Goal: Task Accomplishment & Management: Manage account settings

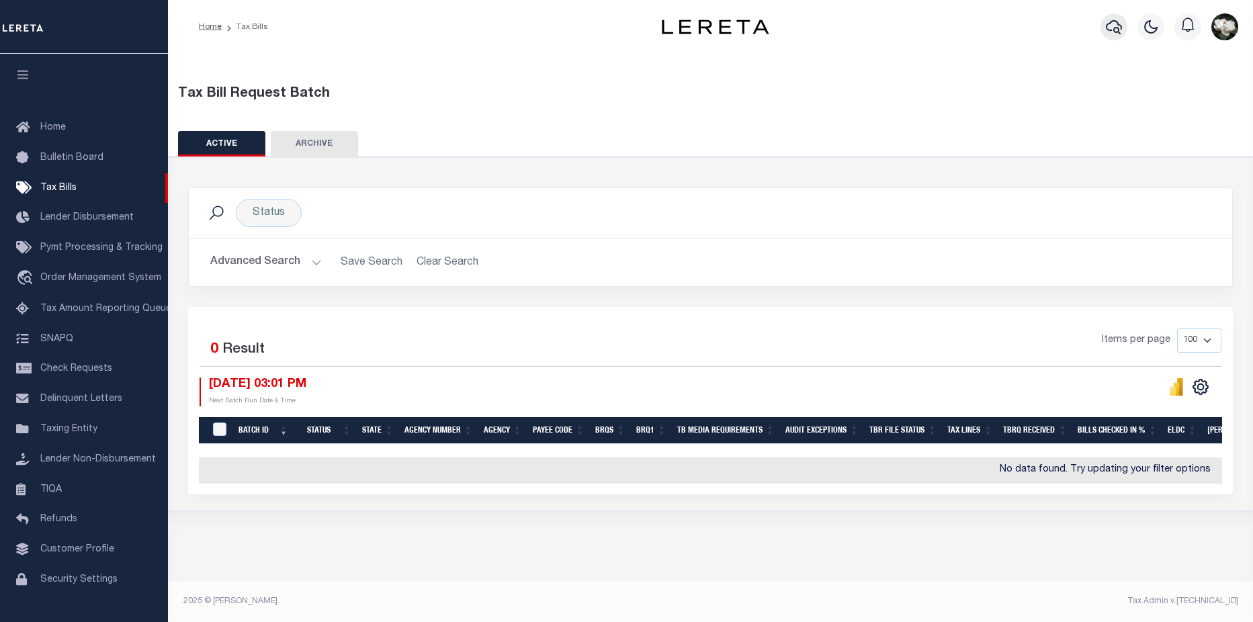
click at [1119, 24] on icon "button" at bounding box center [1113, 27] width 16 height 16
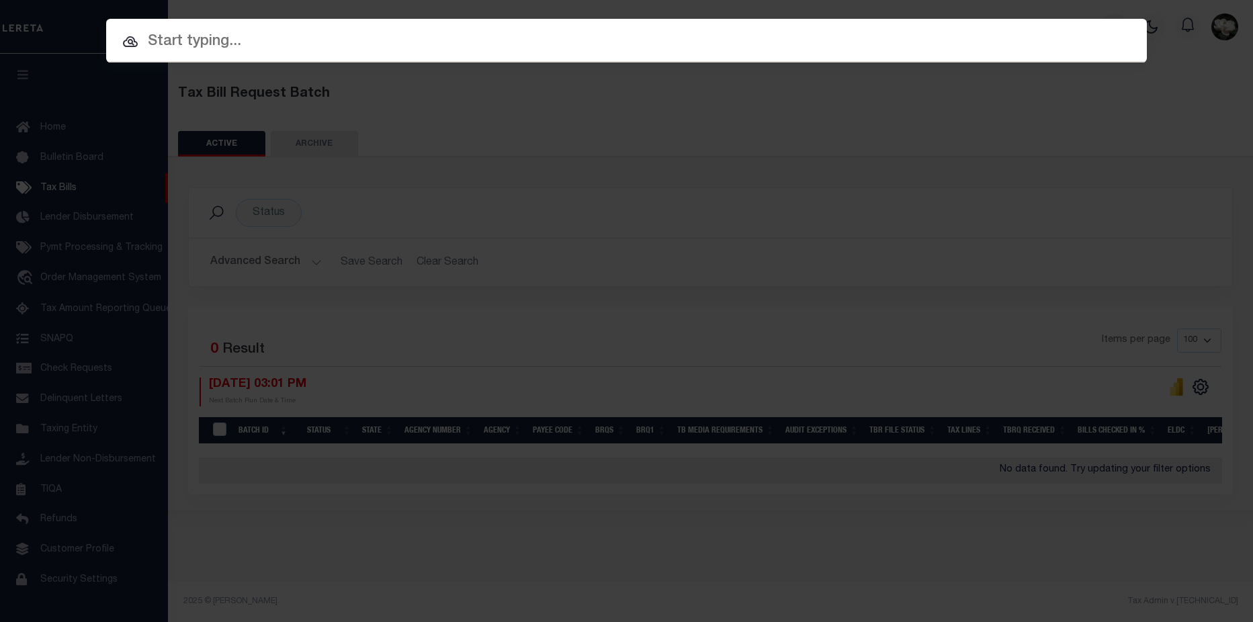
click at [261, 31] on input "text" at bounding box center [626, 42] width 1040 height 24
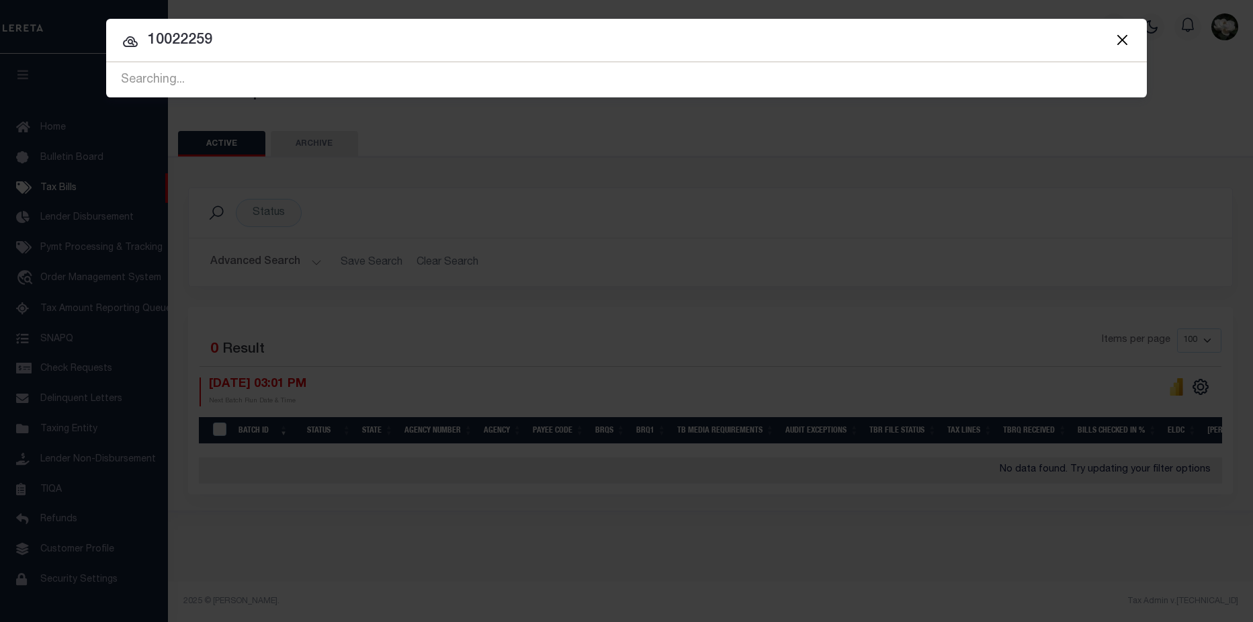
type input "10022259"
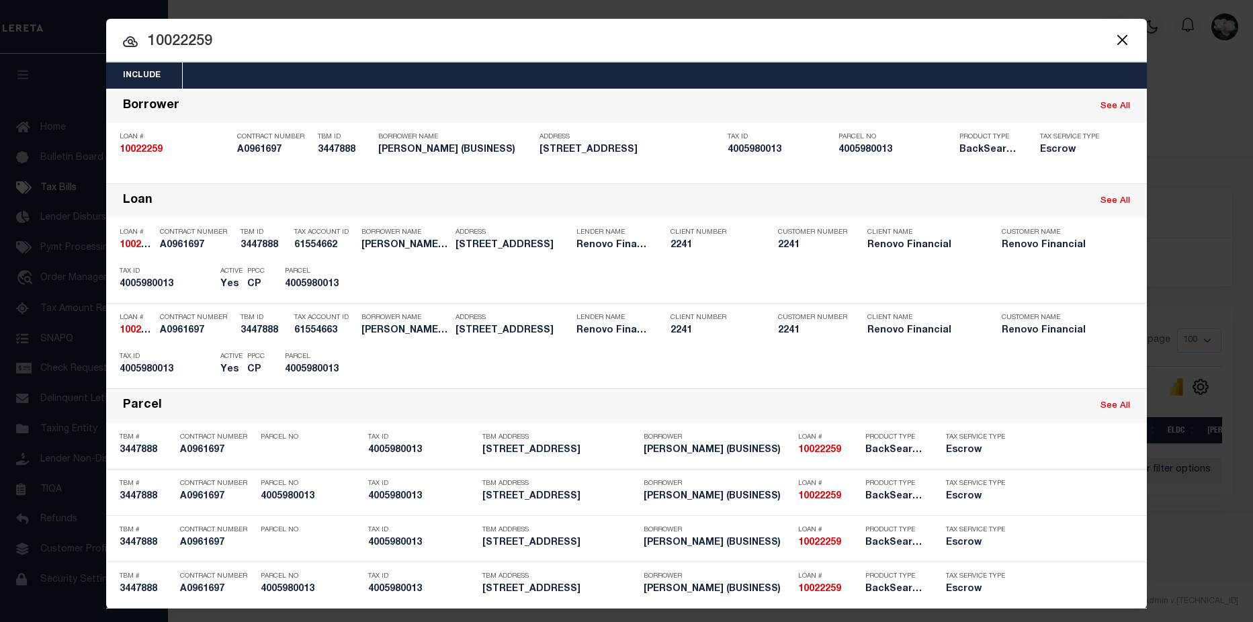
drag, startPoint x: 1242, startPoint y: 235, endPoint x: 1241, endPoint y: 303, distance: 67.8
click at [1241, 303] on div "Include Loans TBM Customers Borrowers Payments (Lender Non-Disb) Payments (Lend…" at bounding box center [626, 311] width 1253 height 622
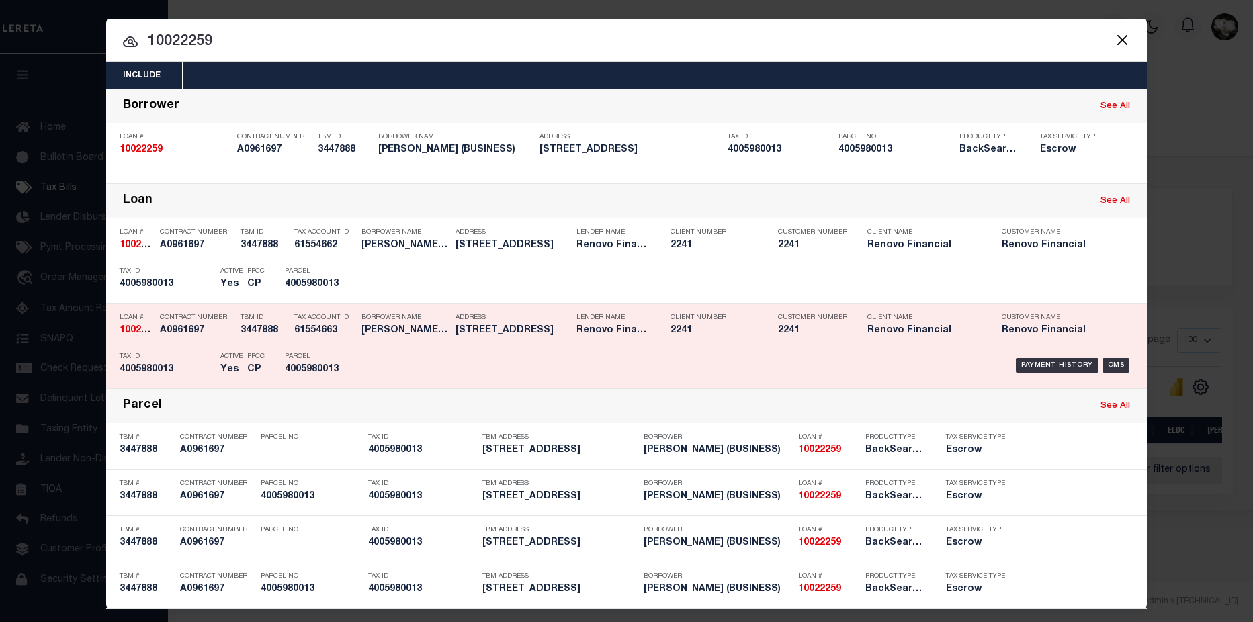
click at [816, 340] on div "Customer Number 2241" at bounding box center [812, 326] width 69 height 39
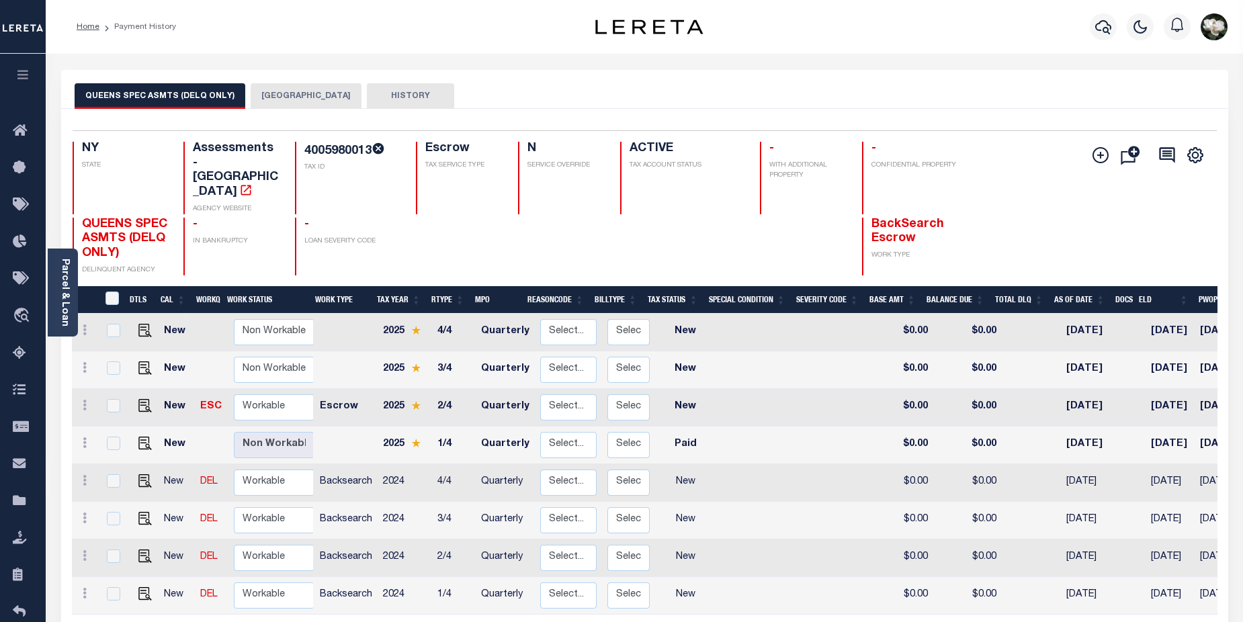
click at [303, 99] on button "[GEOGRAPHIC_DATA]" at bounding box center [306, 96] width 111 height 26
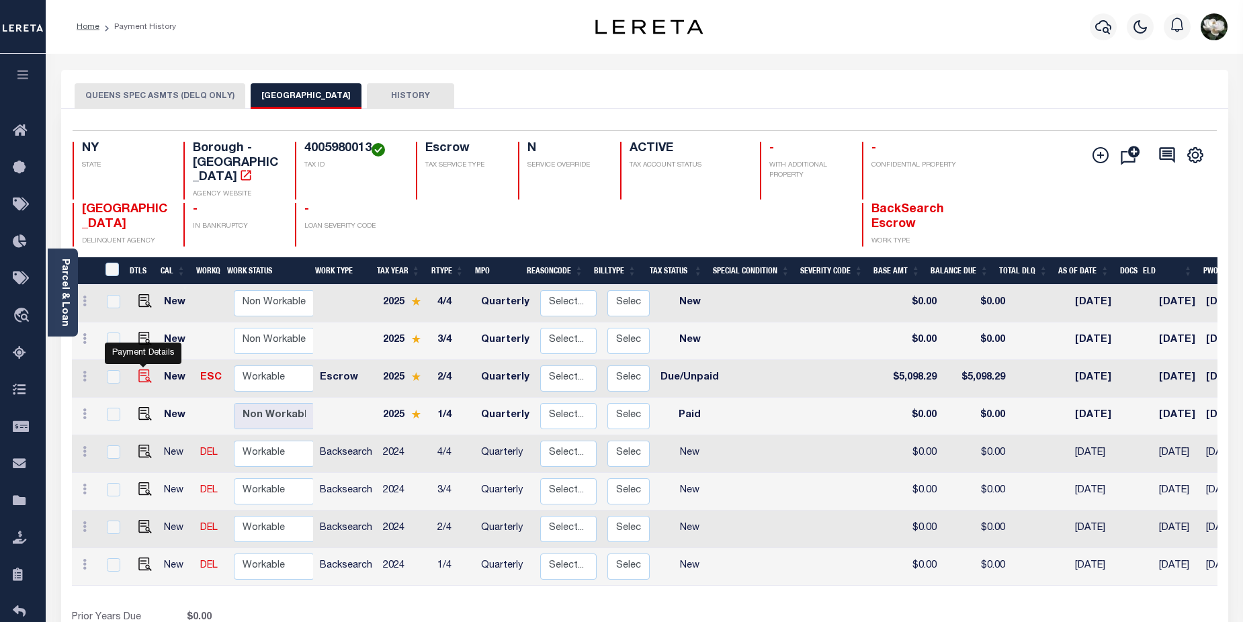
click at [146, 369] on img "" at bounding box center [144, 375] width 13 height 13
checkbox input "true"
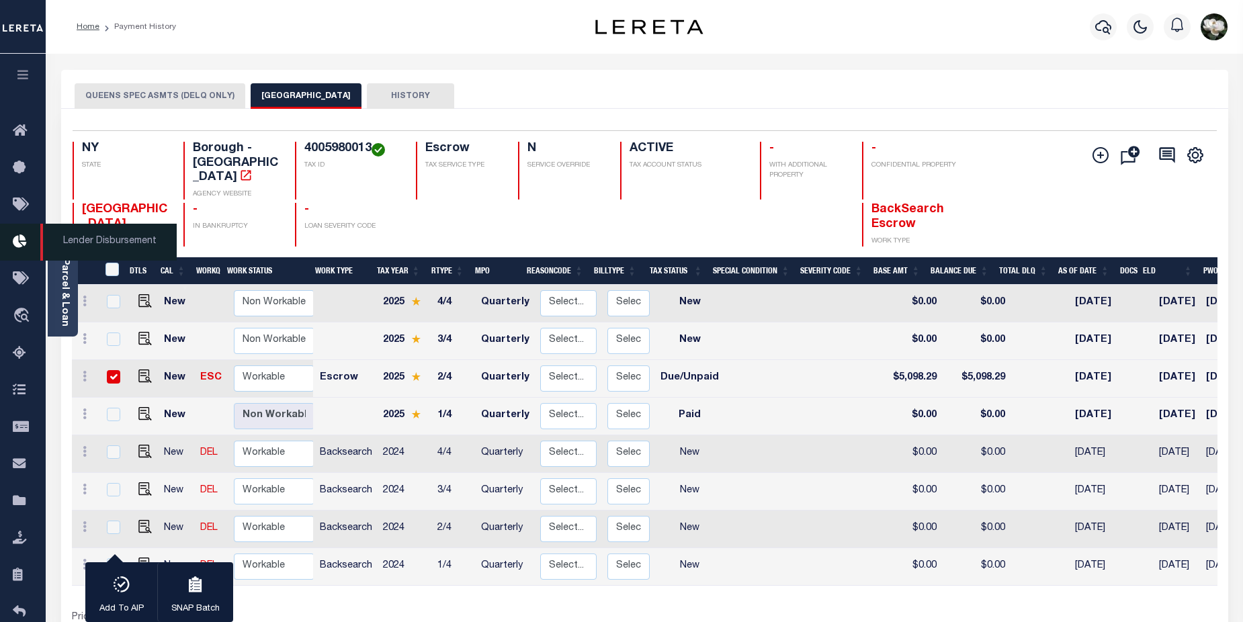
click at [25, 242] on icon at bounding box center [23, 242] width 21 height 17
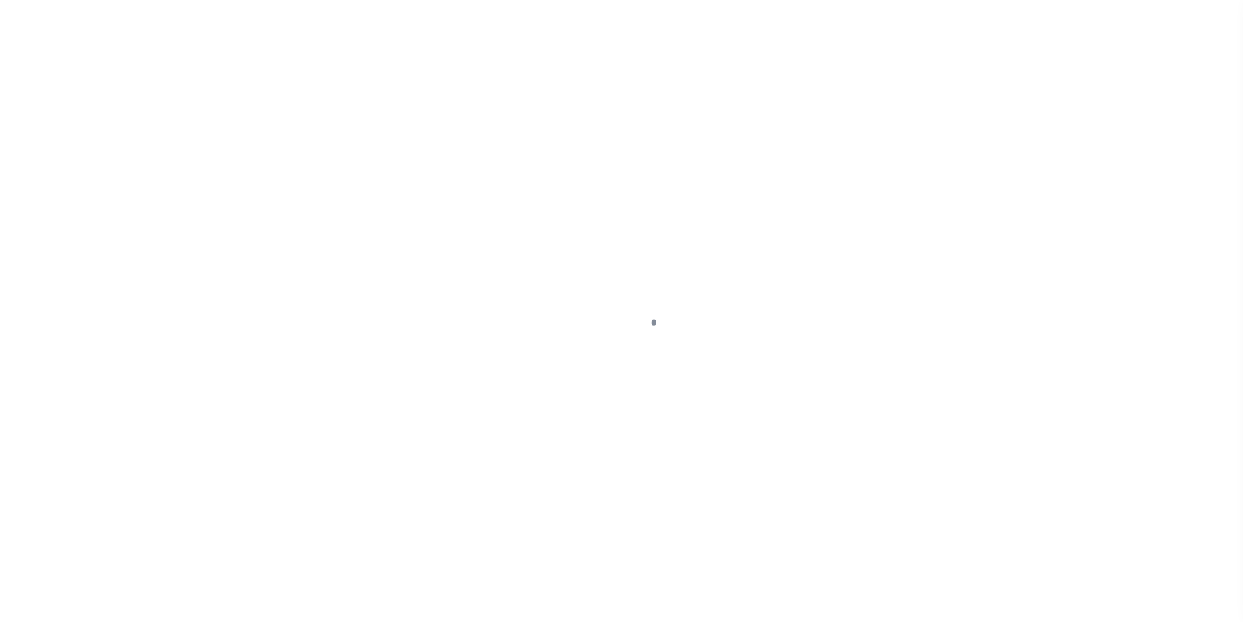
select select "DUE"
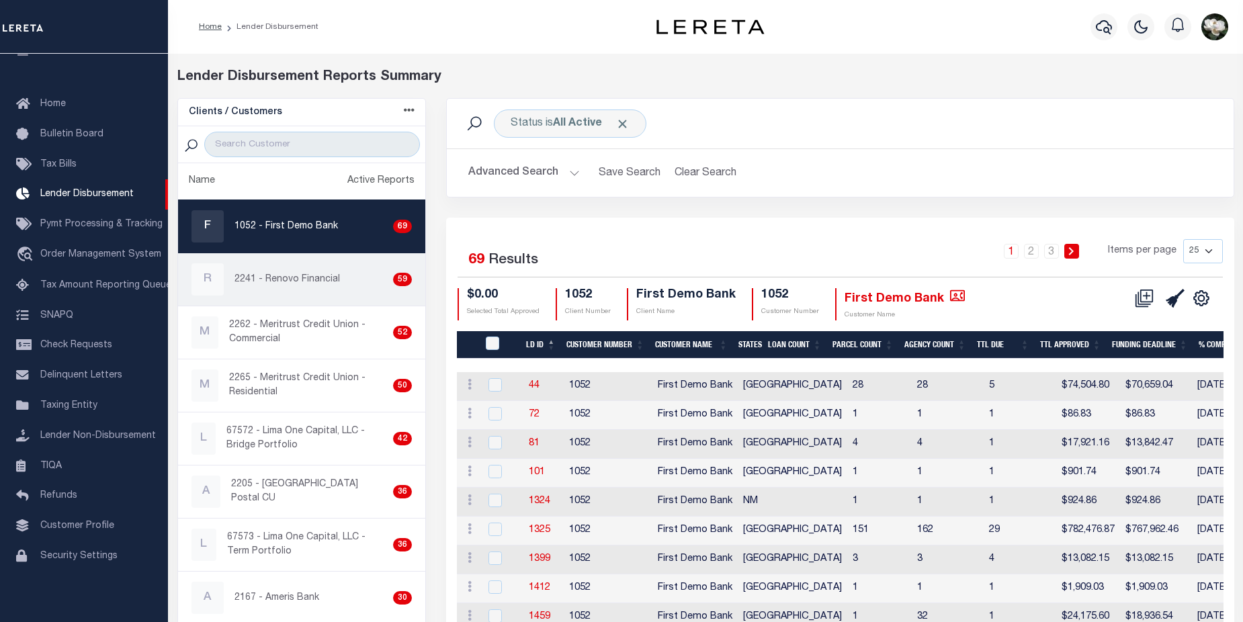
click at [285, 288] on div "R 2241 - Renovo Financial 59" at bounding box center [301, 279] width 221 height 32
checkbox input "true"
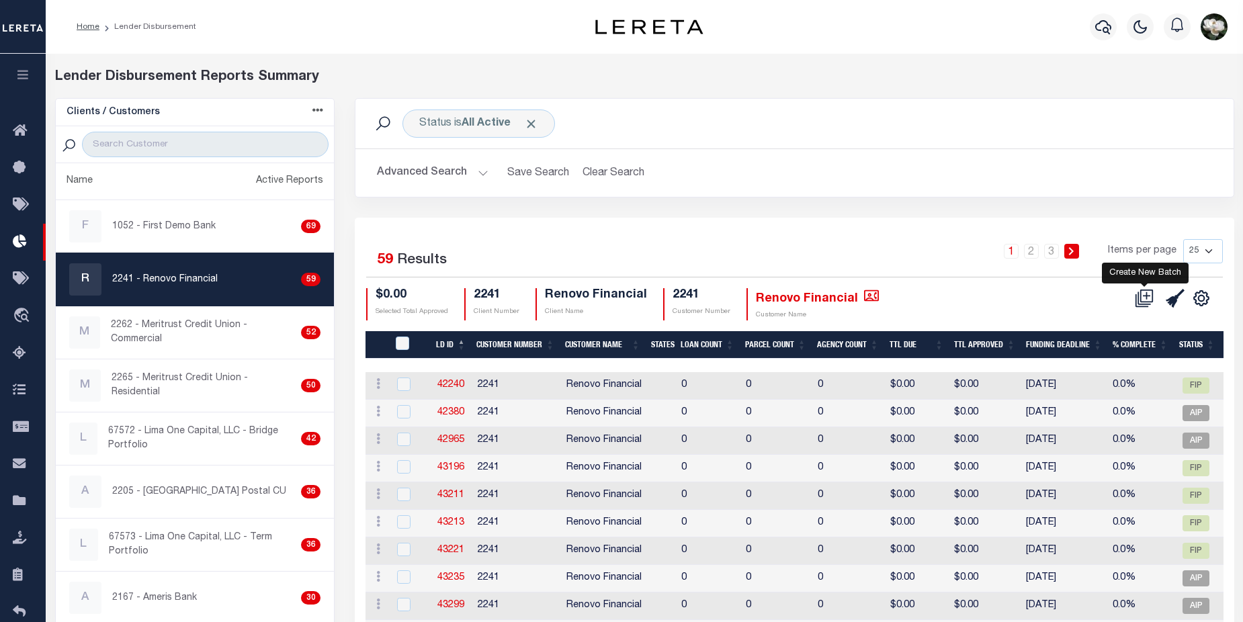
click at [1140, 298] on icon at bounding box center [1146, 295] width 13 height 13
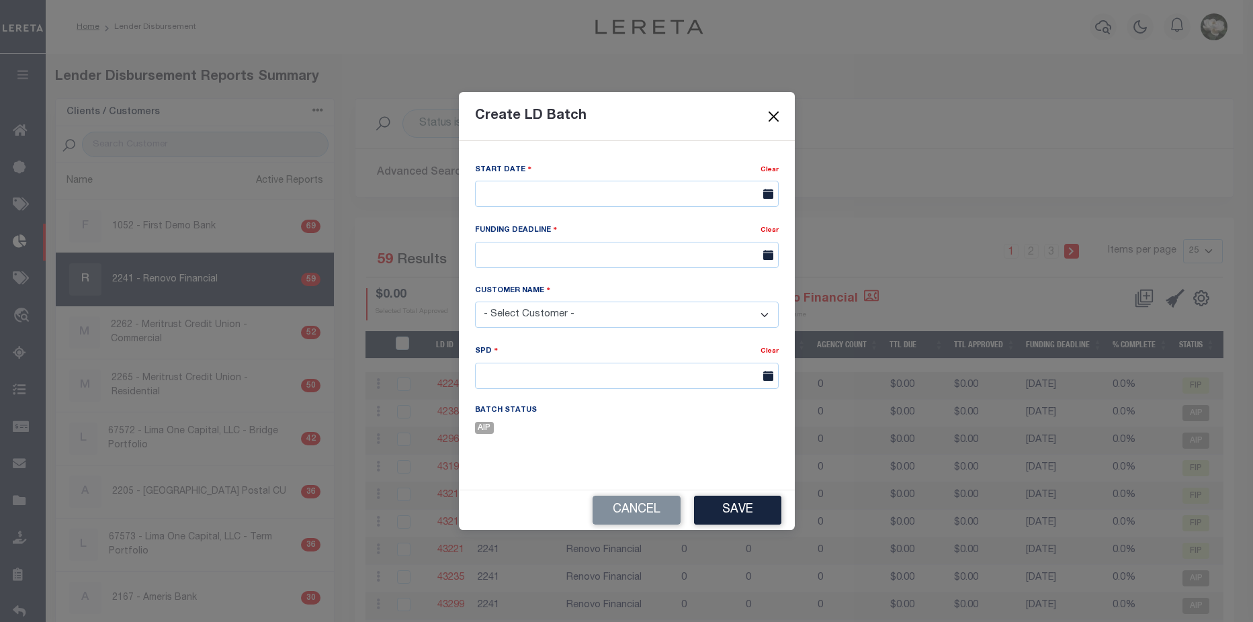
drag, startPoint x: 777, startPoint y: 114, endPoint x: 813, endPoint y: 120, distance: 36.8
click at [777, 115] on button "Close" at bounding box center [772, 115] width 17 height 17
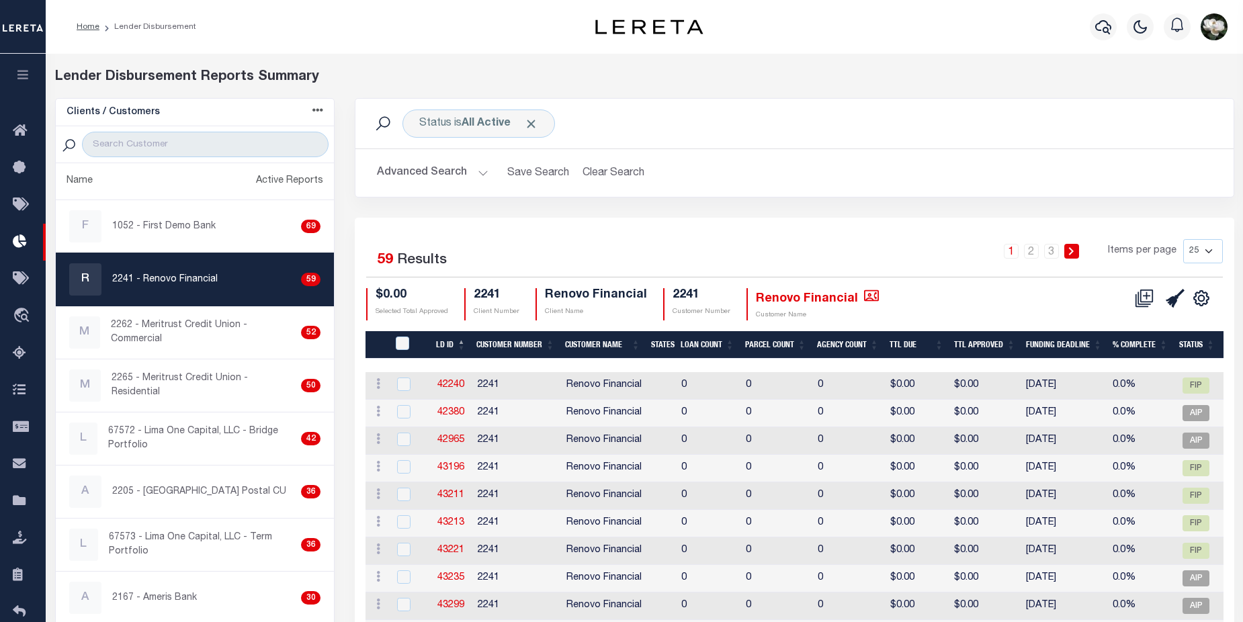
click at [1207, 252] on select "25 50 100 200" at bounding box center [1203, 251] width 40 height 24
select select "200"
click at [1183, 239] on select "25 50 100 200" at bounding box center [1203, 251] width 40 height 24
click at [1140, 302] on icon at bounding box center [1146, 295] width 13 height 13
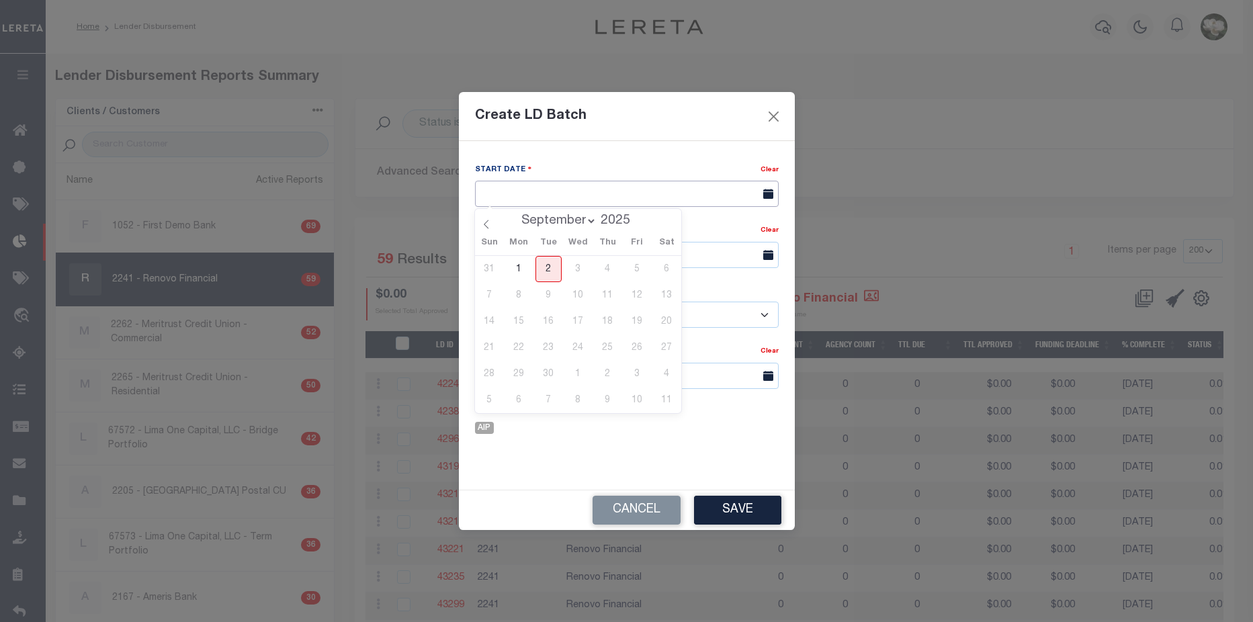
click at [636, 181] on input "text" at bounding box center [627, 194] width 304 height 26
click at [547, 265] on span "2" at bounding box center [548, 269] width 26 height 26
type input "09/02/2025"
click at [638, 257] on input "text" at bounding box center [627, 255] width 304 height 26
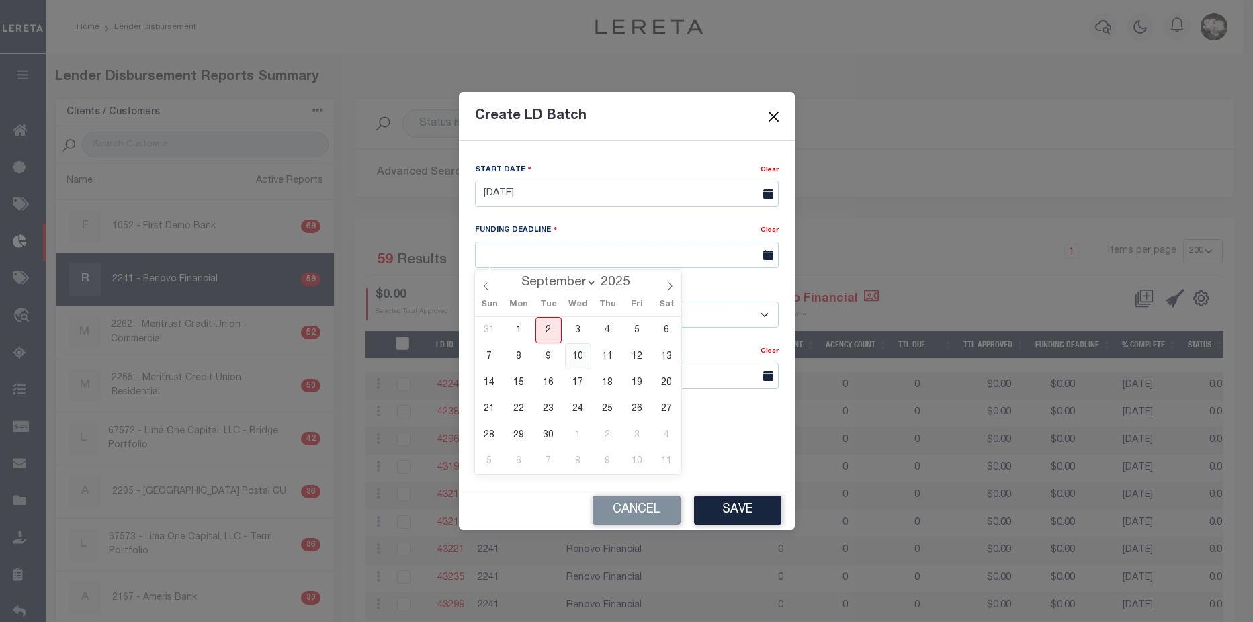
click at [577, 357] on span "10" at bounding box center [578, 356] width 26 height 26
type input "09/10/25"
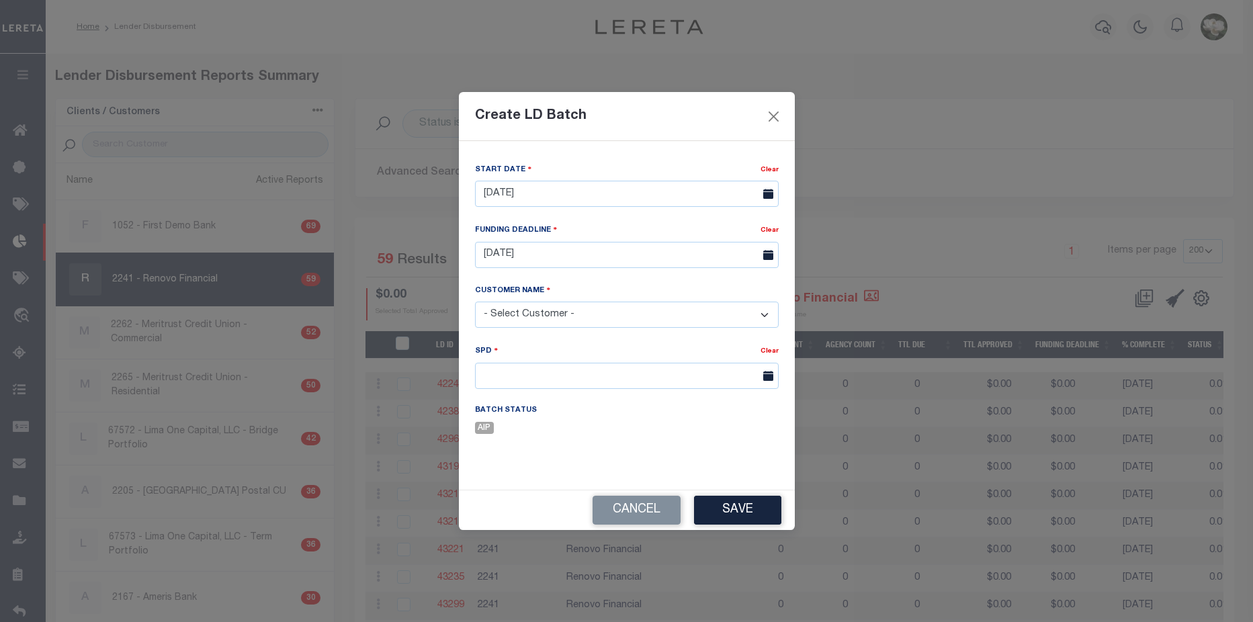
click at [637, 309] on select "- Select Customer - Accumatch - Refunds All In Credit Union Amarillo National B…" at bounding box center [627, 315] width 304 height 26
select select "2241"
click at [475, 302] on select "- Select Customer - Accumatch - Refunds All In Credit Union Amarillo National B…" at bounding box center [627, 315] width 304 height 26
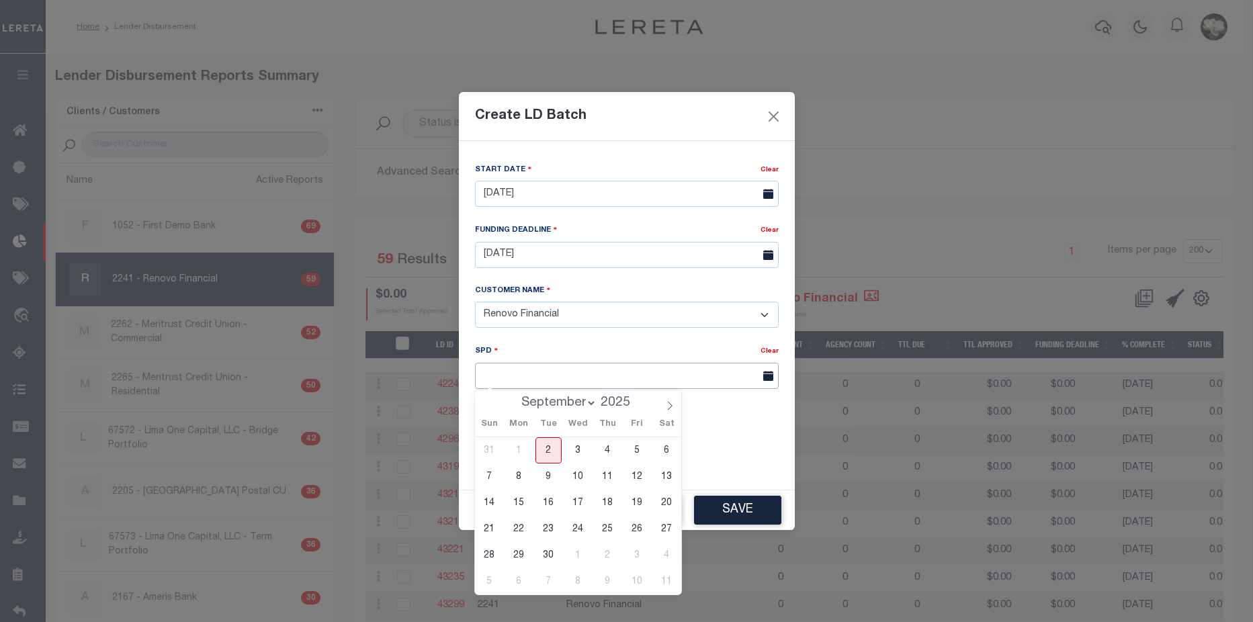
click at [603, 379] on input "text" at bounding box center [627, 376] width 304 height 26
click at [582, 504] on span "17" at bounding box center [578, 503] width 26 height 26
type input "09/17/2025"
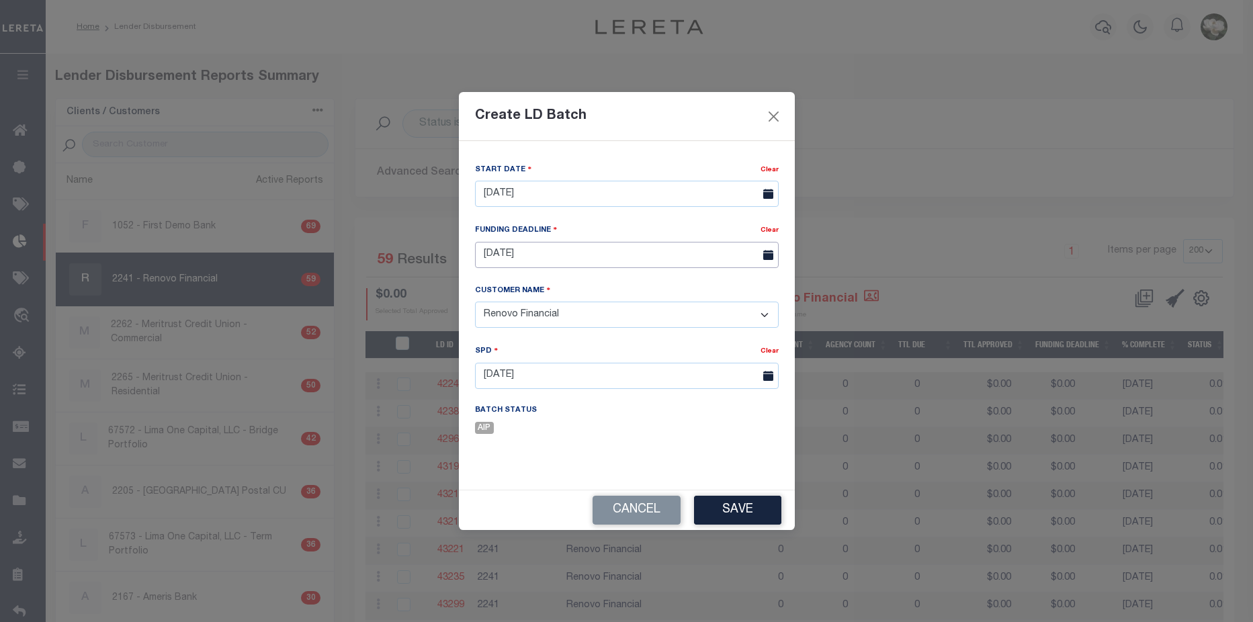
click at [578, 251] on input "09/10/25" at bounding box center [627, 255] width 304 height 26
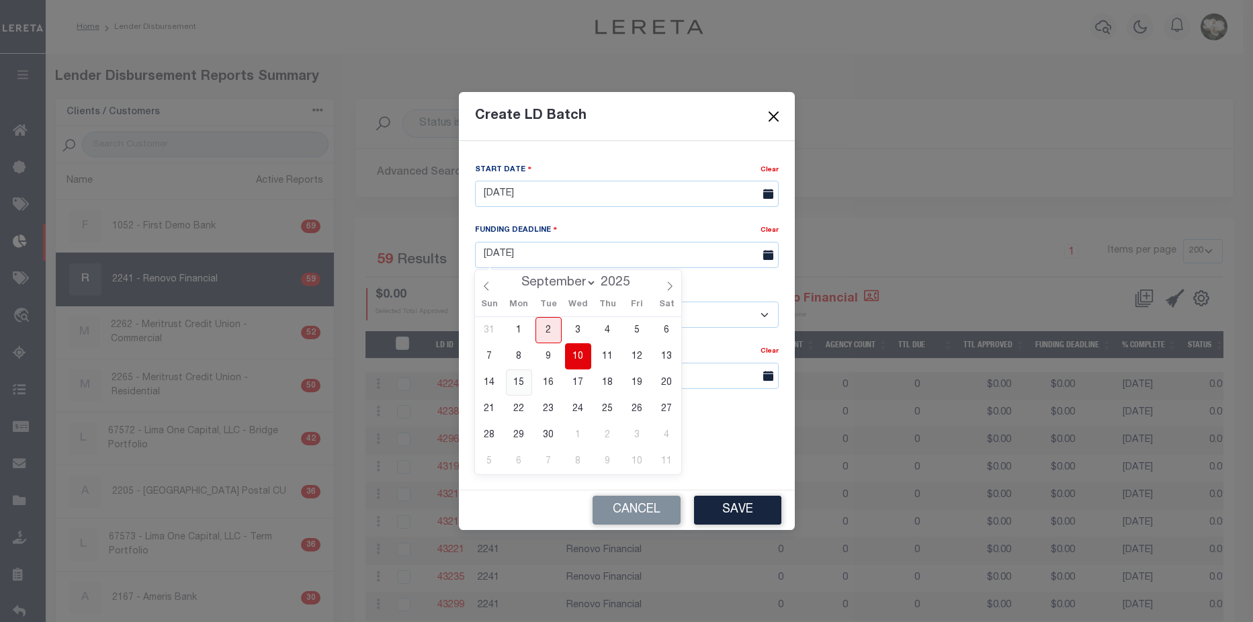
click at [519, 381] on span "15" at bounding box center [519, 382] width 26 height 26
type input "09/15/25"
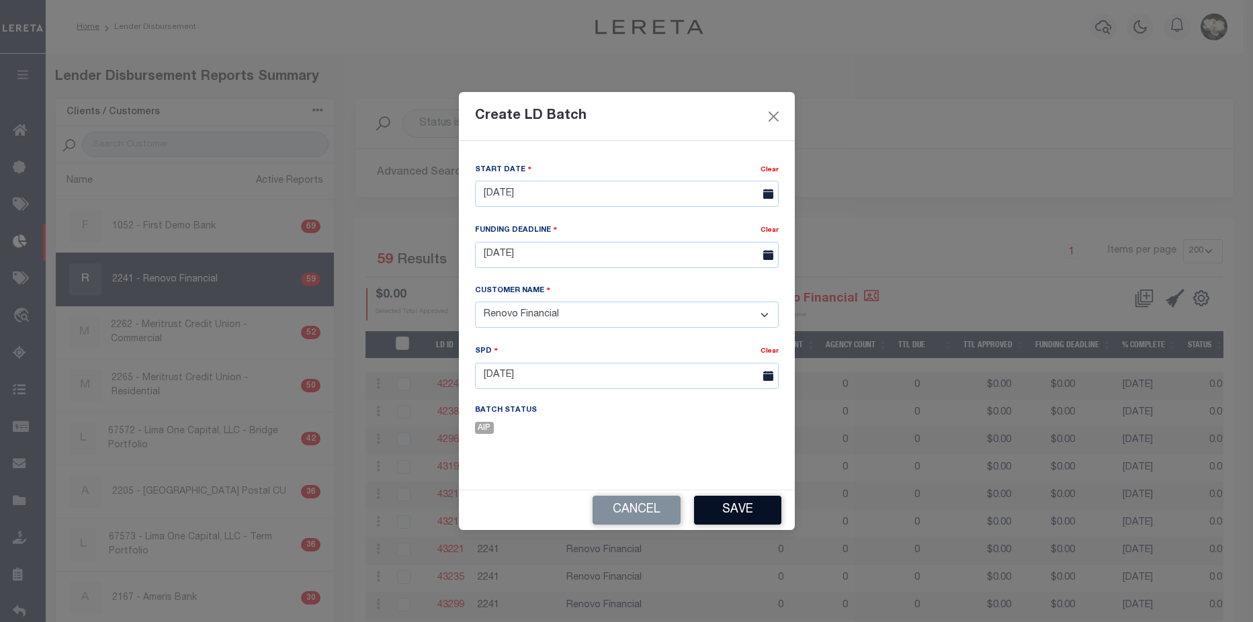
click at [749, 506] on button "Save" at bounding box center [737, 510] width 87 height 29
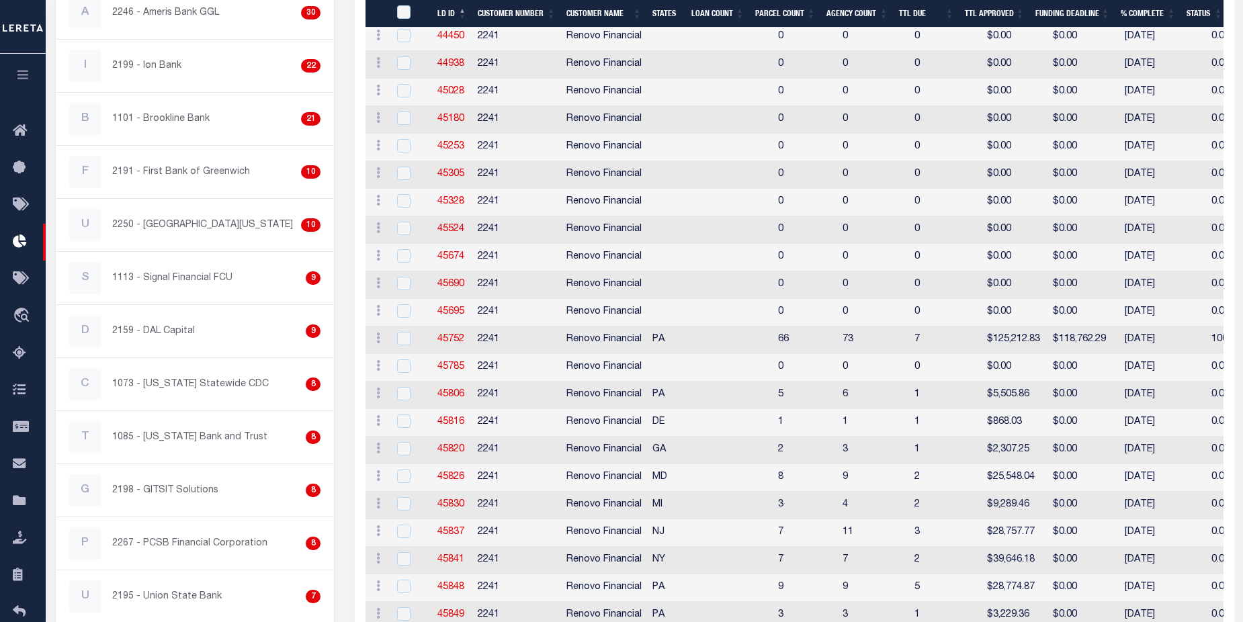
scroll to position [1465, 0]
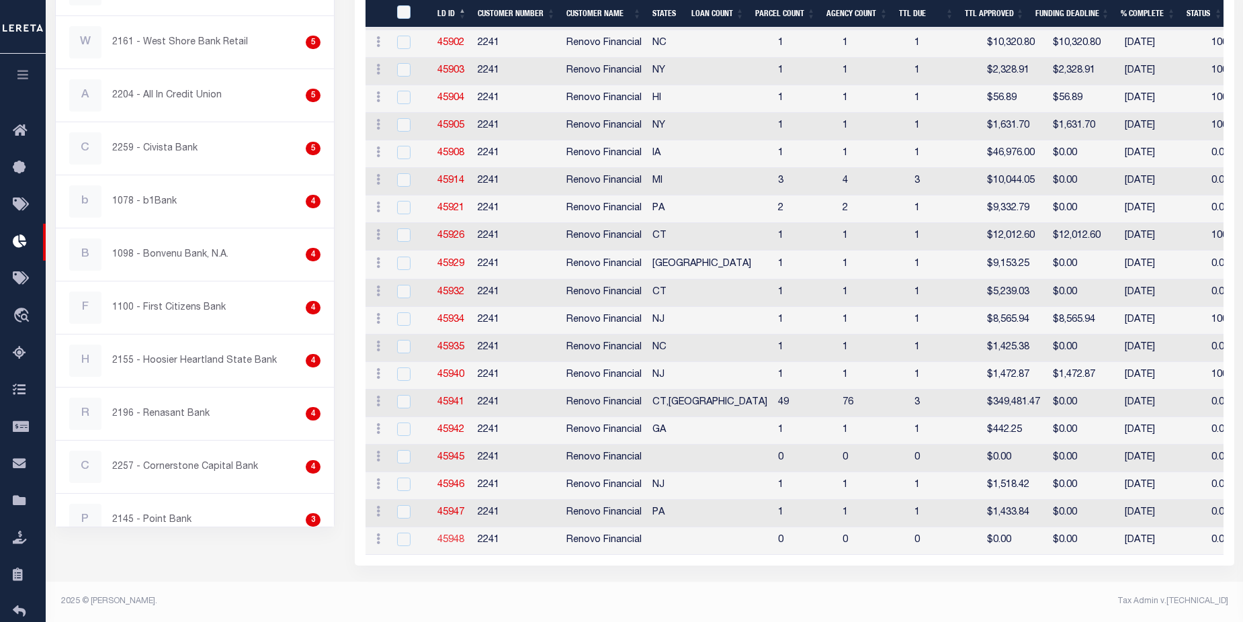
click at [451, 537] on link "45948" at bounding box center [450, 539] width 27 height 9
checkbox input "true"
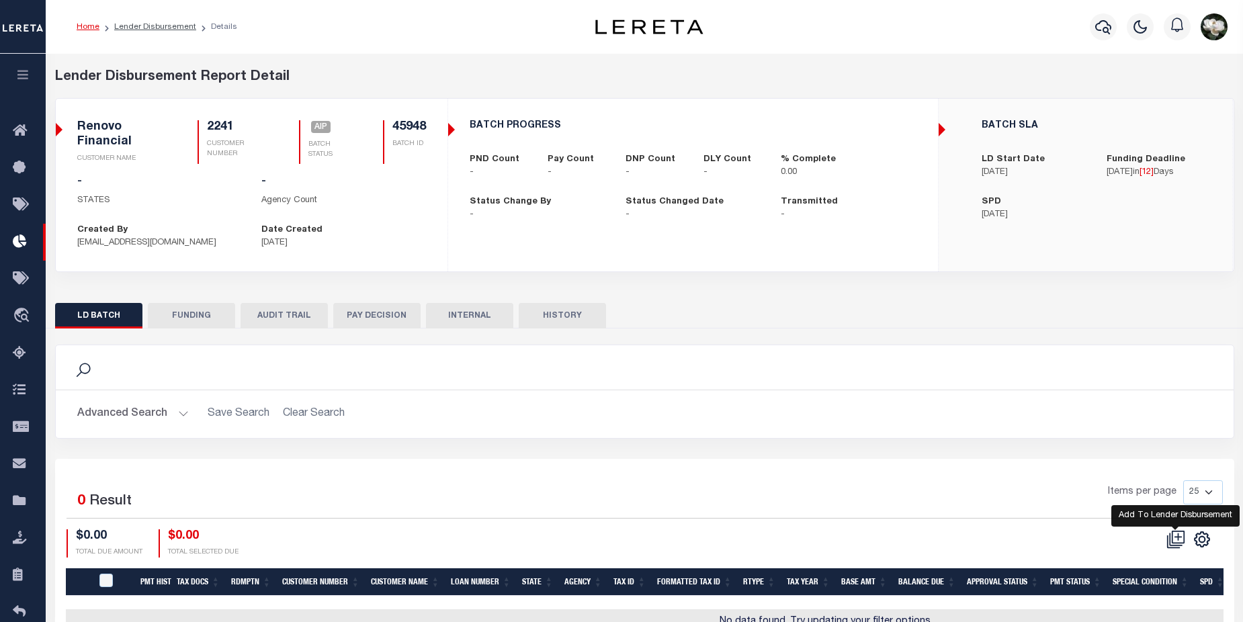
click at [1181, 542] on icon at bounding box center [1175, 539] width 19 height 19
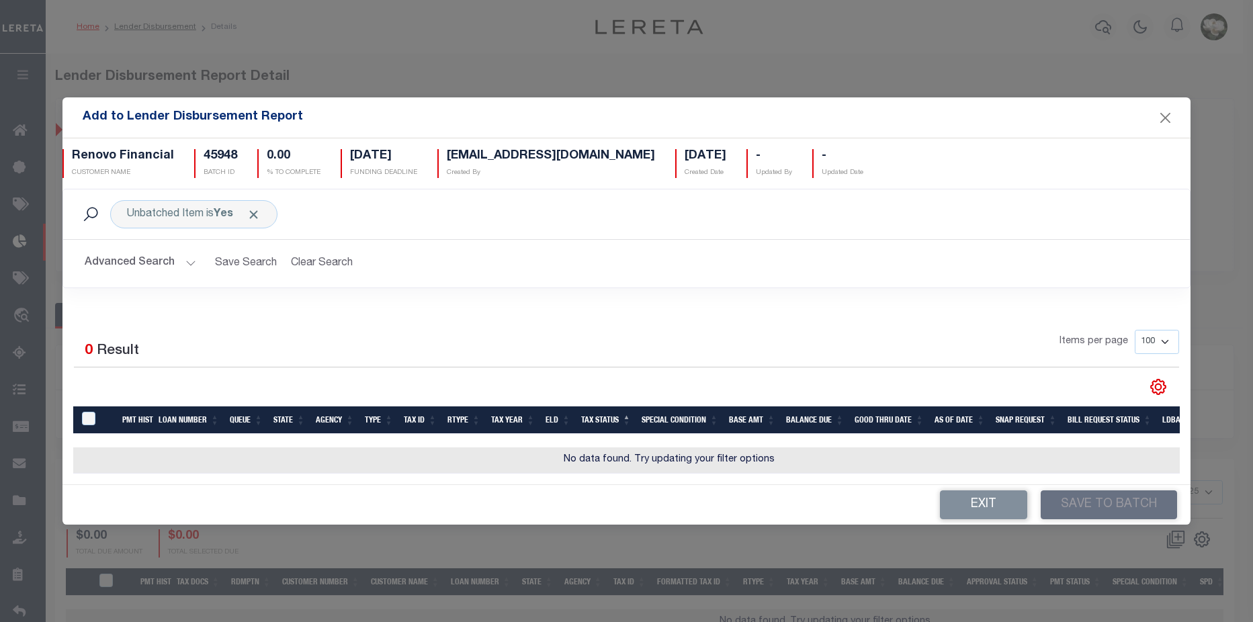
click at [158, 257] on button "Advanced Search" at bounding box center [140, 264] width 111 height 26
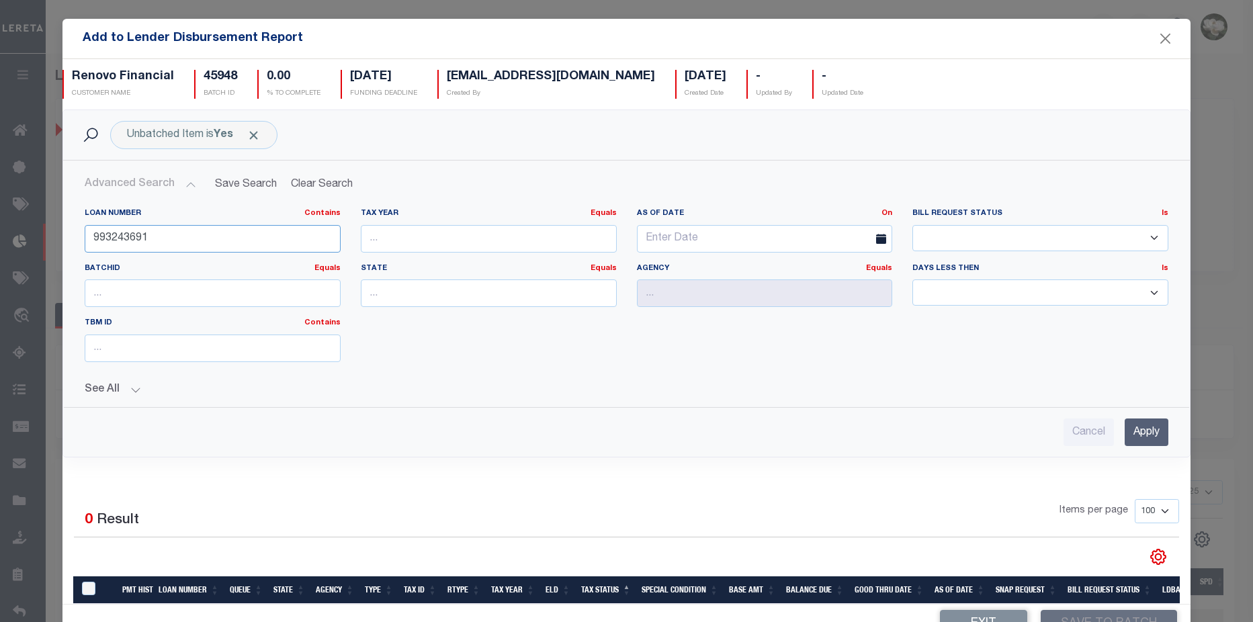
drag, startPoint x: 191, startPoint y: 238, endPoint x: -215, endPoint y: 188, distance: 408.8
click at [0, 188] on html "Home Lender Disbursement Details Profile" at bounding box center [626, 356] width 1253 height 712
type input "10022259"
click at [1139, 433] on input "Apply" at bounding box center [1146, 432] width 44 height 28
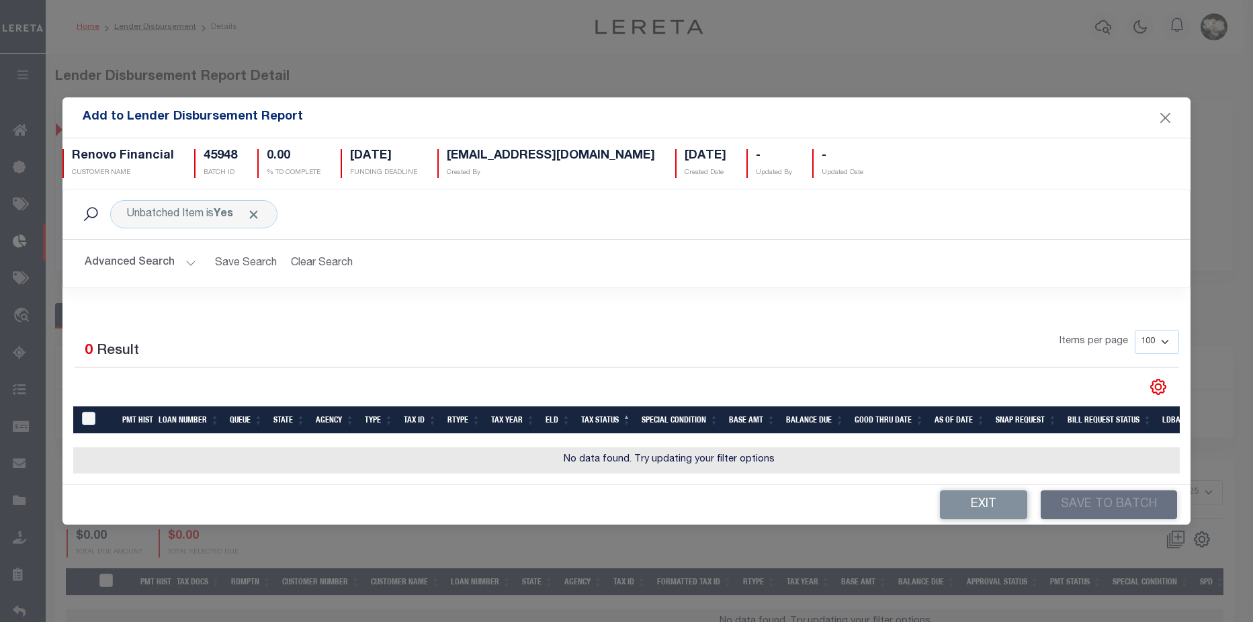
drag, startPoint x: 555, startPoint y: 235, endPoint x: 496, endPoint y: 240, distance: 58.6
click at [555, 240] on div "Advanced Search Save Search Clear Search AddToLenderDisbursementReportGridWrapp…" at bounding box center [626, 264] width 1126 height 48
click at [140, 262] on button "Advanced Search" at bounding box center [140, 264] width 111 height 26
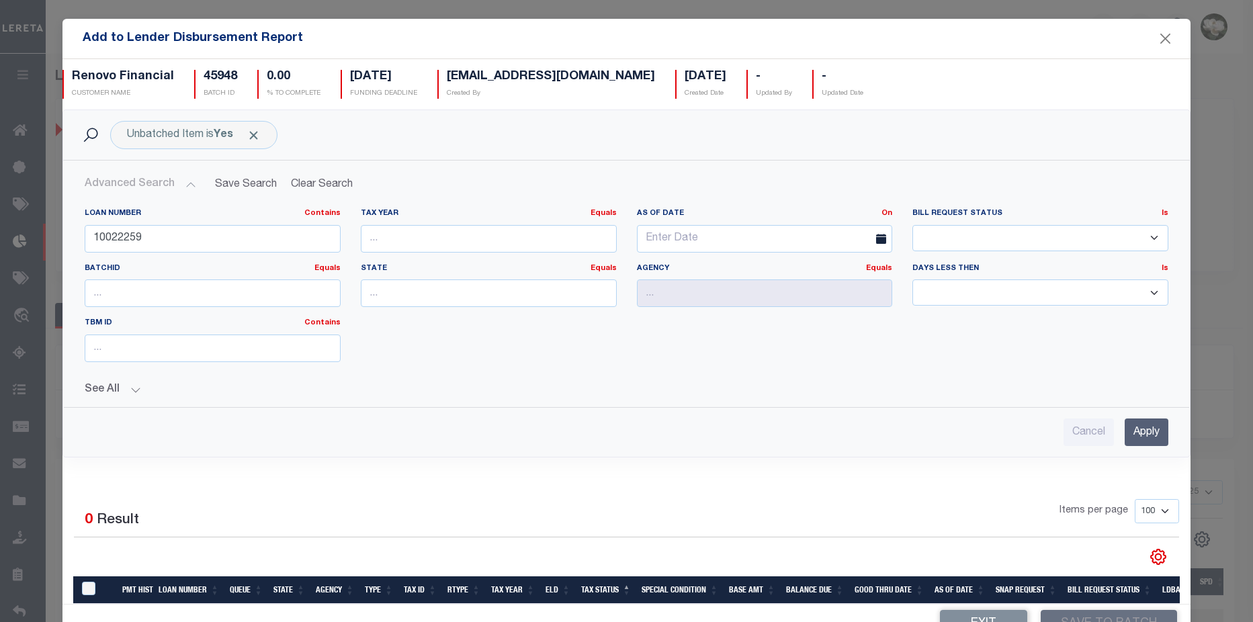
click at [1124, 439] on input "Apply" at bounding box center [1146, 432] width 44 height 28
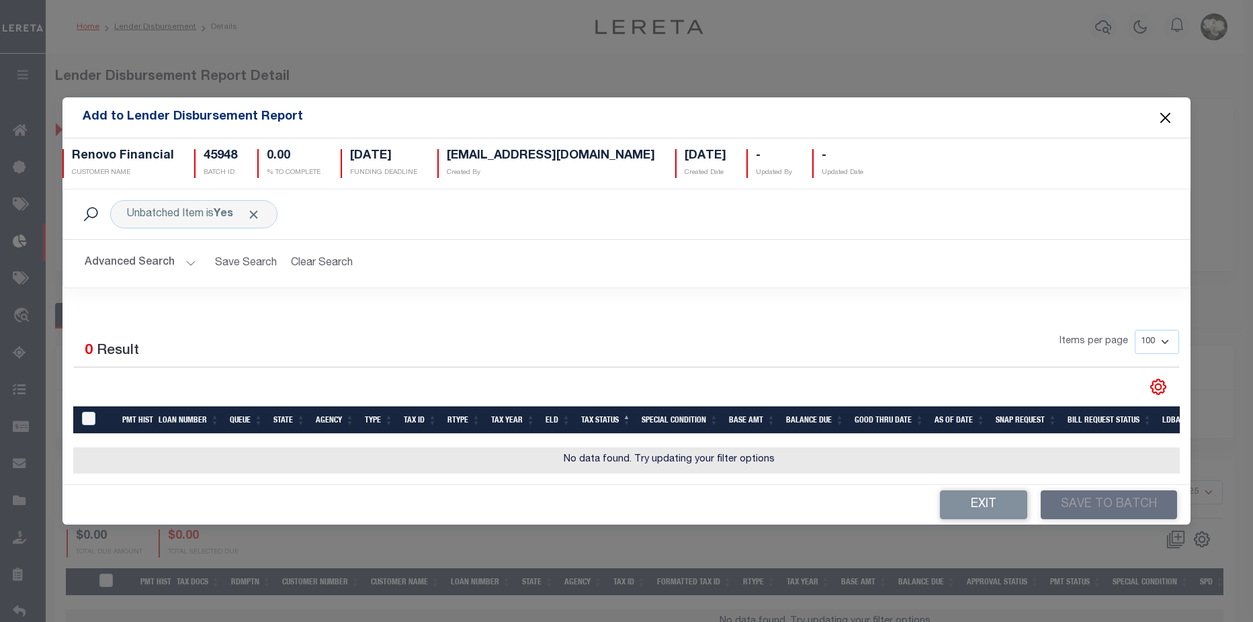
click at [1163, 115] on button "Close" at bounding box center [1165, 117] width 17 height 17
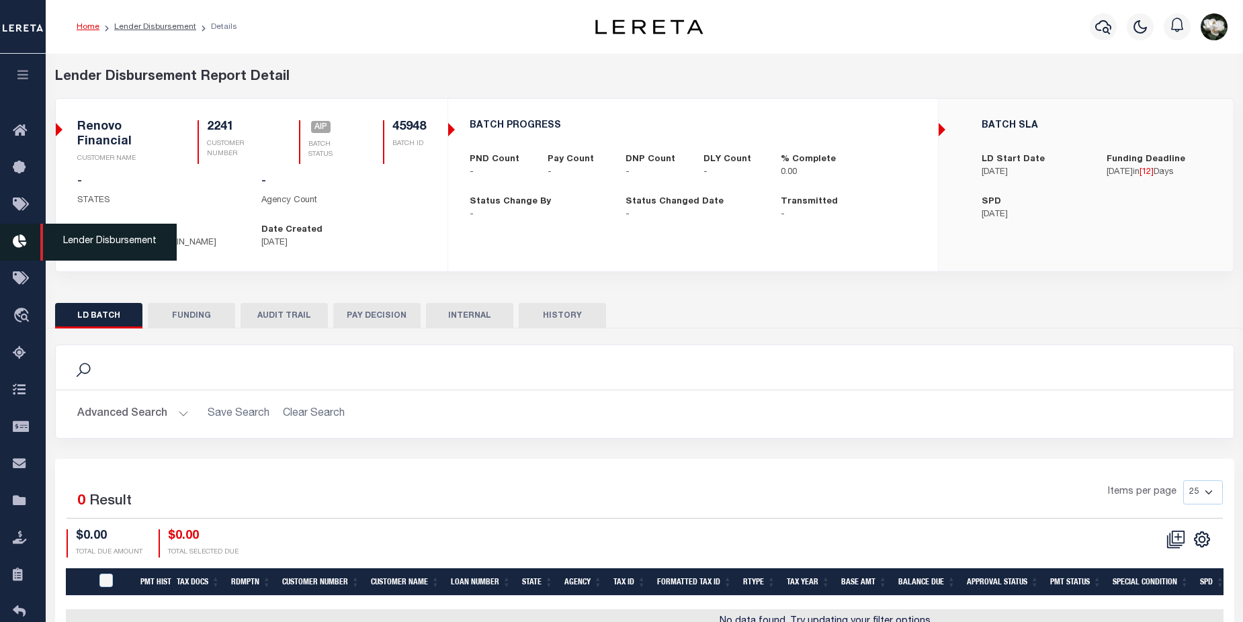
click at [25, 246] on icon at bounding box center [23, 242] width 21 height 17
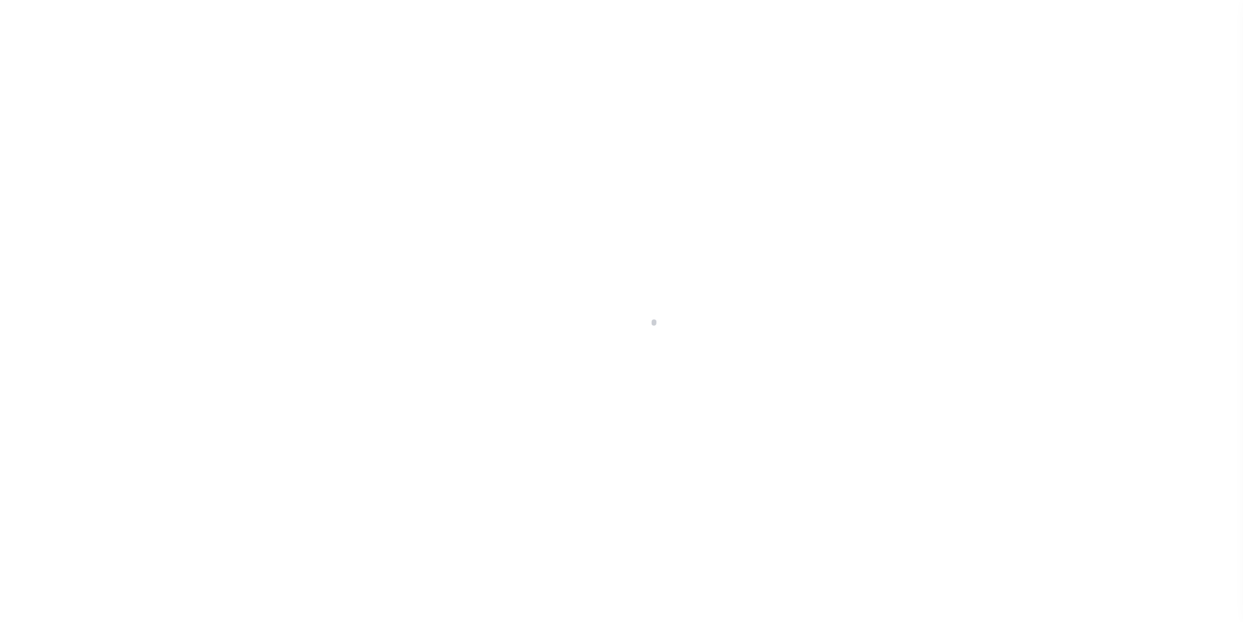
scroll to position [24, 0]
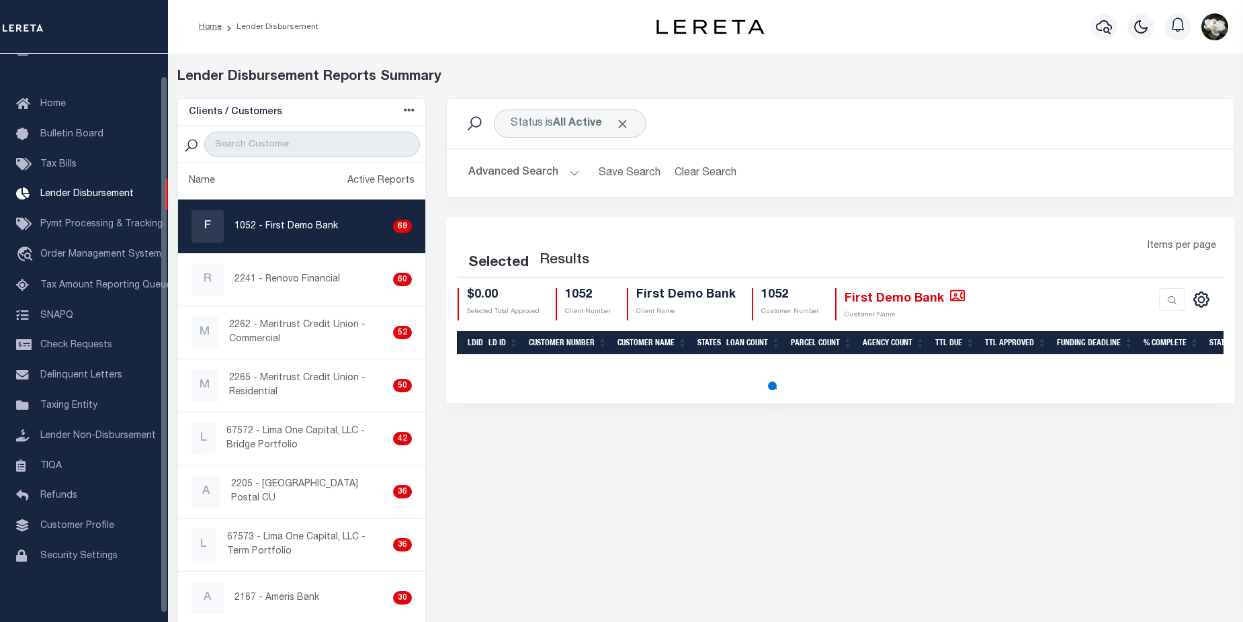
click at [58, 161] on span "Tax Bills" at bounding box center [58, 164] width 36 height 9
select select "200"
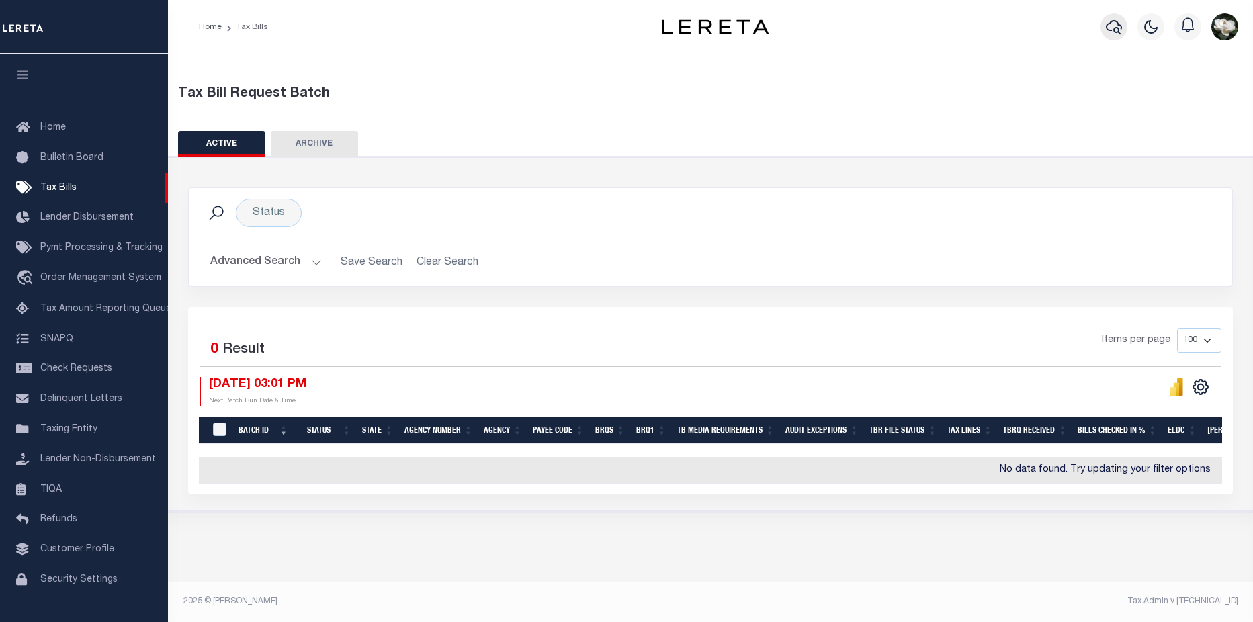
click at [1114, 25] on icon "button" at bounding box center [1113, 27] width 16 height 16
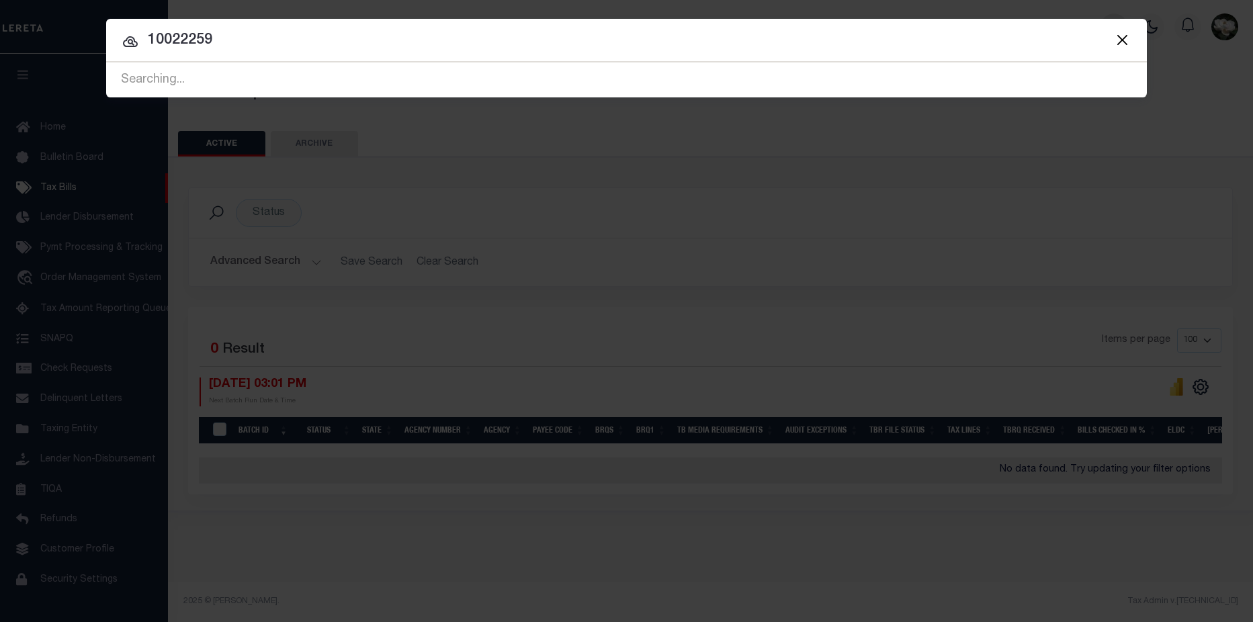
type input "10022259"
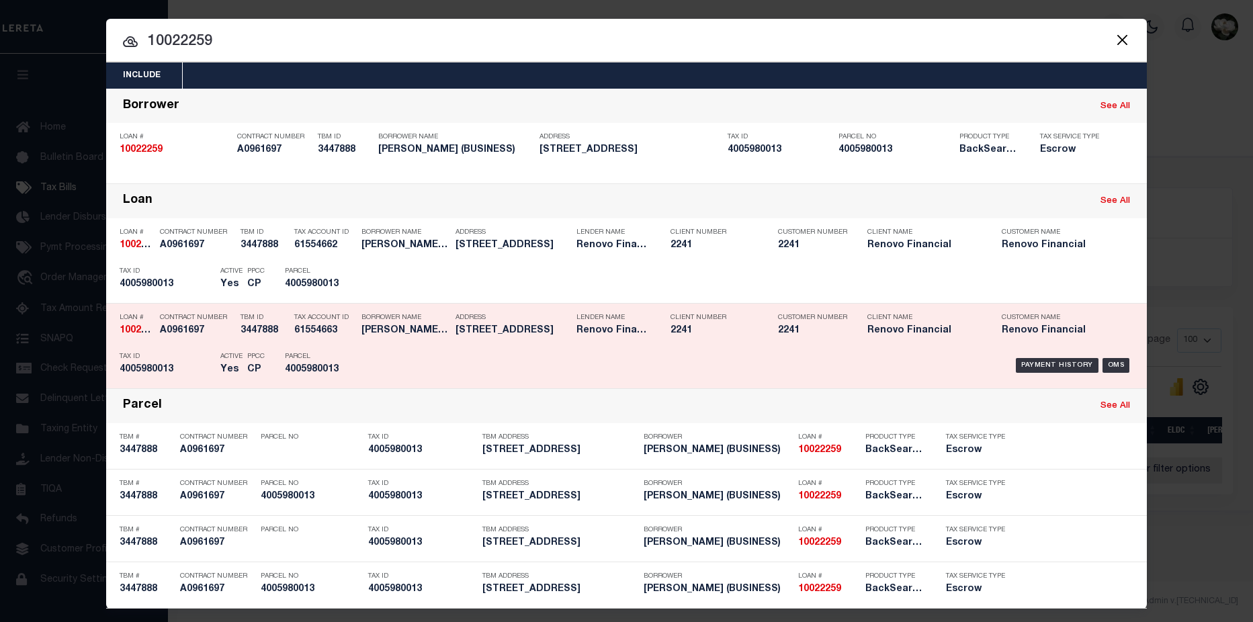
click at [871, 338] on div "Client Name Renovo Financial" at bounding box center [924, 326] width 114 height 39
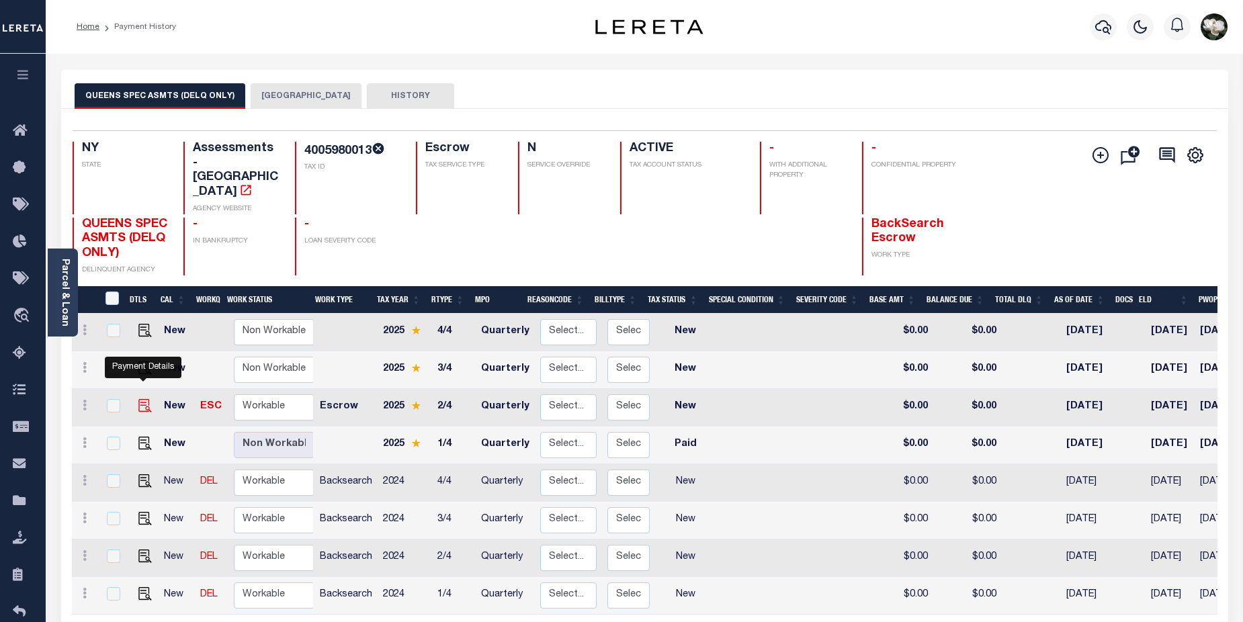
click at [144, 399] on img "" at bounding box center [144, 405] width 13 height 13
checkbox input "true"
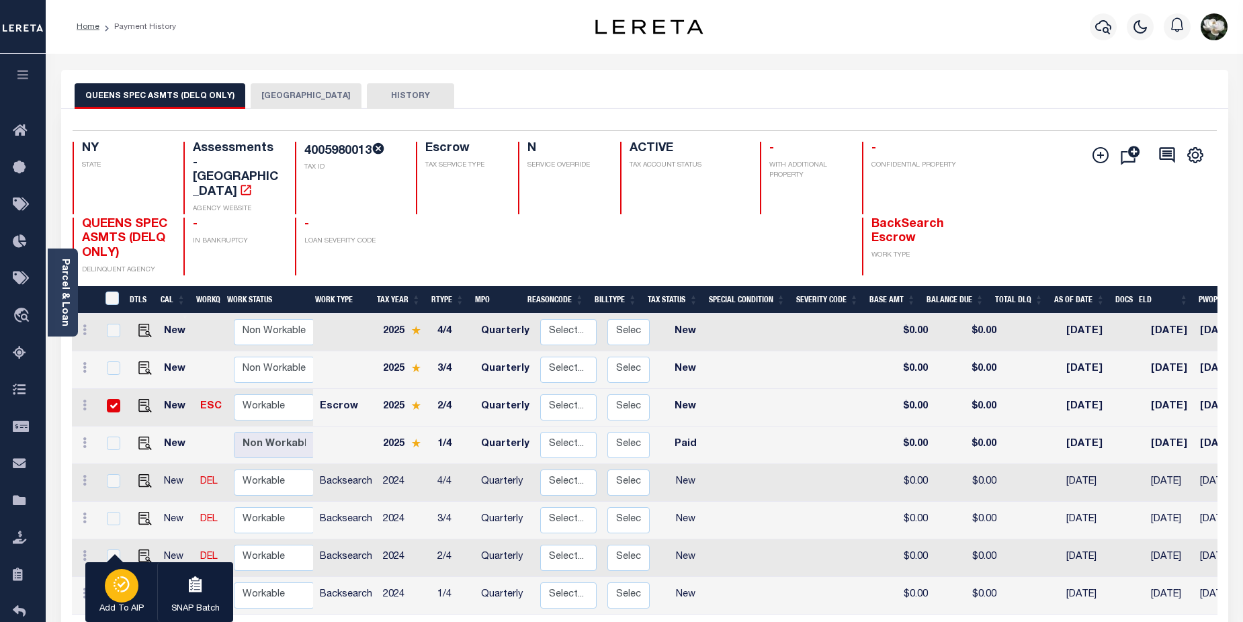
click at [109, 590] on div "button" at bounding box center [122, 586] width 34 height 34
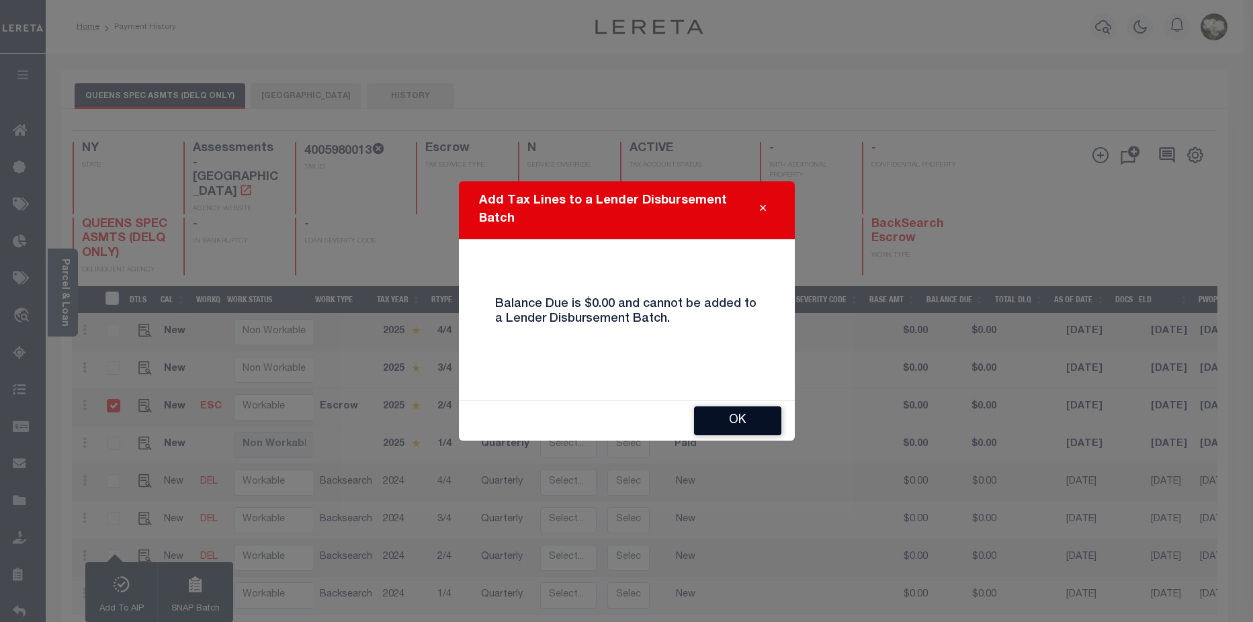
click at [735, 421] on button "OK" at bounding box center [737, 420] width 87 height 29
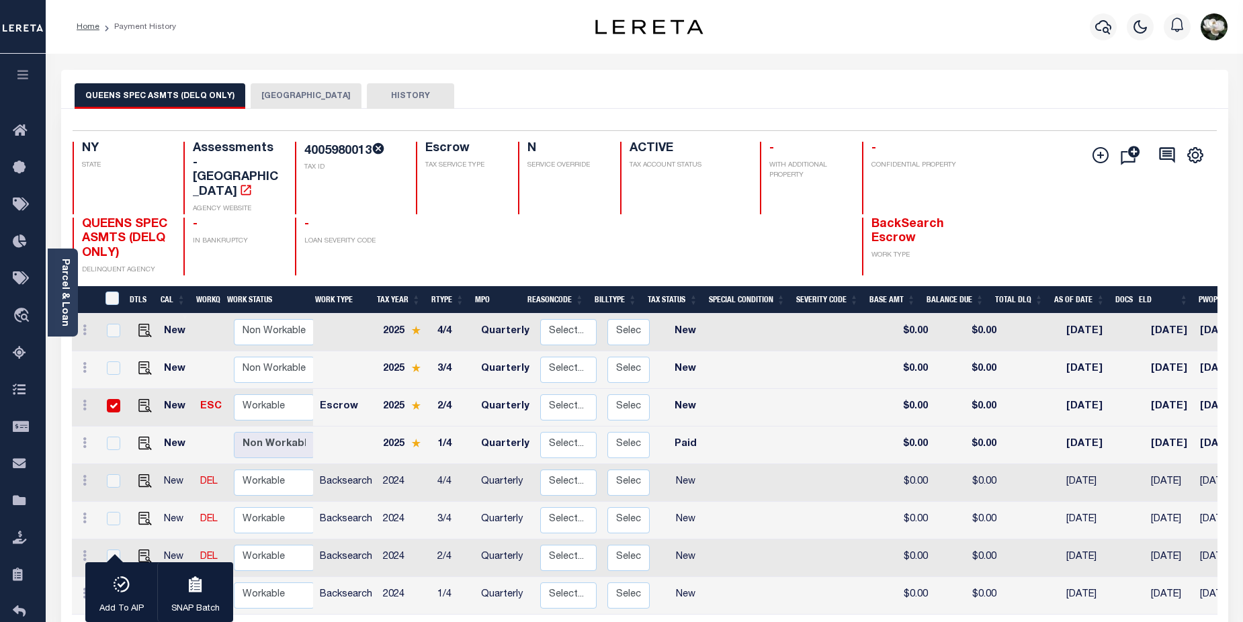
click at [285, 87] on button "[GEOGRAPHIC_DATA]" at bounding box center [306, 96] width 111 height 26
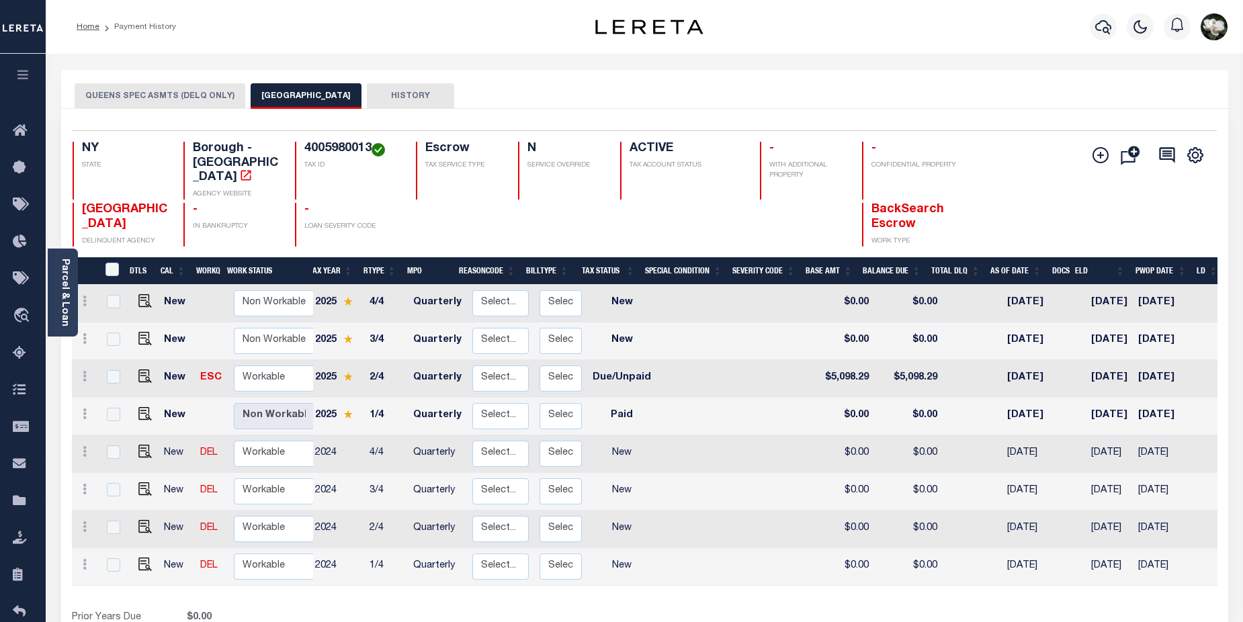
scroll to position [0, 45]
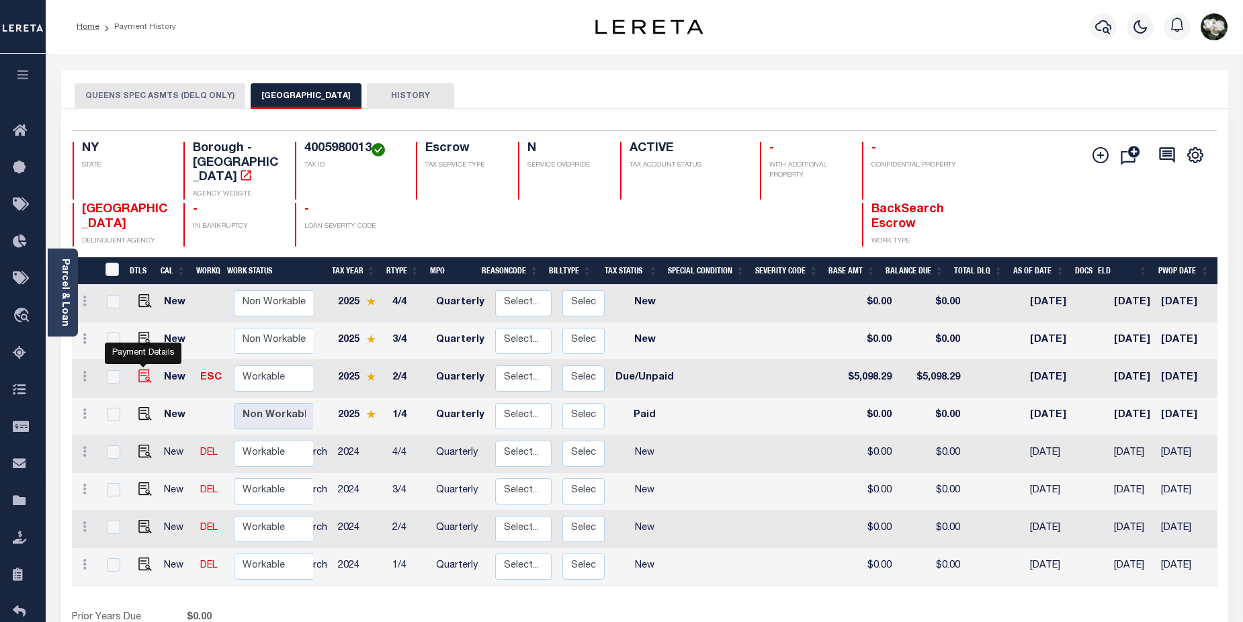
click at [142, 369] on img "" at bounding box center [144, 375] width 13 height 13
checkbox input "true"
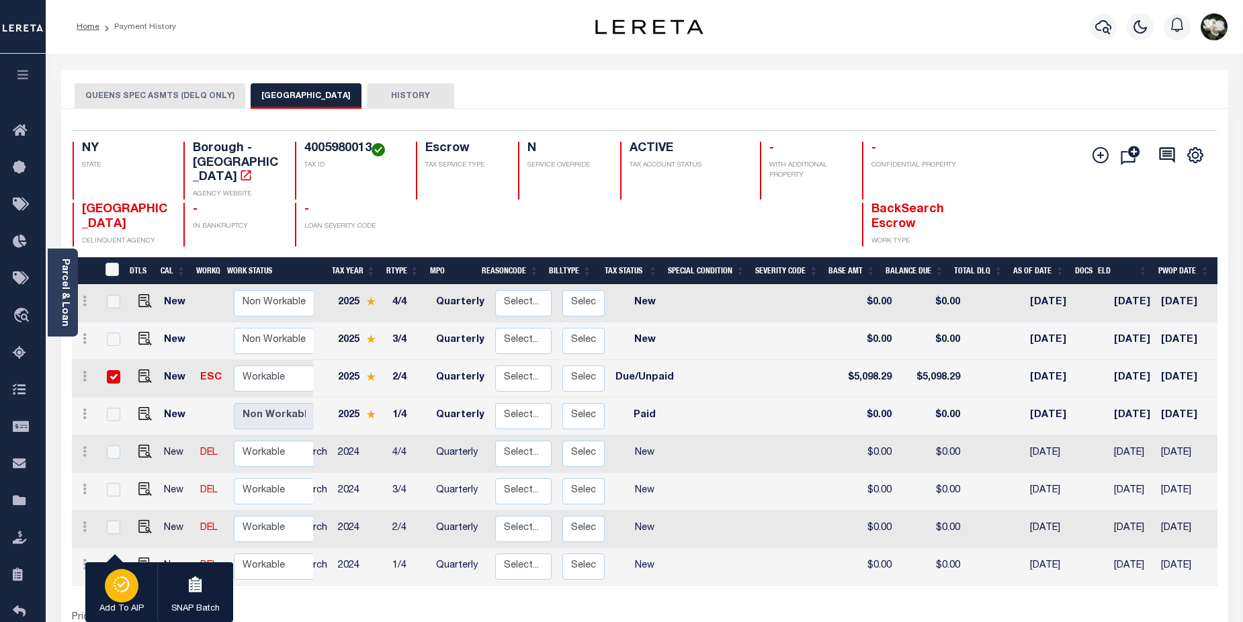
click at [118, 591] on icon "button" at bounding box center [121, 584] width 19 height 16
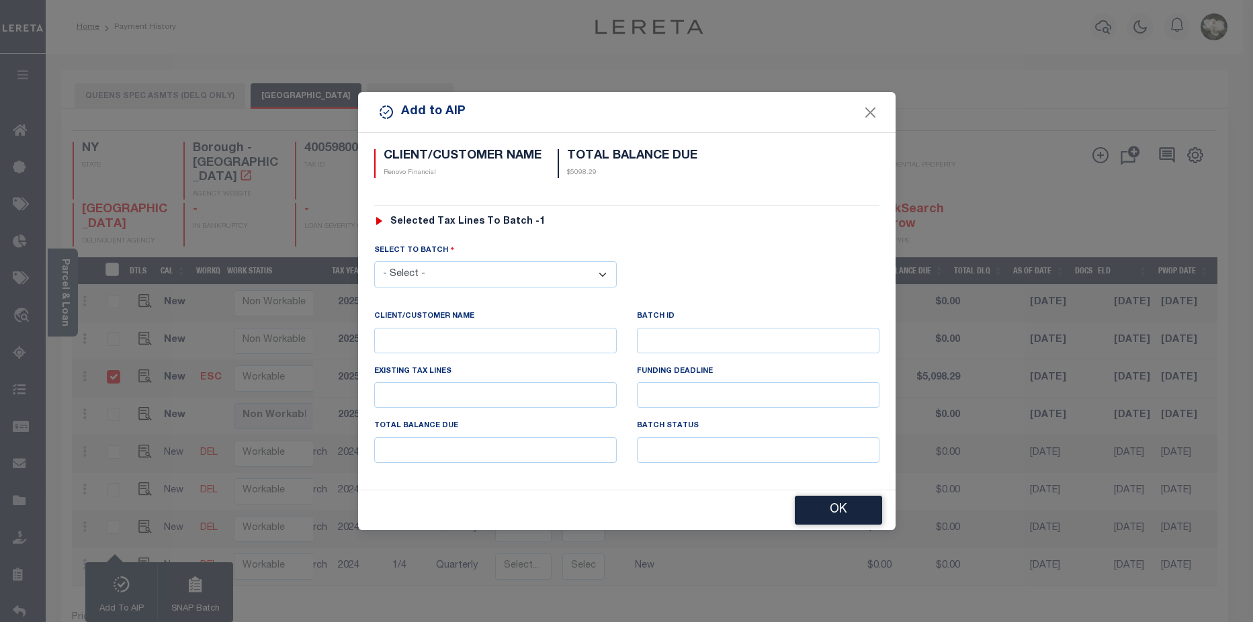
click at [445, 267] on select "- Select - 42380 42965 43235 43299 43683 44436 44450 44938 45028 45180 45253 45…" at bounding box center [495, 274] width 242 height 26
select select "45948"
click at [374, 261] on select "- Select - 42380 42965 43235 43299 43683 44436 44450 44938 45028 45180 45253 45…" at bounding box center [495, 274] width 242 height 26
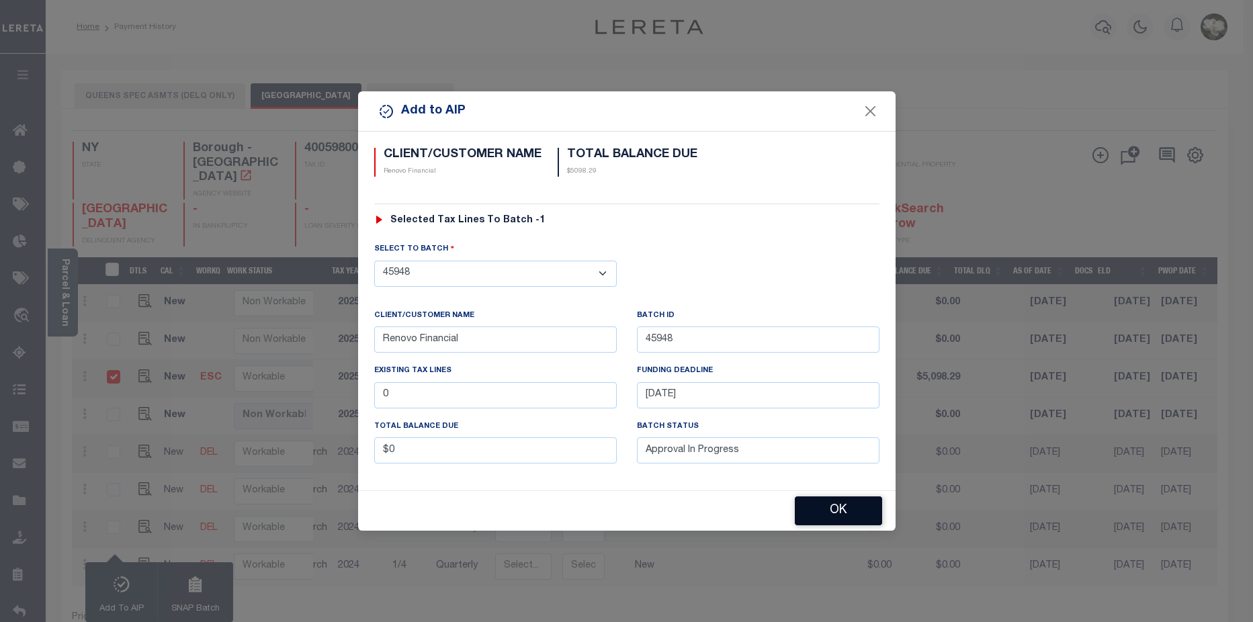
click at [864, 510] on button "OK" at bounding box center [838, 510] width 87 height 29
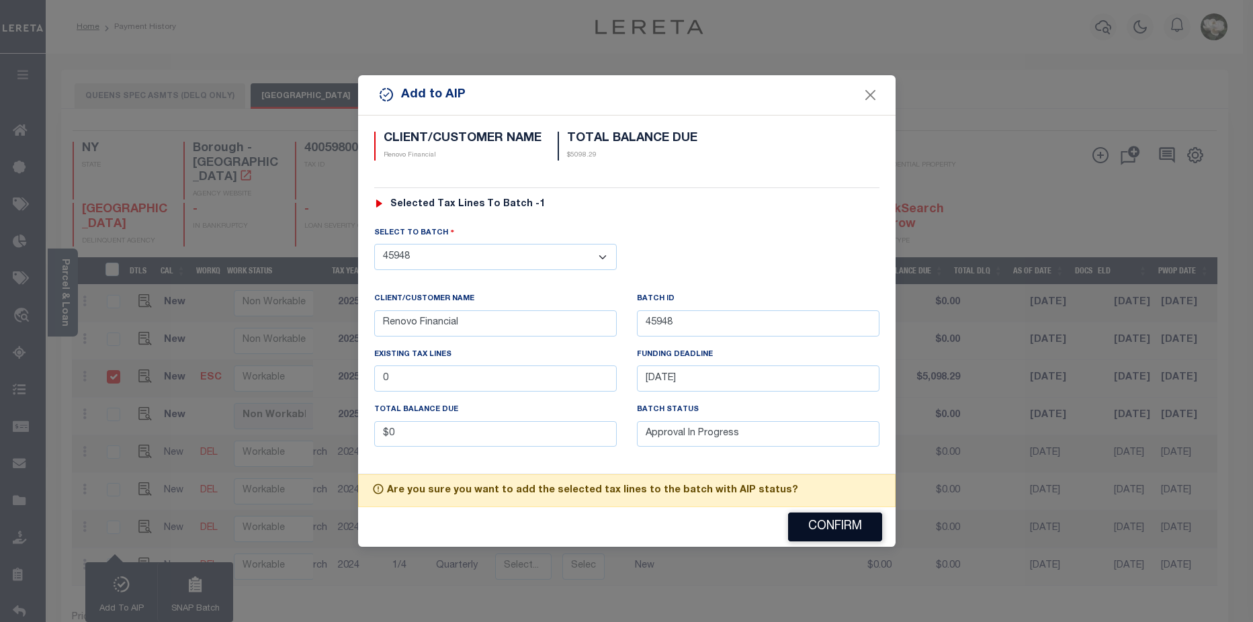
click at [848, 523] on button "Confirm" at bounding box center [835, 526] width 94 height 29
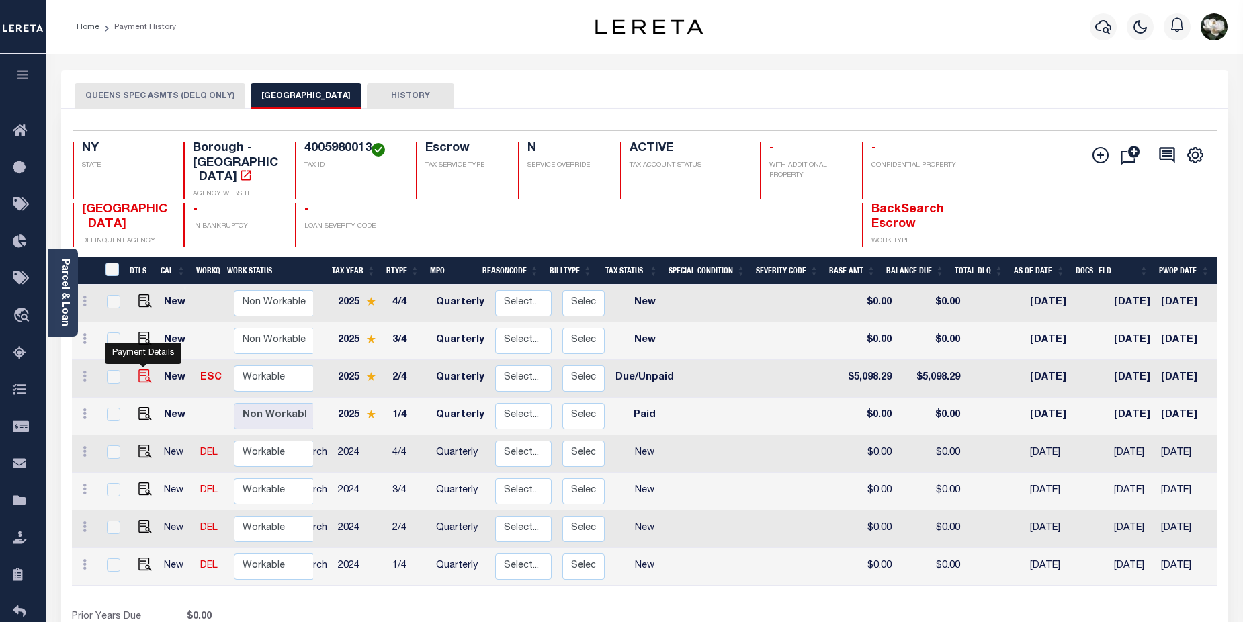
click at [143, 369] on img at bounding box center [144, 375] width 13 height 13
checkbox input "true"
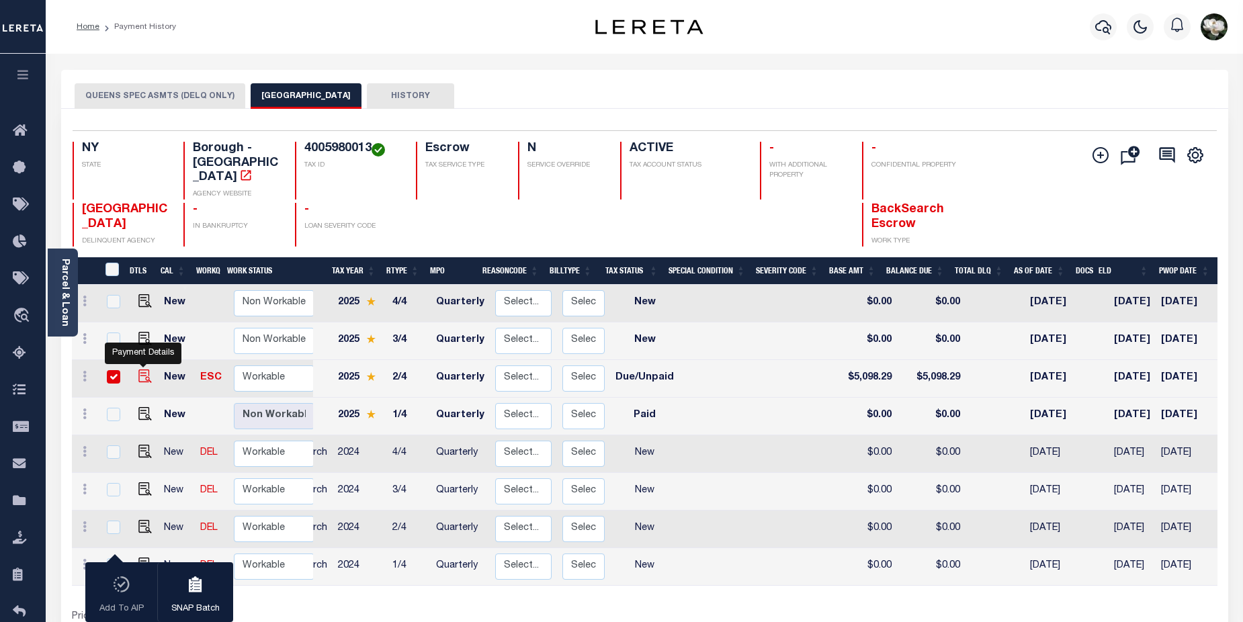
click at [142, 369] on img at bounding box center [144, 375] width 13 height 13
checkbox input "false"
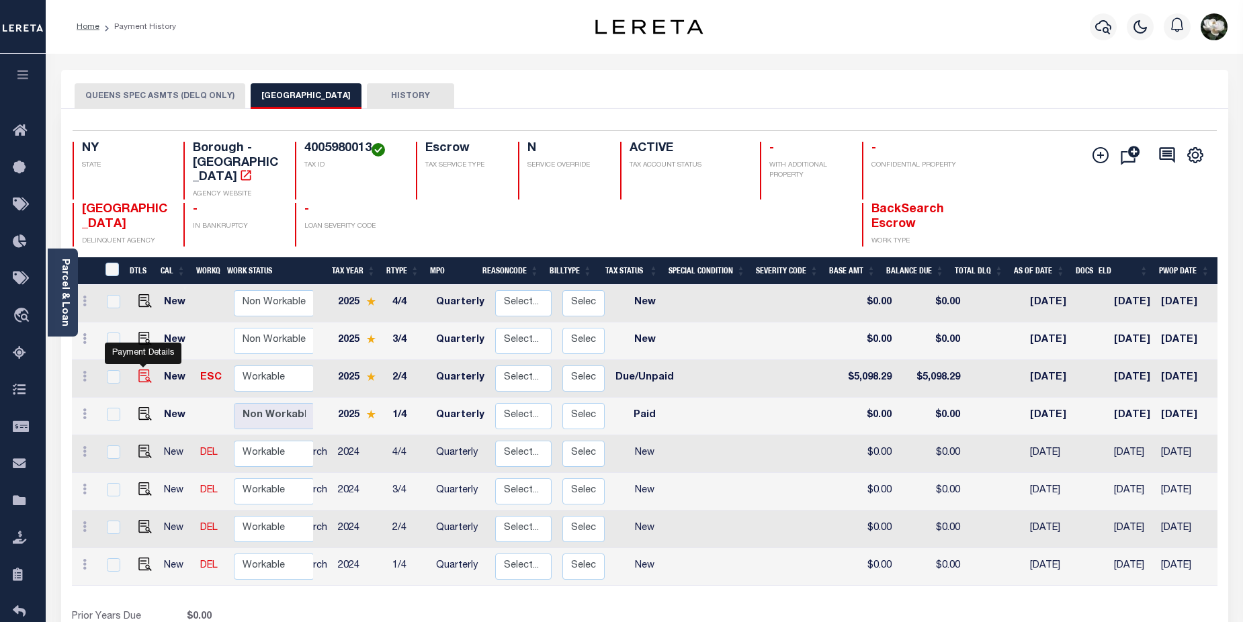
click at [139, 369] on img at bounding box center [144, 375] width 13 height 13
checkbox input "true"
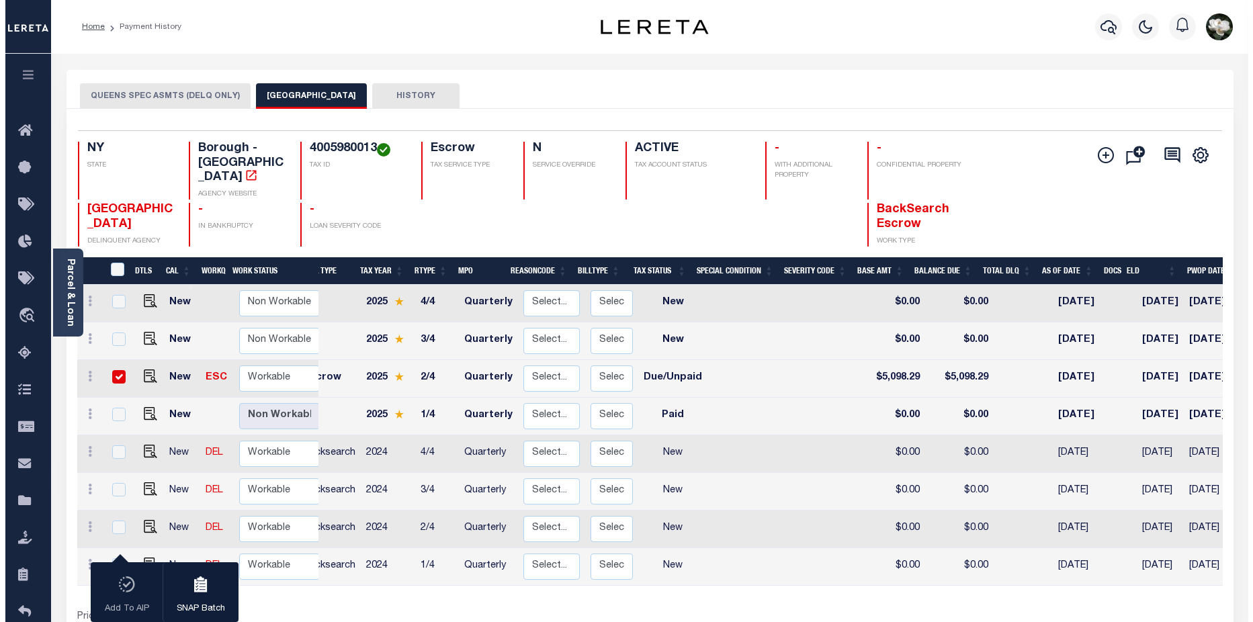
scroll to position [0, 0]
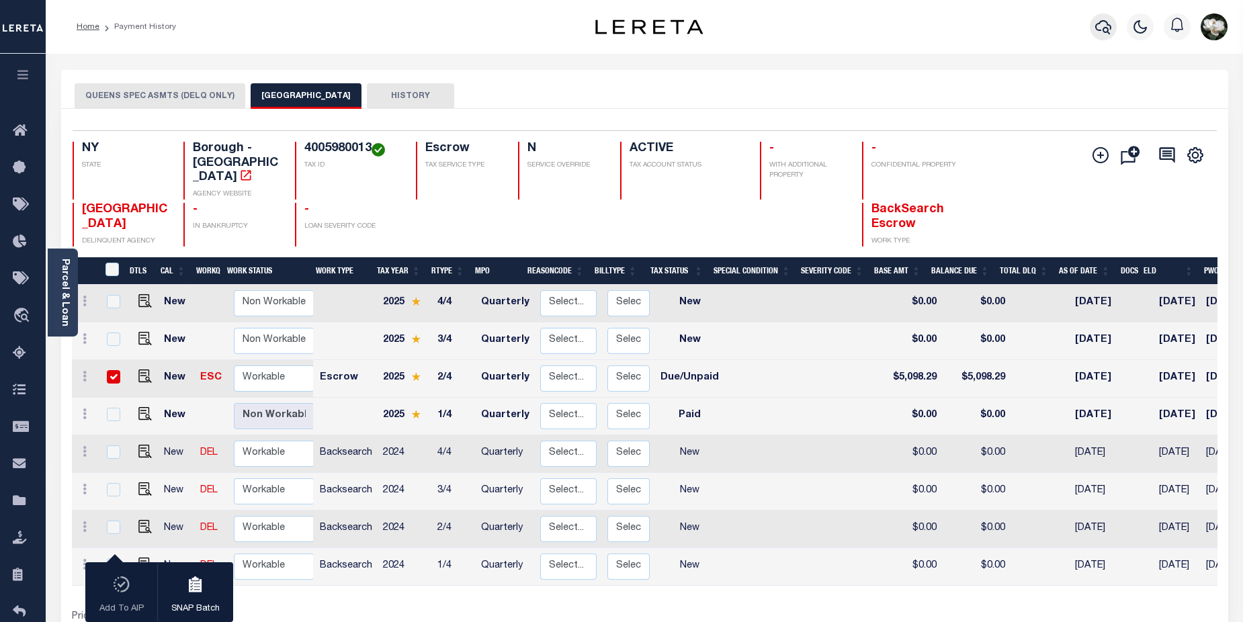
click at [1099, 31] on icon "button" at bounding box center [1103, 27] width 16 height 14
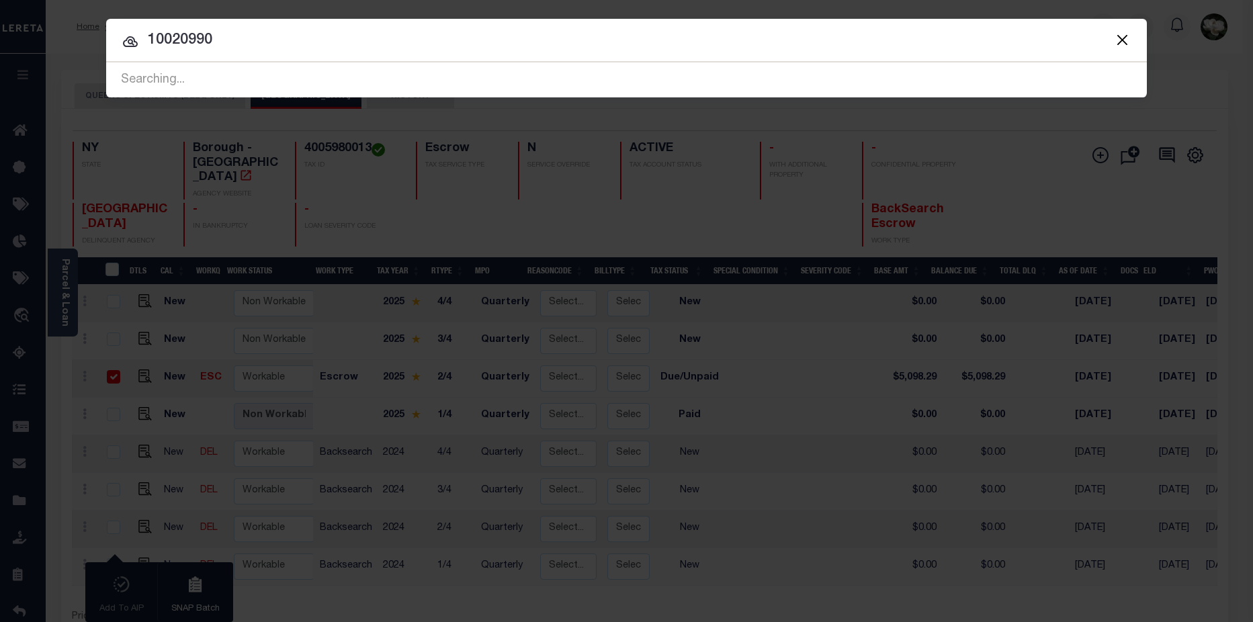
type input "10020990"
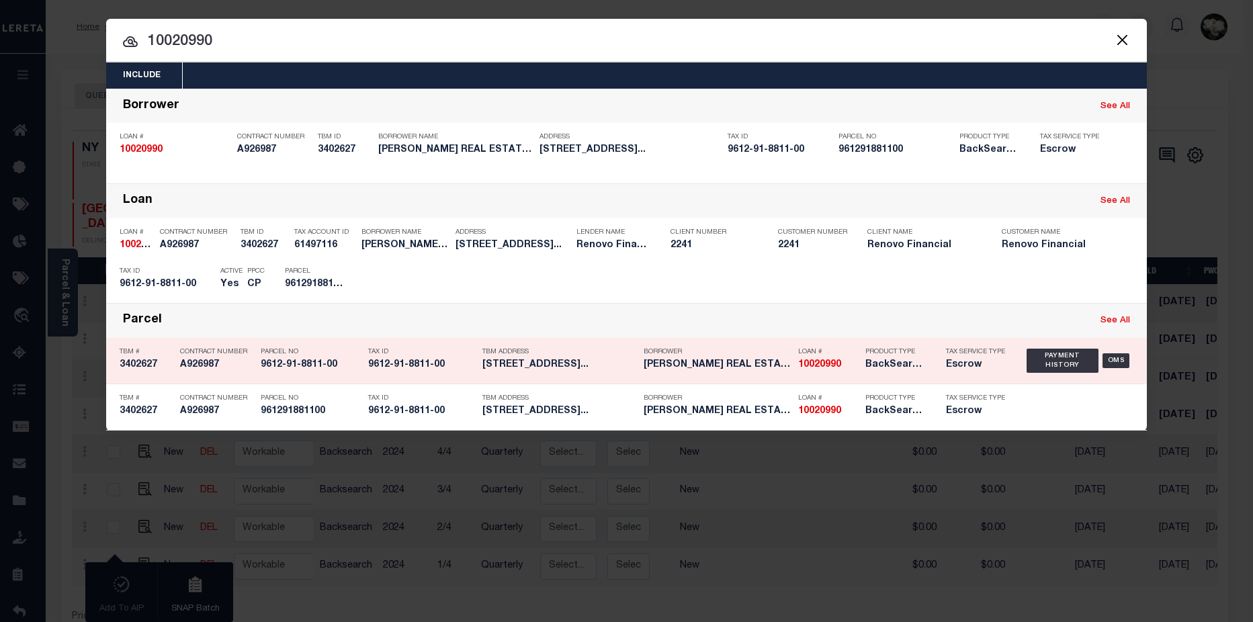
click at [862, 373] on div "Product Type BackSearch,Escrow" at bounding box center [895, 360] width 81 height 39
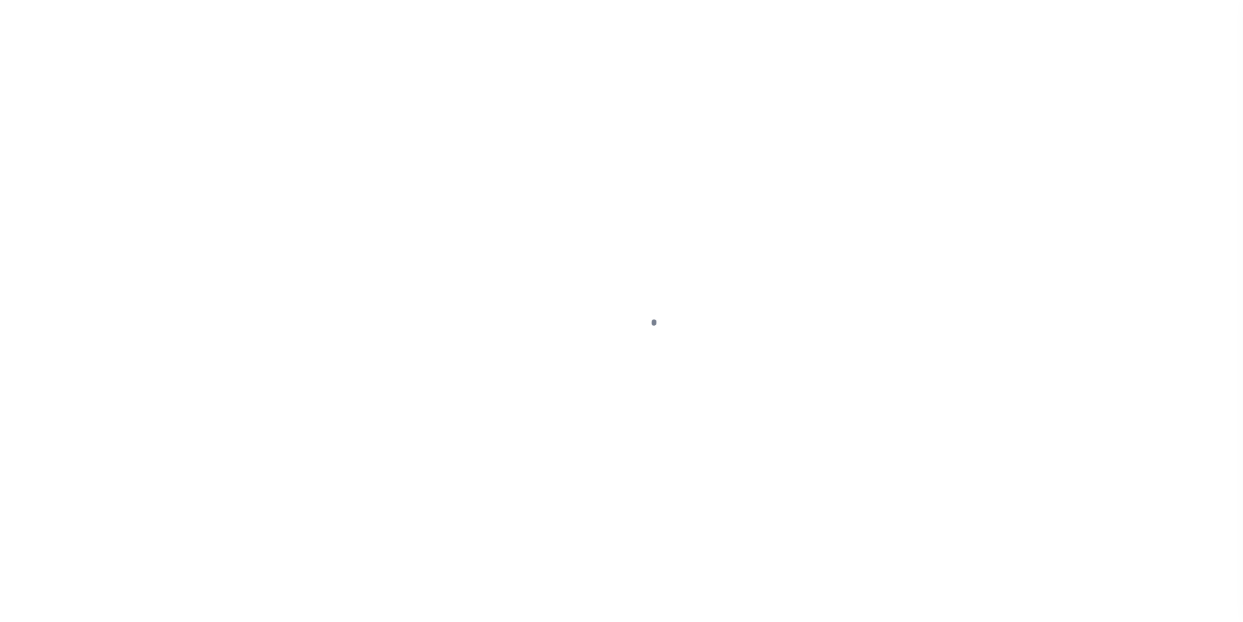
select select "NW2"
select select "DUE"
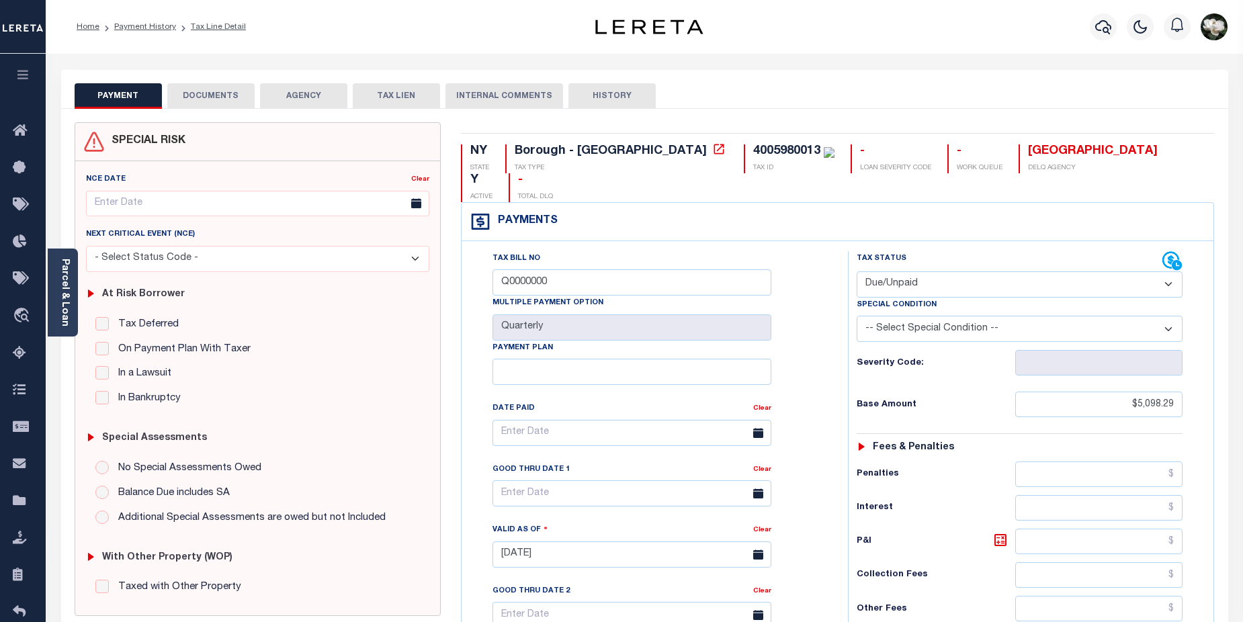
click at [193, 91] on button "DOCUMENTS" at bounding box center [210, 96] width 87 height 26
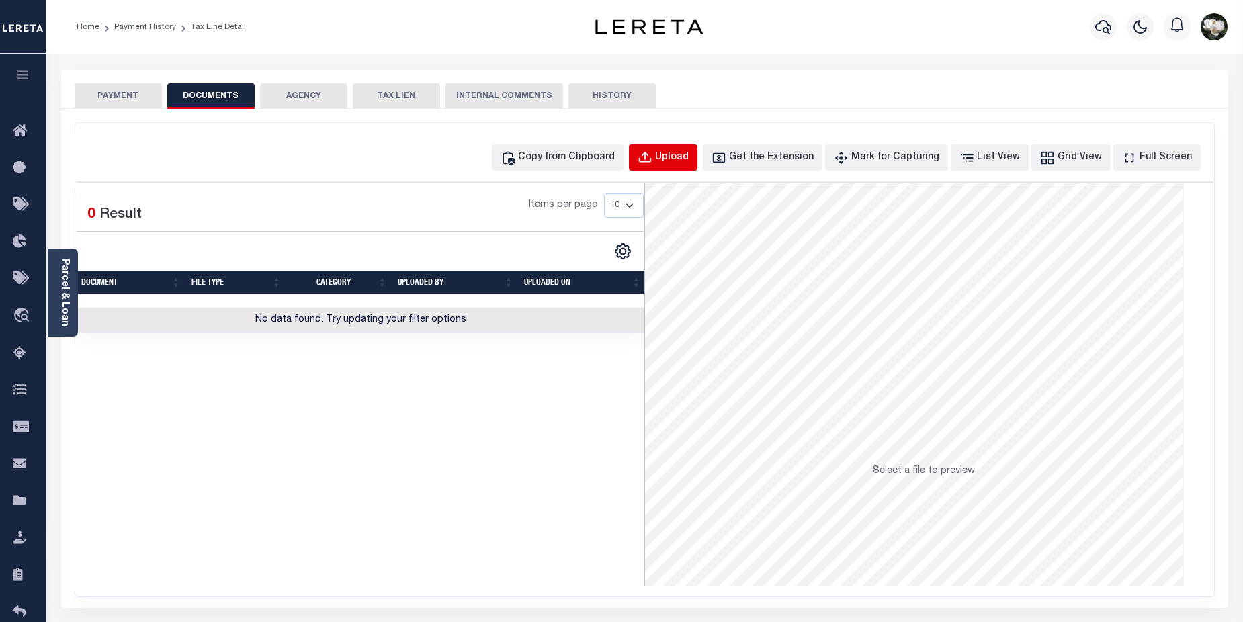
click at [688, 156] on div "Upload" at bounding box center [672, 157] width 34 height 15
select select "POP"
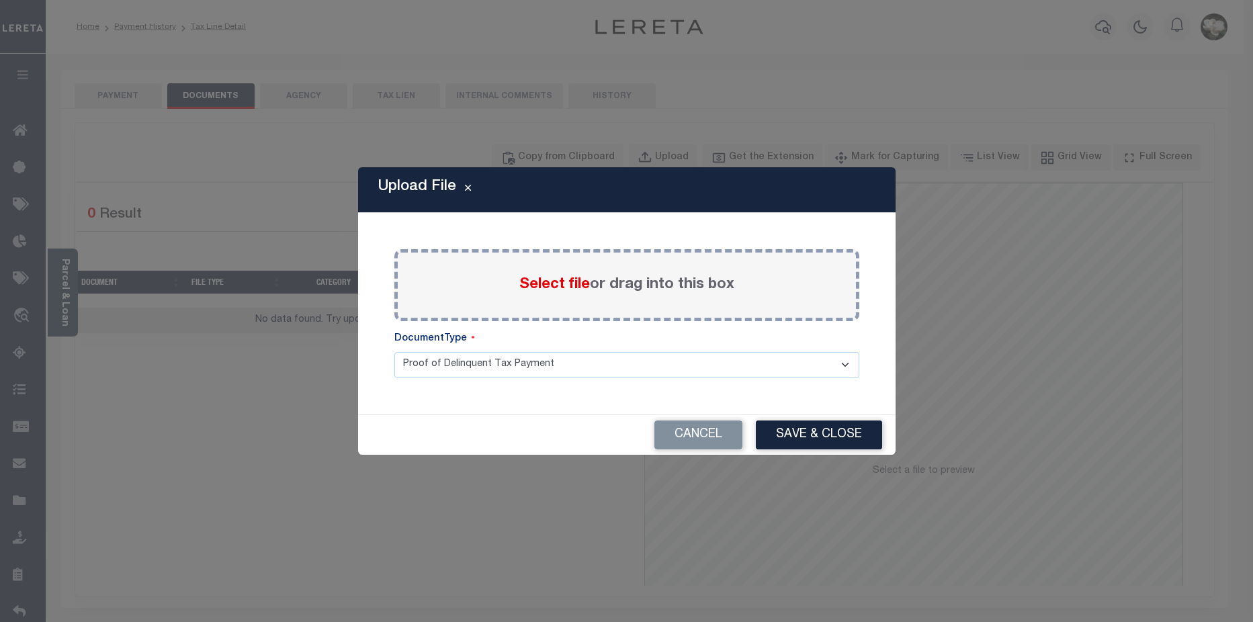
click at [533, 291] on span "Select file" at bounding box center [554, 284] width 71 height 15
click at [0, 0] on input "Select file or drag into this box" at bounding box center [0, 0] width 0 height 0
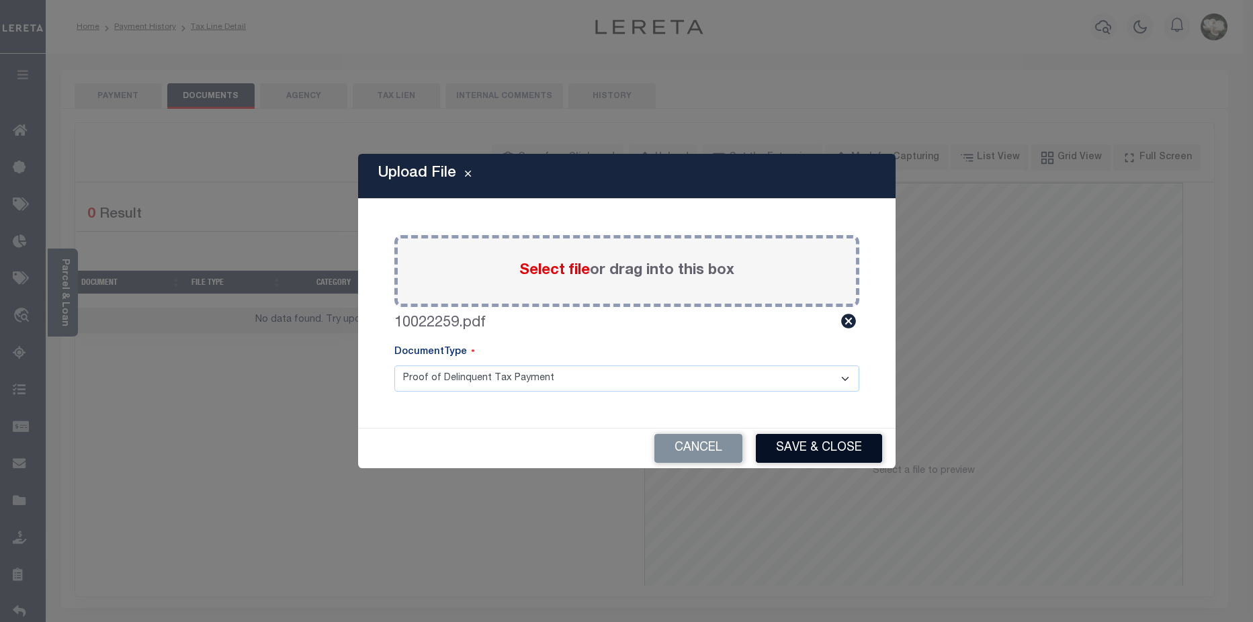
click at [820, 452] on button "Save & Close" at bounding box center [819, 448] width 126 height 29
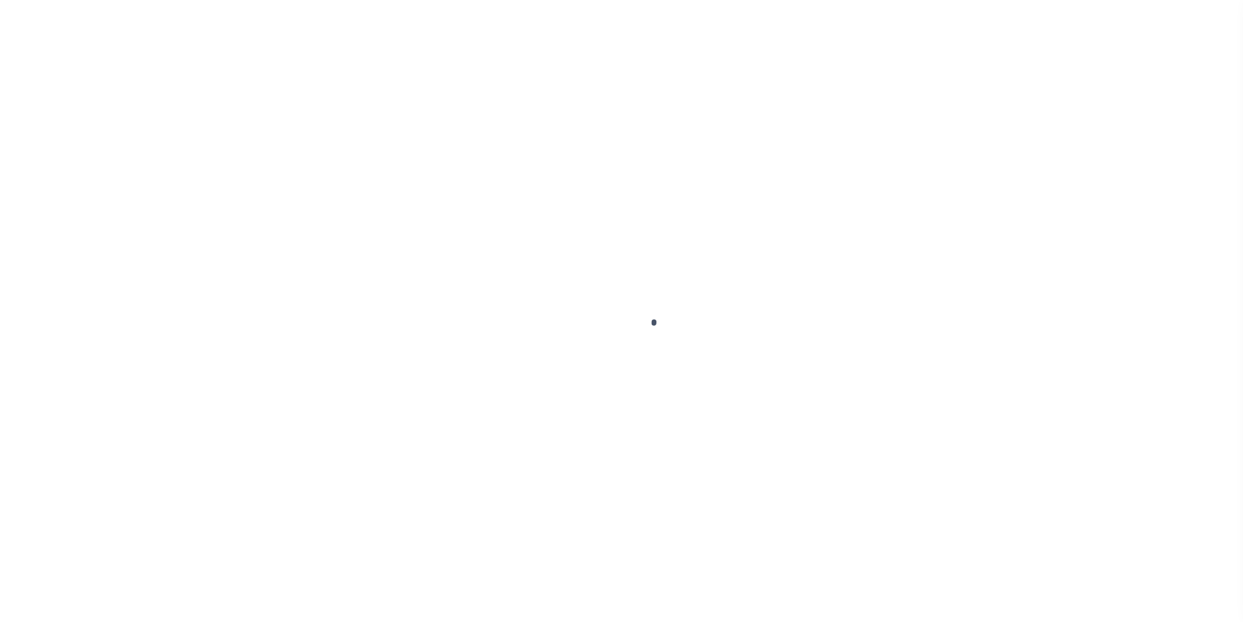
select select "DUE"
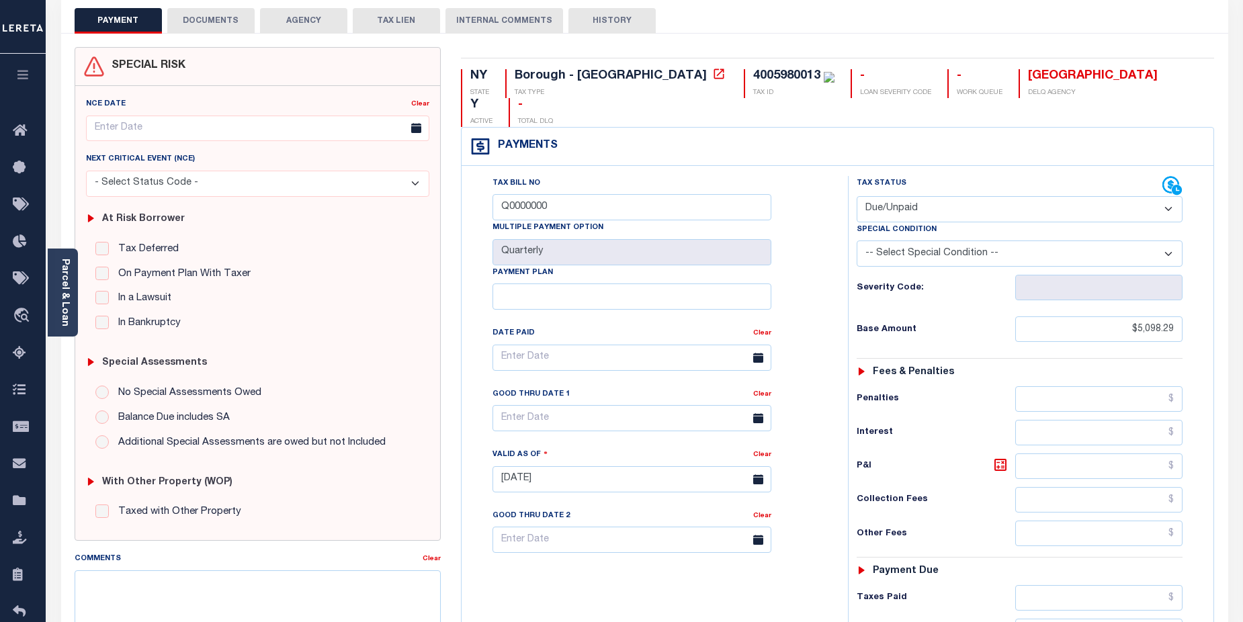
scroll to position [1, 0]
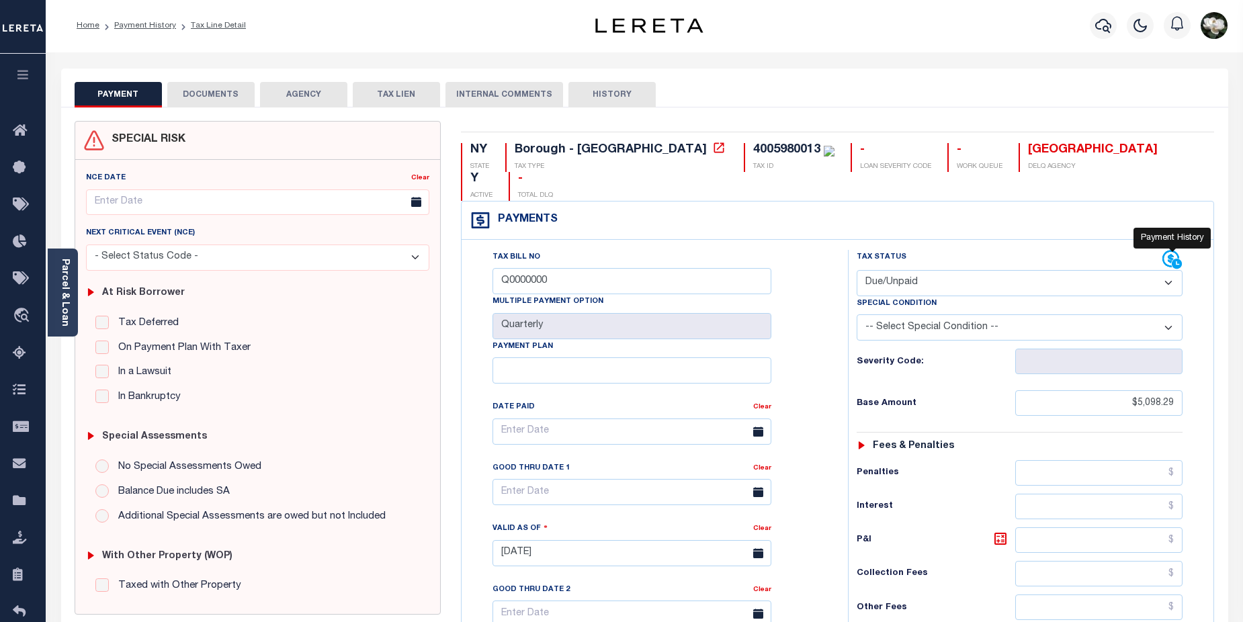
click at [1171, 251] on icon at bounding box center [1170, 259] width 17 height 17
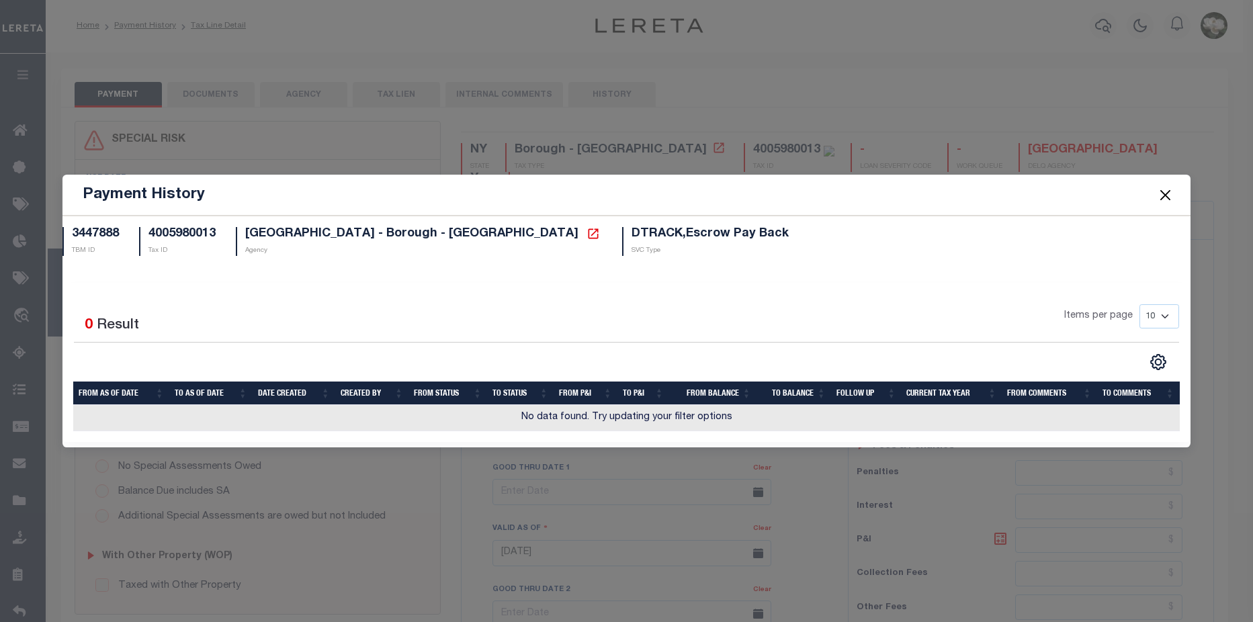
click at [1169, 199] on button "Close" at bounding box center [1165, 194] width 17 height 17
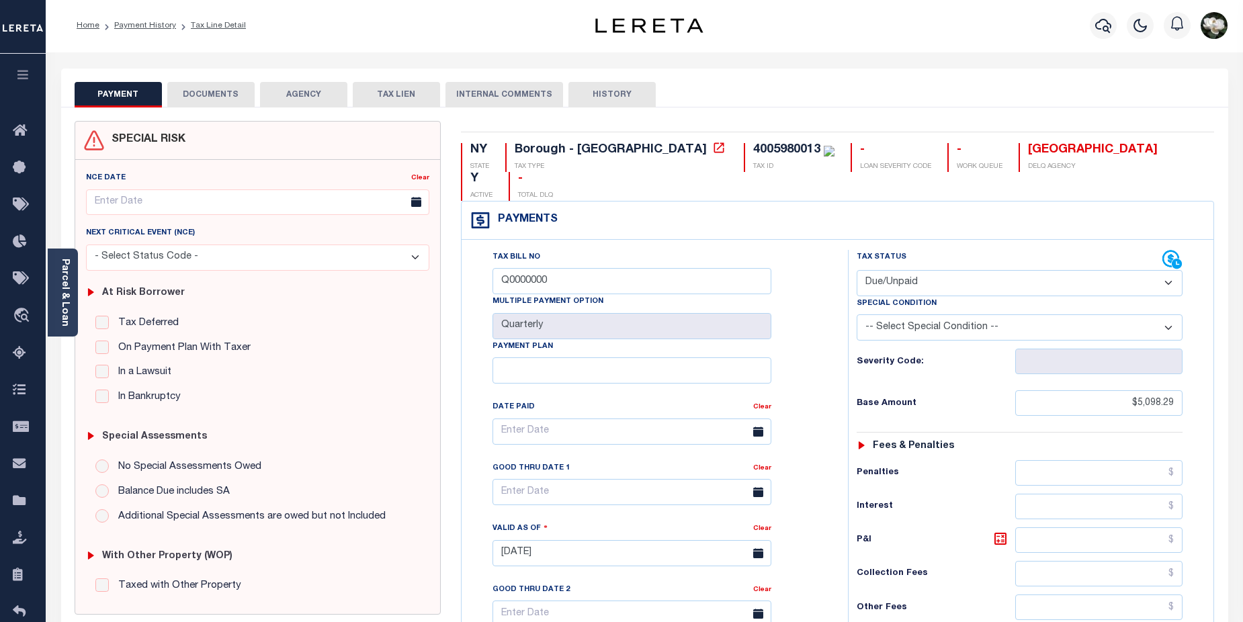
click at [711, 116] on div "SPECIAL RISK NCE Date Clear" at bounding box center [644, 550] width 1167 height 887
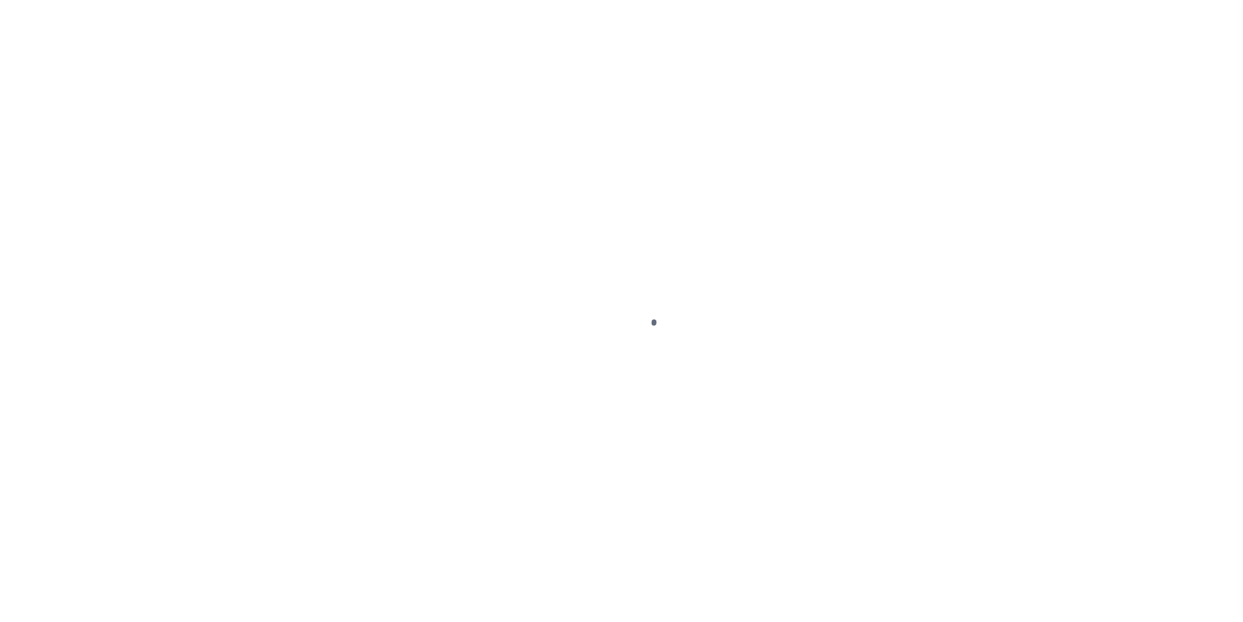
select select "DUE"
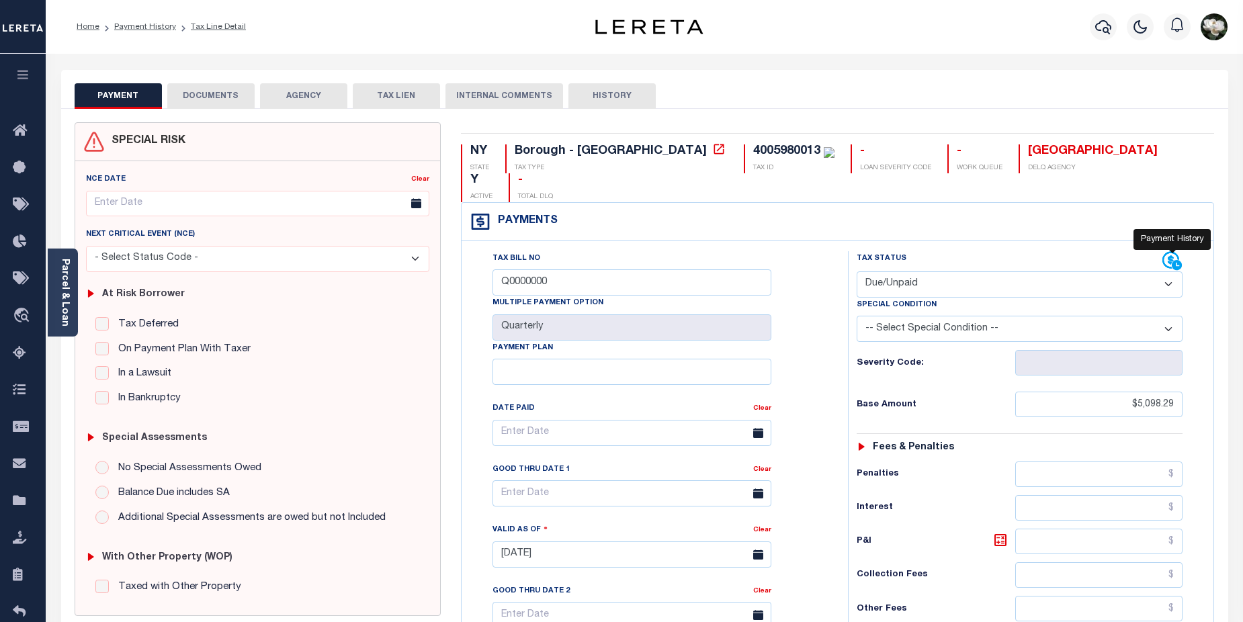
click at [1179, 251] on icon at bounding box center [1172, 261] width 20 height 20
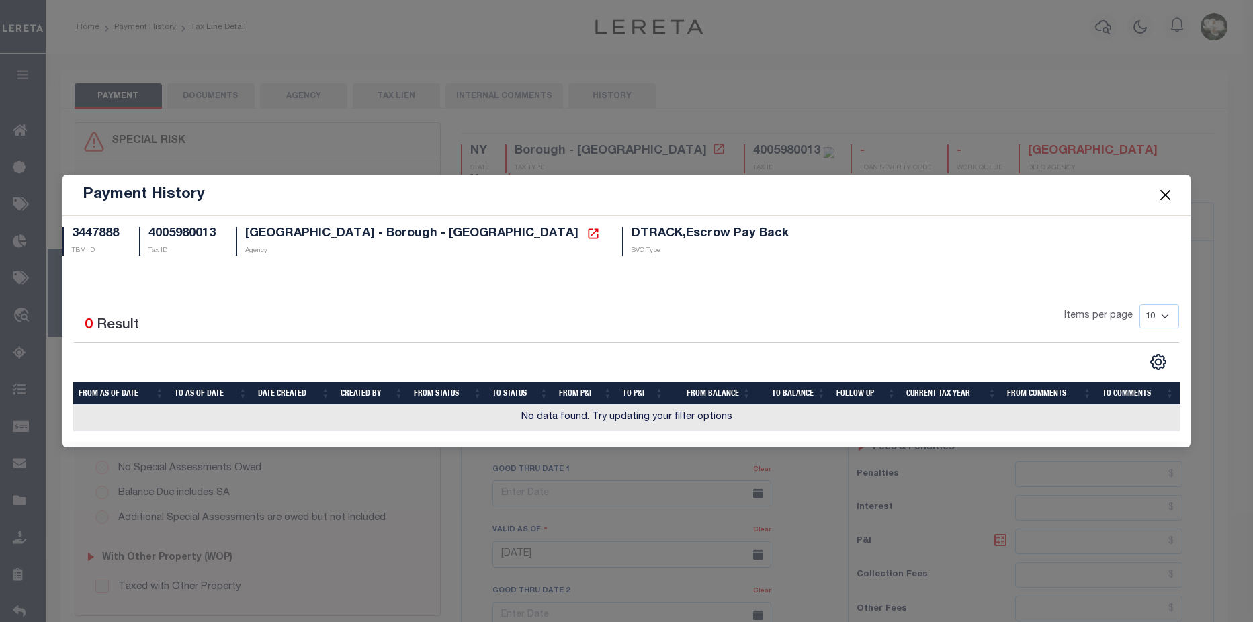
click at [1169, 189] on button "Close" at bounding box center [1165, 194] width 17 height 17
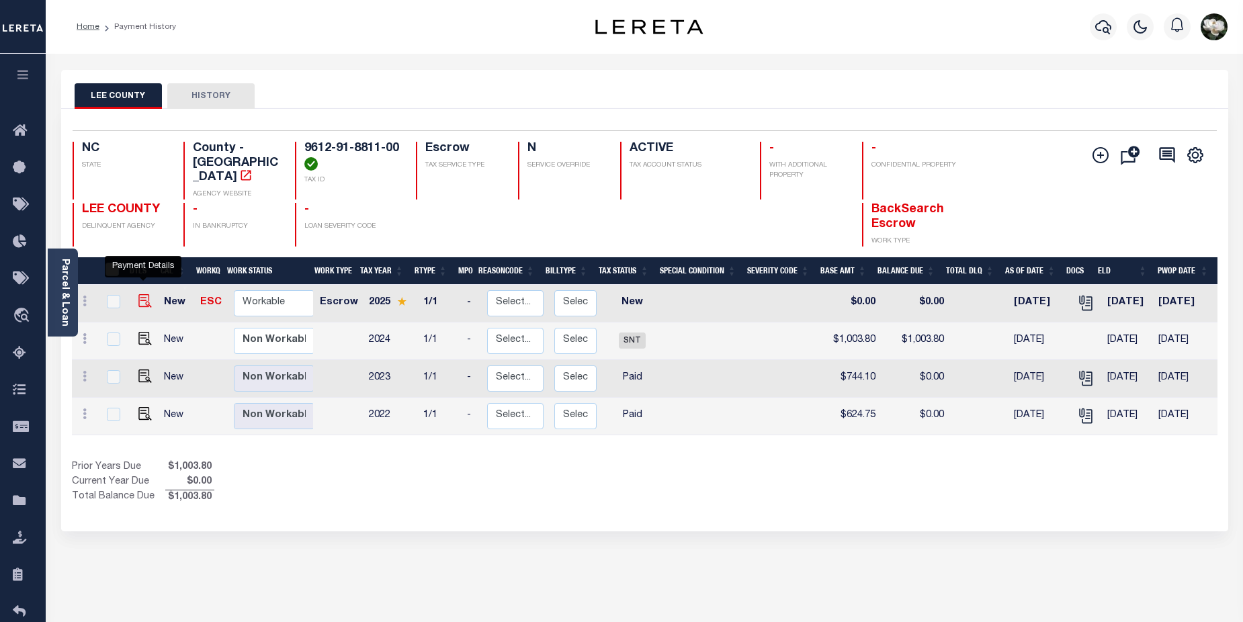
click at [144, 294] on img "" at bounding box center [144, 300] width 13 height 13
checkbox input "true"
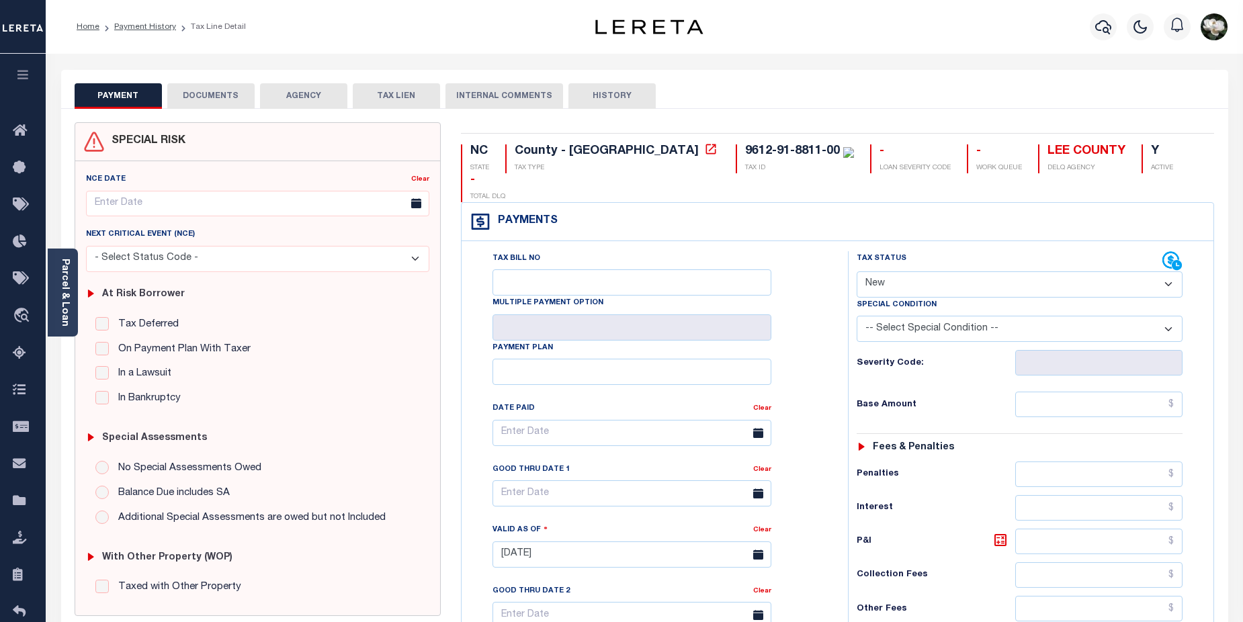
click at [1169, 271] on select "- Select Status Code - Open Due/Unpaid Paid Incomplete No Tax Due Internal Refu…" at bounding box center [1019, 284] width 326 height 26
select select "DUE"
click at [856, 271] on select "- Select Status Code - Open Due/Unpaid Paid Incomplete No Tax Due Internal Refu…" at bounding box center [1019, 284] width 326 height 26
type input "[DATE]"
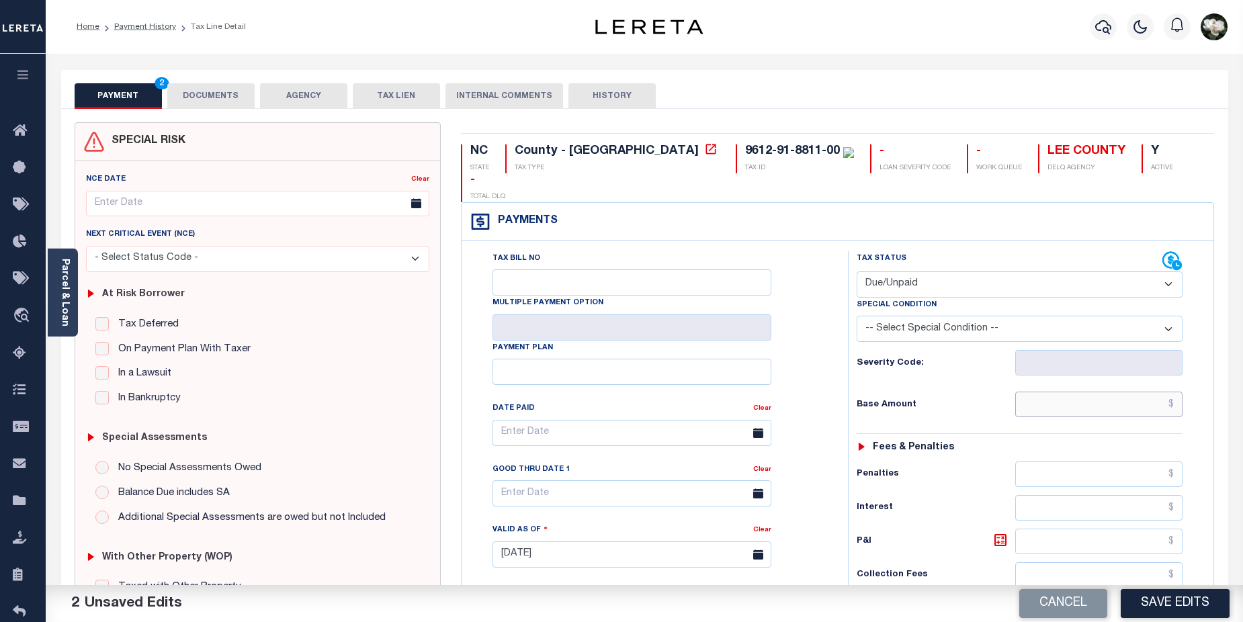
drag, startPoint x: 1101, startPoint y: 383, endPoint x: 1120, endPoint y: 379, distance: 18.7
click at [1101, 392] on input "text" at bounding box center [1099, 405] width 168 height 26
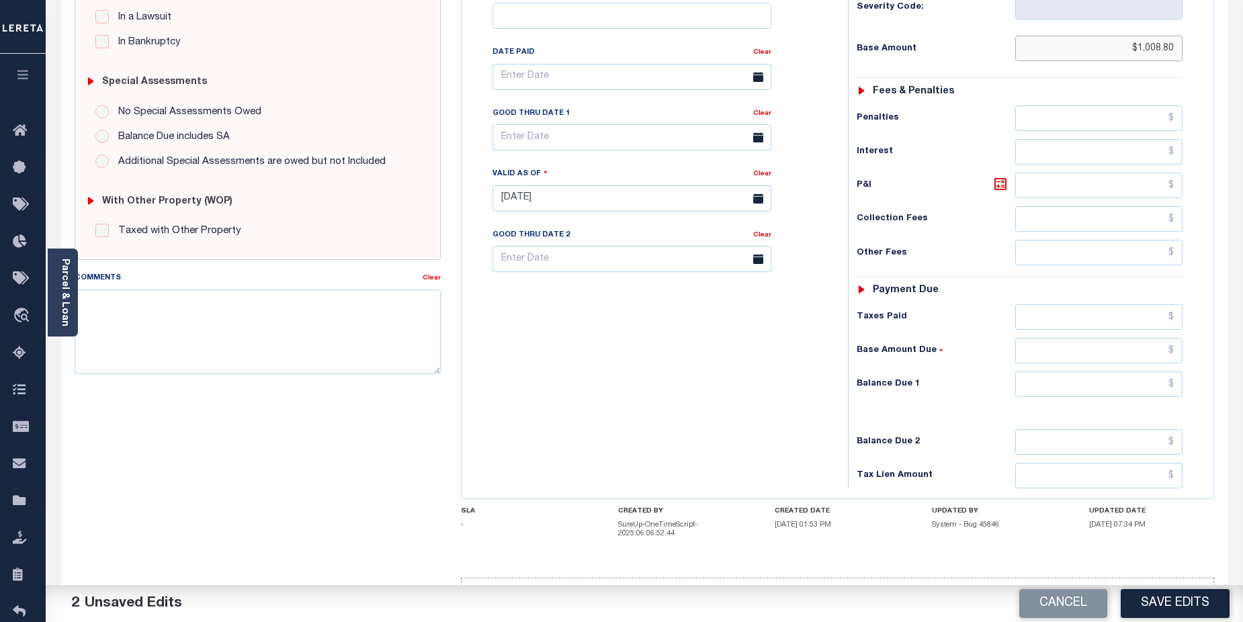
scroll to position [364, 0]
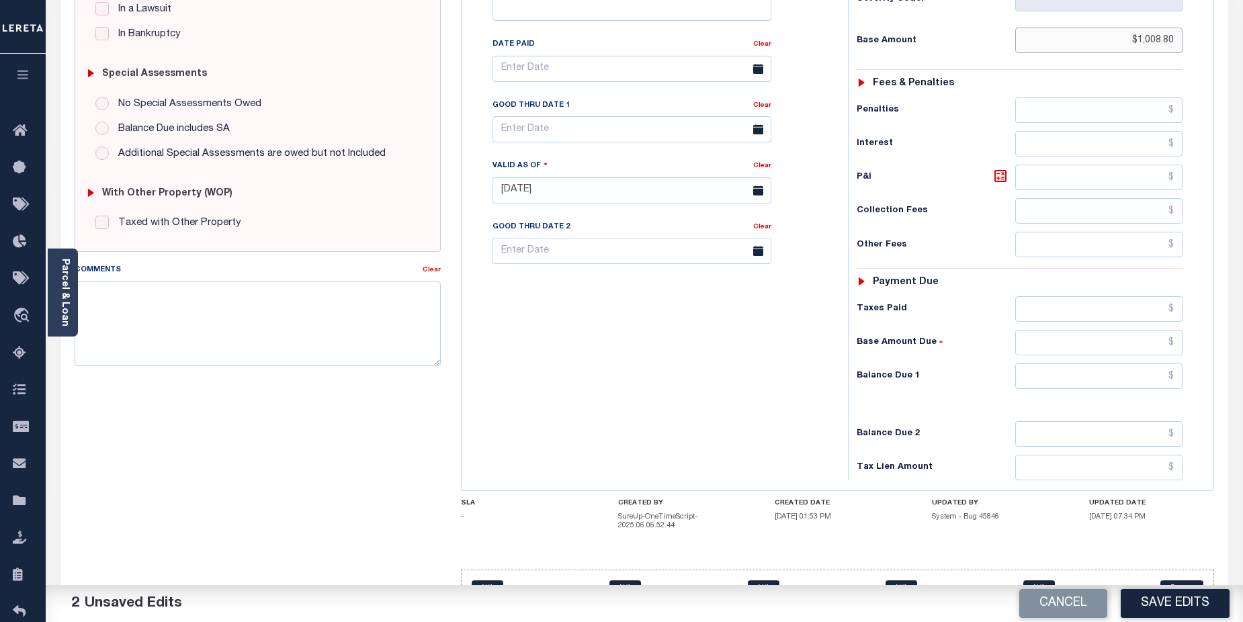
type input "$1,008.80"
click at [1071, 363] on input "text" at bounding box center [1099, 376] width 168 height 26
type input "$1,008.80"
click at [1183, 600] on button "Save Edits" at bounding box center [1174, 603] width 109 height 29
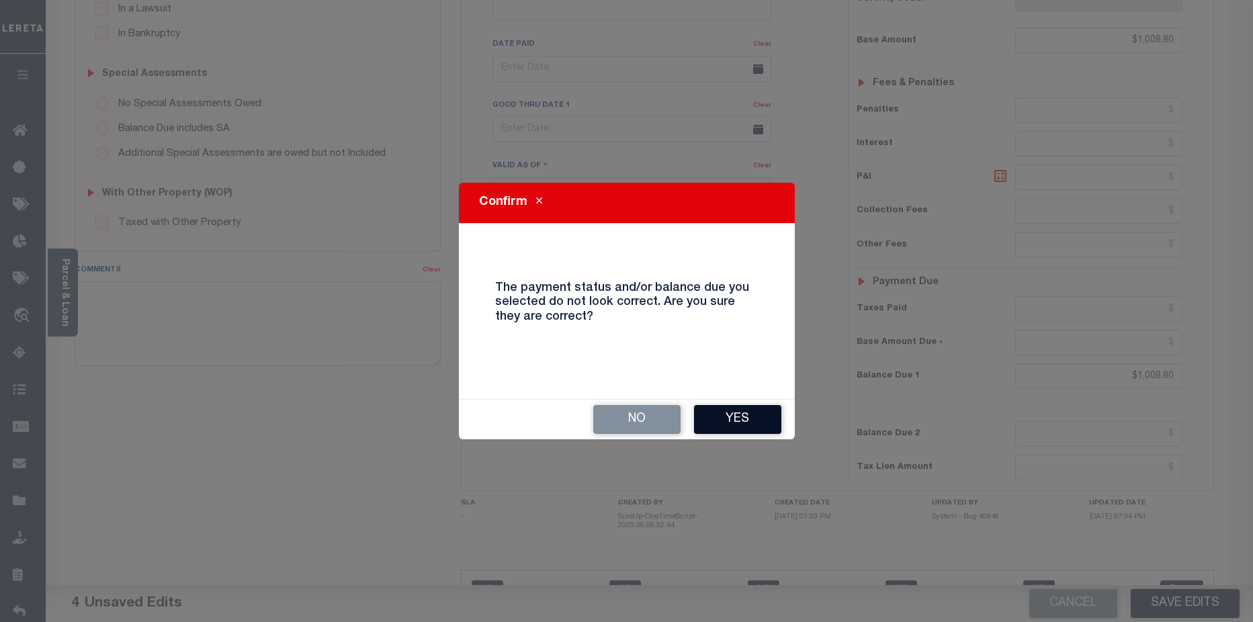
click at [760, 415] on button "Yes" at bounding box center [737, 419] width 87 height 29
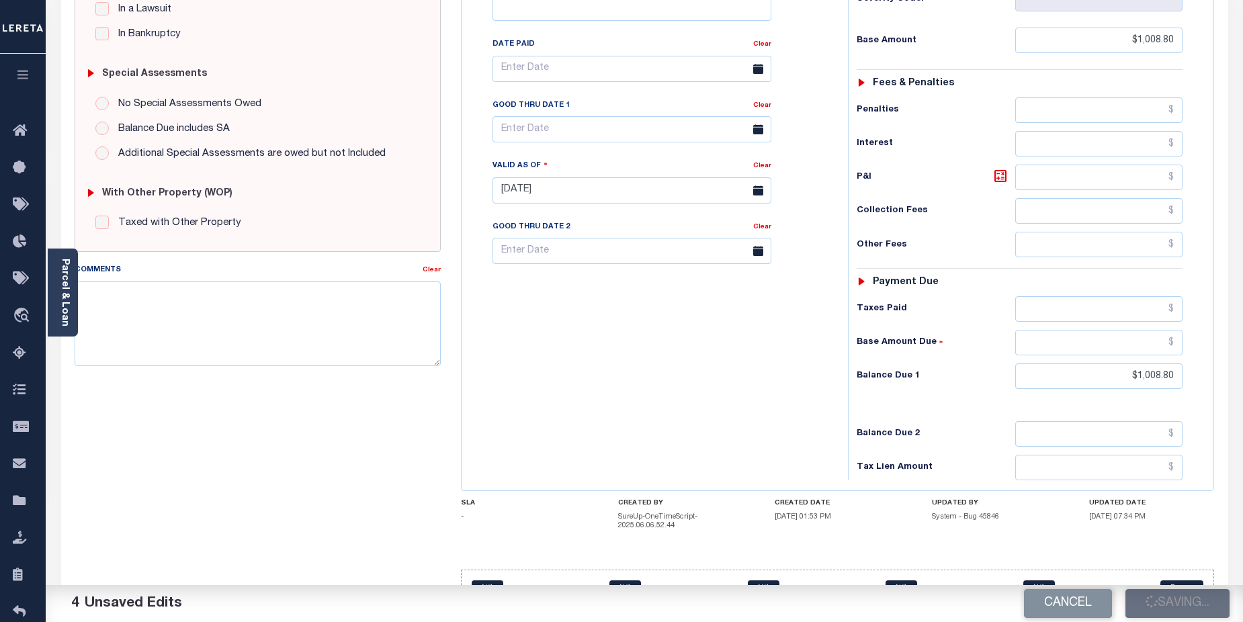
checkbox input "false"
type input "$1,008.8"
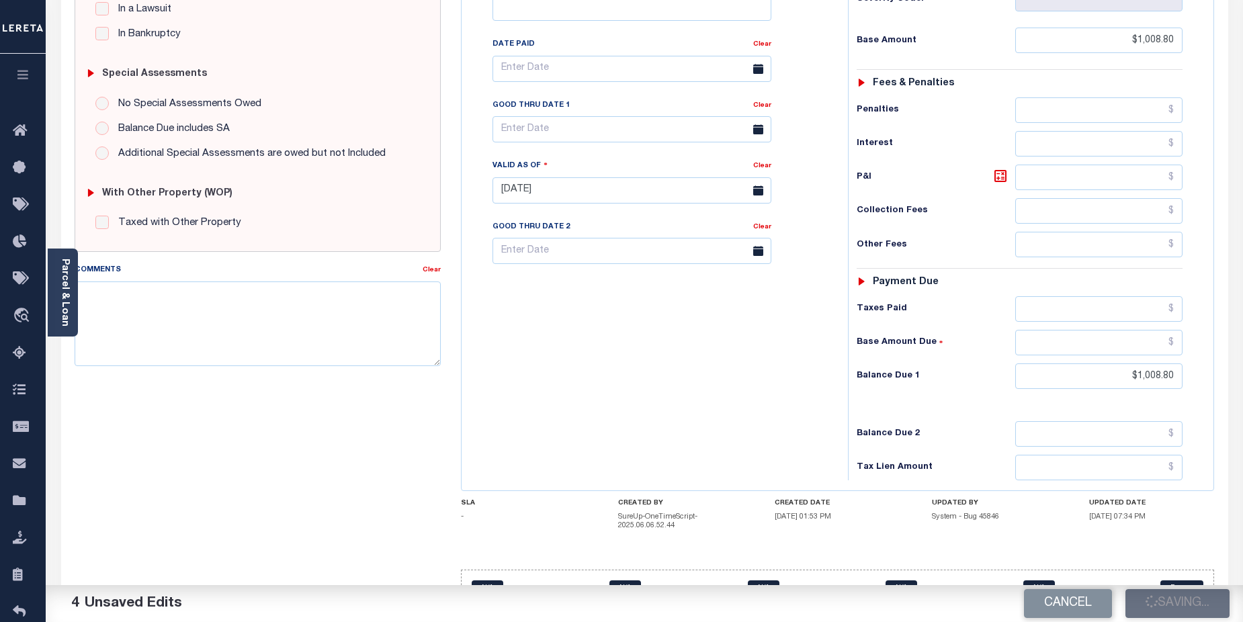
type input "$1,008.8"
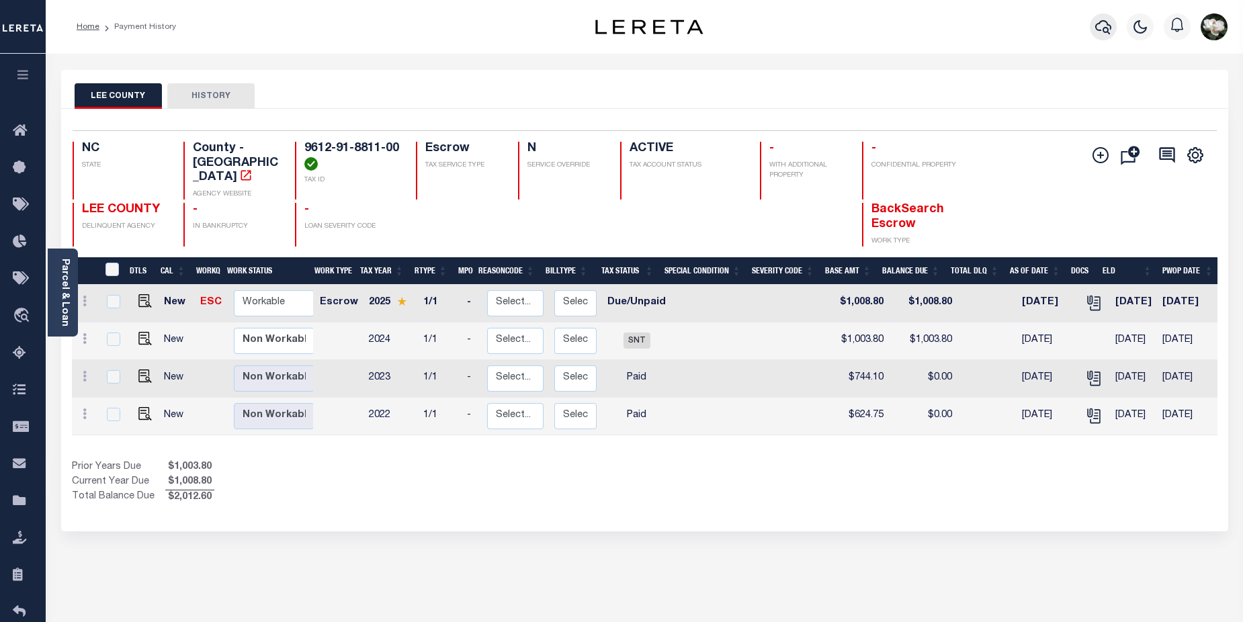
click at [1108, 30] on icon "button" at bounding box center [1103, 27] width 16 height 16
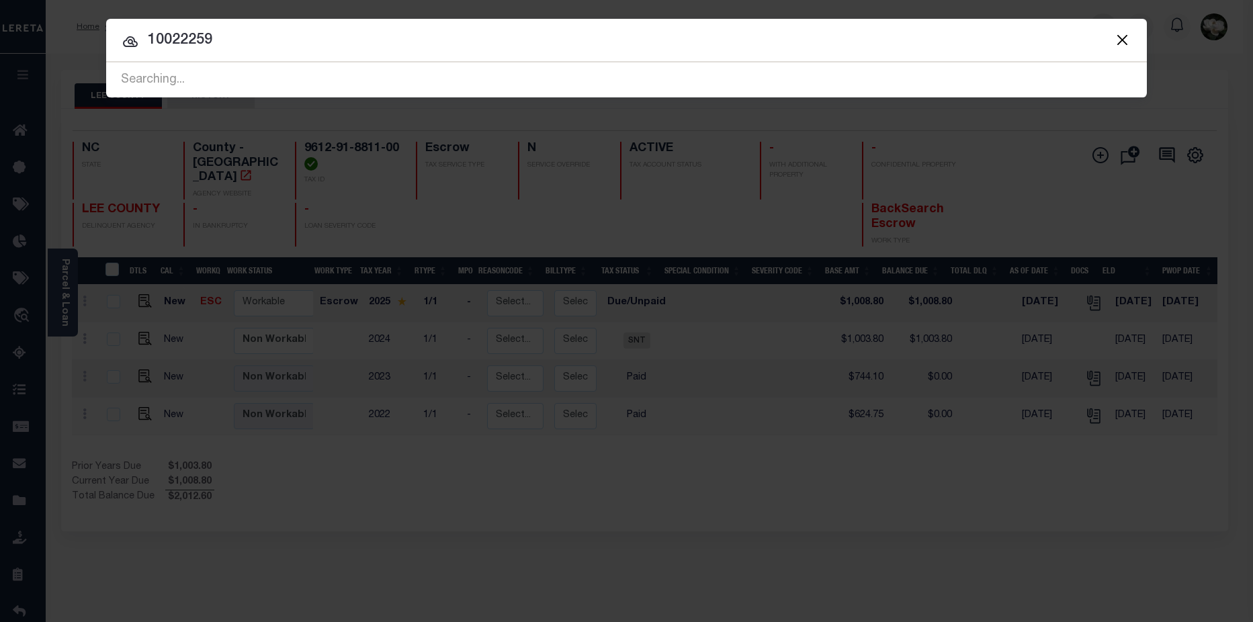
type input "10022259"
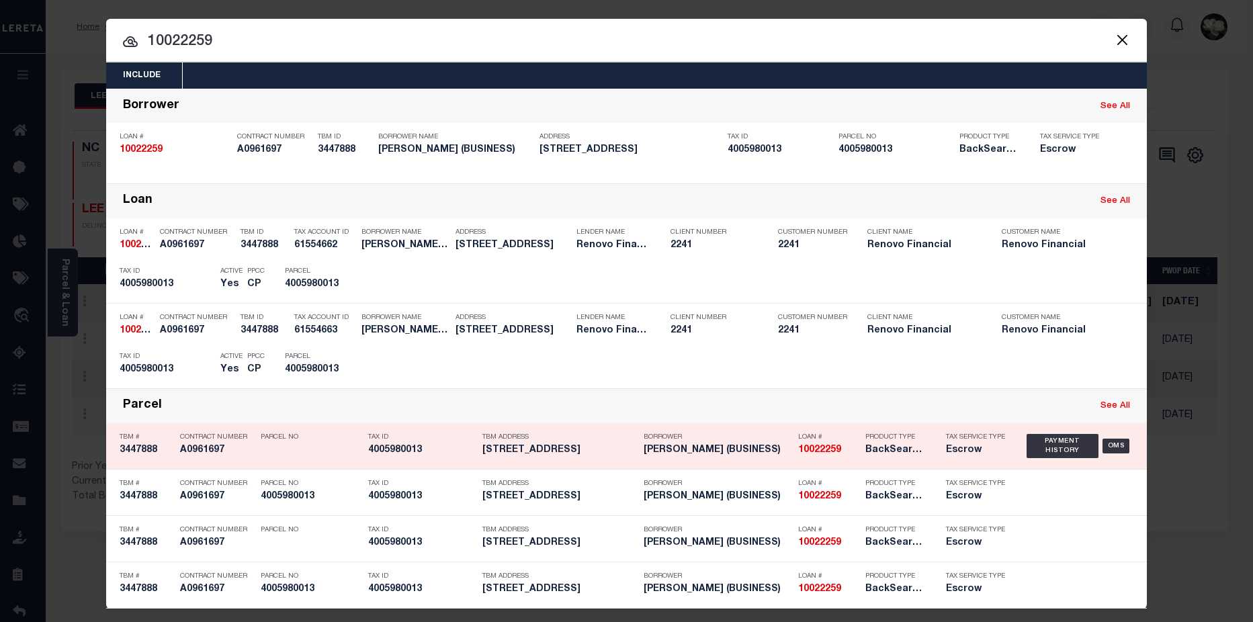
click at [758, 452] on h5 "[PERSON_NAME] (BUSINESS)" at bounding box center [717, 450] width 148 height 11
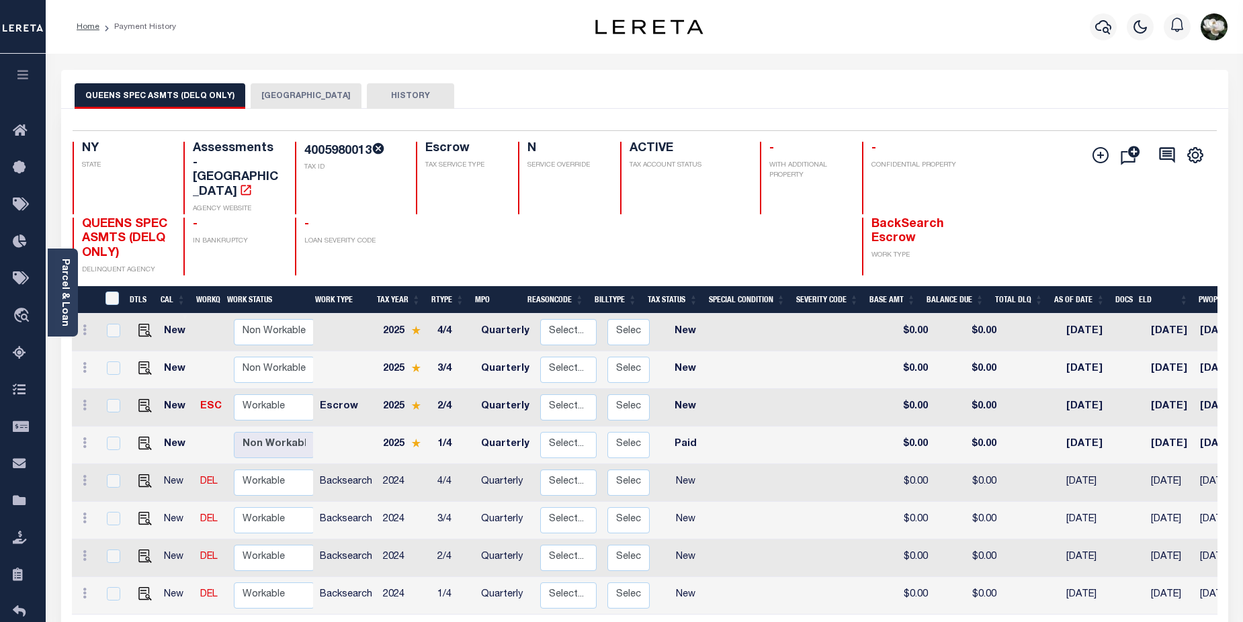
click at [287, 95] on button "[GEOGRAPHIC_DATA]" at bounding box center [306, 96] width 111 height 26
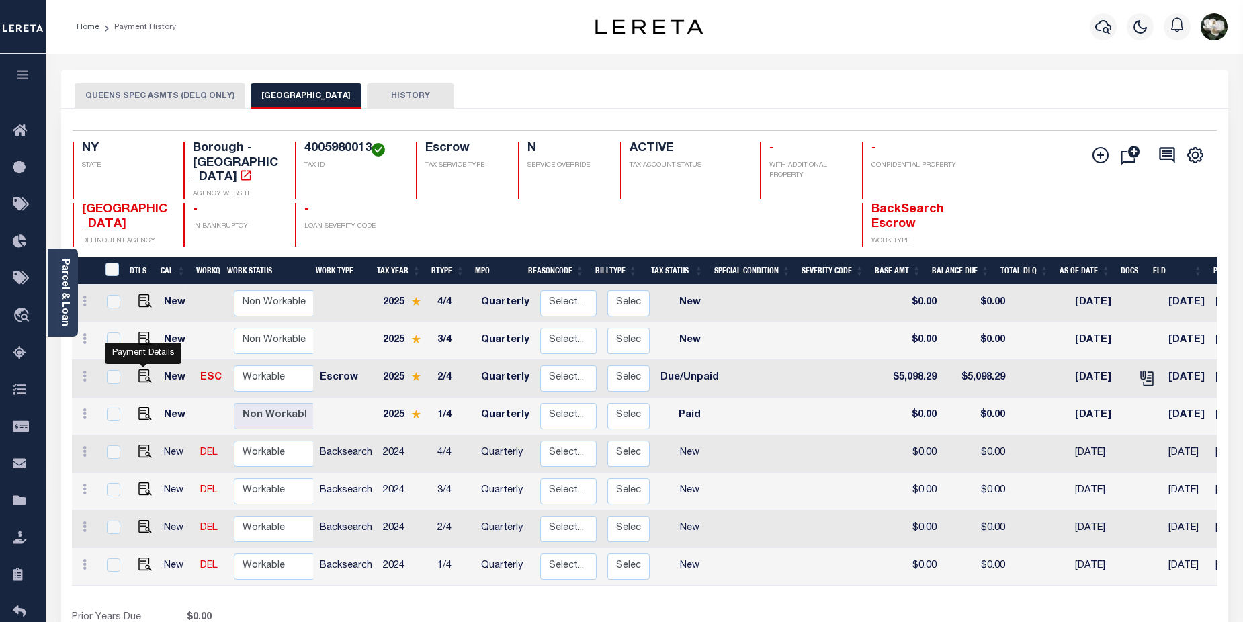
drag, startPoint x: 138, startPoint y: 363, endPoint x: 181, endPoint y: 363, distance: 43.0
click at [138, 369] on img "" at bounding box center [144, 375] width 13 height 13
checkbox input "true"
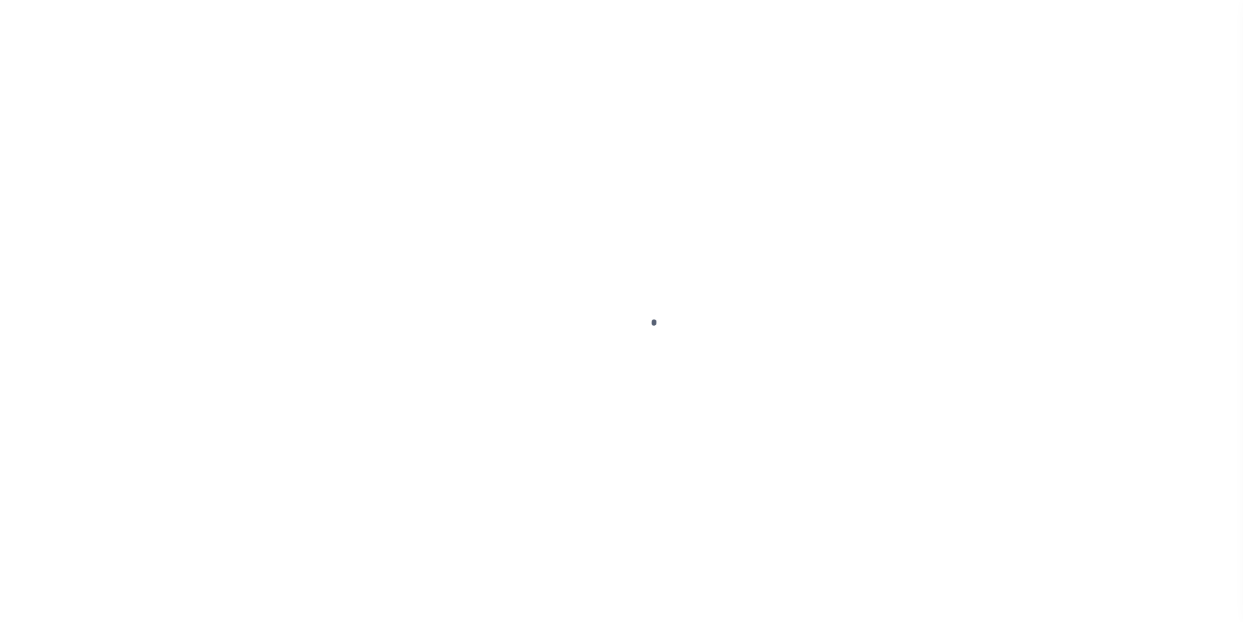
select select "DUE"
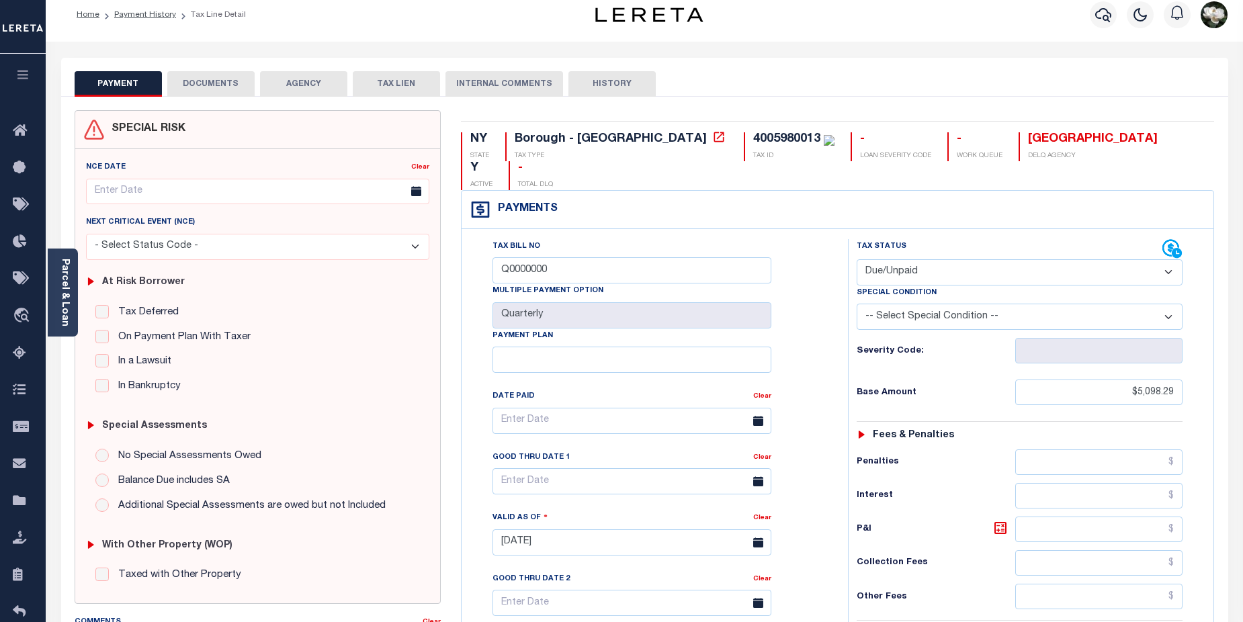
scroll to position [201, 0]
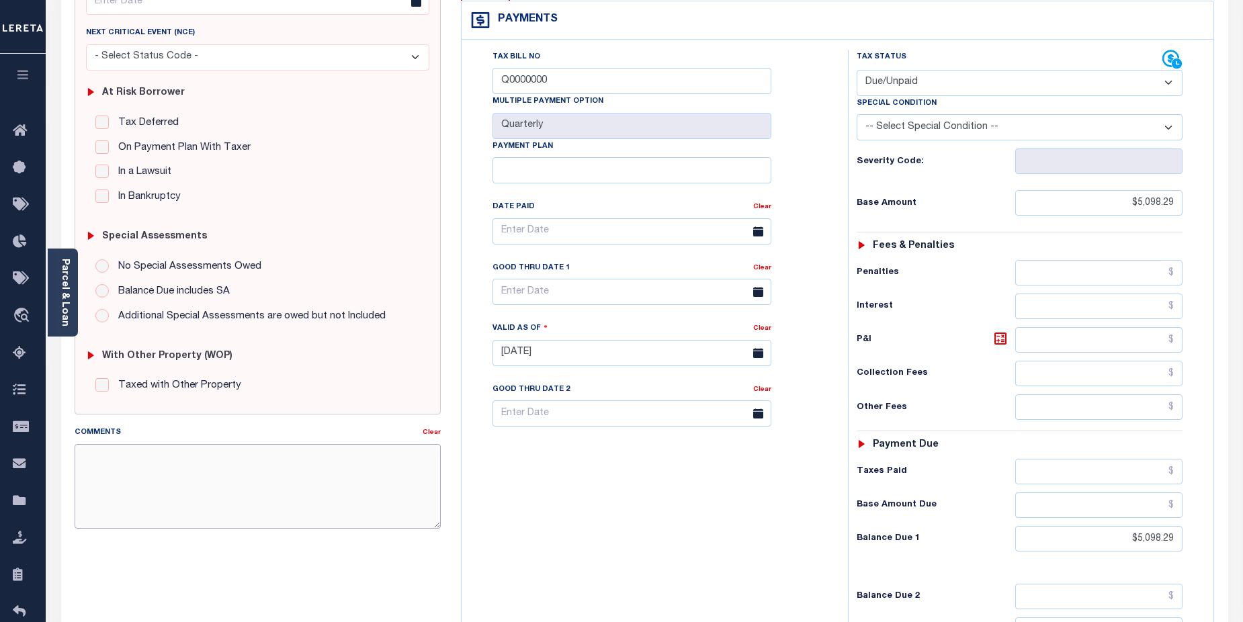
click at [136, 450] on textarea "Comments" at bounding box center [258, 486] width 367 height 85
paste textarea "CAS-474377 2025/annual dlq Base $3,323.80 P/I $568.57-Lender Responsibility Tot…"
drag, startPoint x: 79, startPoint y: 485, endPoint x: 250, endPoint y: 485, distance: 170.6
click at [250, 485] on textarea "CAS-474377 2025/annual dlq Base $3,323.80 P/I $568.57-Lender Responsibility Tot…" at bounding box center [258, 486] width 367 height 85
drag, startPoint x: 172, startPoint y: 502, endPoint x: 194, endPoint y: 499, distance: 22.3
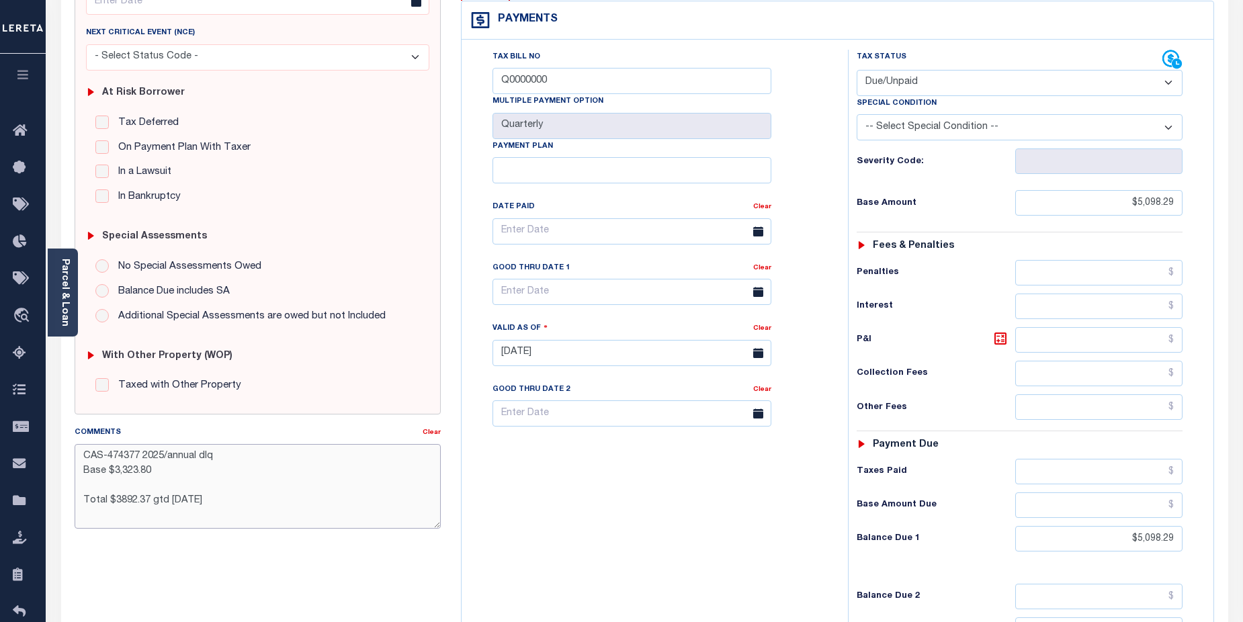
click at [194, 499] on textarea "CAS-474377 2025/annual dlq Base $3,323.80 Total $3892.37 gtd 08/30/2025" at bounding box center [258, 486] width 367 height 85
drag, startPoint x: 113, startPoint y: 500, endPoint x: 169, endPoint y: 502, distance: 55.8
click at [169, 502] on textarea "CAS-474377 2025/annual dlq Base $3,323.80 Total $3892.37 gtd 10/01/2025" at bounding box center [258, 486] width 367 height 85
click at [128, 496] on textarea "CAS-474377 2025/annual dlq Base $3,323.80 Total $3892.37 gtd 10/01/2025" at bounding box center [258, 486] width 367 height 85
drag, startPoint x: 114, startPoint y: 501, endPoint x: 145, endPoint y: 501, distance: 31.6
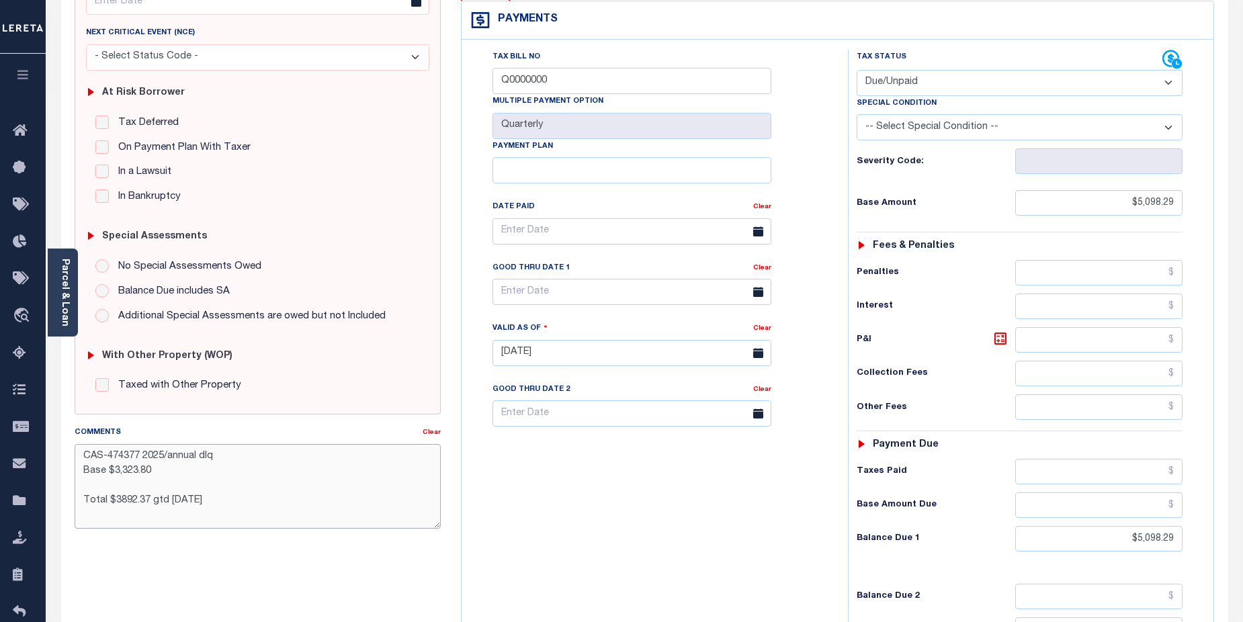
click at [145, 501] on textarea "CAS-474377 2025/annual dlq Base $3,323.80 Total $3892.37 gtd 10/01/2025" at bounding box center [258, 486] width 367 height 85
drag, startPoint x: 105, startPoint y: 456, endPoint x: 140, endPoint y: 456, distance: 34.9
click at [140, 456] on textarea "CAS-474377 2025/annual dlq Base $3,323.80 Total $5,098.297 gtd 10/01/2025" at bounding box center [258, 486] width 367 height 85
drag, startPoint x: 114, startPoint y: 455, endPoint x: 147, endPoint y: 455, distance: 32.9
click at [147, 455] on textarea "CAS-1002225 2025/annual dlq Base $3,323.80 Total $5,098.297 gtd 10/01/2025" at bounding box center [258, 486] width 367 height 85
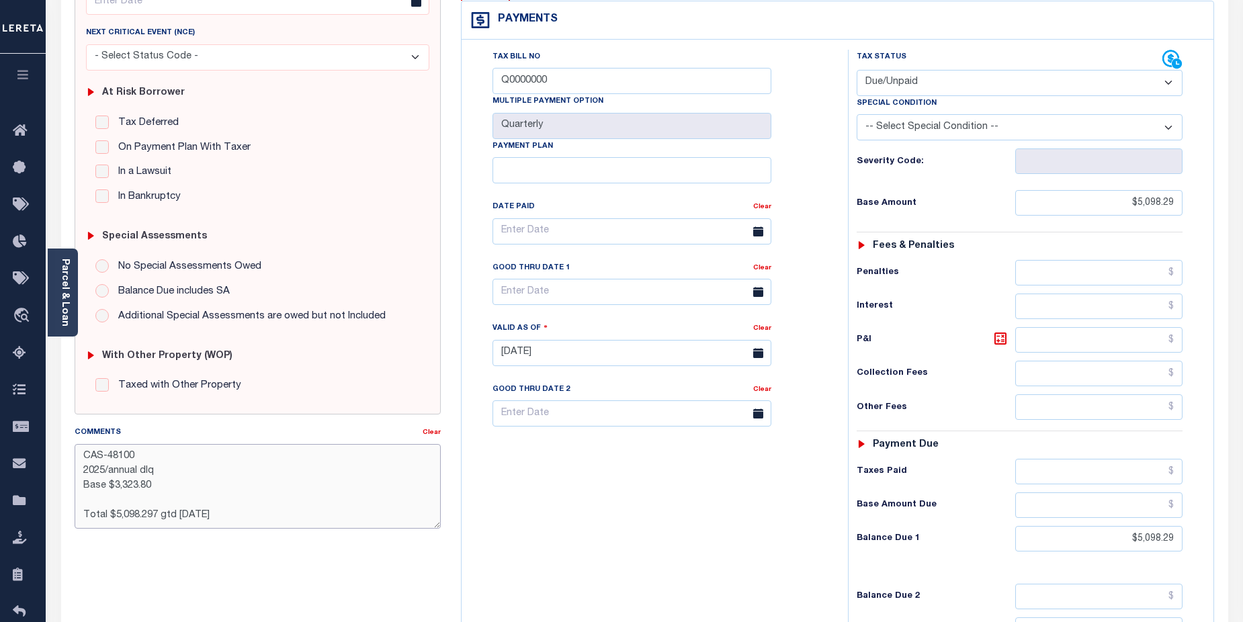
drag, startPoint x: 108, startPoint y: 472, endPoint x: 168, endPoint y: 472, distance: 59.8
click at [168, 472] on textarea "CAS-48100 2025/annual dlq Base $3,323.80 Total $5,098.297 gtd 10/01/2025" at bounding box center [258, 486] width 367 height 85
drag, startPoint x: 116, startPoint y: 483, endPoint x: 165, endPoint y: 488, distance: 48.6
click at [165, 488] on textarea "CAS-48100 2025/2nd Base $3,323.80 Total $5,098.297 gtd 10/01/2025" at bounding box center [258, 486] width 367 height 85
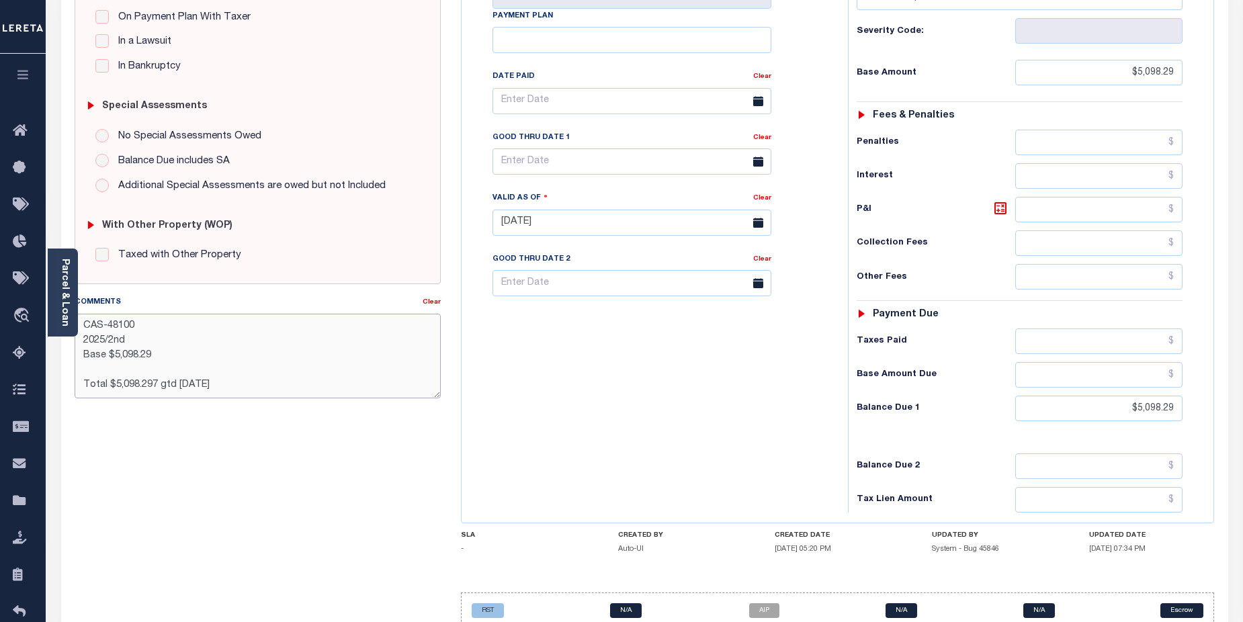
scroll to position [367, 0]
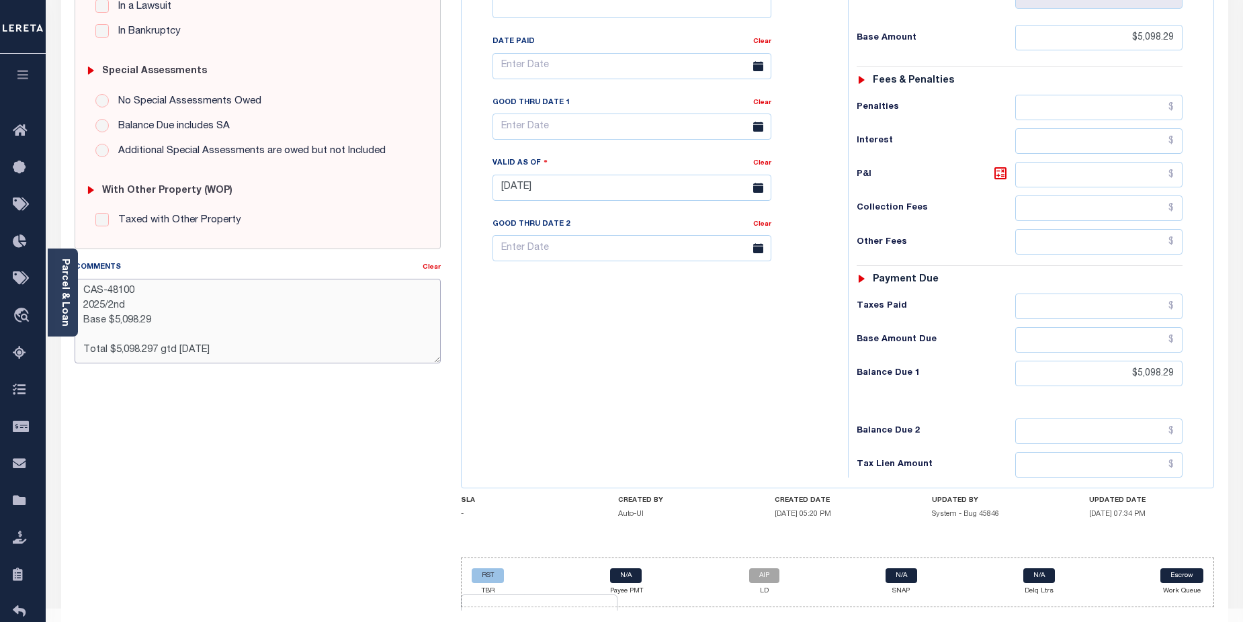
click at [300, 327] on textarea "CAS-48100 2025/2nd Base $5,098.29 Total $5,098.297 gtd 10/01/2025" at bounding box center [258, 321] width 367 height 85
type textarea "CAS-48100 2025/2nd Base $5,098.29 Total $5,098.297 gtd 10/01/2025"
type input "[DATE]"
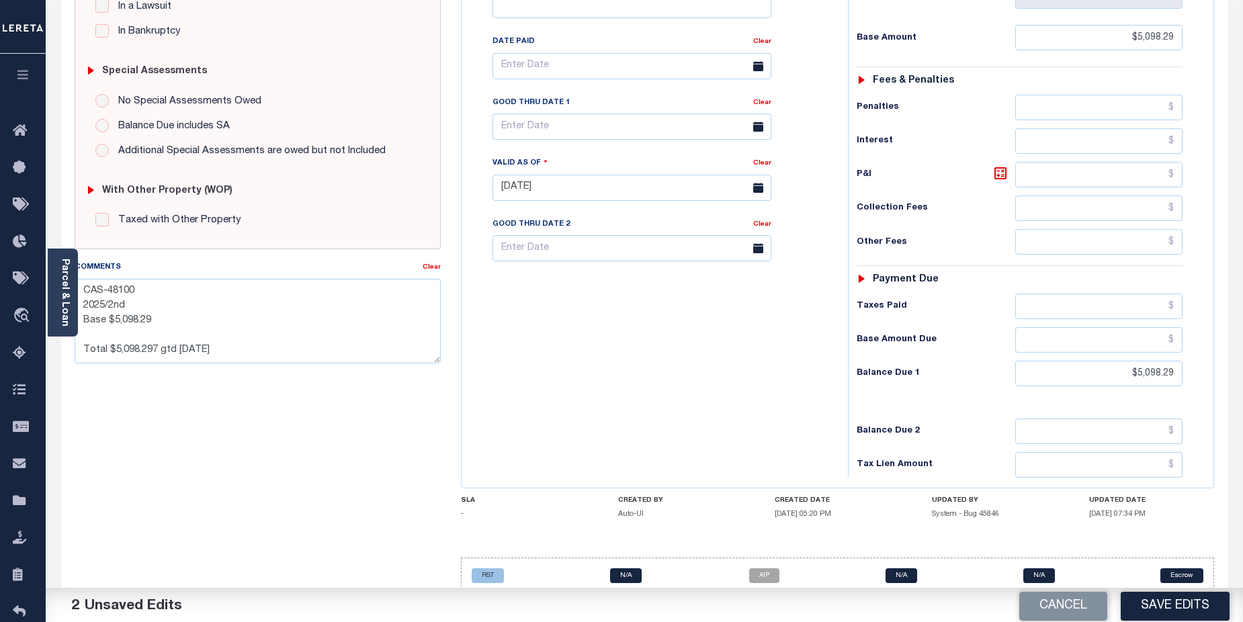
drag, startPoint x: 1242, startPoint y: 381, endPoint x: 1234, endPoint y: 419, distance: 38.3
click at [1234, 419] on div "Parcel & Loan Tax Bill Details 4005980013 TAX ID" at bounding box center [644, 168] width 1197 height 962
click at [462, 282] on div "NY STATE Borough - NY TAX TYPE 4005980013 TAX ID - LOAN SEVERITY CODE - WORK QU…" at bounding box center [837, 187] width 773 height 862
click at [1147, 594] on button "Save Edits" at bounding box center [1174, 603] width 109 height 29
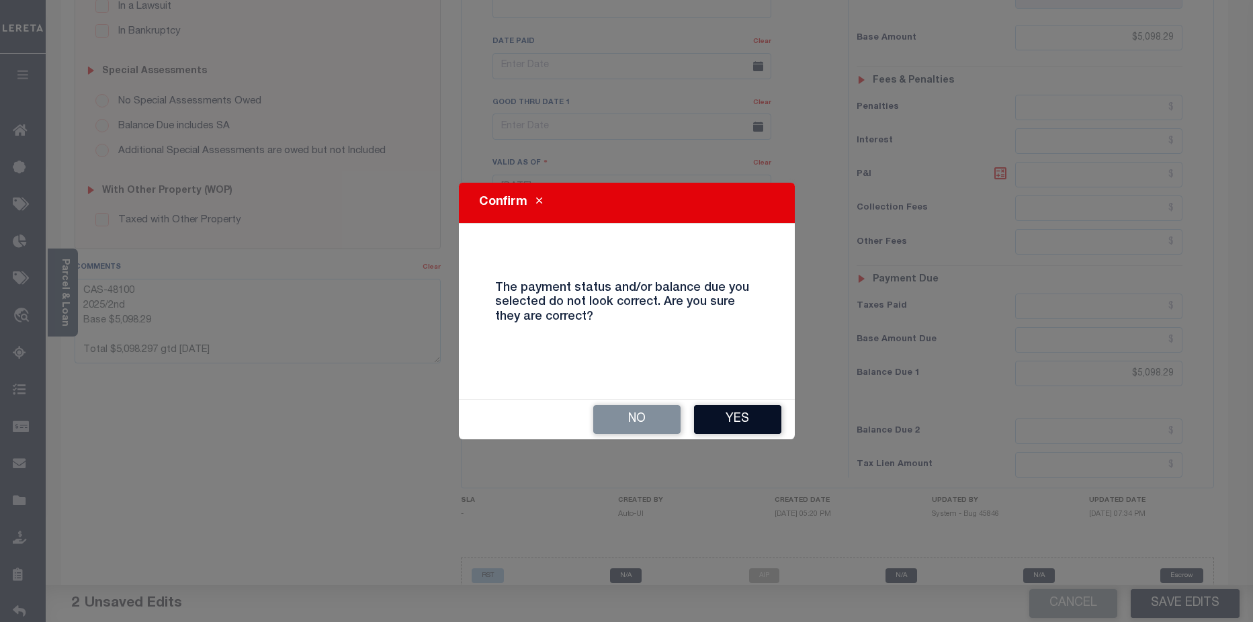
click at [738, 416] on button "Yes" at bounding box center [737, 419] width 87 height 29
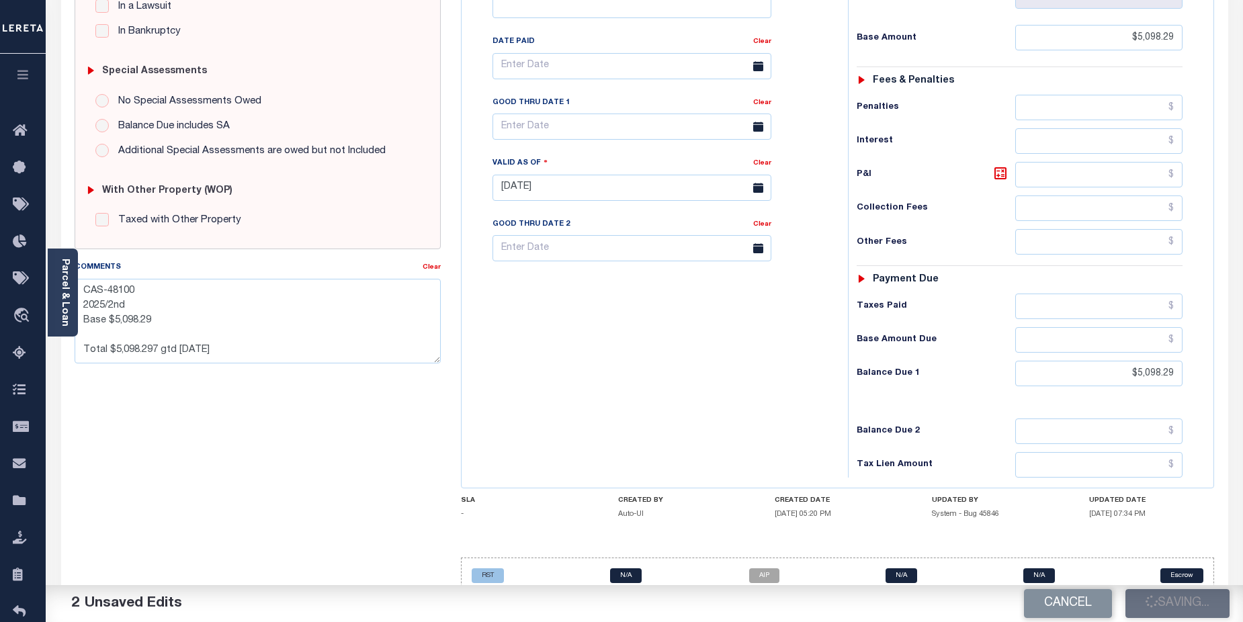
checkbox input "false"
type textarea "CAS-48100 2025/2nd Base $5,098.29 Total $5,098.297 gtd [DATE]"
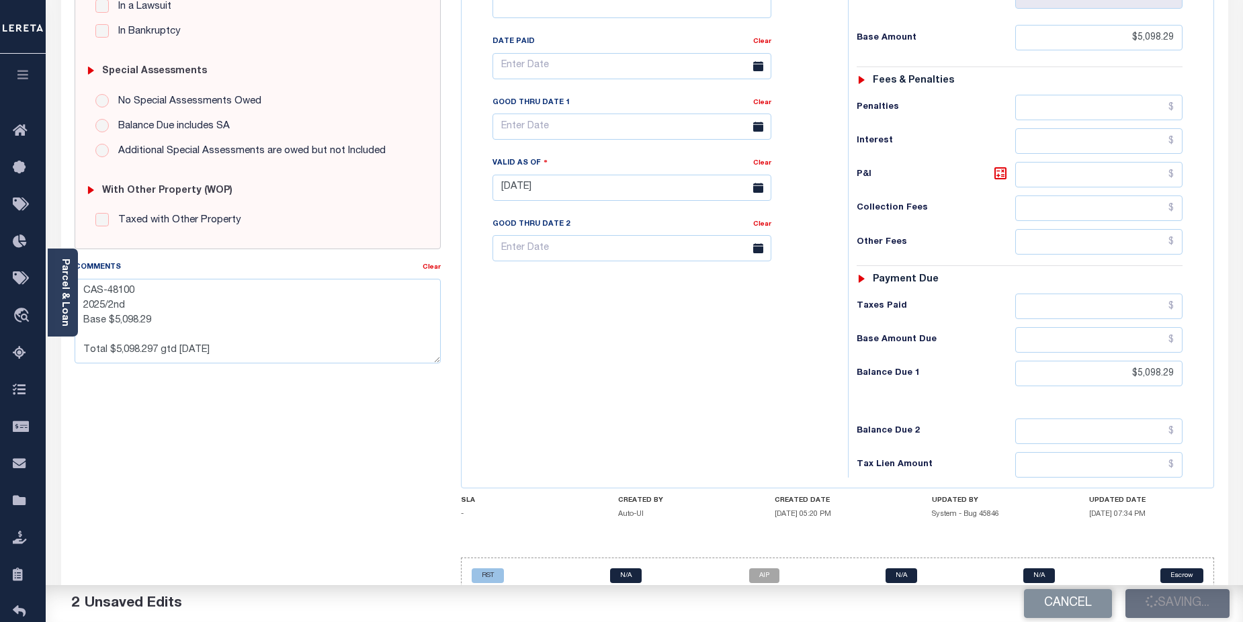
type input "$5,098.29"
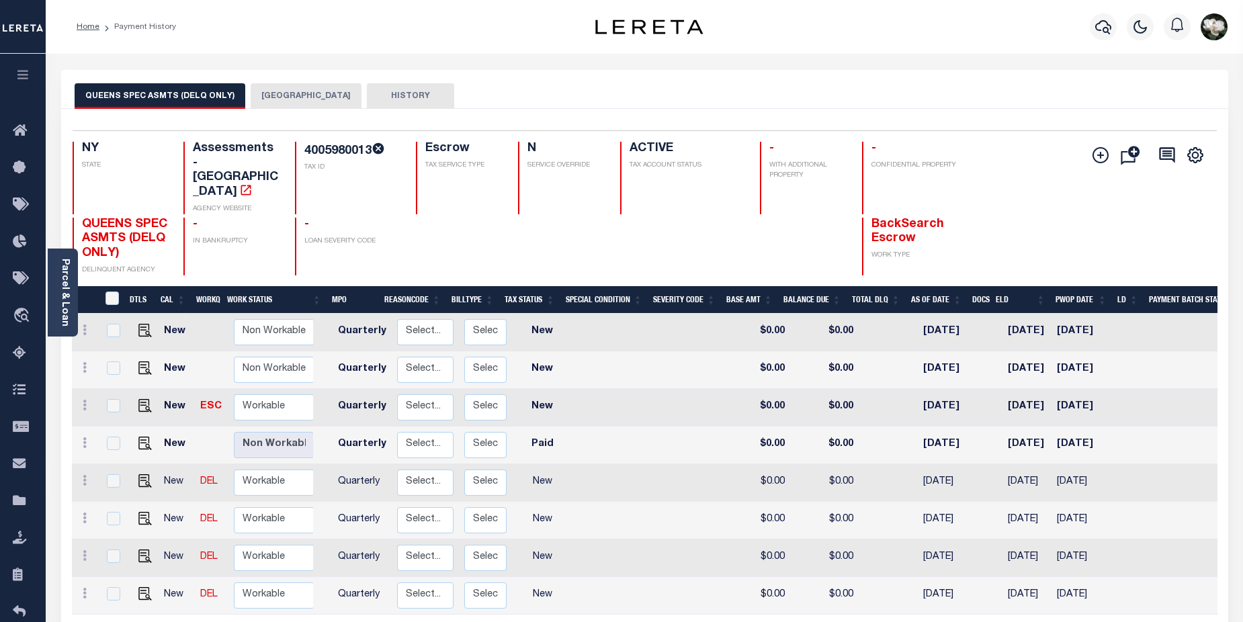
scroll to position [0, 161]
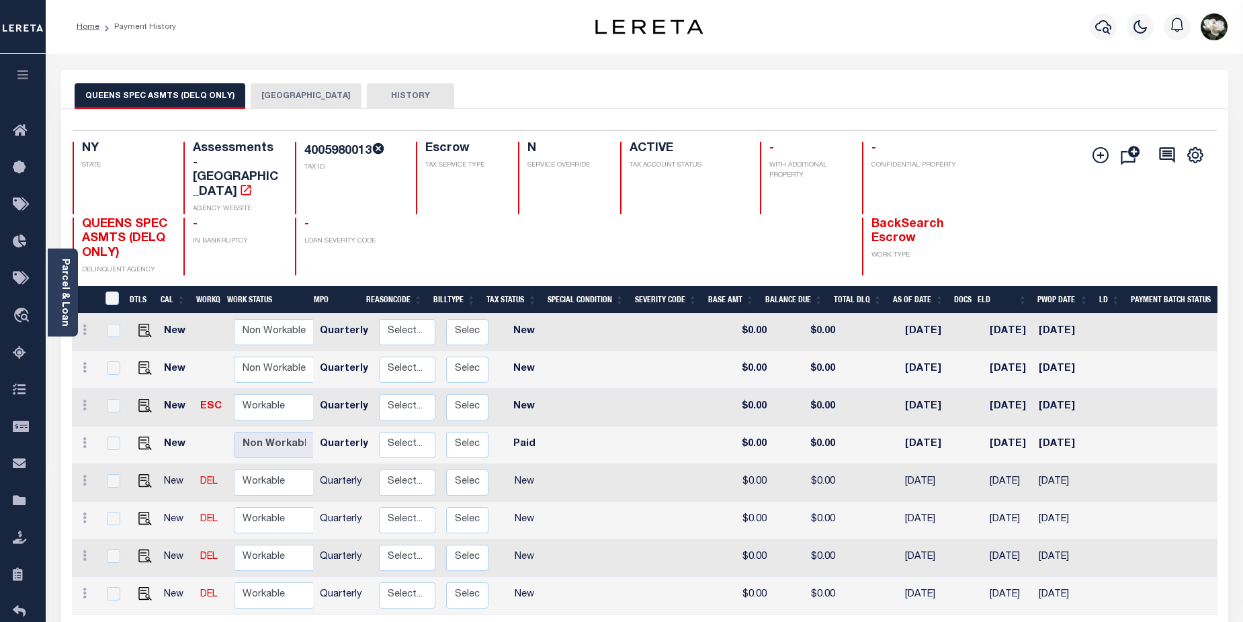
click at [288, 101] on button "QUEENS CITY" at bounding box center [306, 96] width 111 height 26
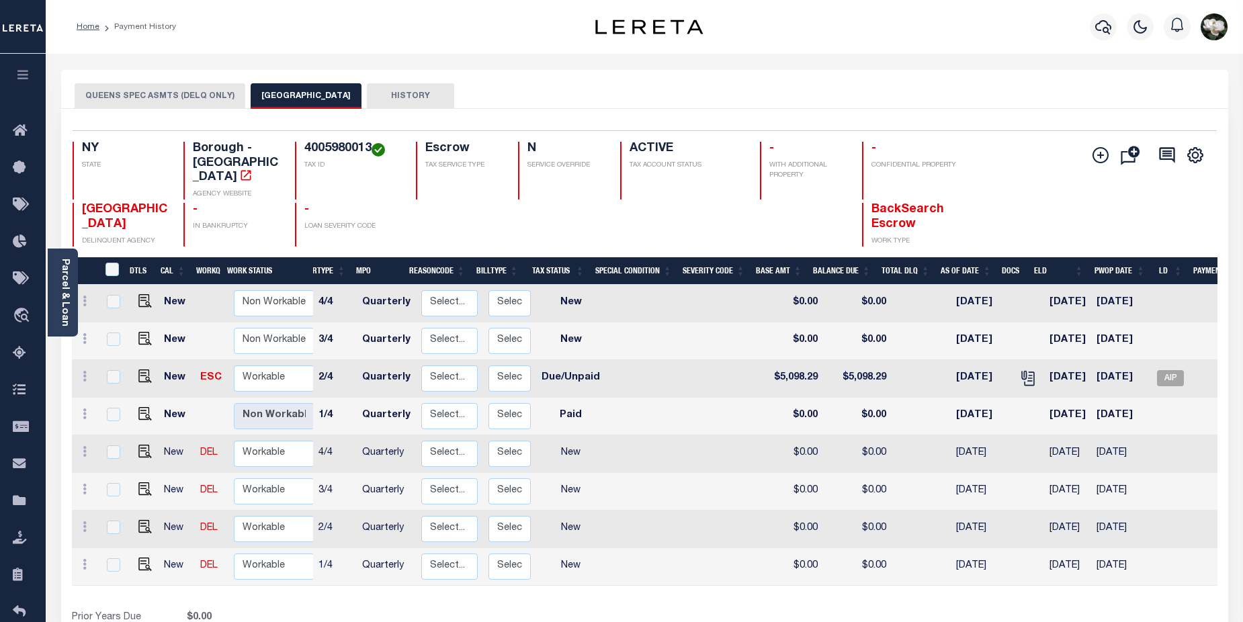
scroll to position [0, 122]
click at [64, 303] on link "Parcel & Loan" at bounding box center [64, 293] width 9 height 68
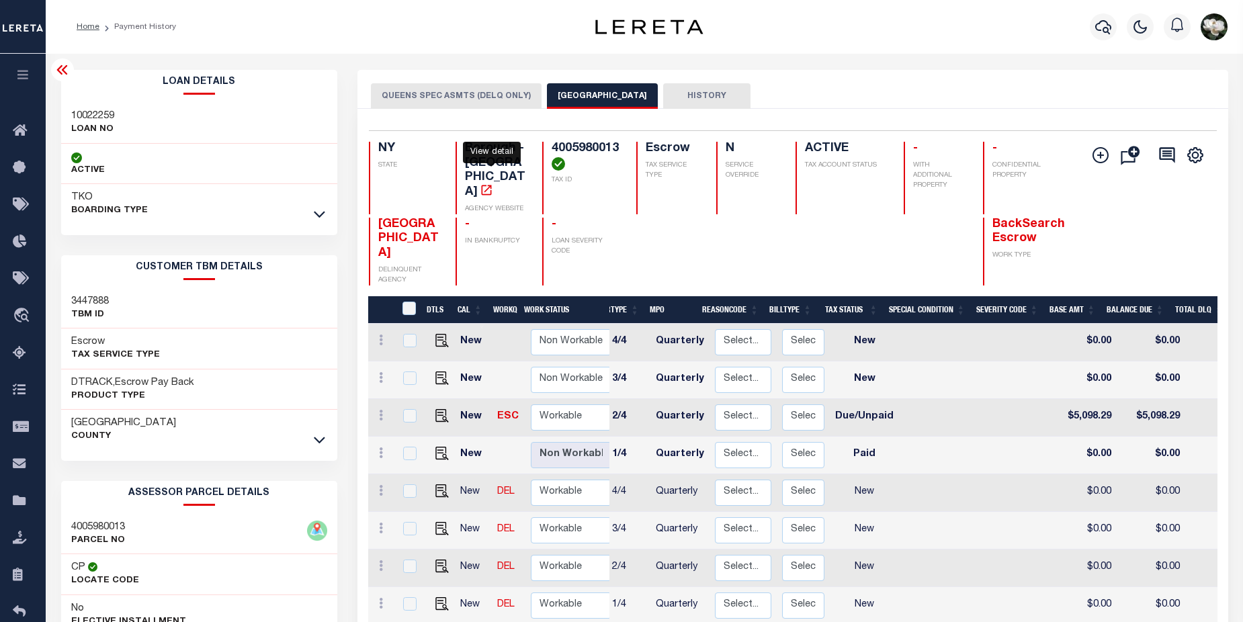
click at [492, 183] on icon "" at bounding box center [486, 189] width 13 height 13
click at [326, 441] on link at bounding box center [319, 439] width 15 height 9
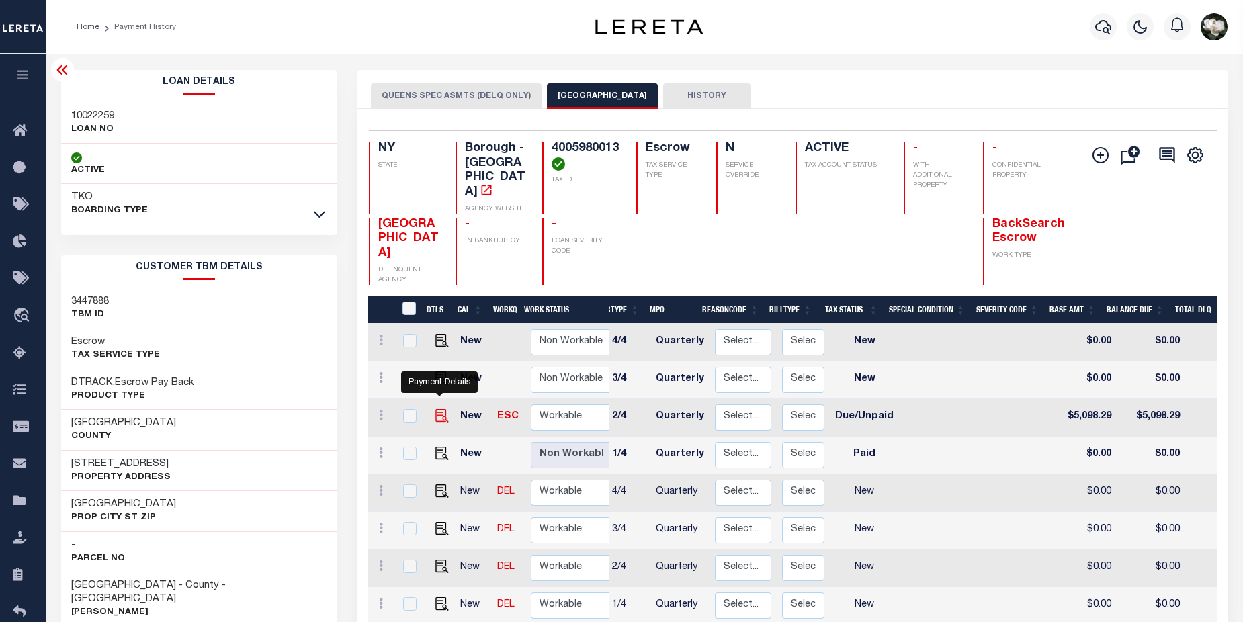
click at [439, 409] on img "" at bounding box center [441, 415] width 13 height 13
checkbox input "true"
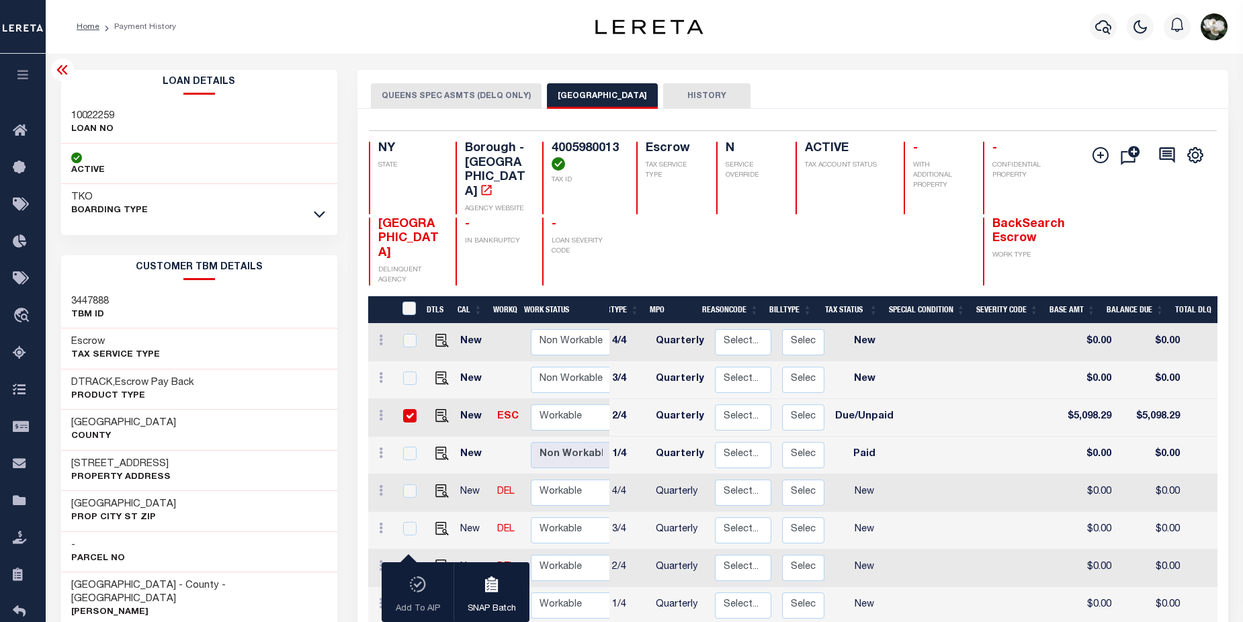
click input "checkbox"
checkbox input "false"
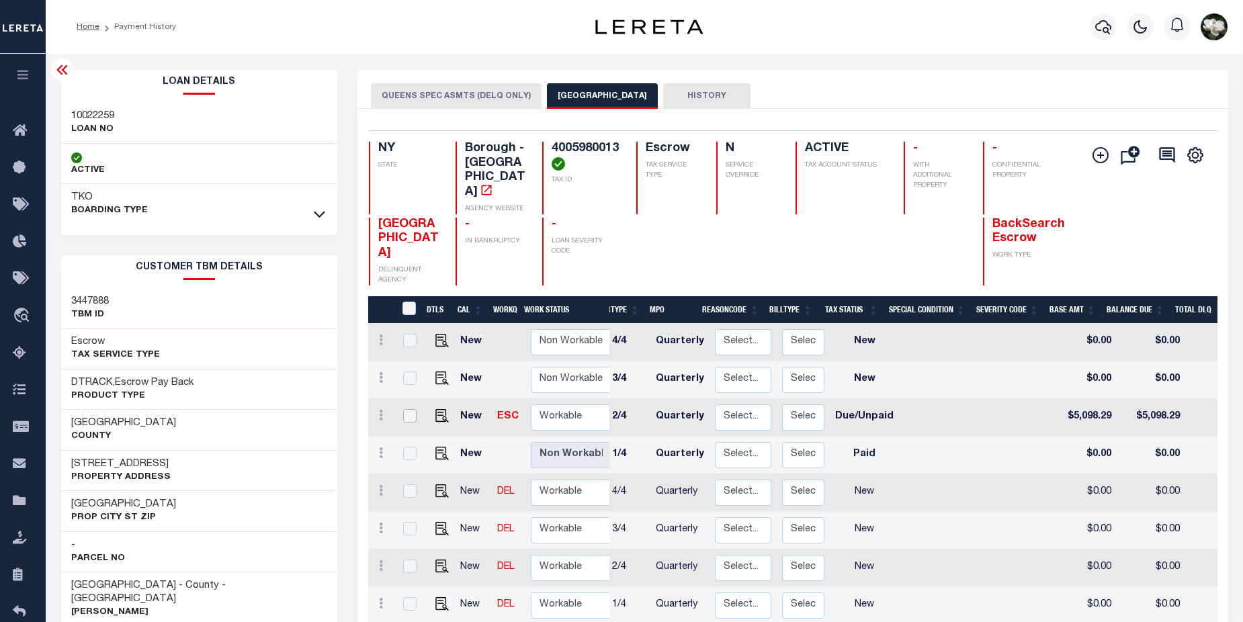
click input "checkbox"
checkbox input "true"
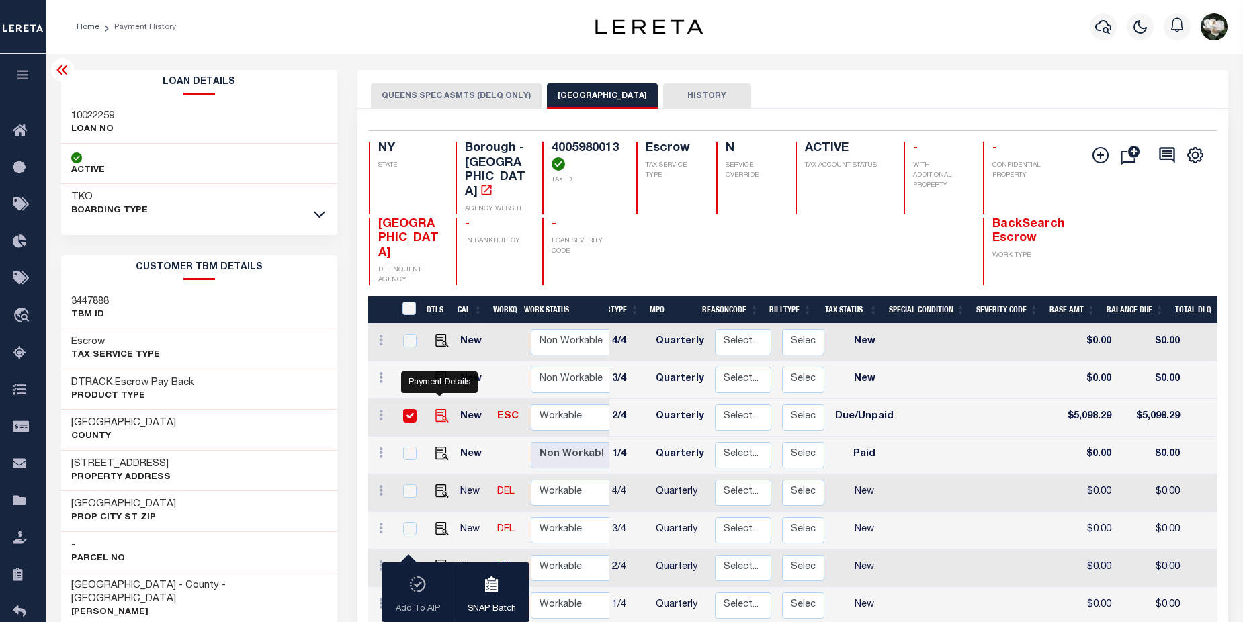
click img ""
checkbox input "false"
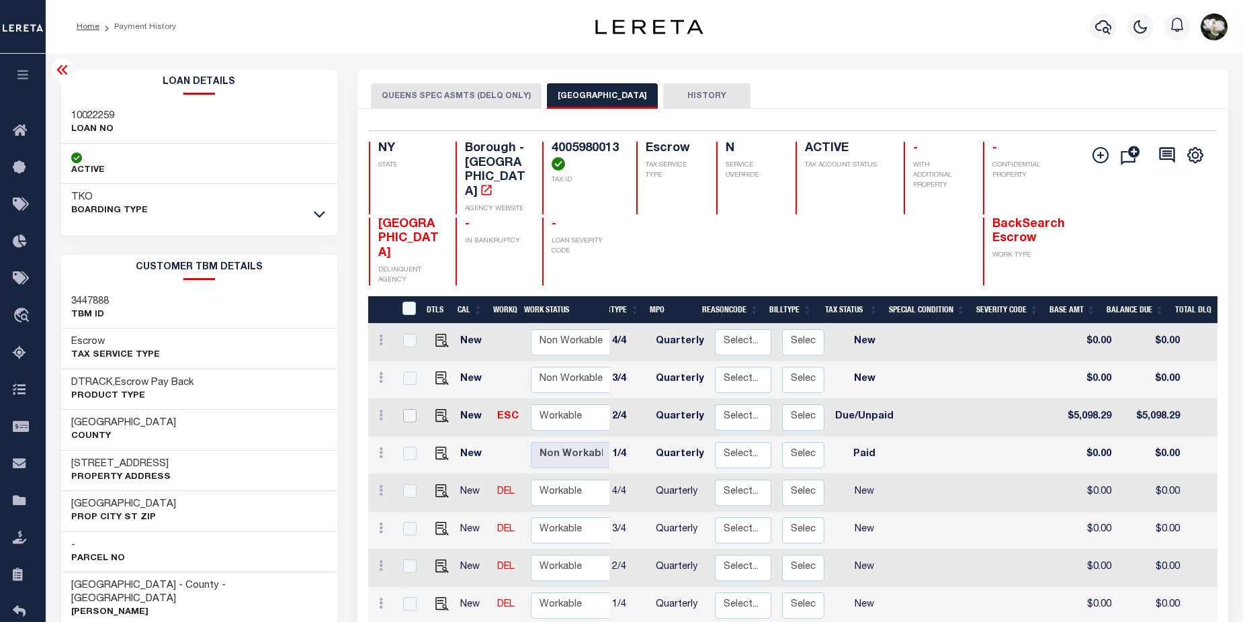
click input "checkbox"
checkbox input "true"
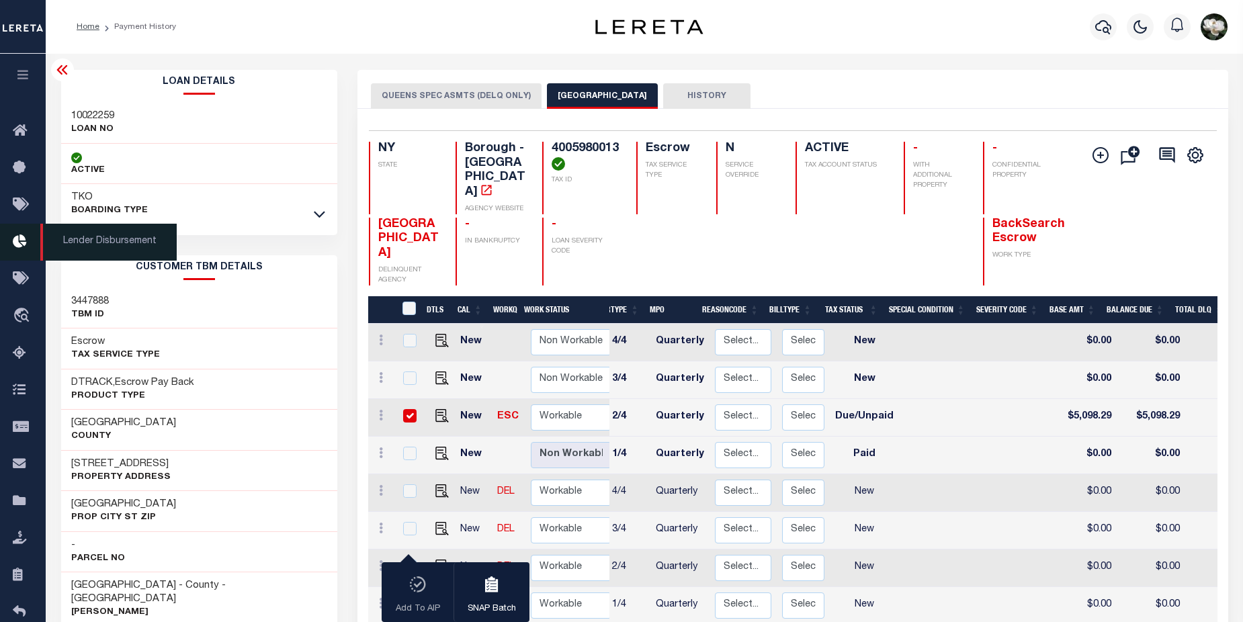
click icon
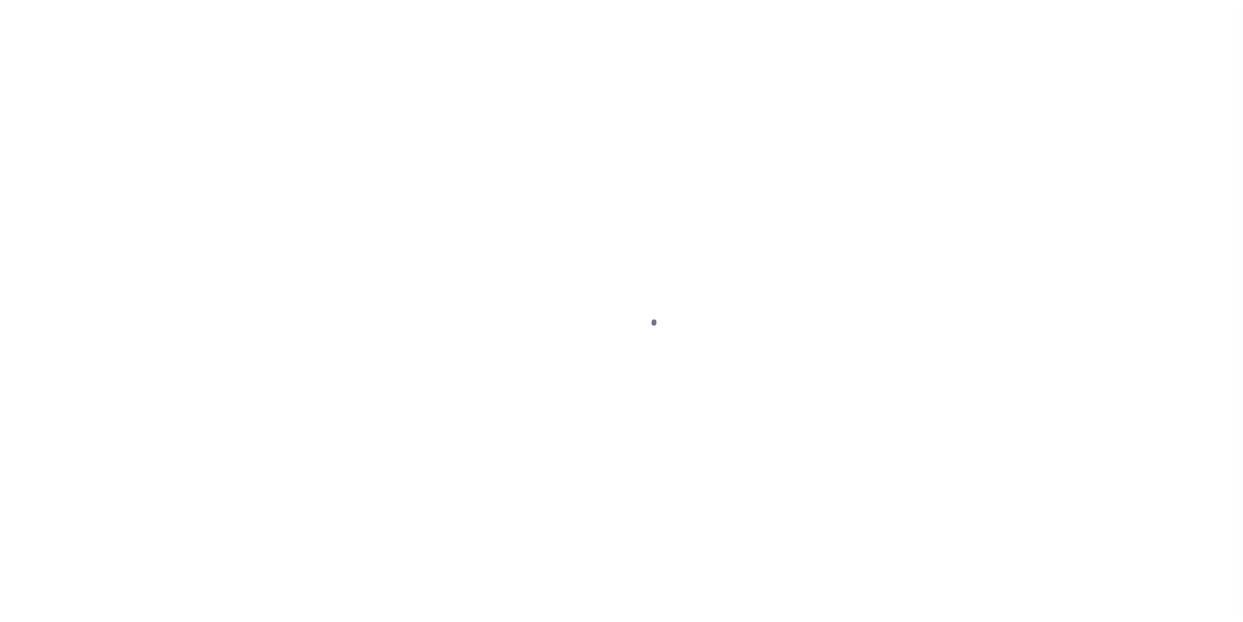
select select "DUE"
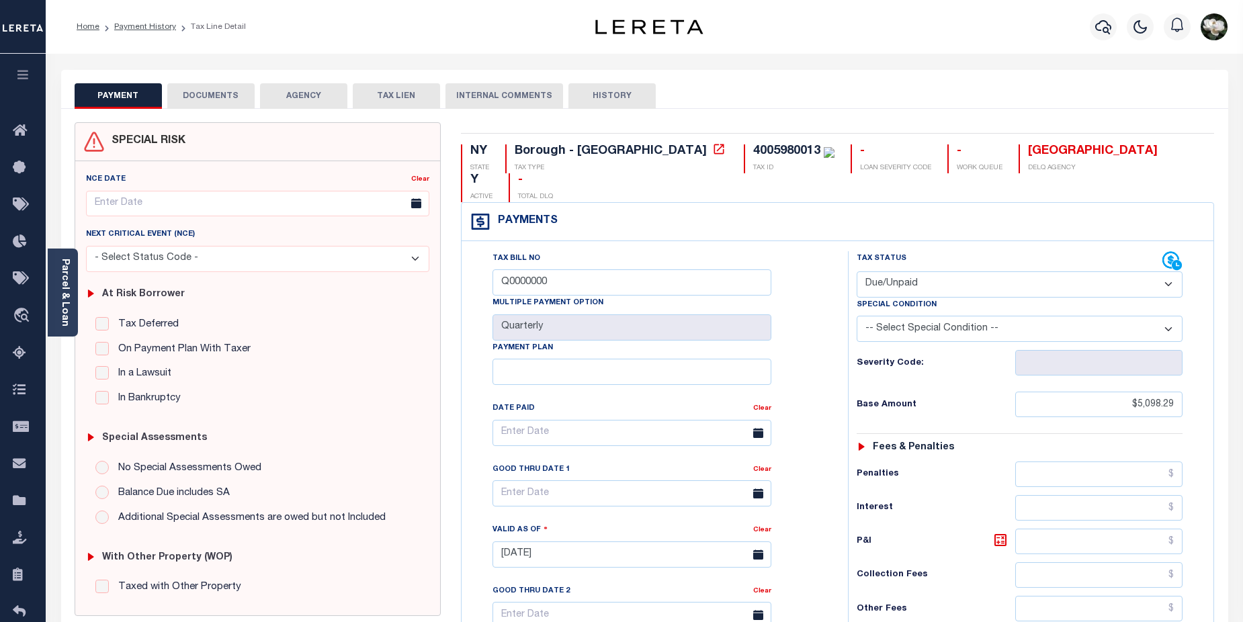
click at [300, 98] on button "AGENCY" at bounding box center [303, 96] width 87 height 26
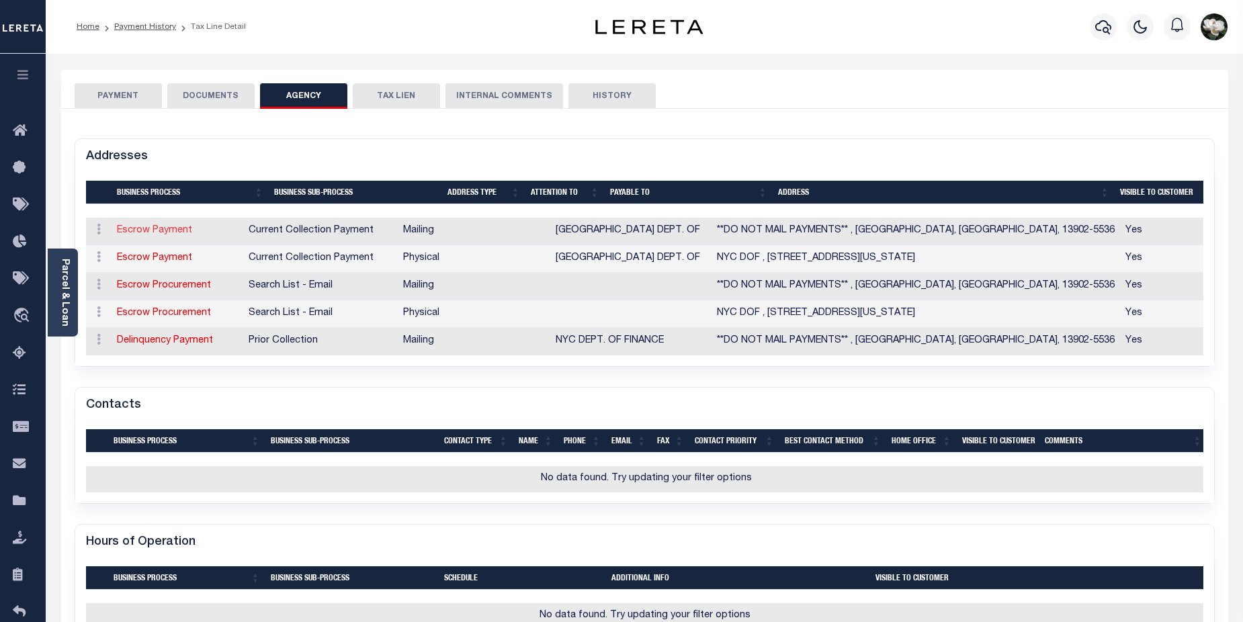
click at [167, 233] on link "Escrow Payment" at bounding box center [154, 230] width 75 height 9
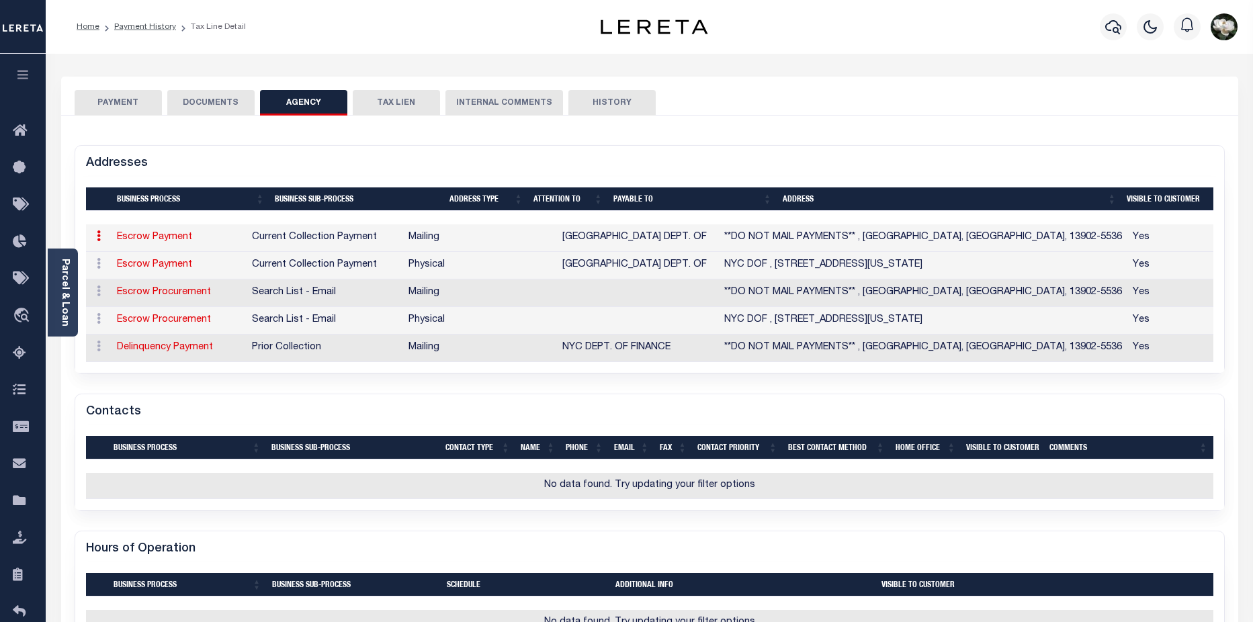
select select "11"
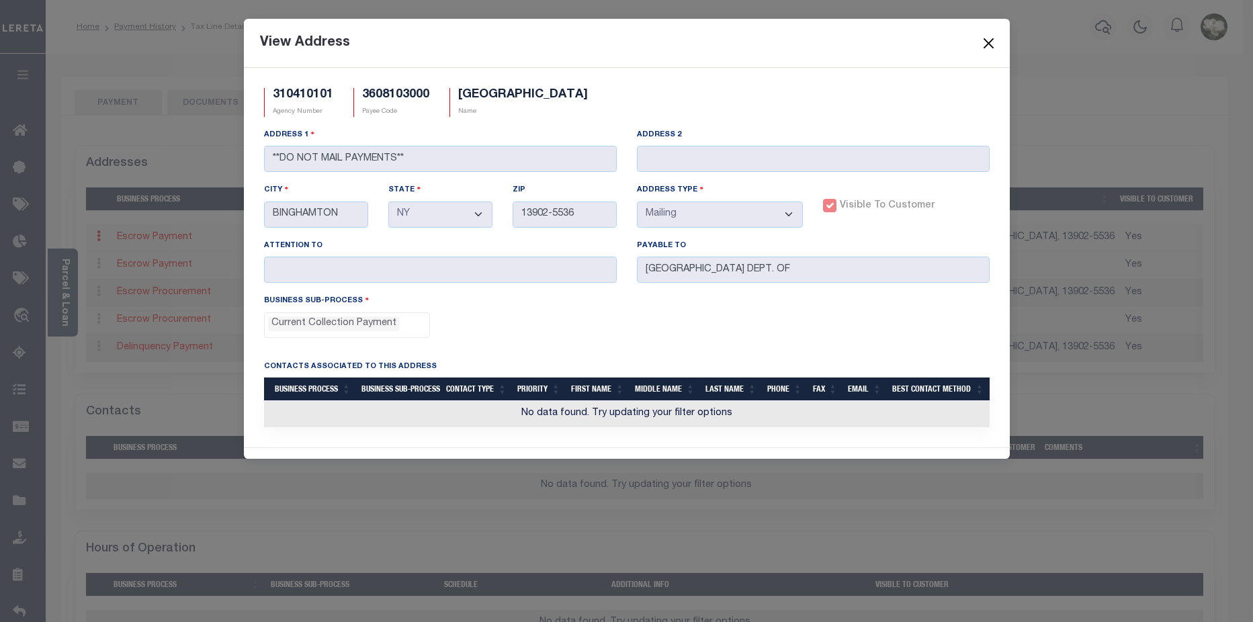
click at [988, 46] on button "Close" at bounding box center [987, 42] width 17 height 17
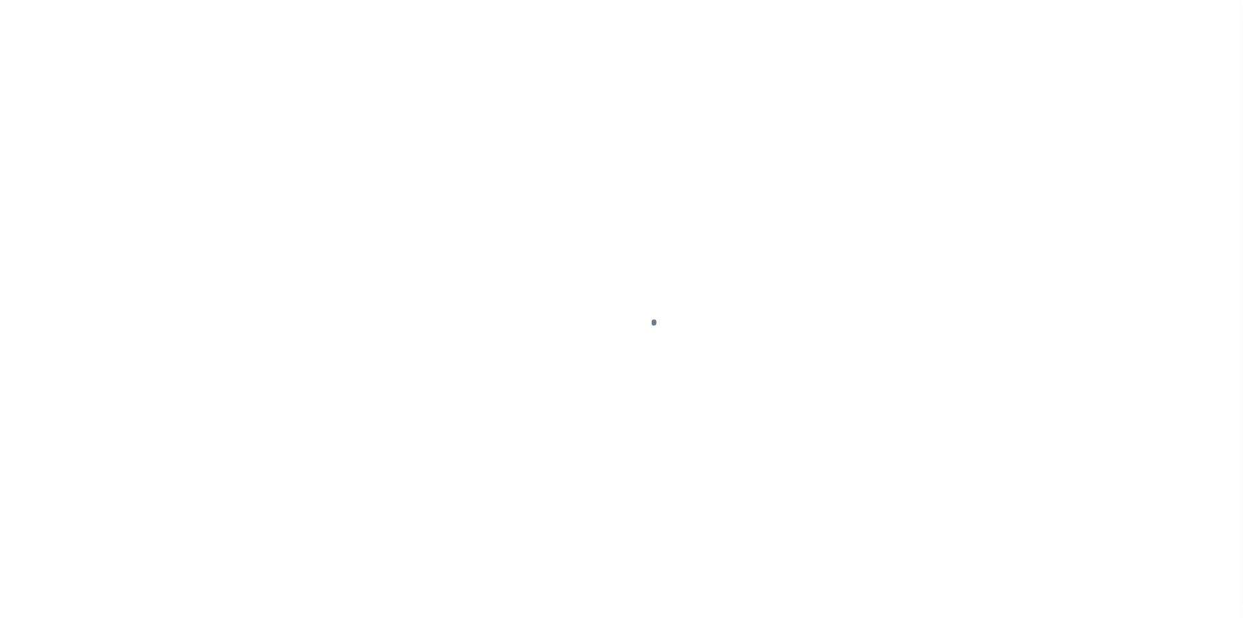
select select "DUE"
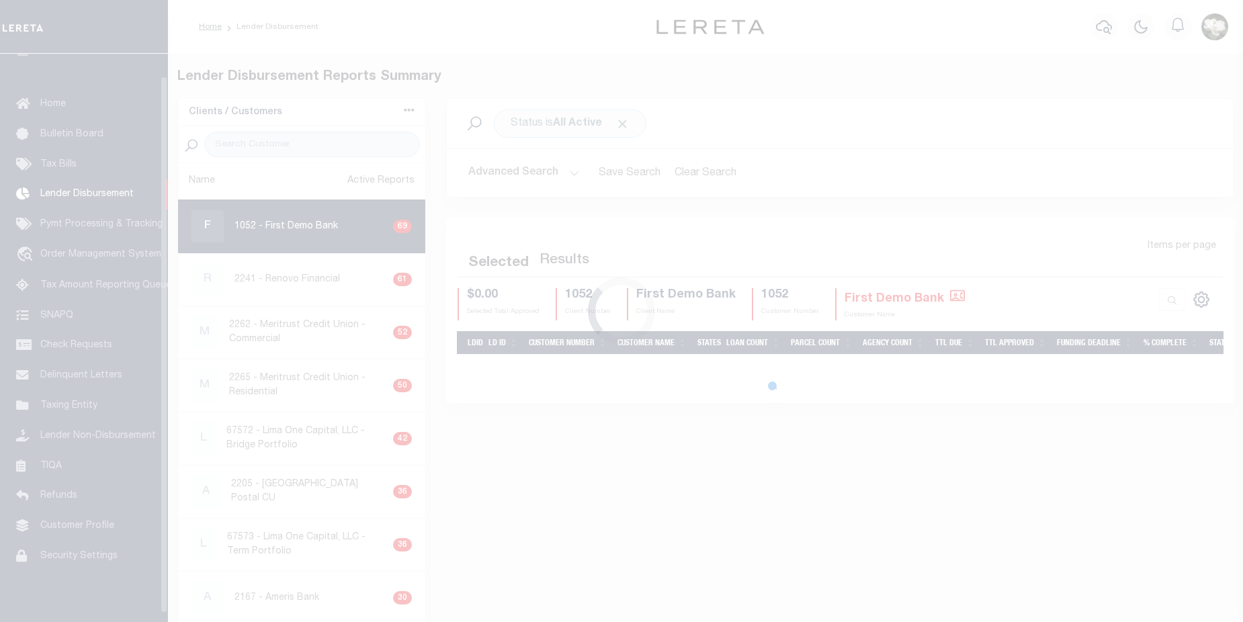
scroll to position [24, 0]
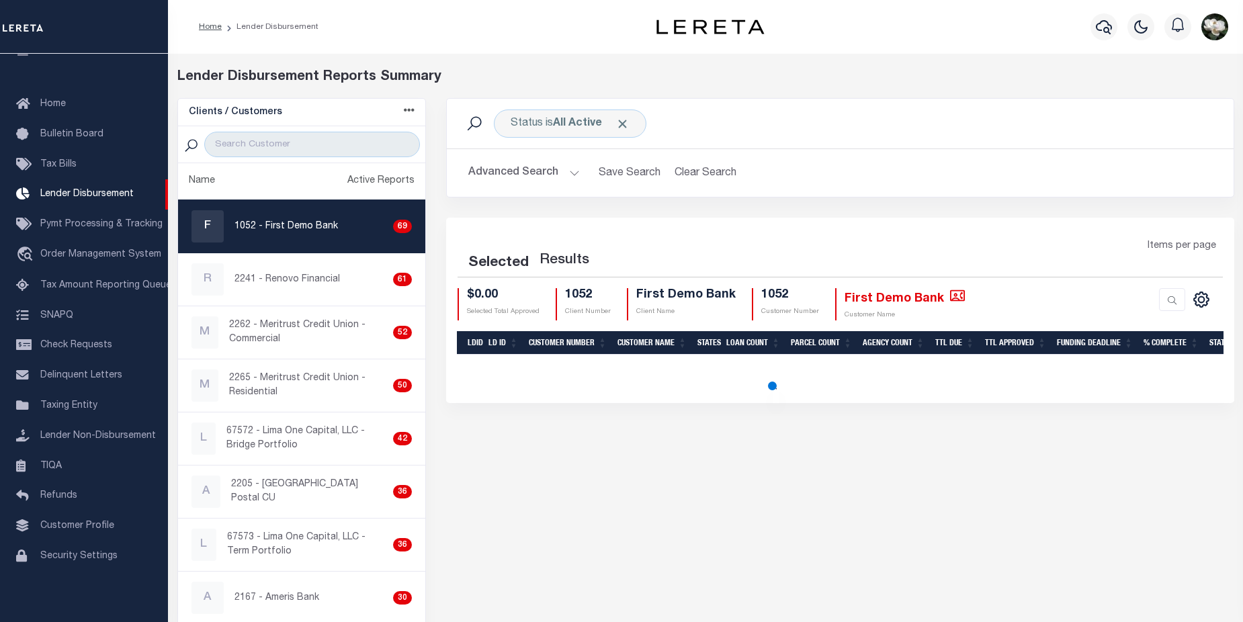
select select "200"
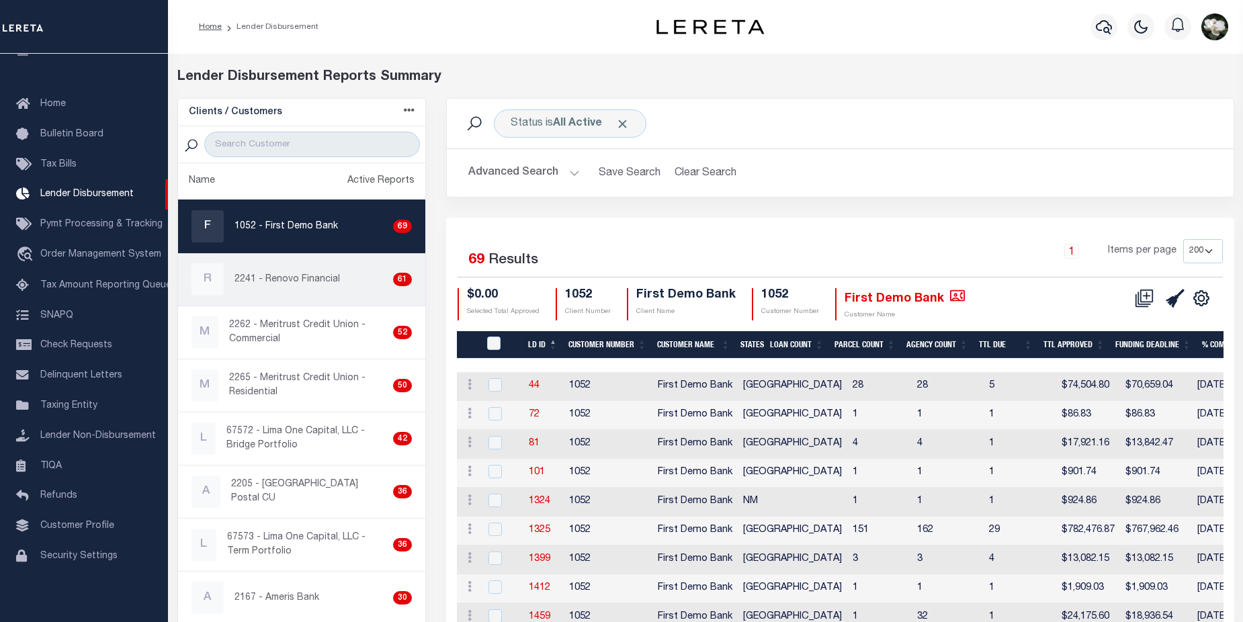
click at [298, 273] on p "2241 - Renovo Financial" at bounding box center [286, 280] width 105 height 14
checkbox input "true"
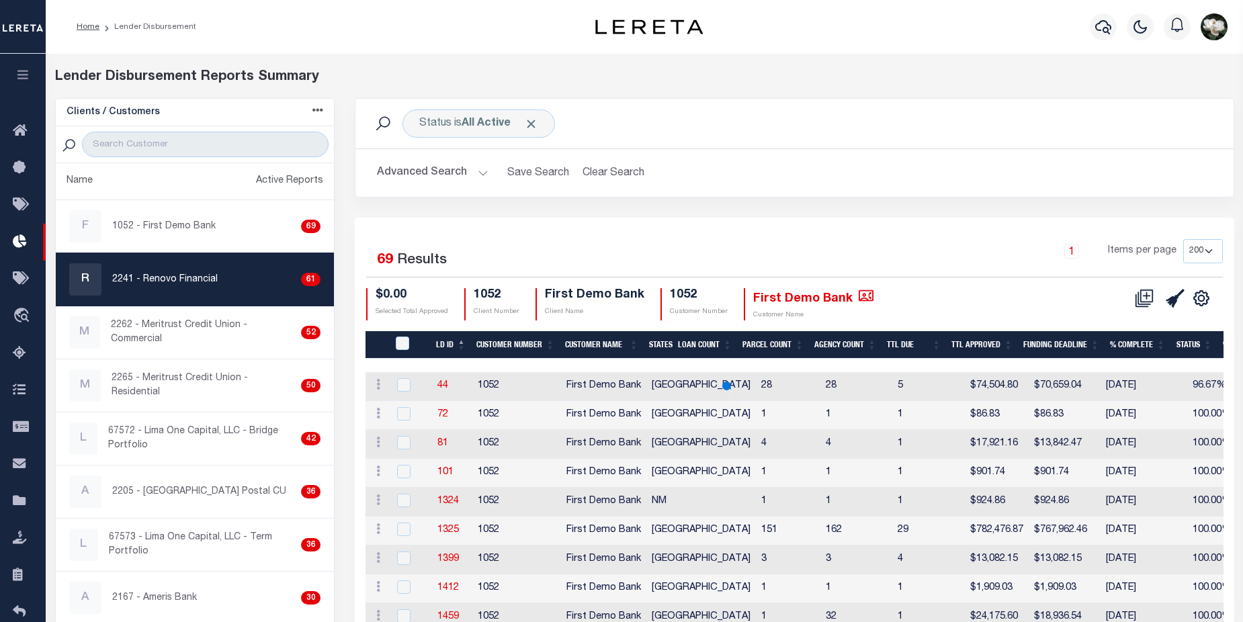
select select "200"
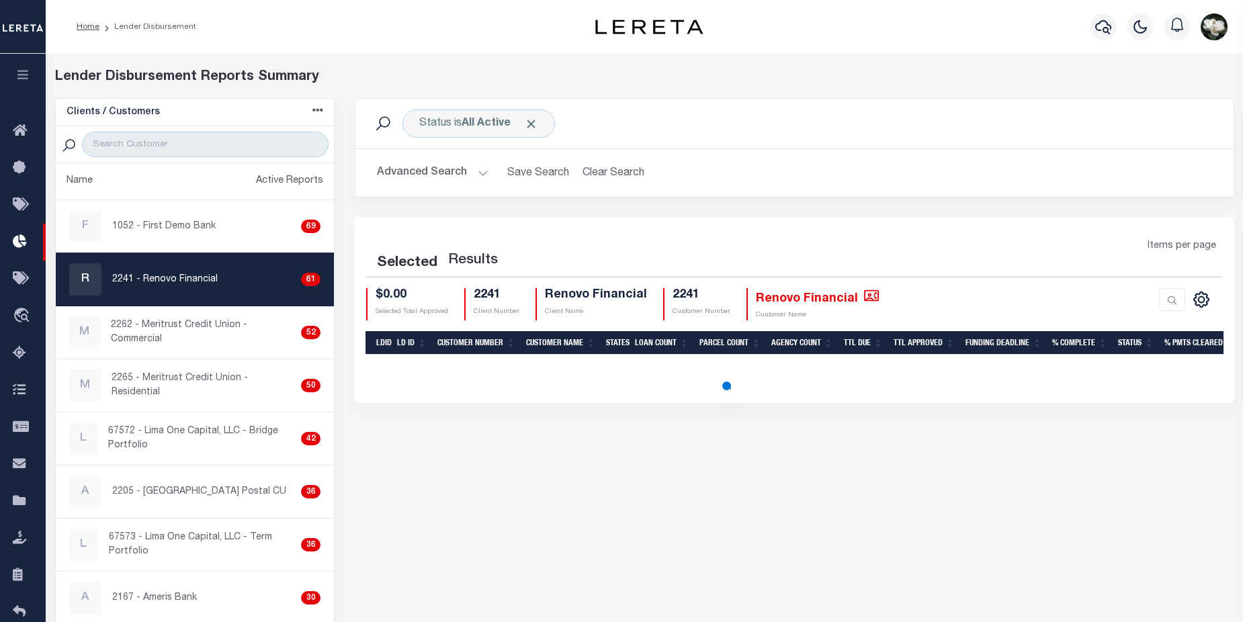
select select "200"
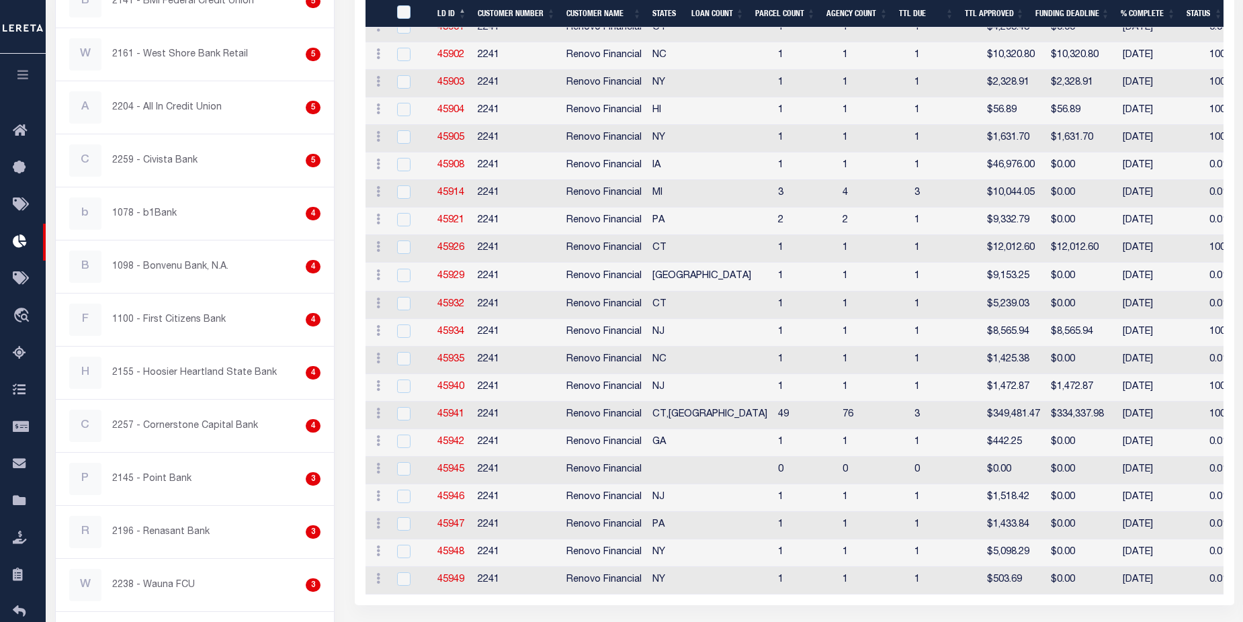
scroll to position [1511, 0]
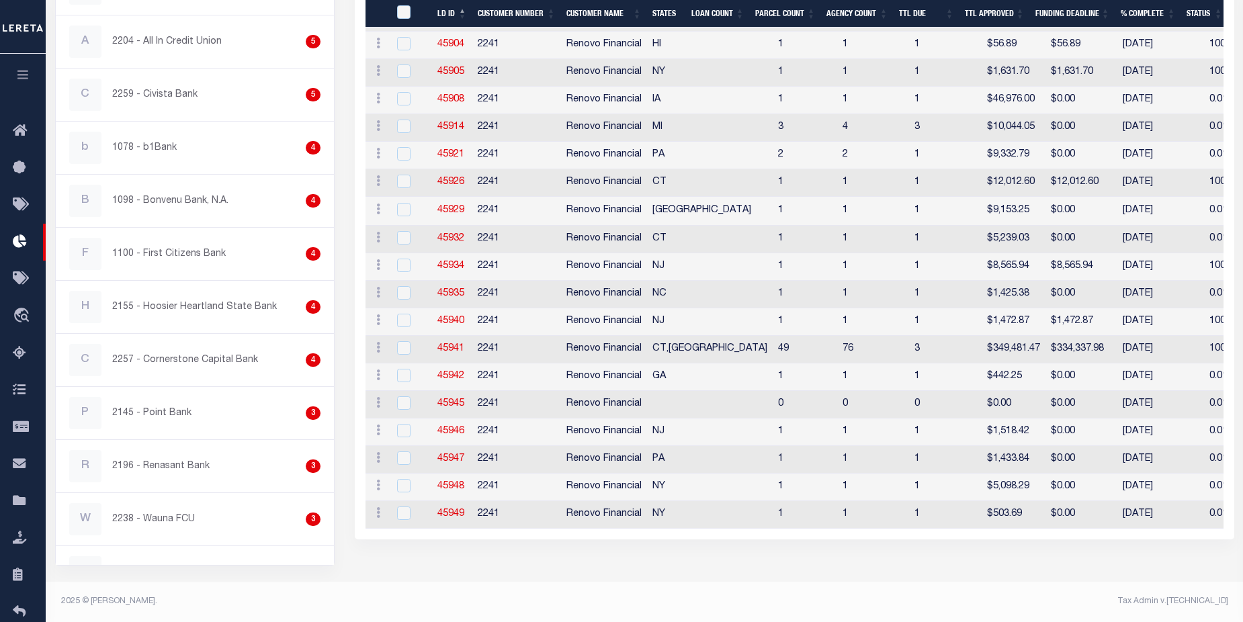
click at [453, 492] on td "45948" at bounding box center [452, 487] width 40 height 28
checkbox input "true"
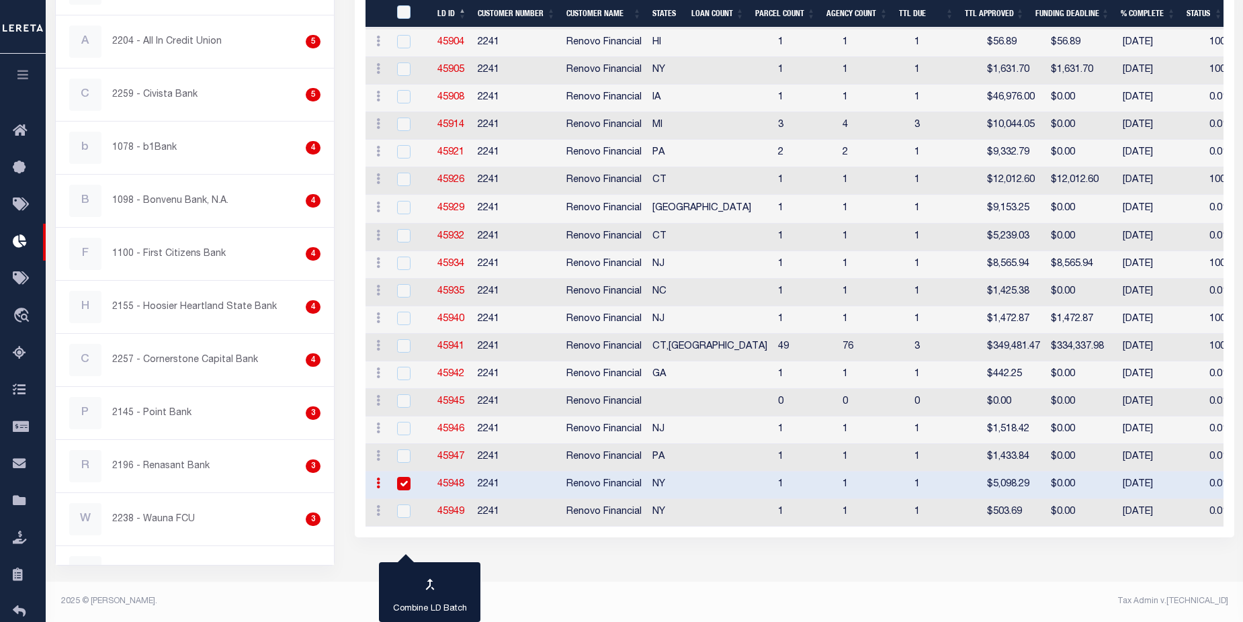
click at [453, 487] on link "45948" at bounding box center [450, 484] width 27 height 9
checkbox input "true"
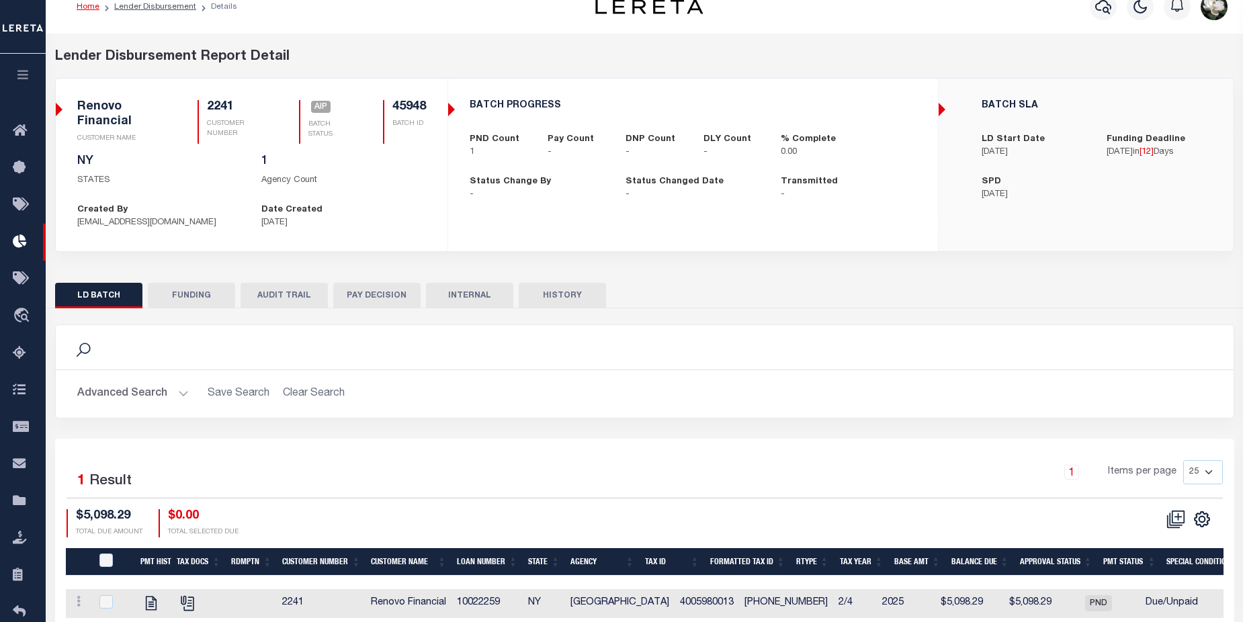
scroll to position [90, 0]
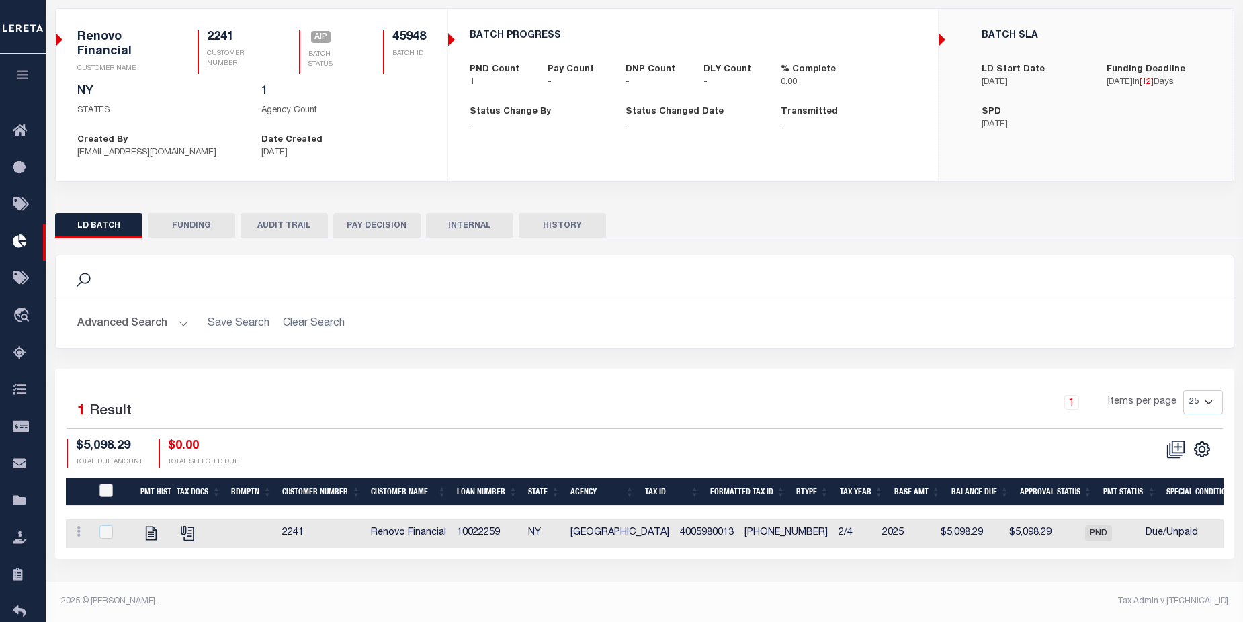
click at [107, 490] on input "PayeePmtBatchStatus" at bounding box center [105, 490] width 13 height 13
checkbox input "true"
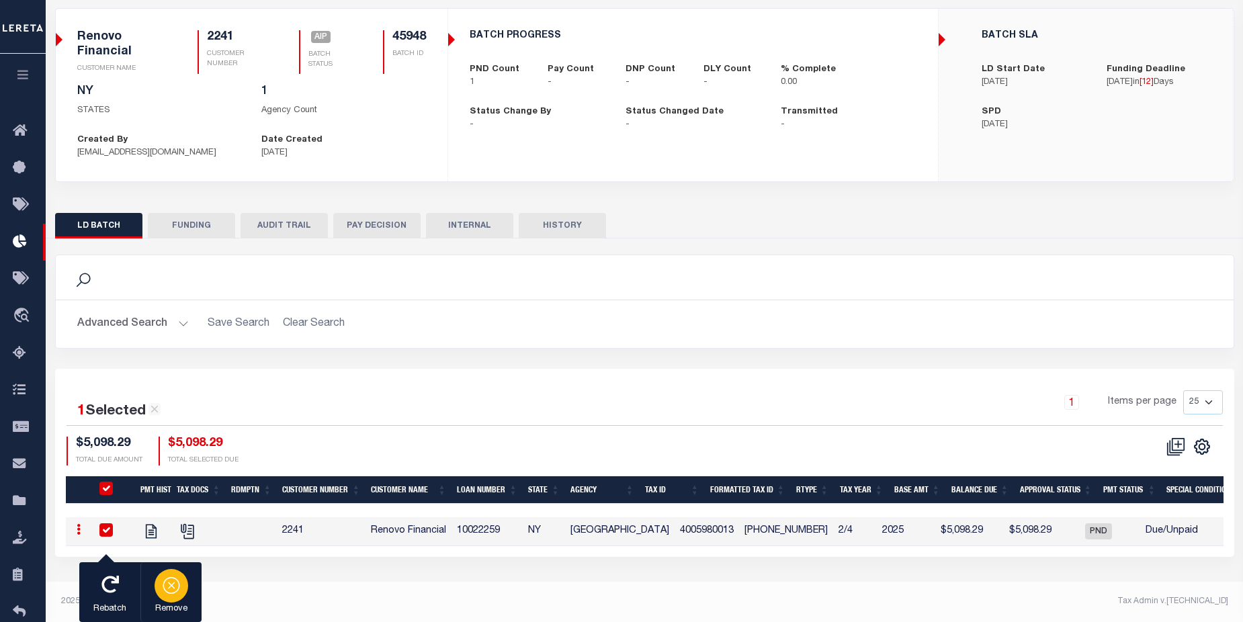
click at [174, 586] on icon "button" at bounding box center [171, 584] width 19 height 19
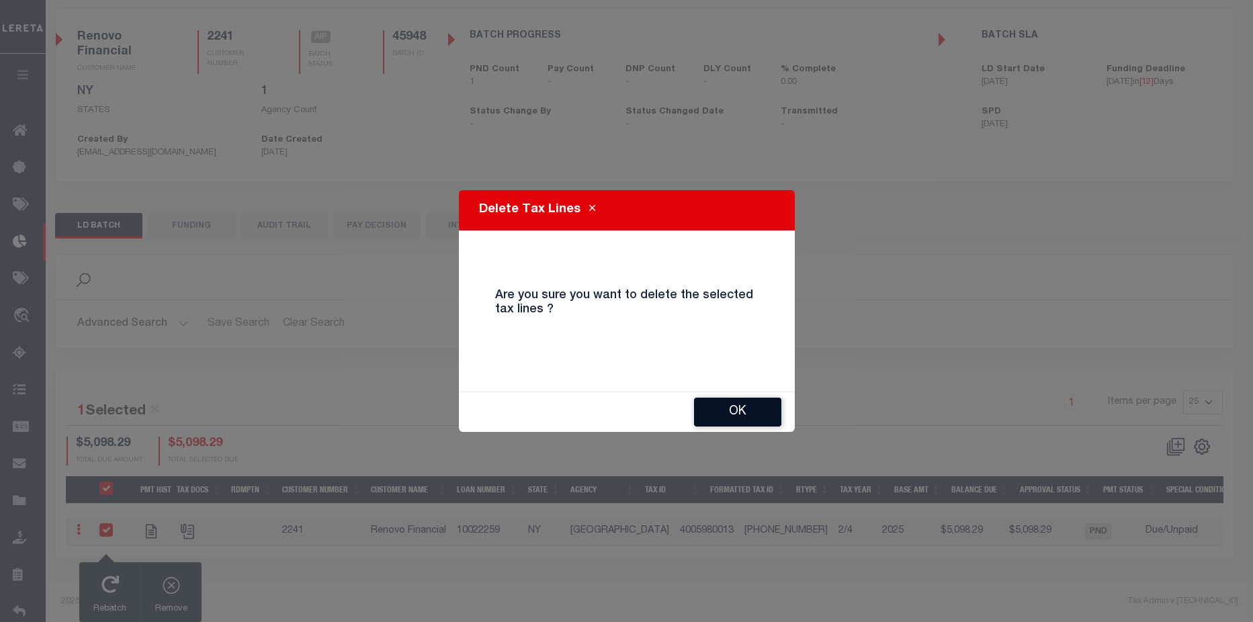
click at [758, 411] on button "OK" at bounding box center [737, 412] width 87 height 29
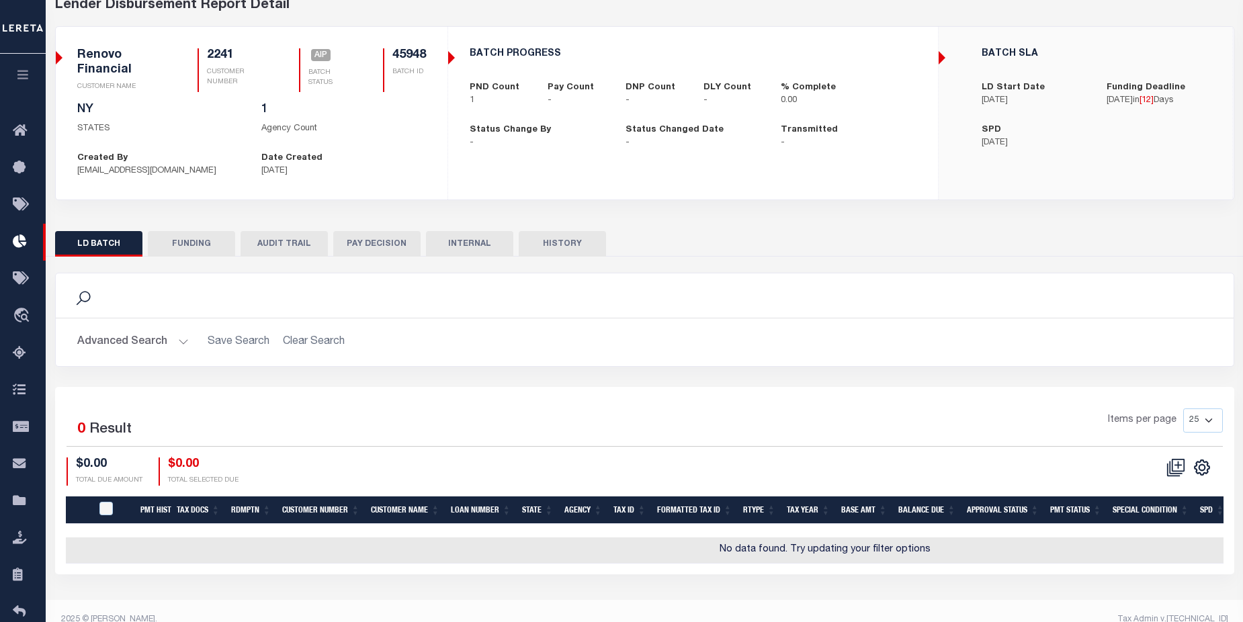
scroll to position [0, 0]
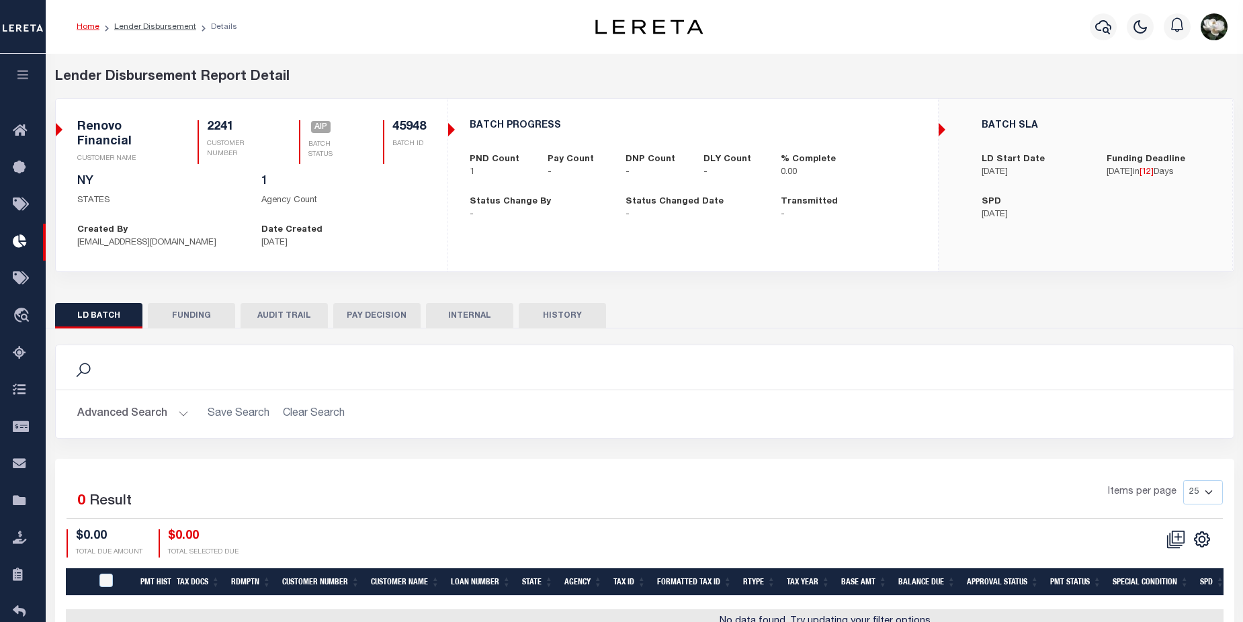
checkbox input "true"
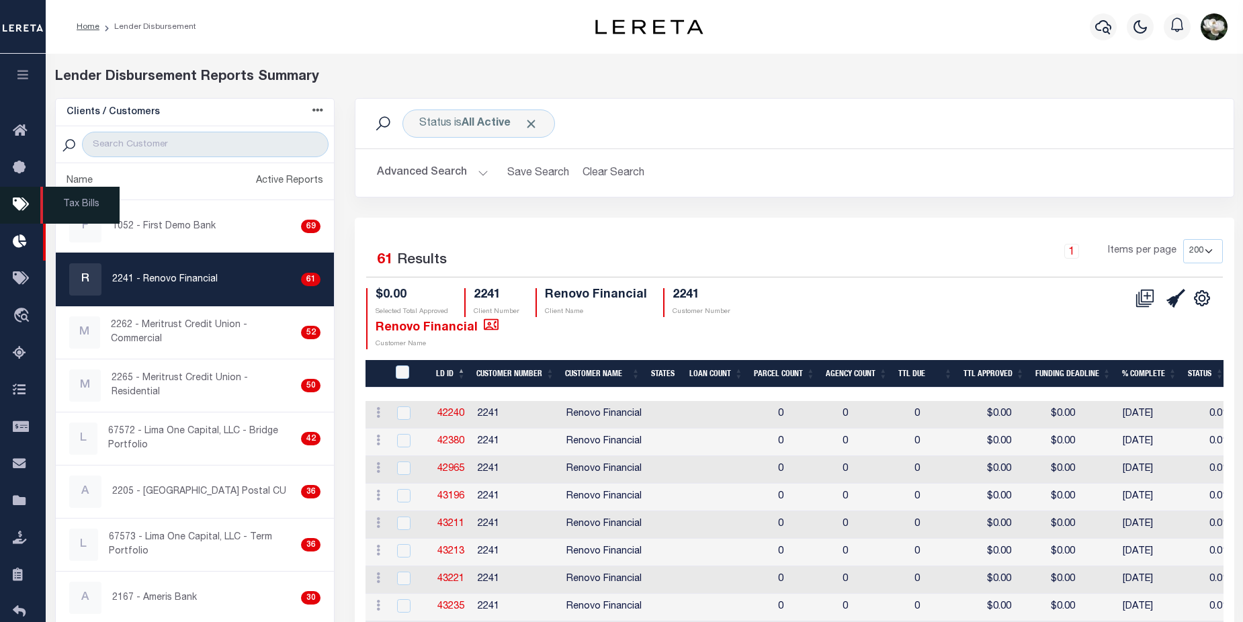
click at [20, 212] on icon at bounding box center [23, 205] width 21 height 17
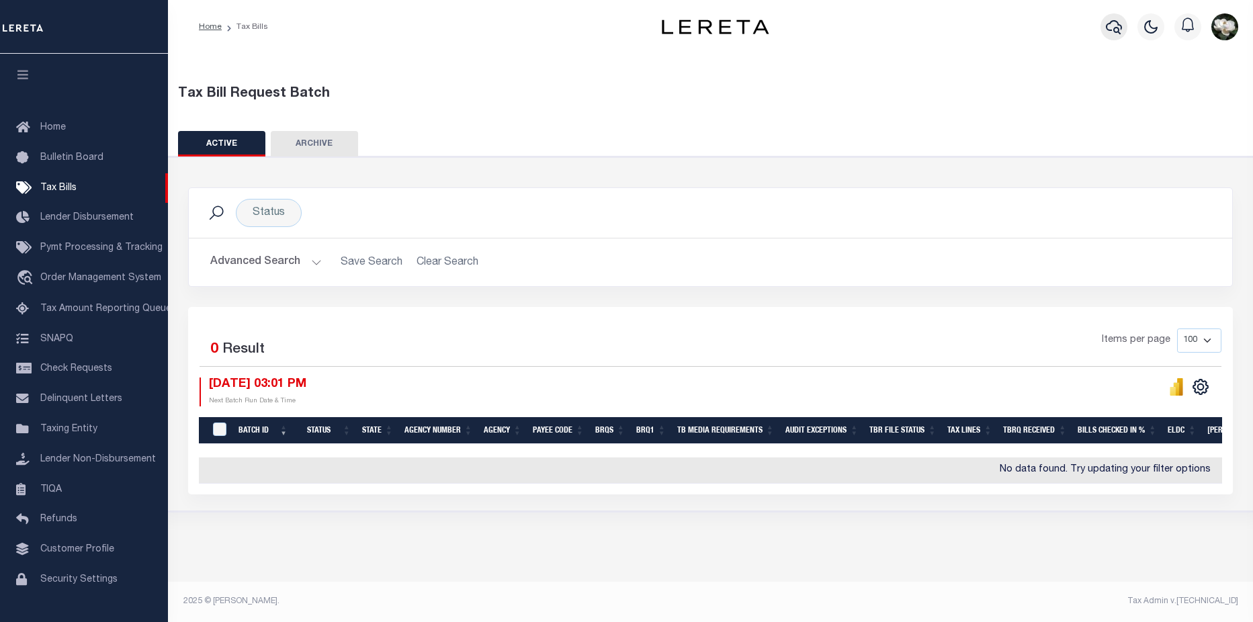
click at [1117, 38] on button "button" at bounding box center [1113, 26] width 27 height 27
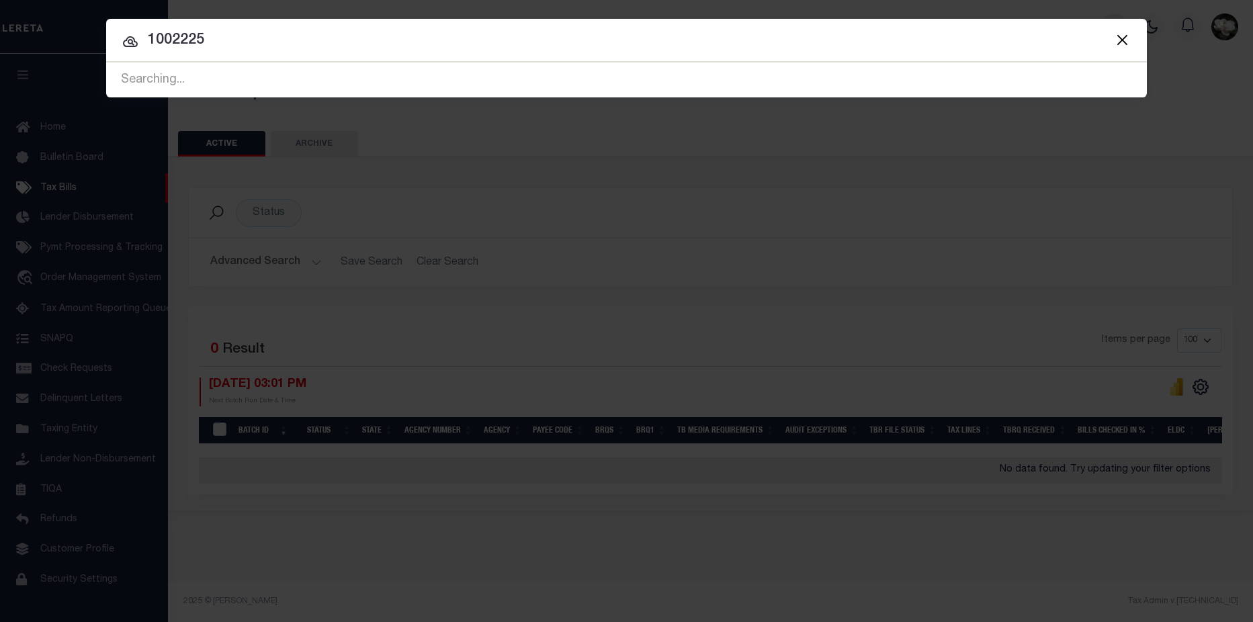
type input "10022259"
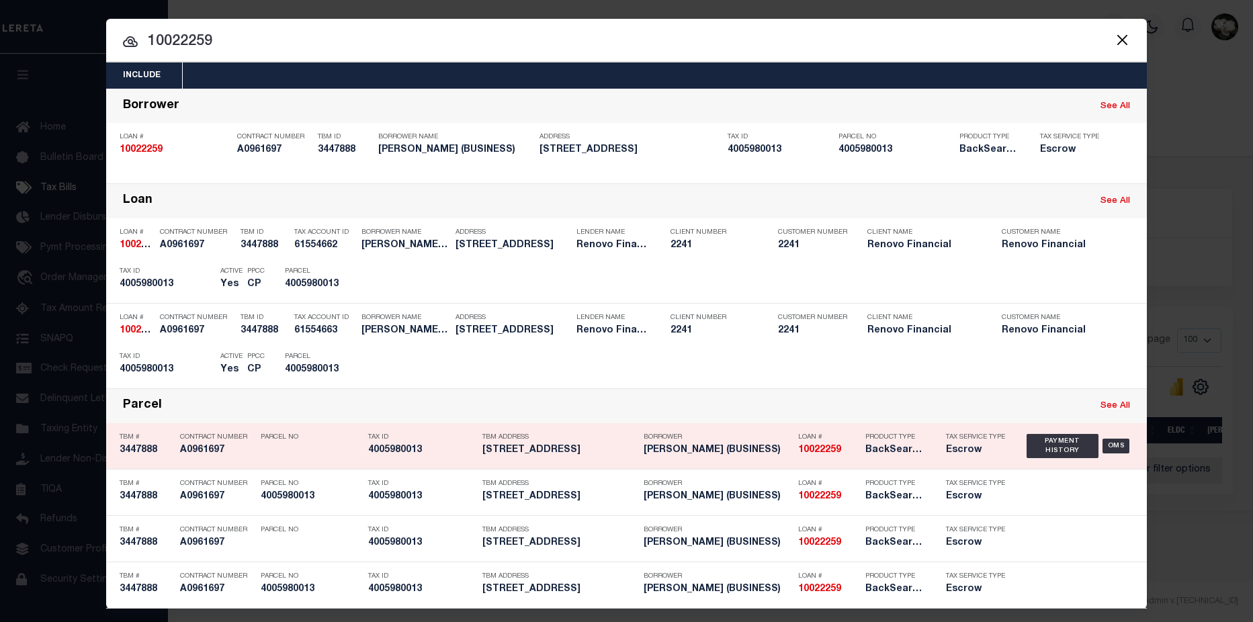
click at [885, 455] on h5 "BackSearch,Escrow" at bounding box center [895, 450] width 60 height 11
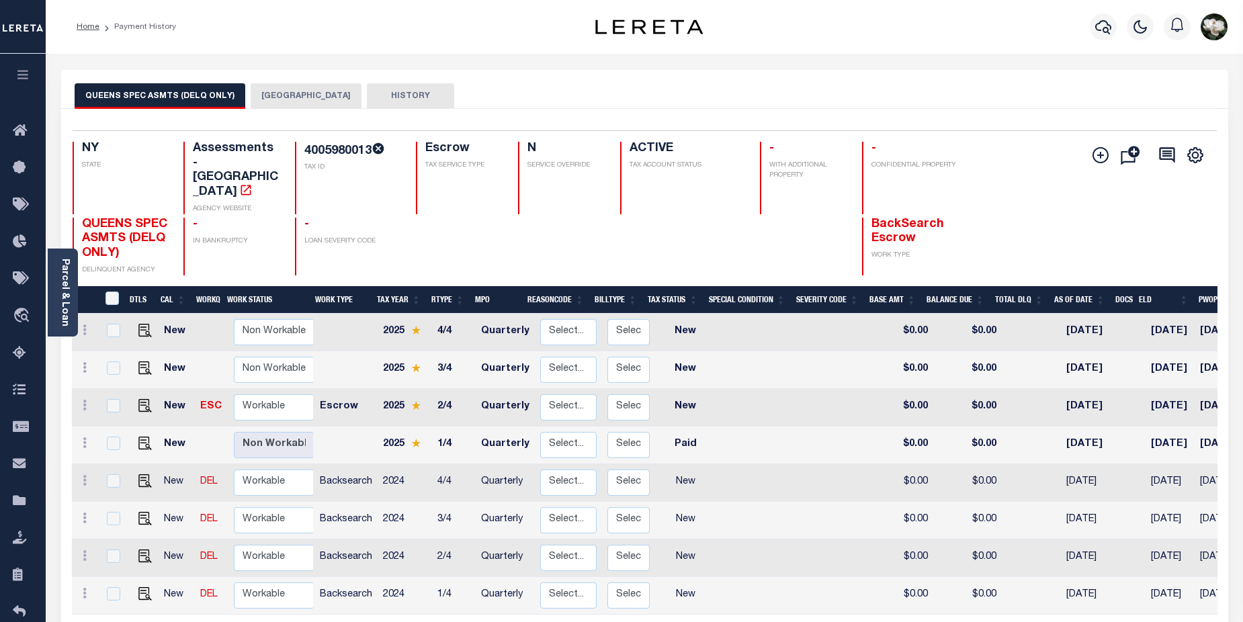
click at [287, 91] on button "[GEOGRAPHIC_DATA]" at bounding box center [306, 96] width 111 height 26
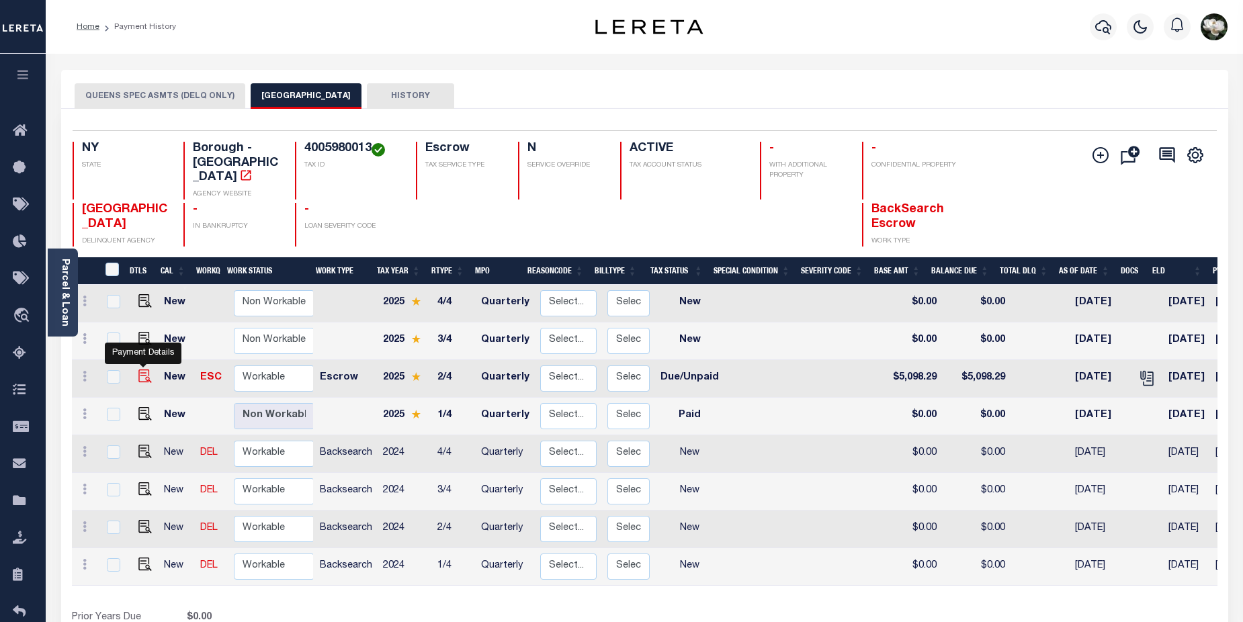
click at [141, 369] on img "" at bounding box center [144, 375] width 13 height 13
checkbox input "true"
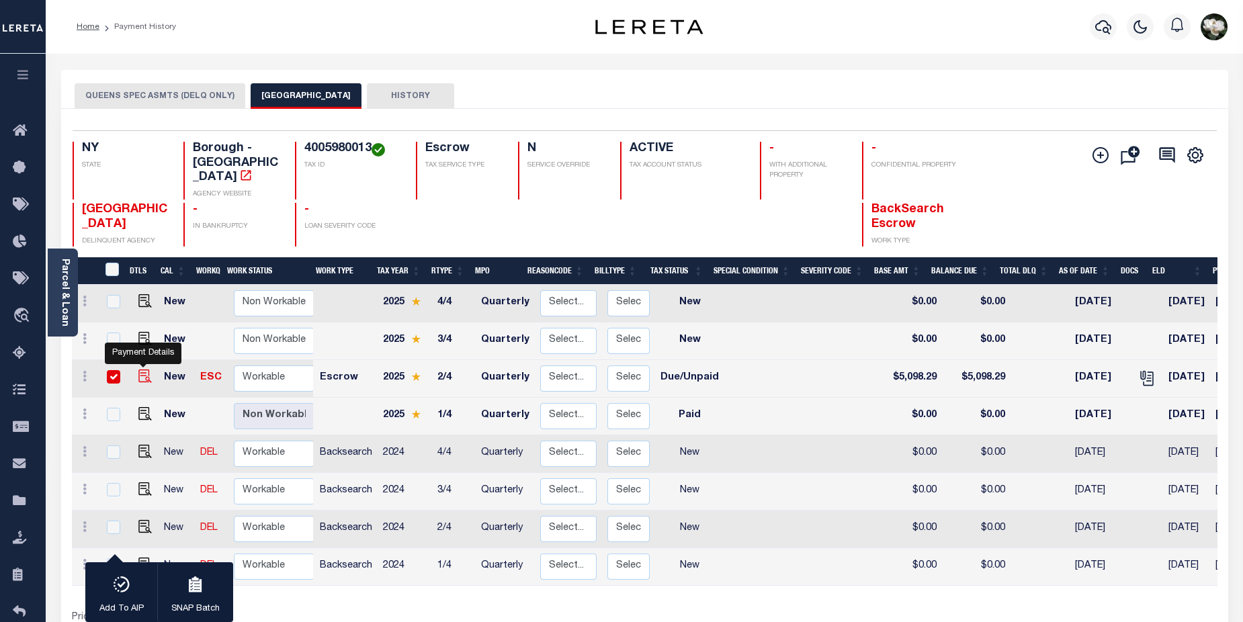
click at [141, 369] on img "" at bounding box center [144, 375] width 13 height 13
checkbox input "false"
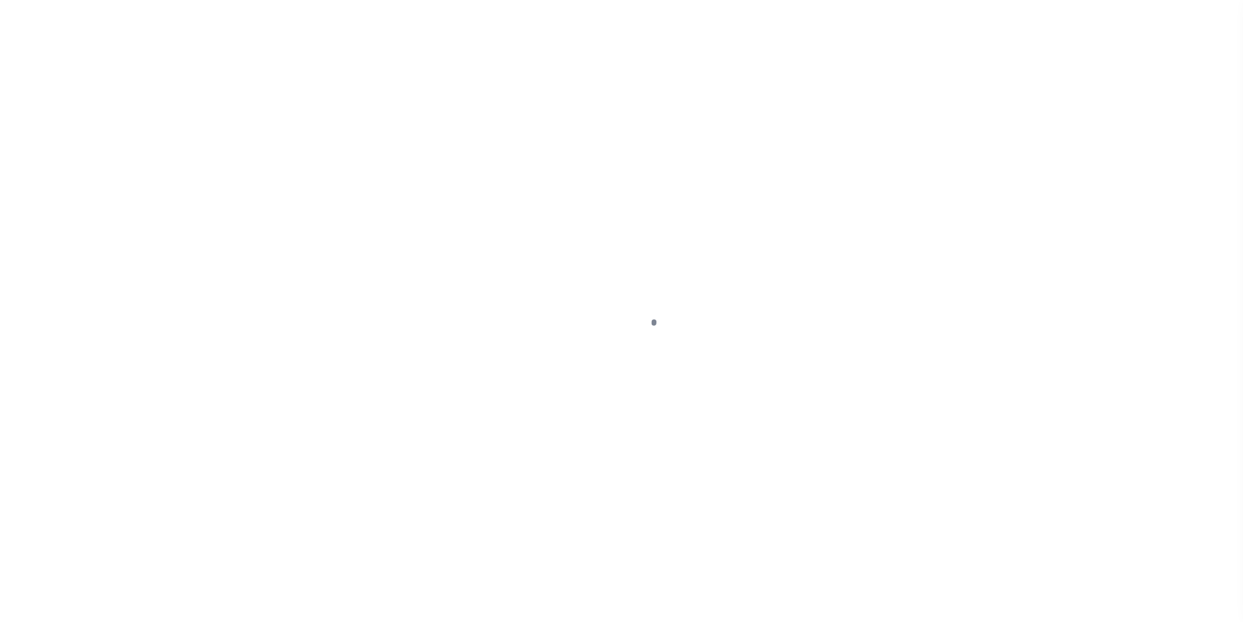
select select "DUE"
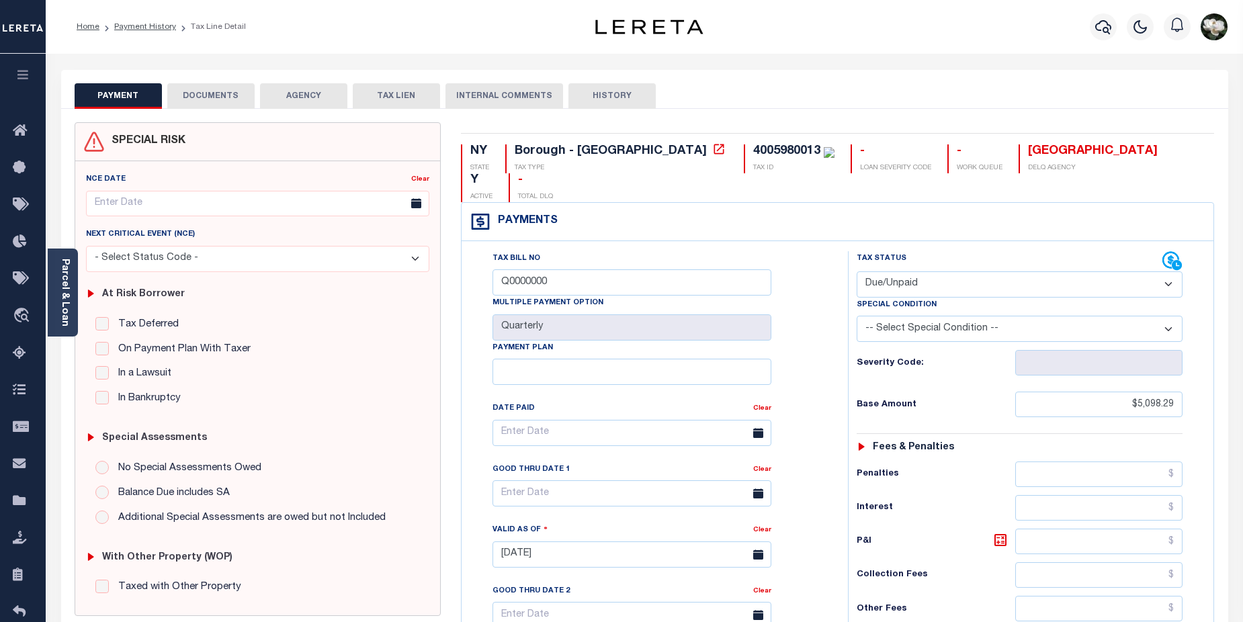
click at [225, 101] on button "DOCUMENTS" at bounding box center [210, 96] width 87 height 26
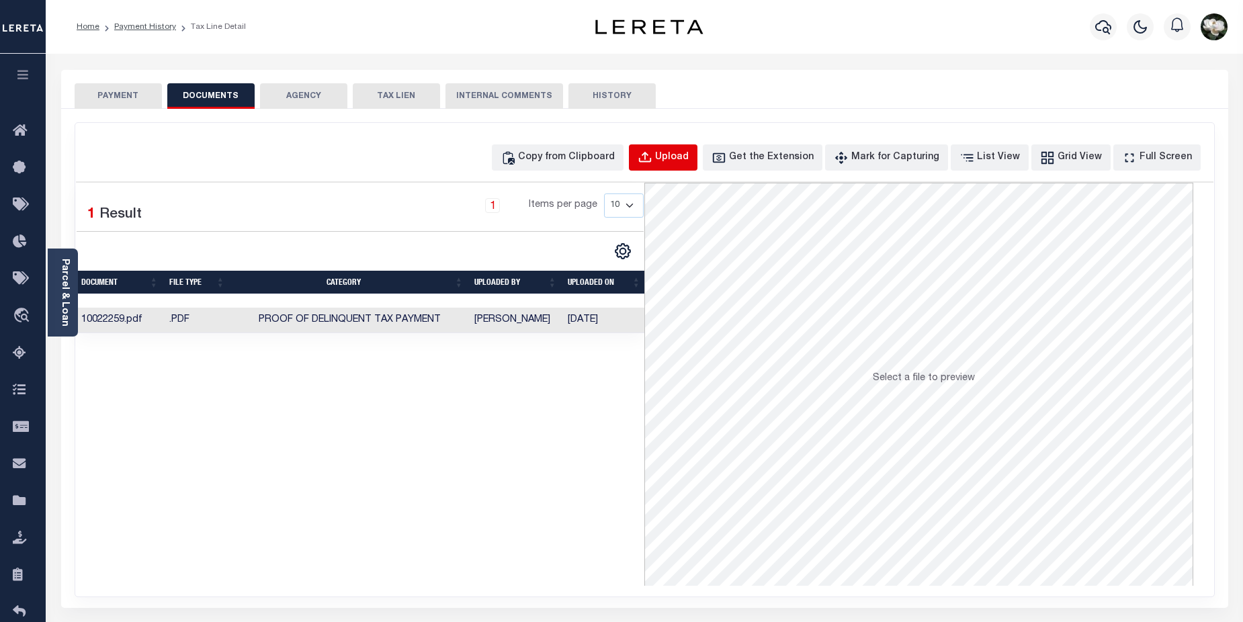
click at [688, 155] on div "Upload" at bounding box center [672, 157] width 34 height 15
select select "POP"
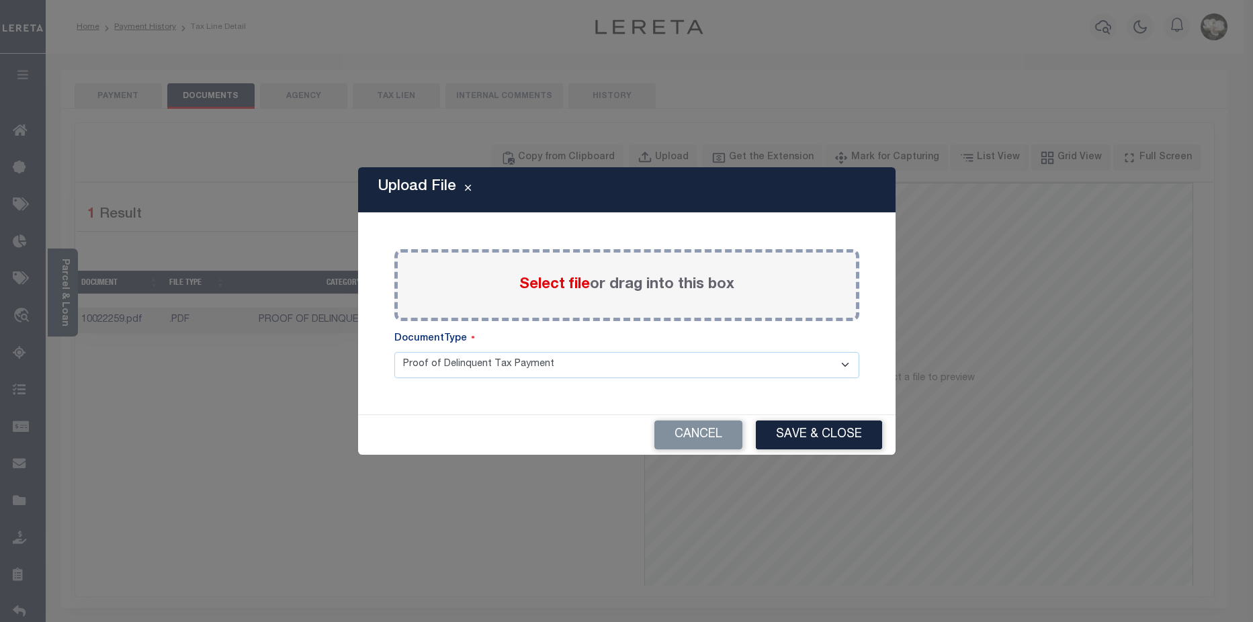
click at [557, 288] on span "Select file" at bounding box center [554, 284] width 71 height 15
click at [0, 0] on input "Select file or drag into this box" at bounding box center [0, 0] width 0 height 0
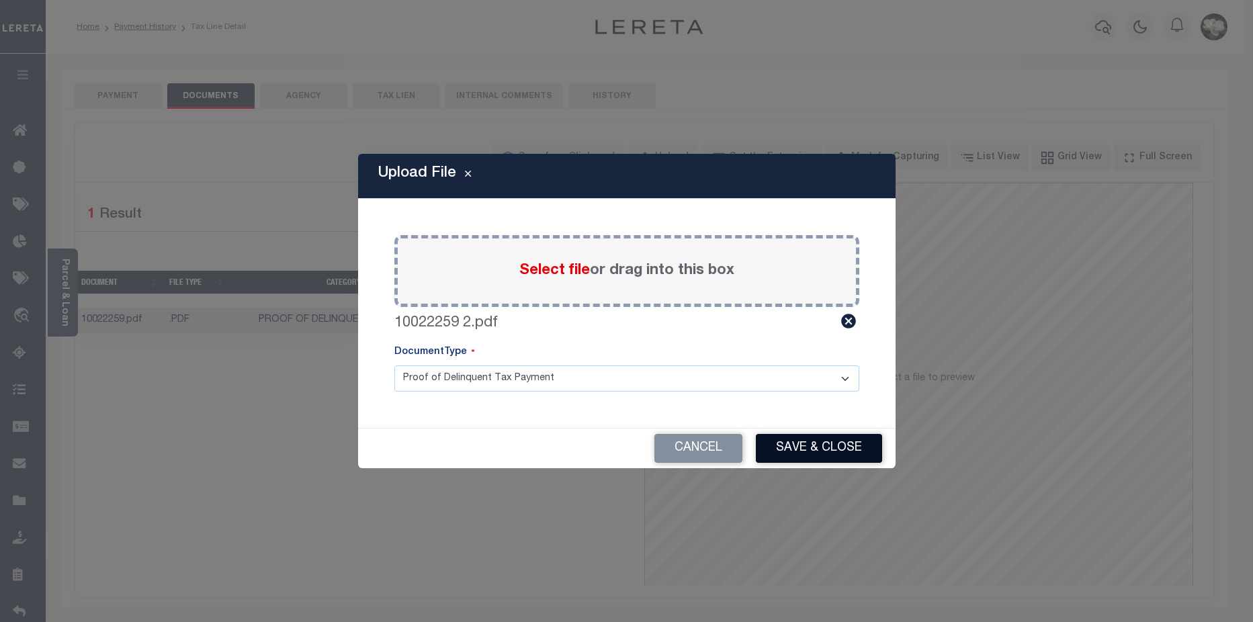
click at [809, 441] on button "Save & Close" at bounding box center [819, 448] width 126 height 29
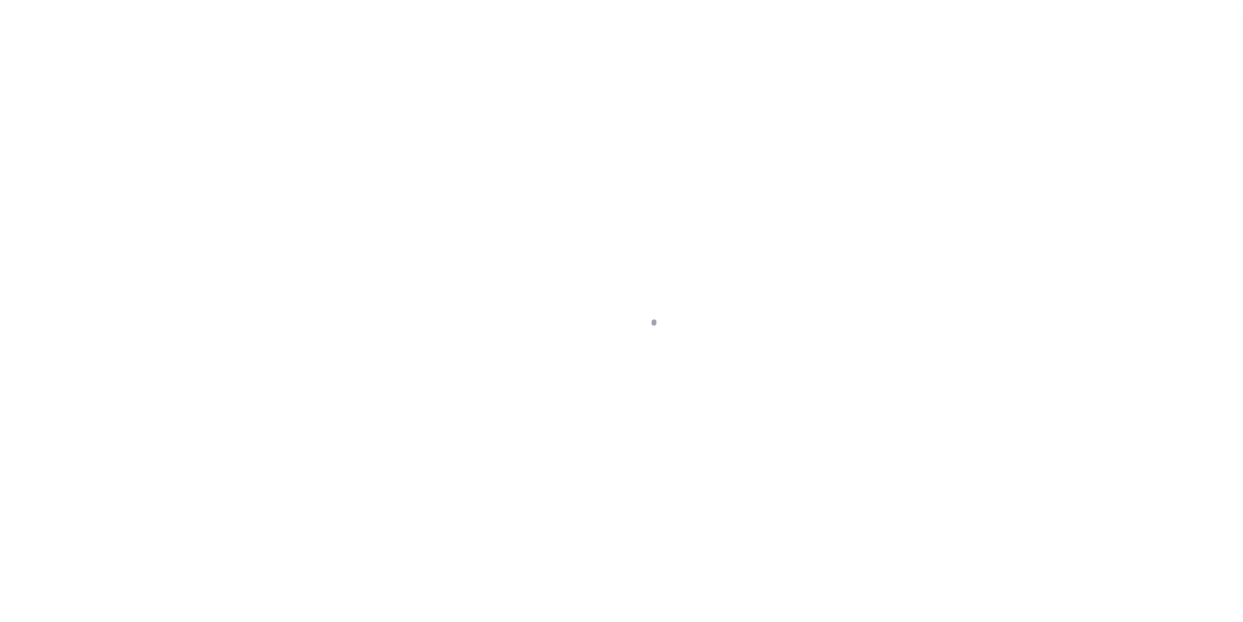
select select "DUE"
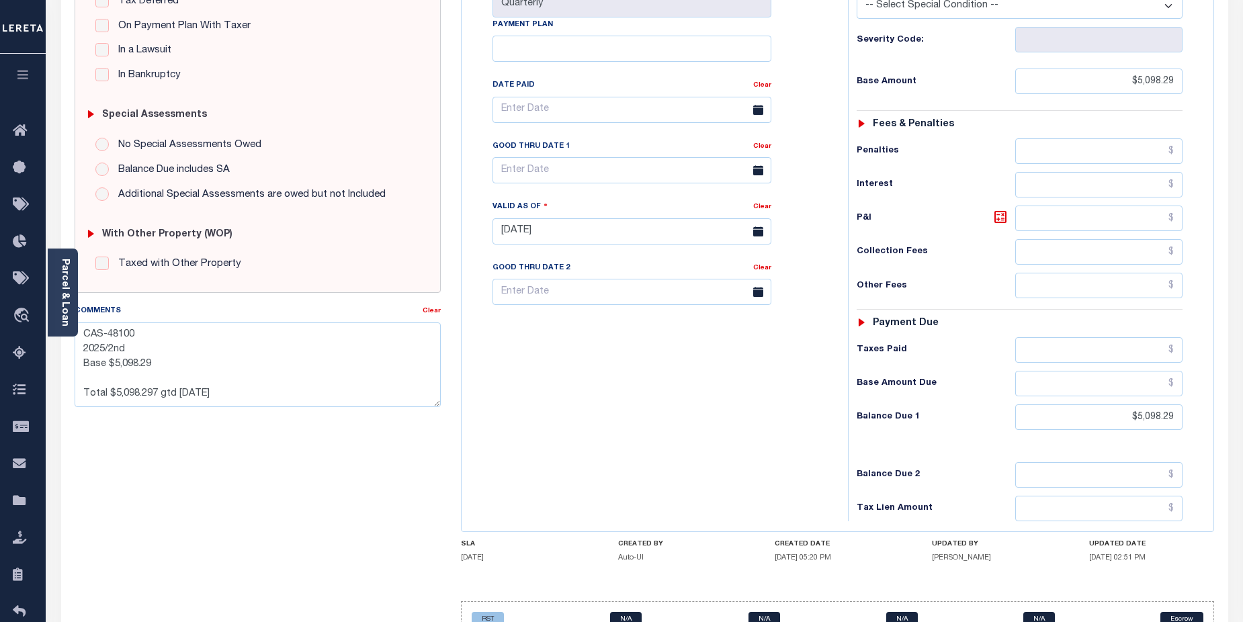
scroll to position [367, 0]
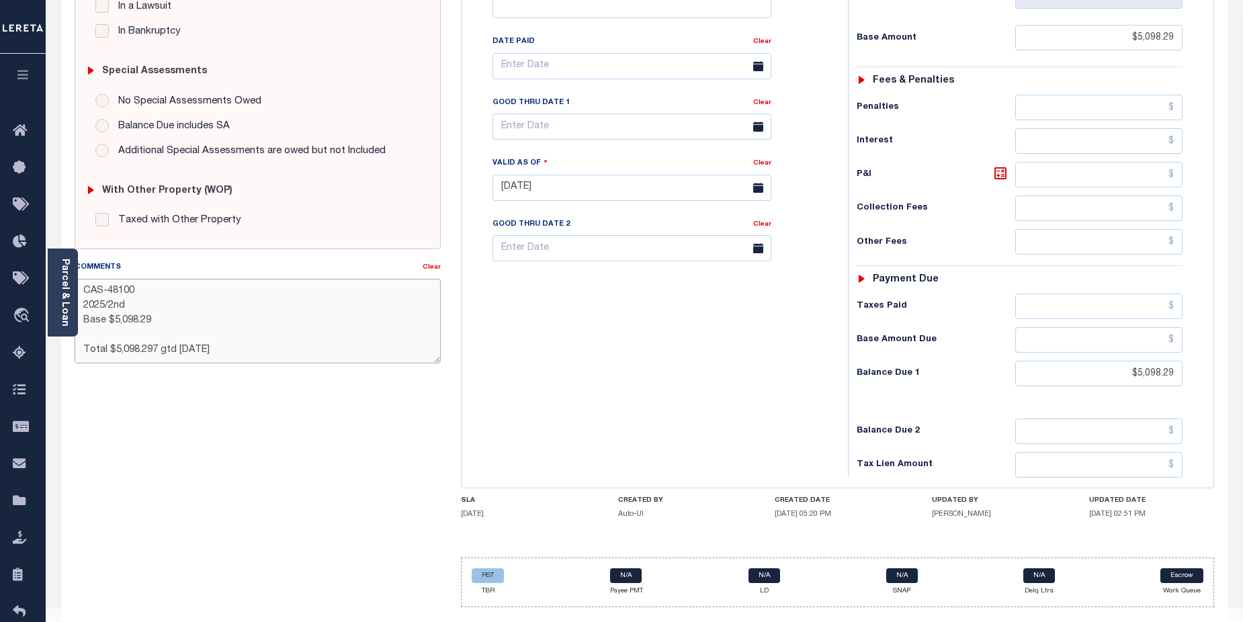
drag, startPoint x: 85, startPoint y: 285, endPoint x: 179, endPoint y: 311, distance: 98.1
click at [179, 311] on textarea "CAS-48100 2025/2nd Base $5,098.29 Total $5,098.297 gtd [DATE]" at bounding box center [258, 321] width 367 height 85
click at [179, 308] on textarea "CAS-48100 2025/2nd Base $5,098.29 Total $5,098.297 gtd [DATE]" at bounding box center [258, 321] width 367 height 85
drag, startPoint x: 83, startPoint y: 292, endPoint x: 240, endPoint y: 353, distance: 168.4
click at [240, 353] on textarea "CAS-48100 2025/2nd Base $5,098.29 Total $5,098.297 gtd [DATE]" at bounding box center [258, 321] width 367 height 85
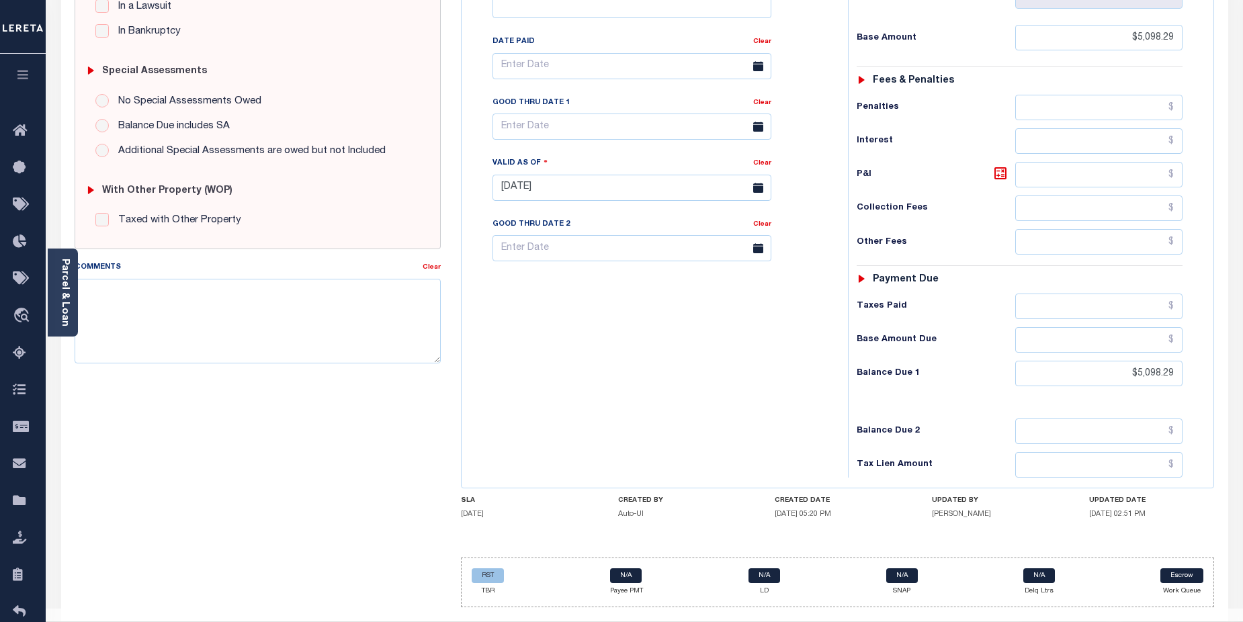
click at [625, 350] on div "Tax Bill No Q0000000 Multiple Payment Option Quarterly Payment Plan Clear Clear…" at bounding box center [651, 180] width 373 height 593
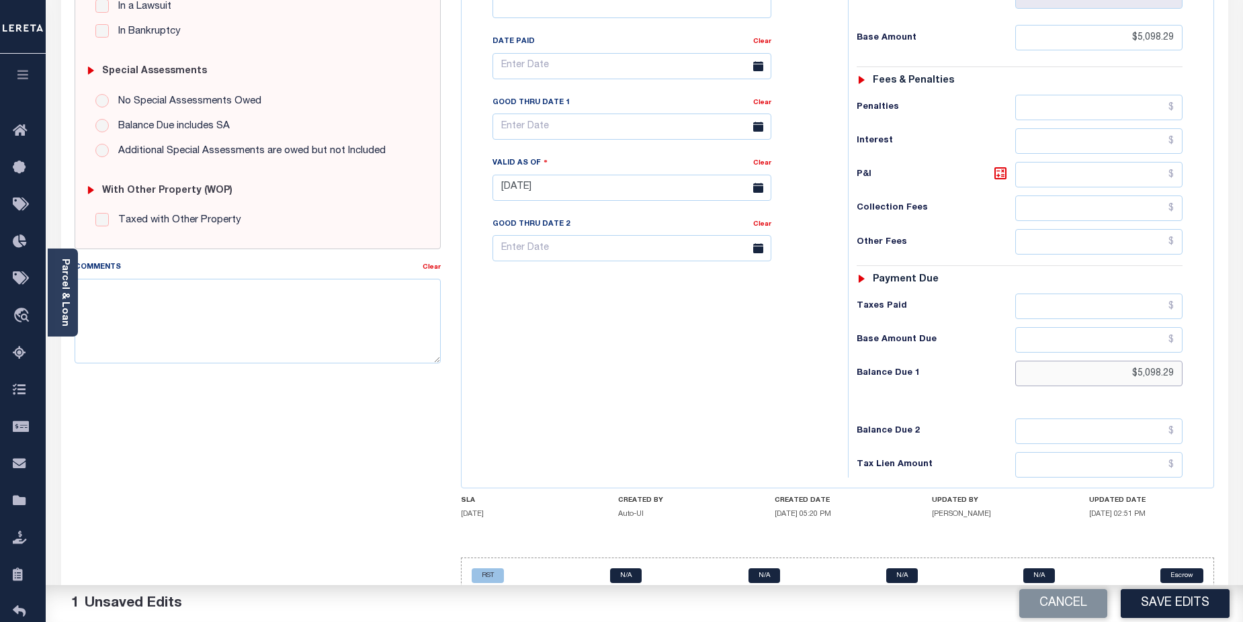
drag, startPoint x: 1126, startPoint y: 342, endPoint x: 1193, endPoint y: 341, distance: 66.5
click at [1193, 341] on div "Tax Status Status - Select Status Code -" at bounding box center [1024, 180] width 353 height 593
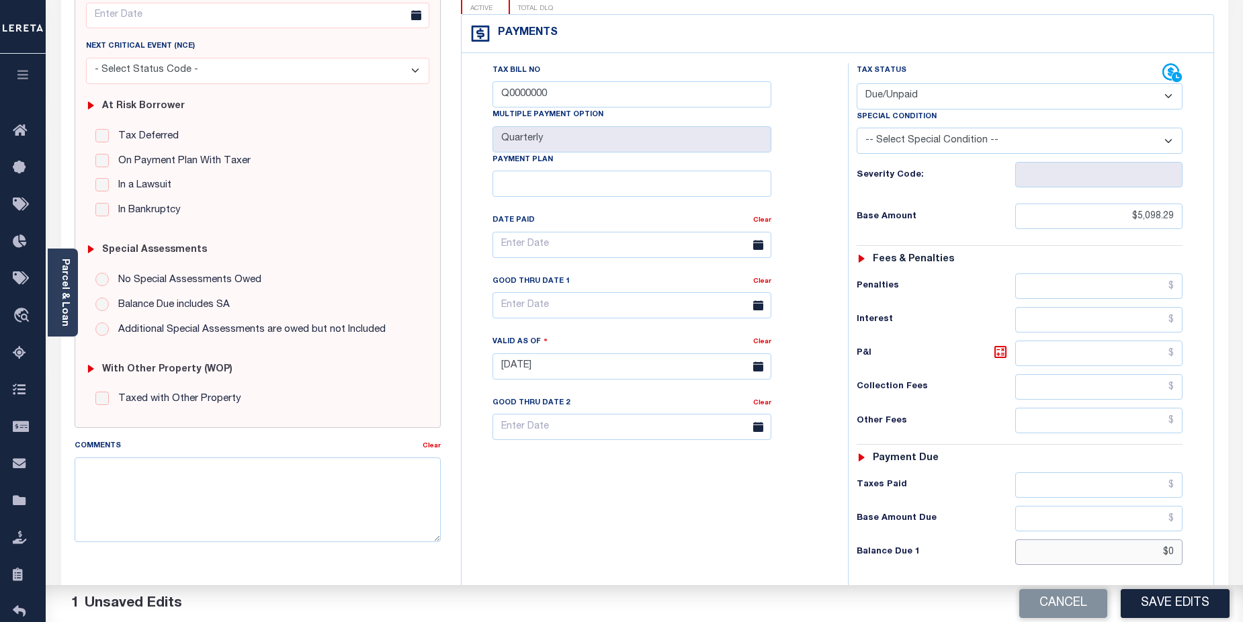
scroll to position [179, 0]
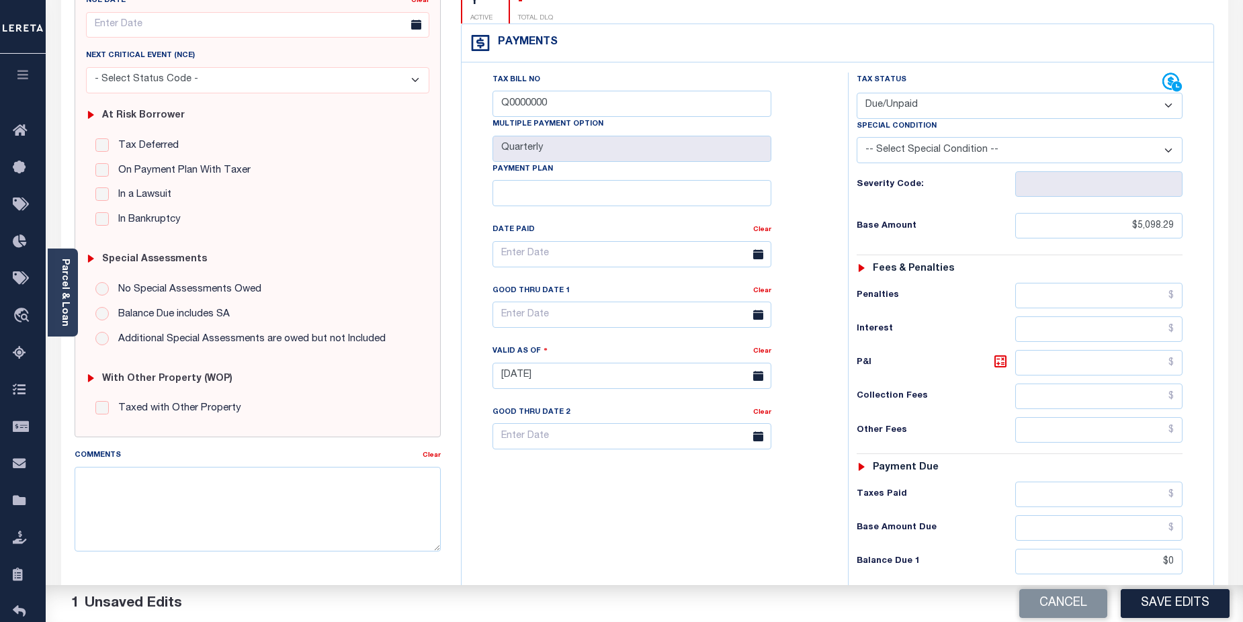
type input "$0.00"
click at [1167, 93] on select "- Select Status Code - Open Due/Unpaid Paid Incomplete No Tax Due Internal Refu…" at bounding box center [1019, 106] width 326 height 26
select select "PYD"
click at [856, 93] on select "- Select Status Code - Open Due/Unpaid Paid Incomplete No Tax Due Internal Refu…" at bounding box center [1019, 106] width 326 height 26
click at [1178, 607] on button "Save Edits" at bounding box center [1174, 603] width 109 height 29
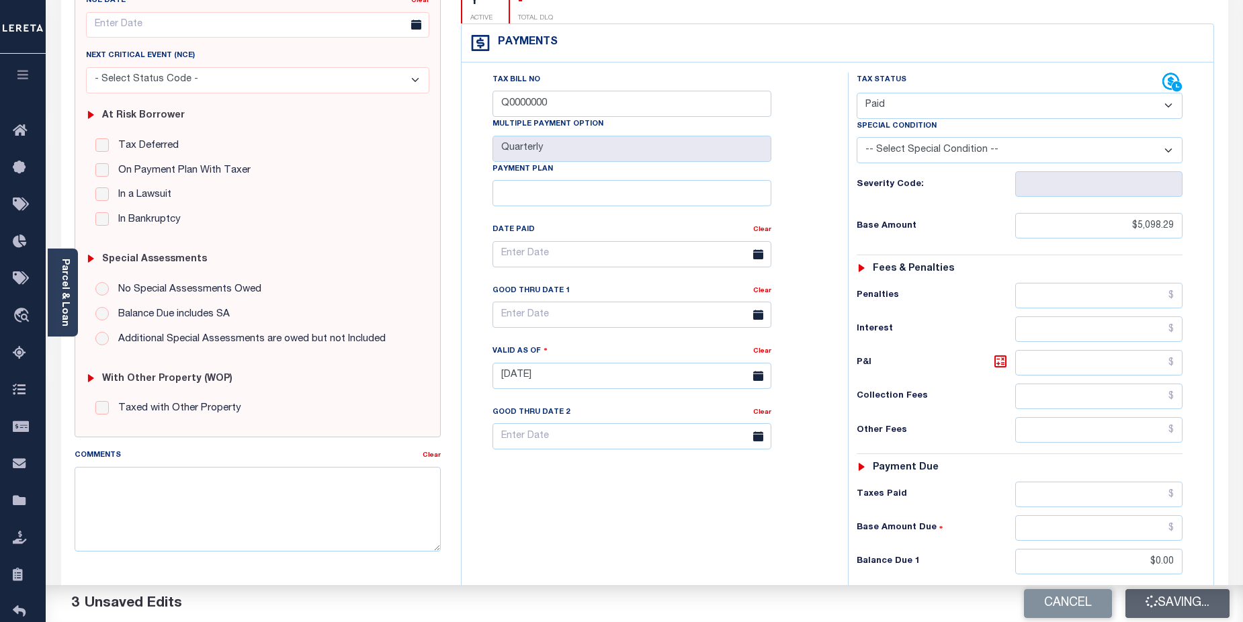
checkbox input "false"
type input "$5,098.29"
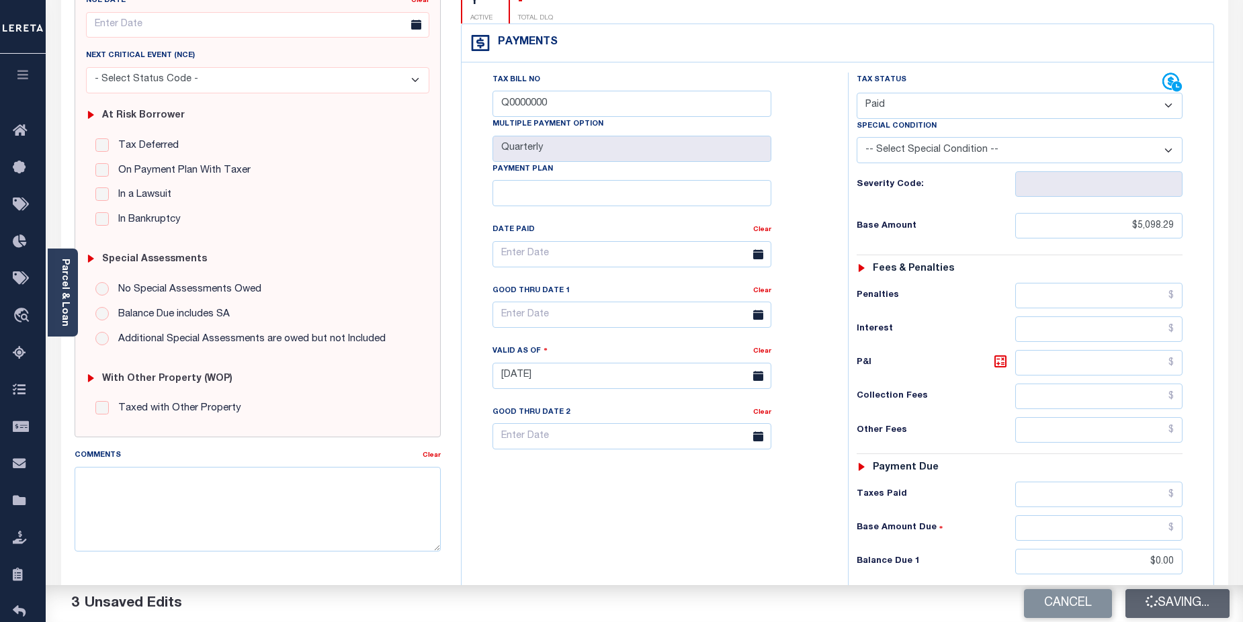
type input "$0"
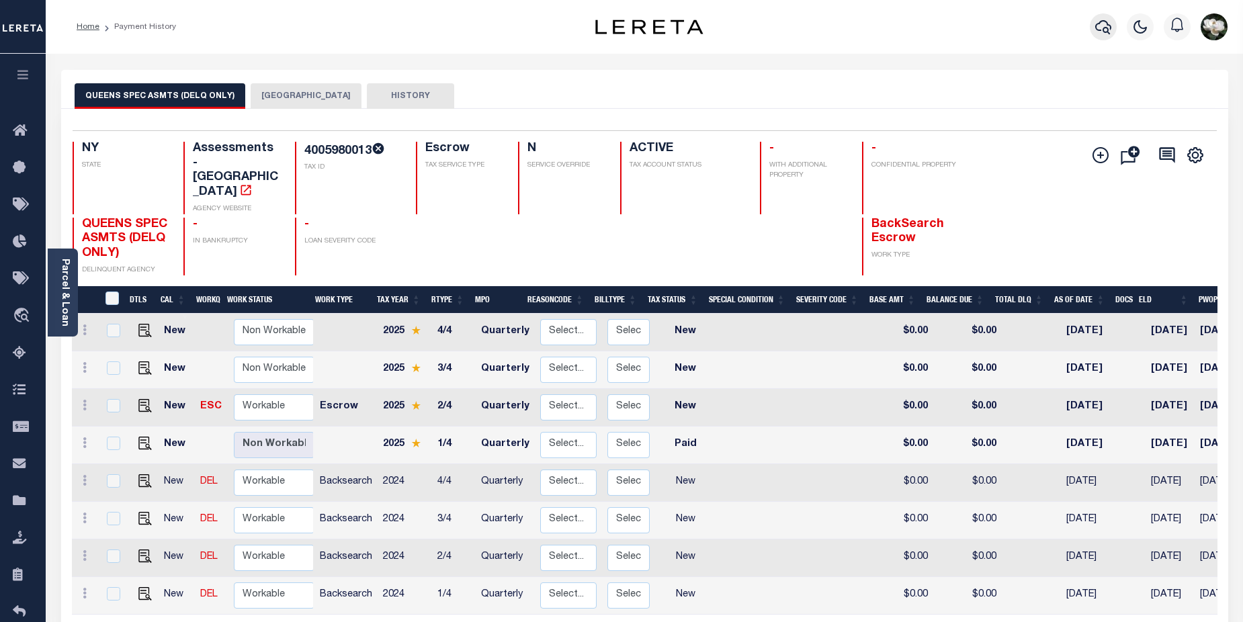
click at [1099, 26] on icon "button" at bounding box center [1103, 27] width 16 height 16
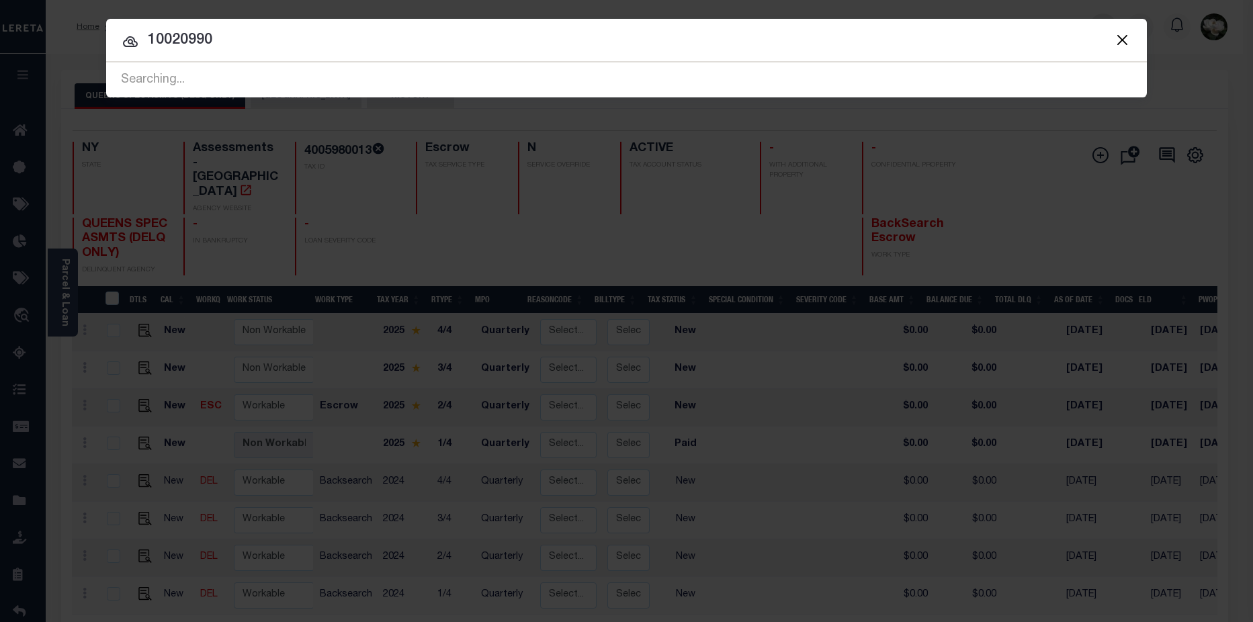
type input "10020990"
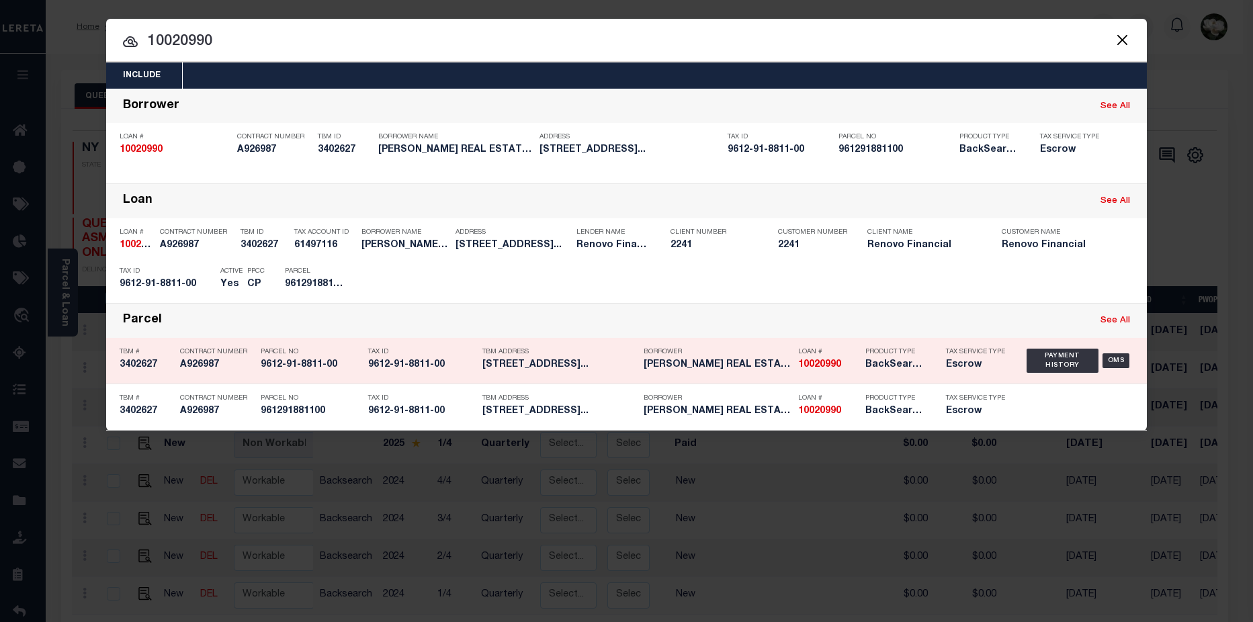
click at [898, 375] on div "Product Type BackSearch,Escrow" at bounding box center [895, 360] width 60 height 39
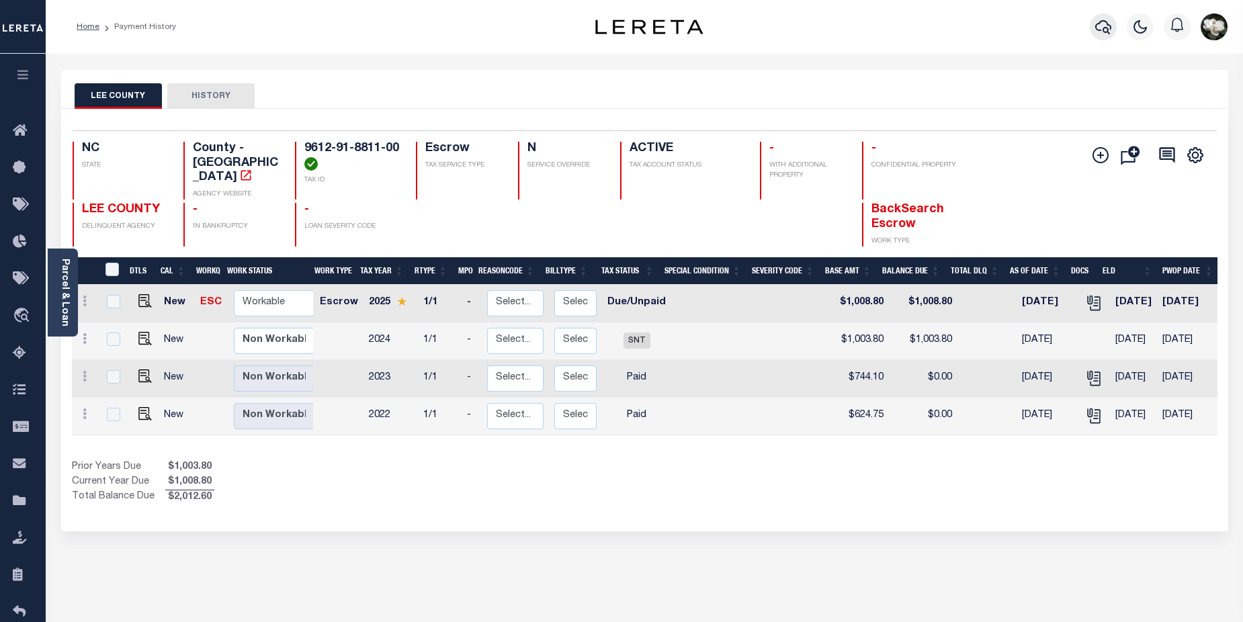
click at [1096, 27] on button "button" at bounding box center [1102, 26] width 27 height 27
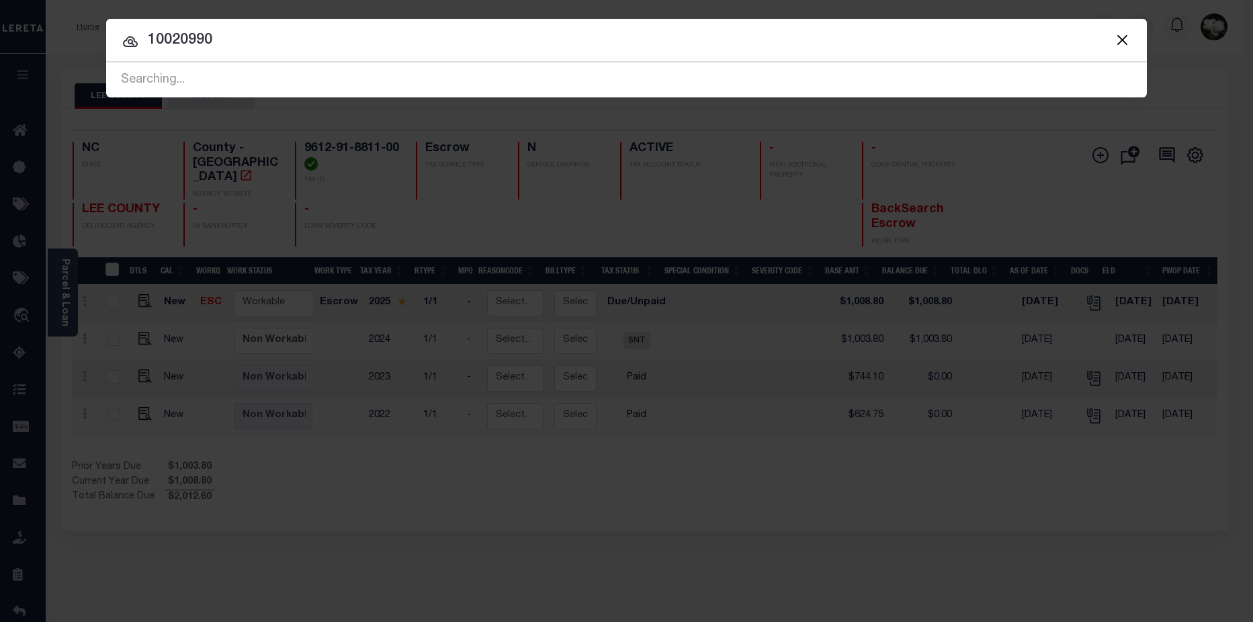
type input "10020990"
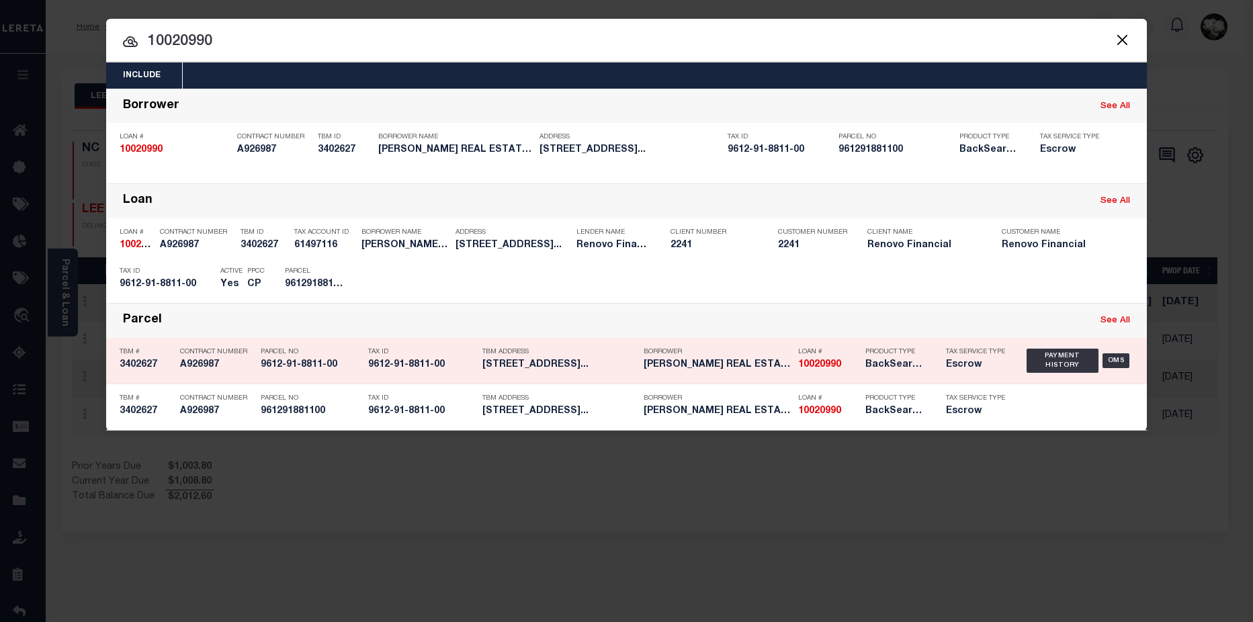
click at [850, 376] on div "Loan # 10020990" at bounding box center [828, 360] width 60 height 39
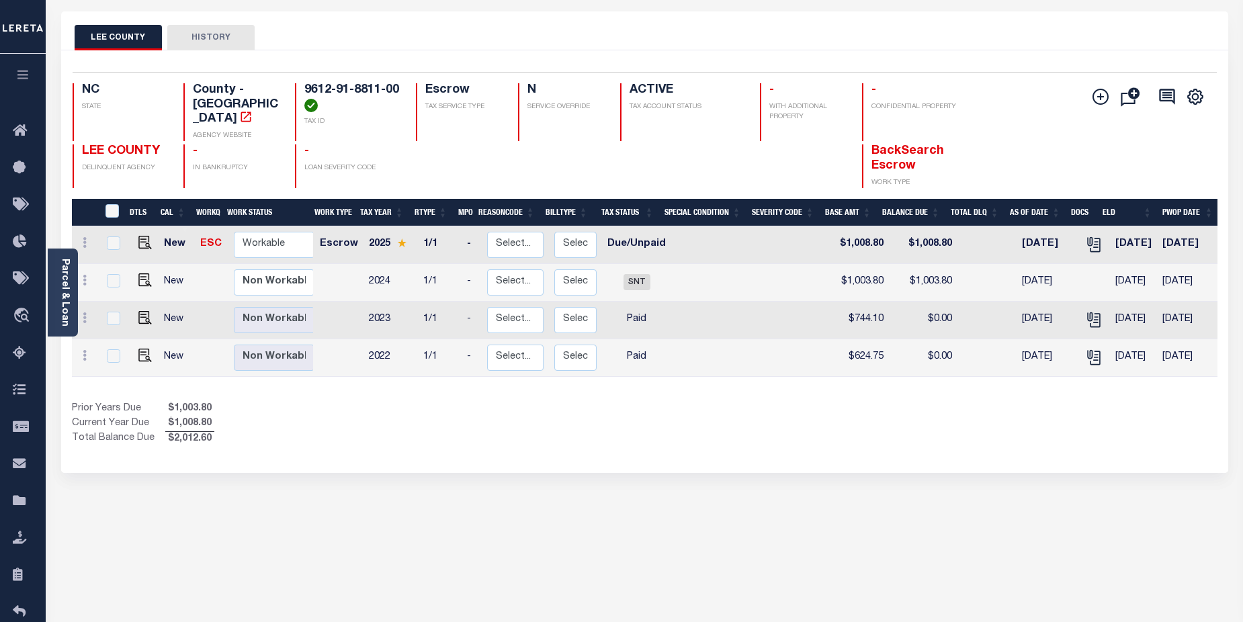
scroll to position [93, 0]
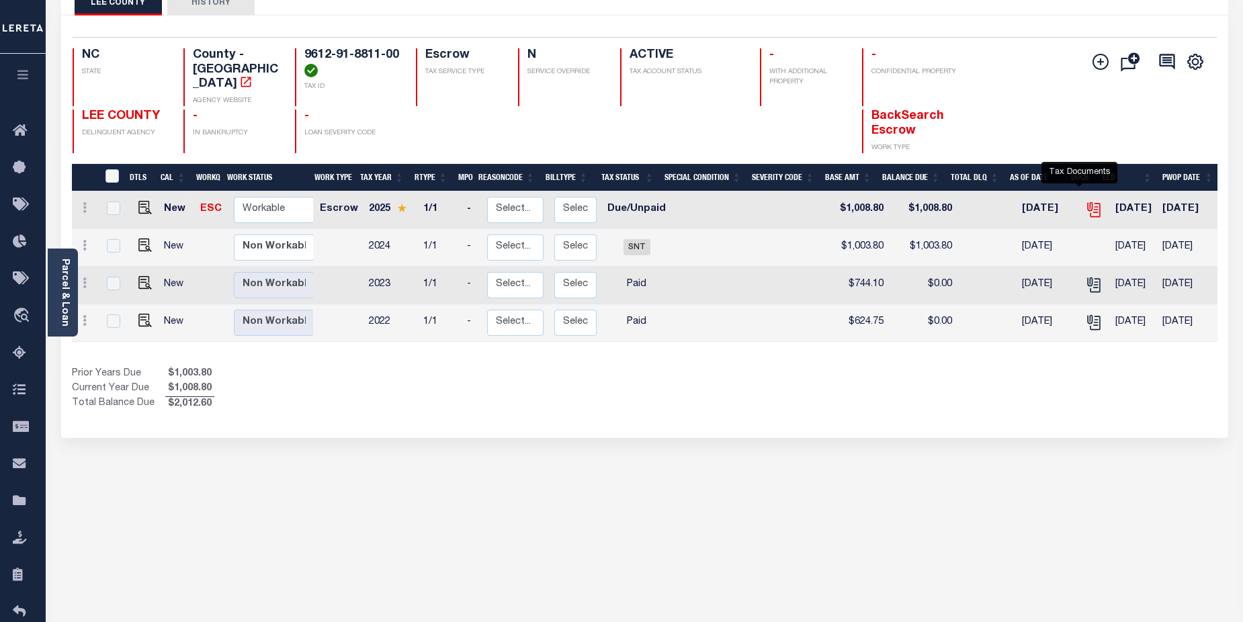
click at [1085, 201] on icon "" at bounding box center [1093, 209] width 17 height 17
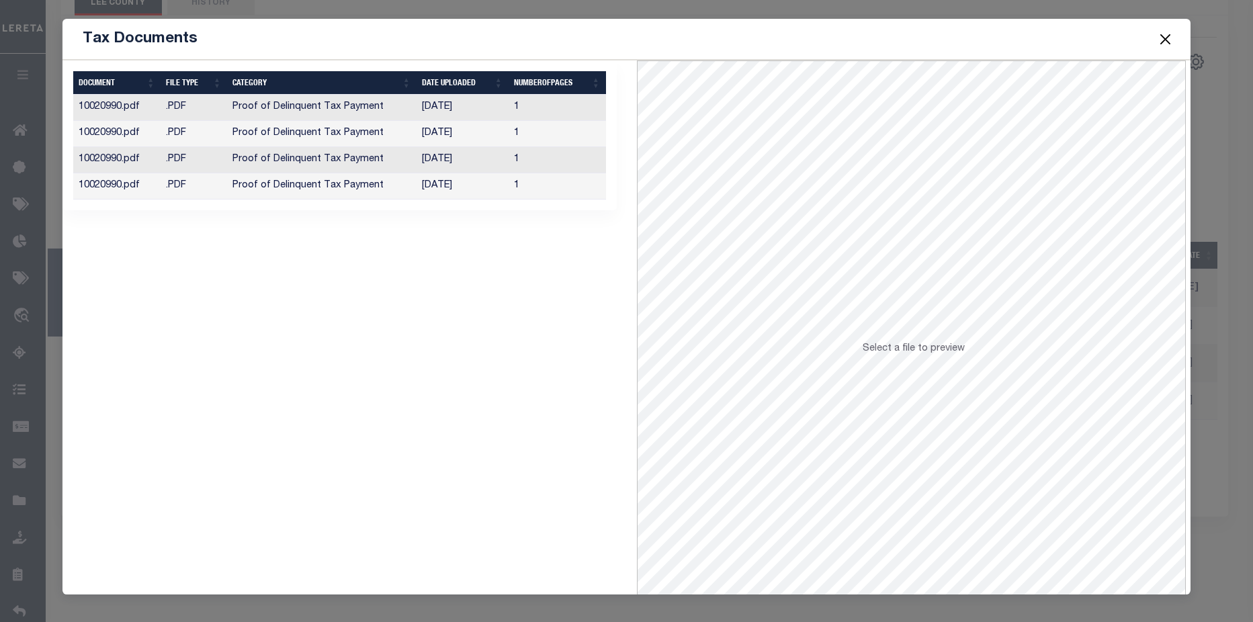
click at [1171, 46] on button "Close" at bounding box center [1165, 38] width 17 height 17
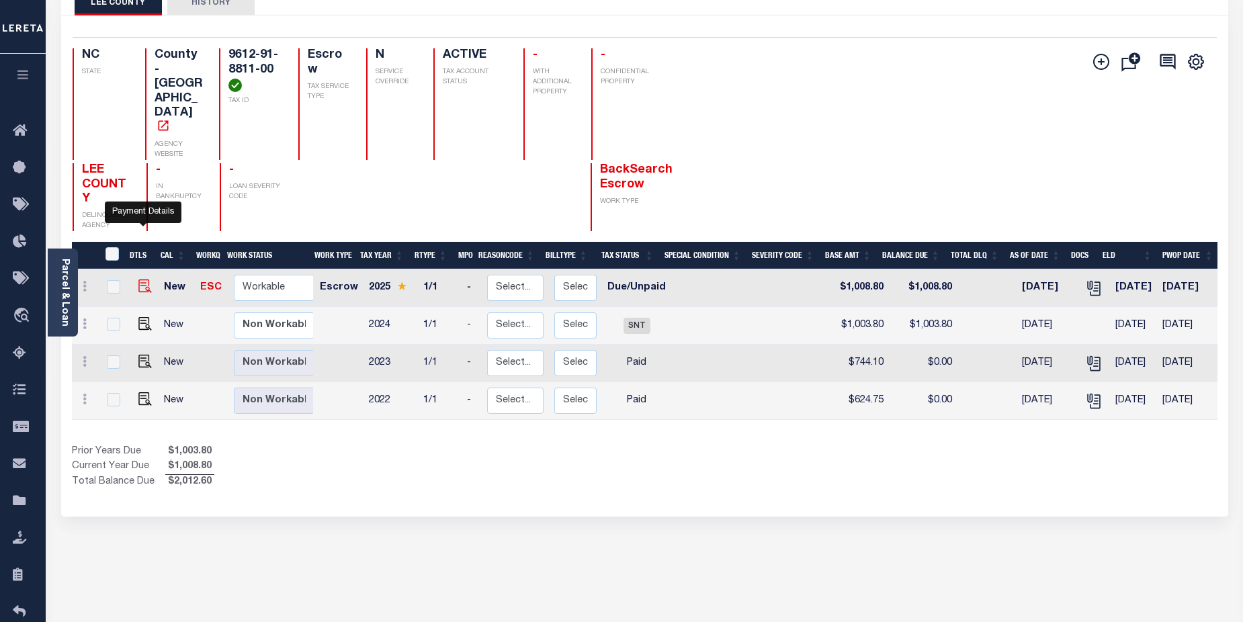
click at [145, 279] on img "" at bounding box center [144, 285] width 13 height 13
checkbox input "true"
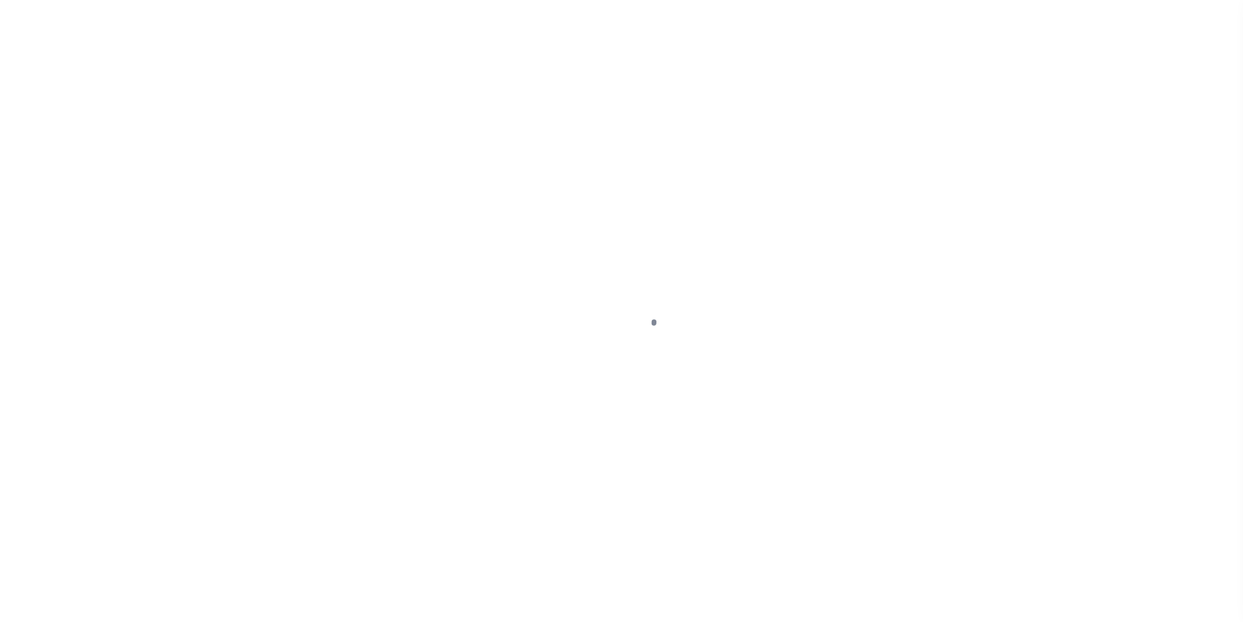
select select "DUE"
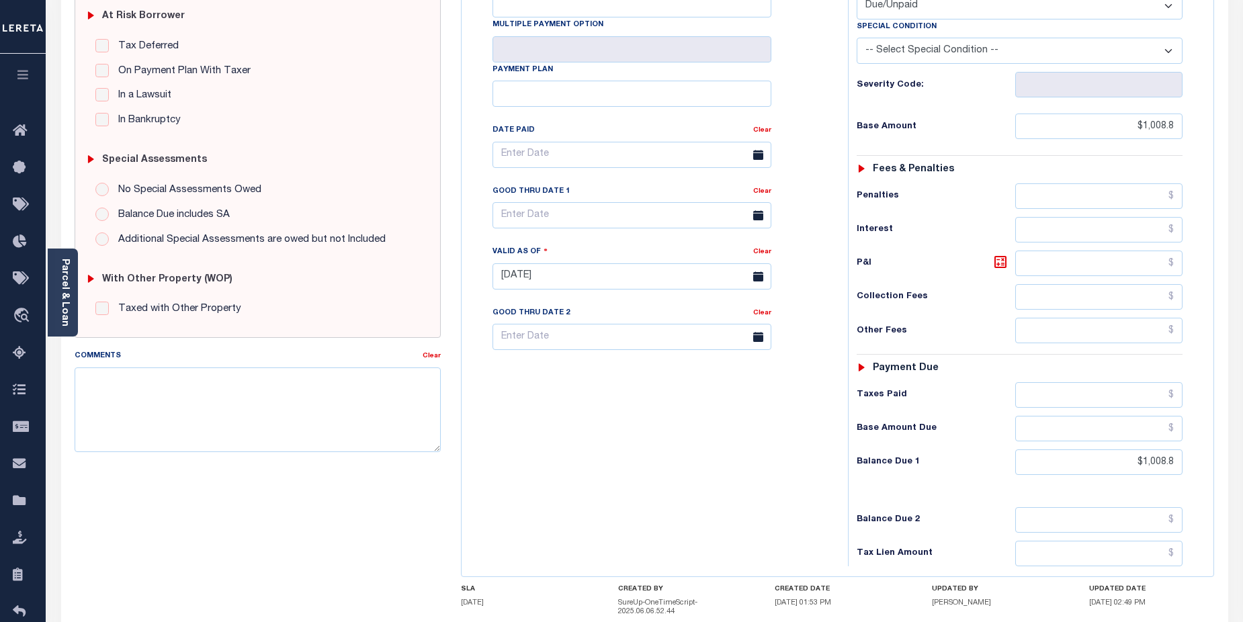
scroll to position [302, 0]
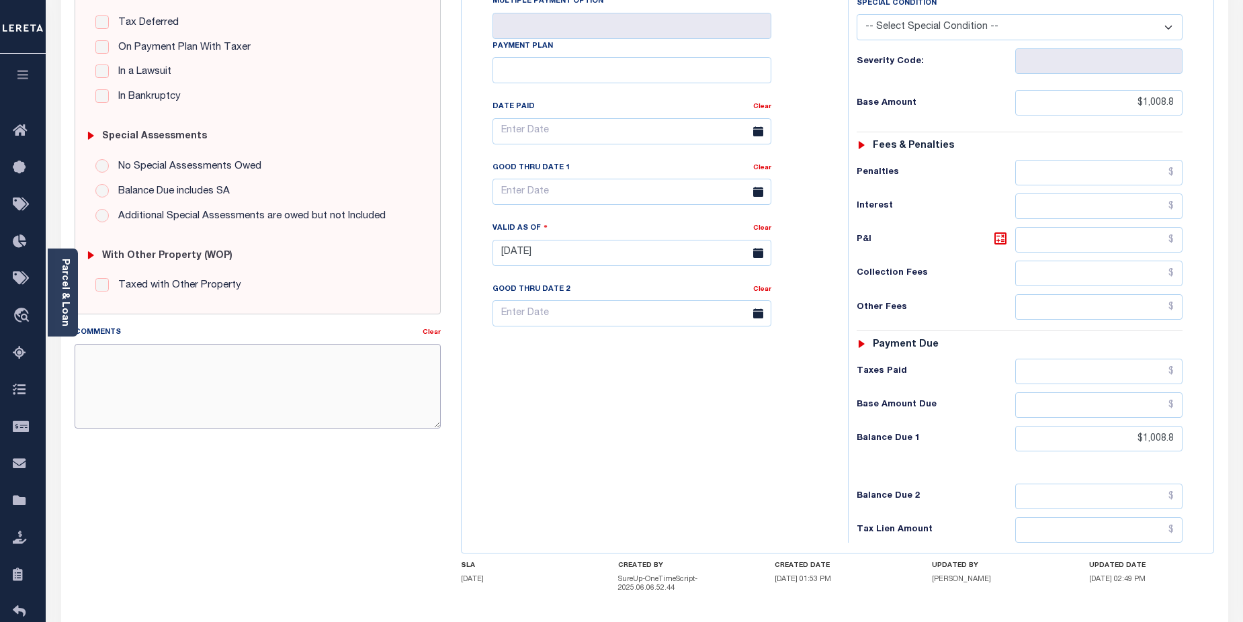
click at [118, 363] on textarea "Comments" at bounding box center [258, 386] width 367 height 85
click at [218, 367] on textarea "Comments" at bounding box center [258, 386] width 367 height 85
paste textarea "CAS-474377 2025/annual dlq Base $3,323.80 P/I $568.57-Lender Responsibility Tot…"
drag, startPoint x: 196, startPoint y: 355, endPoint x: 222, endPoint y: 353, distance: 26.3
click at [222, 355] on textarea "CAS-474377 2025/annual dlq Base $3,323.80 P/I $568.57-Lender Responsibility Tot…" at bounding box center [258, 386] width 367 height 85
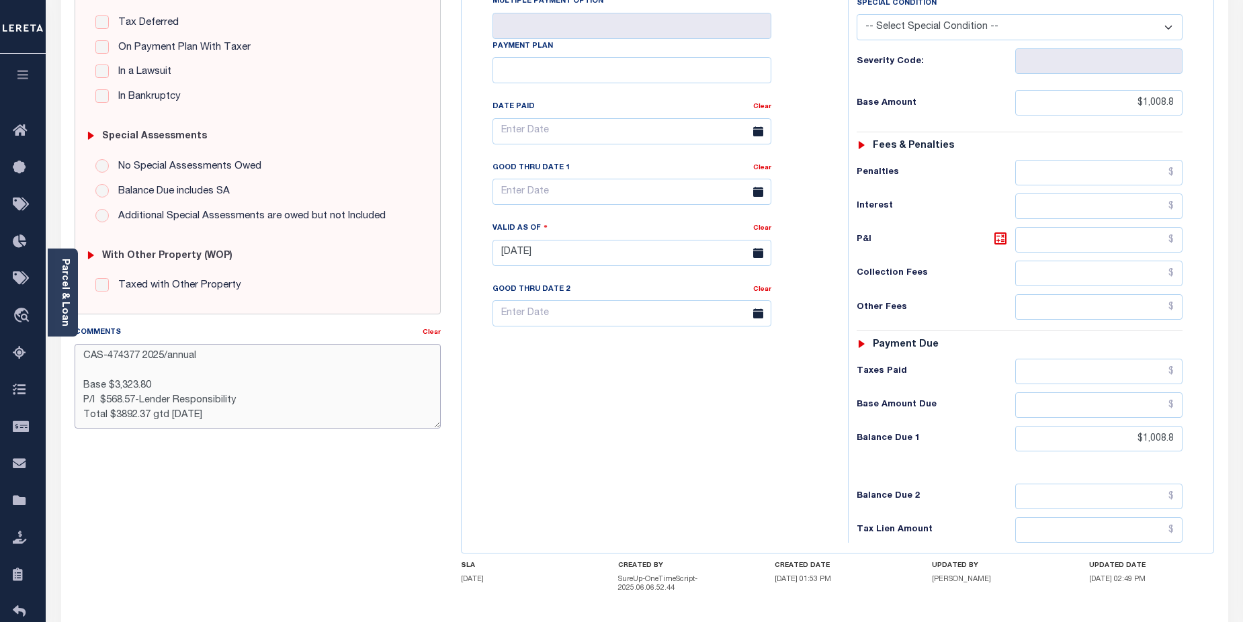
drag, startPoint x: 107, startPoint y: 357, endPoint x: 136, endPoint y: 356, distance: 28.9
click at [136, 356] on textarea "CAS-474377 2025/annual Base $3,323.80 P/I $568.57-Lender Responsibility Total $…" at bounding box center [258, 386] width 367 height 85
drag, startPoint x: 81, startPoint y: 373, endPoint x: 197, endPoint y: 378, distance: 116.3
click at [81, 373] on textarea "CAS-48166 7 2025/annual Base $3,323.80 P/I $568.57-Lender Responsibility Total …" at bounding box center [258, 386] width 367 height 85
drag, startPoint x: 116, startPoint y: 401, endPoint x: 95, endPoint y: 379, distance: 29.9
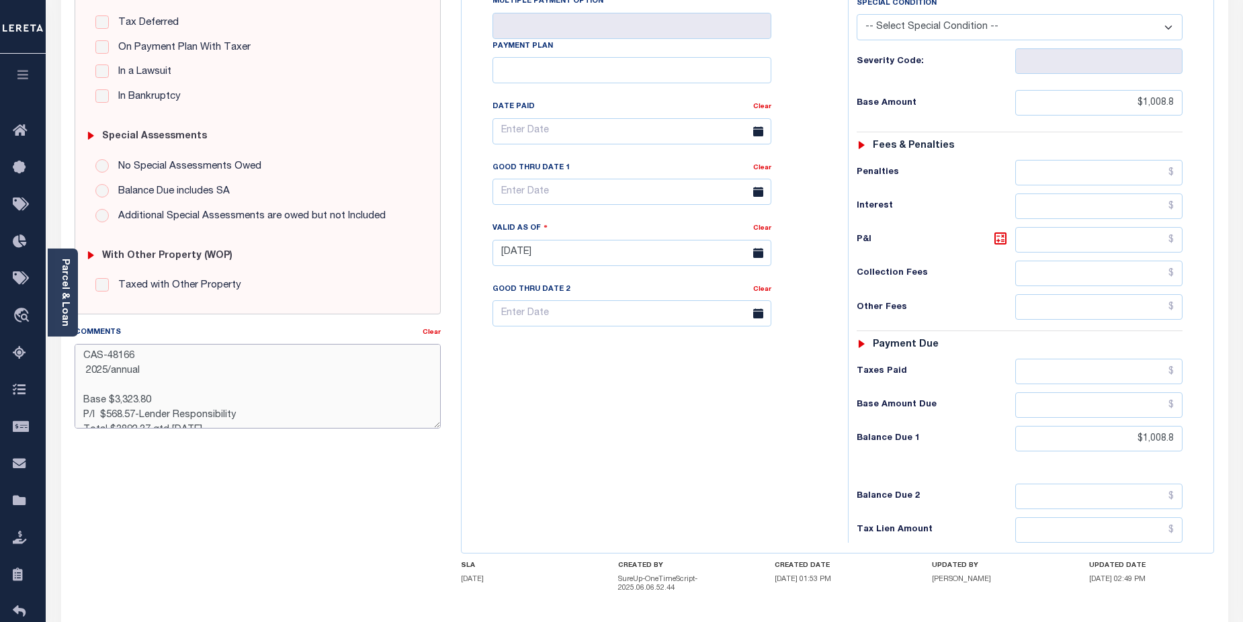
click at [101, 394] on textarea "CAS-48166 2025/annual Base $3,323.80 P/I $568.57-Lender Responsibility Total $3…" at bounding box center [258, 386] width 367 height 85
click at [89, 384] on textarea "CAS-48166 2025/annual Bas1,008.80 P/I $568.57-Lender Responsibility Total $3892…" at bounding box center [258, 386] width 367 height 85
drag, startPoint x: 83, startPoint y: 399, endPoint x: 257, endPoint y: 397, distance: 174.0
click at [257, 397] on textarea "CAS-48166 2025/annual Bas1,008.80 P/I $568.57-Lender Responsibility Total $3892…" at bounding box center [258, 386] width 367 height 85
click at [104, 398] on textarea "CAS-48166 2025/annual Bas1,008.80 Total $3892.37 gtd [DATE]" at bounding box center [258, 386] width 367 height 85
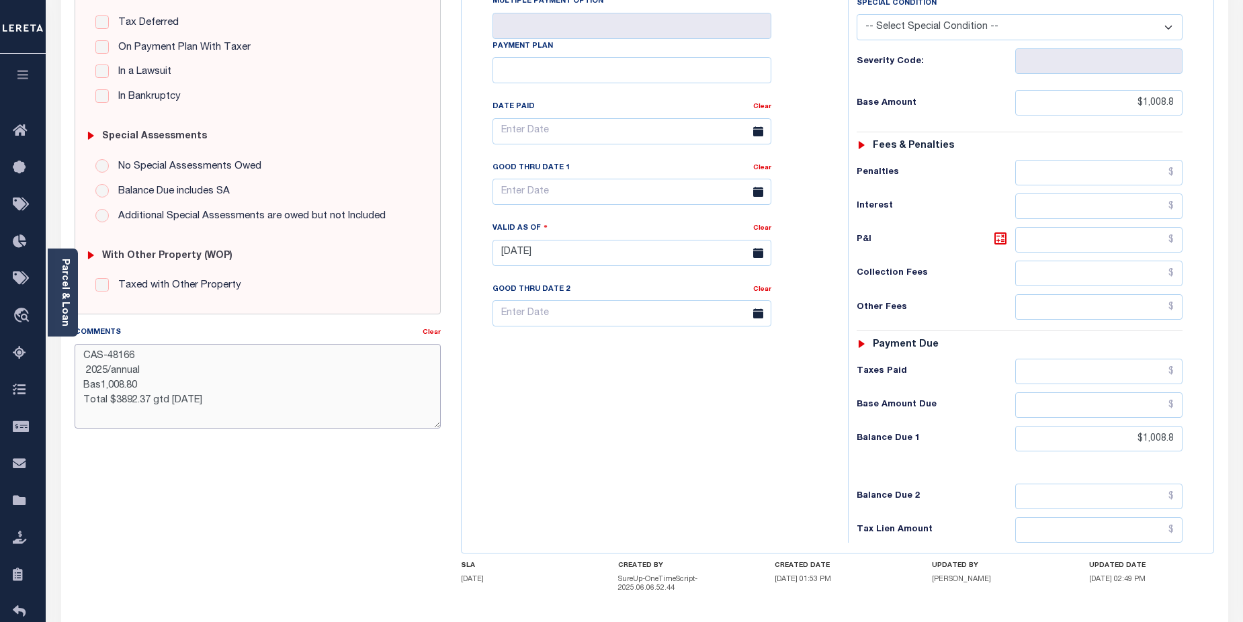
click at [100, 383] on textarea "CAS-48166 2025/annual Bas1,008.80 Total $3892.37 gtd [DATE]" at bounding box center [258, 386] width 367 height 85
drag, startPoint x: 151, startPoint y: 402, endPoint x: 75, endPoint y: 402, distance: 75.9
click at [75, 402] on textarea "CAS-48166 2025/annual Bas$1,008.80 Total $3892.37 gtd [DATE]" at bounding box center [258, 386] width 367 height 85
drag, startPoint x: 101, startPoint y: 396, endPoint x: 164, endPoint y: 400, distance: 62.6
click at [164, 400] on textarea "CAS-48166 2025/annual Bas$1,008.80 gtd [DATE]" at bounding box center [258, 386] width 367 height 85
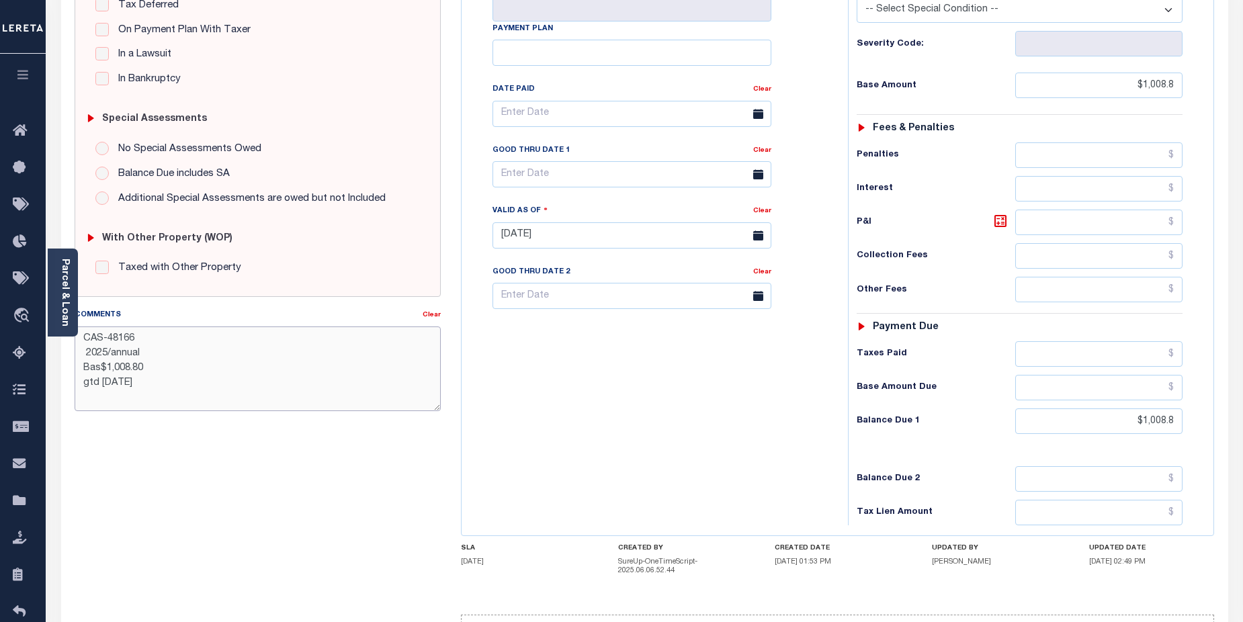
scroll to position [375, 0]
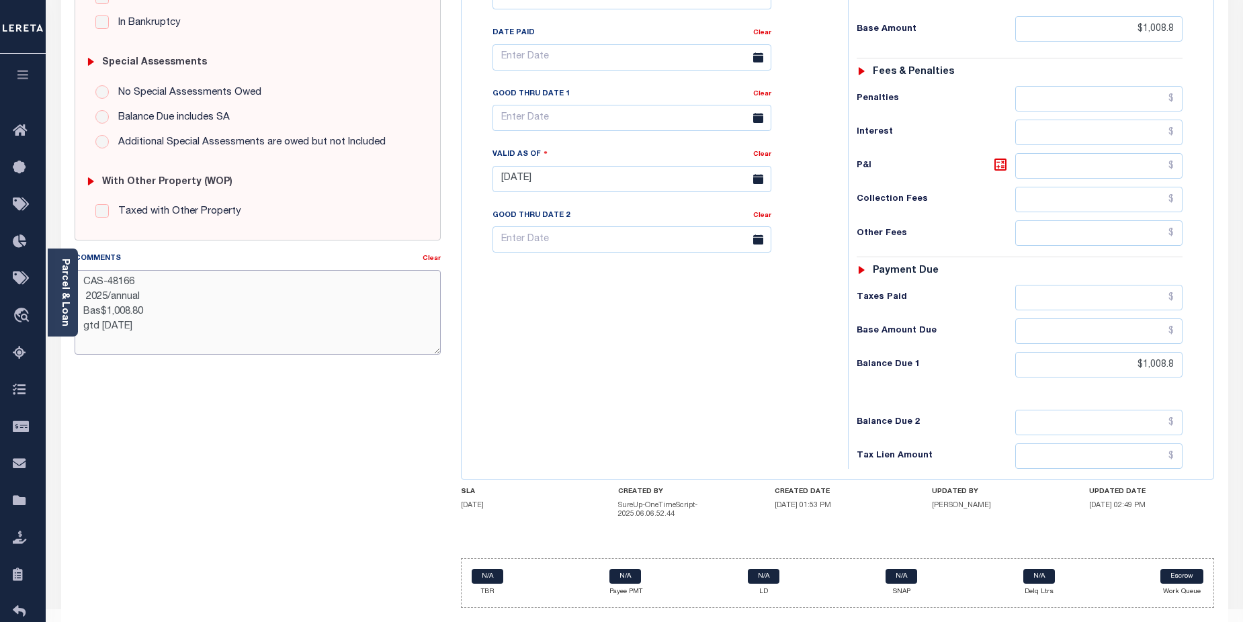
type textarea "CAS-48166 2025/annual Bas$1,008.80 gtd [DATE]"
click at [678, 340] on div "Tax Bill No Multiple Payment Option Payment Plan Clear" at bounding box center [651, 172] width 373 height 593
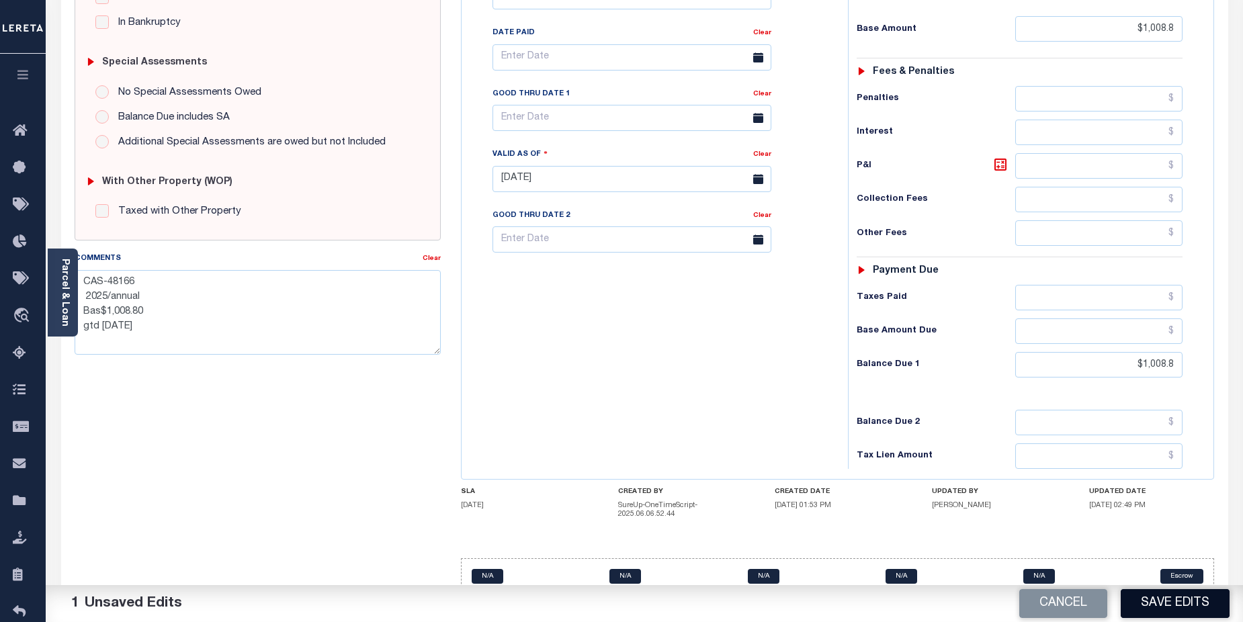
click at [1169, 597] on button "Save Edits" at bounding box center [1174, 603] width 109 height 29
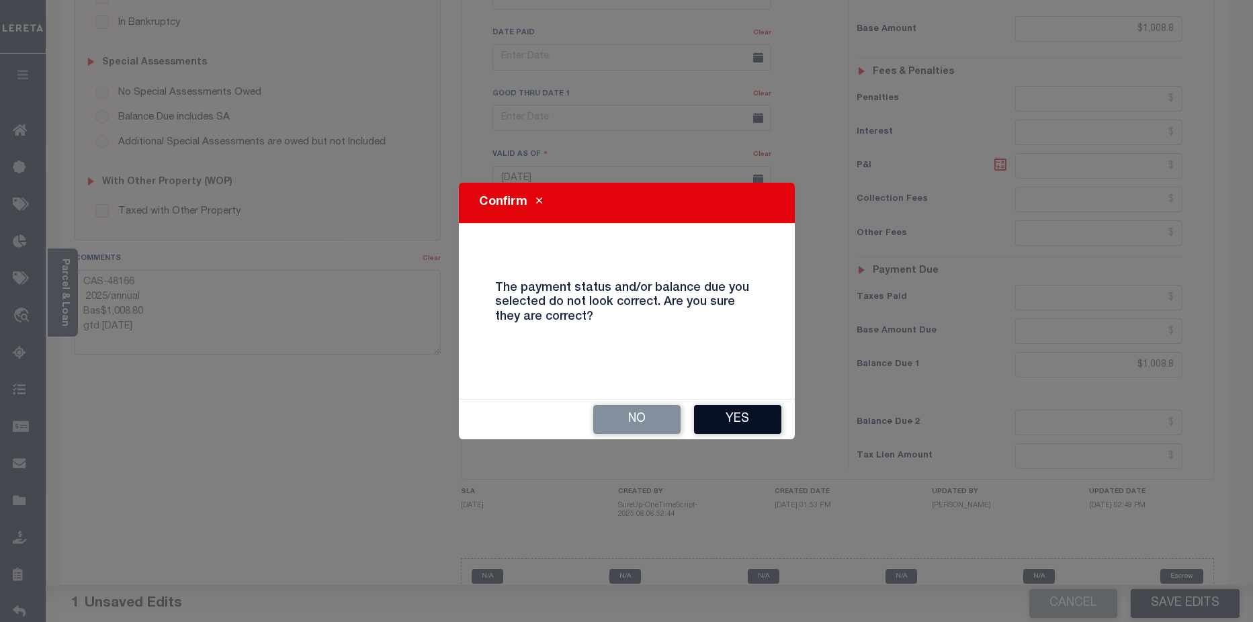
click at [752, 419] on button "Yes" at bounding box center [737, 419] width 87 height 29
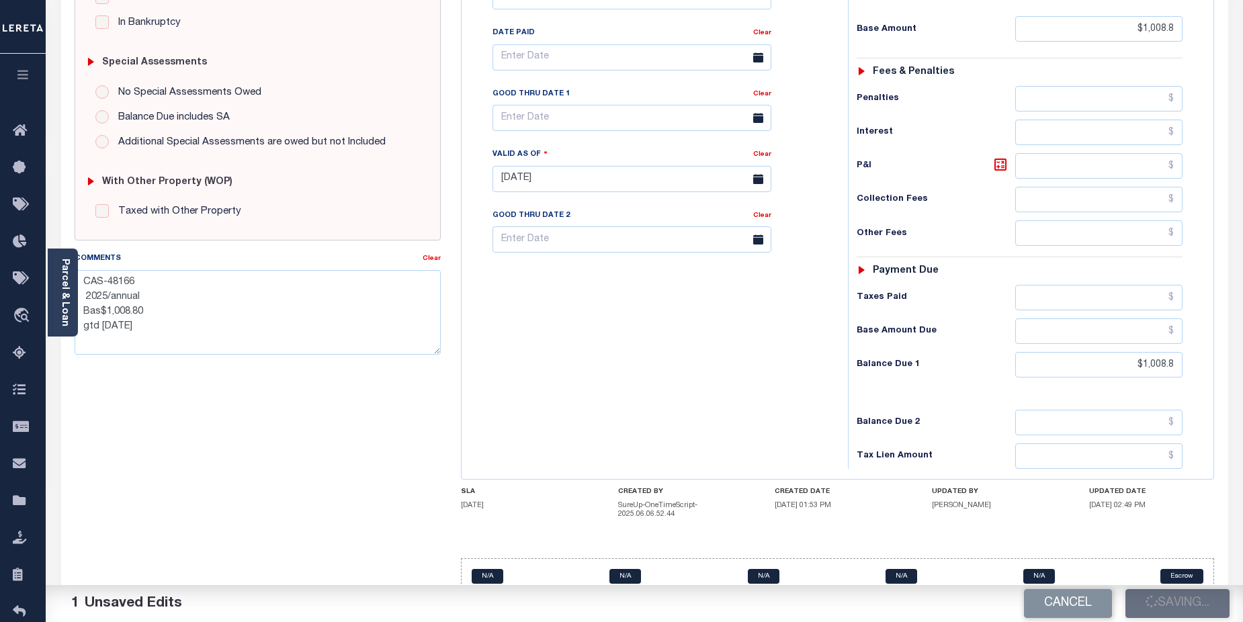
checkbox input "false"
type textarea "CAS-48166 2025/annual Bas$1,008.80 gtd [DATE]"
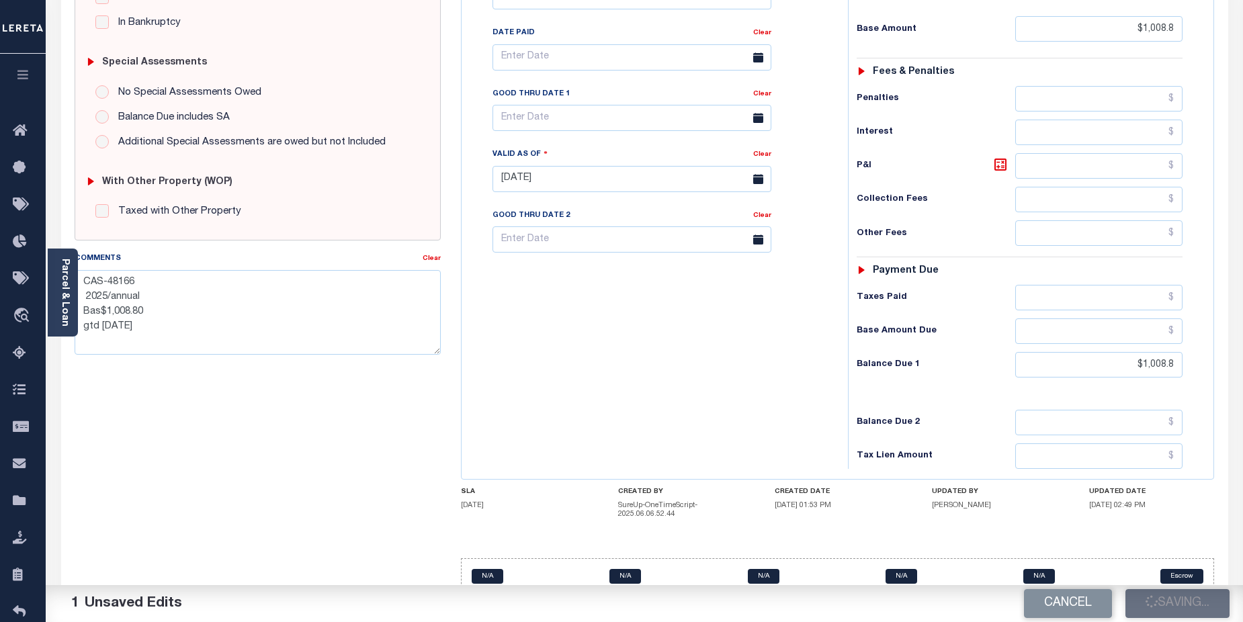
type input "$1,008.8"
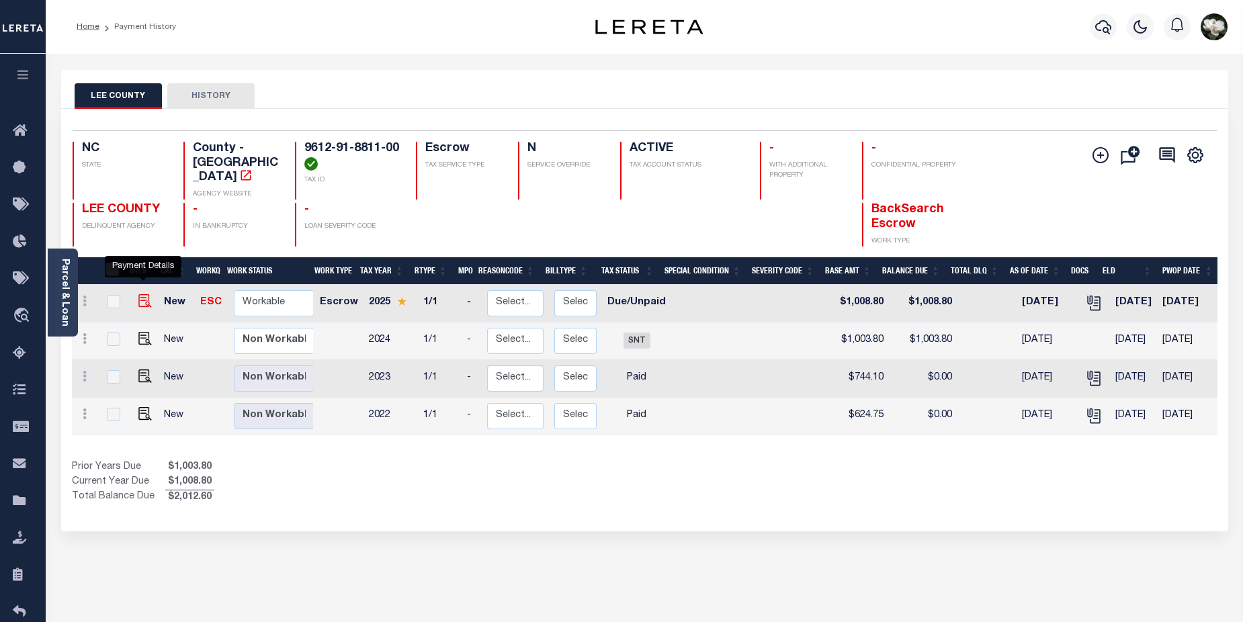
click at [144, 294] on img "" at bounding box center [144, 300] width 13 height 13
checkbox input "true"
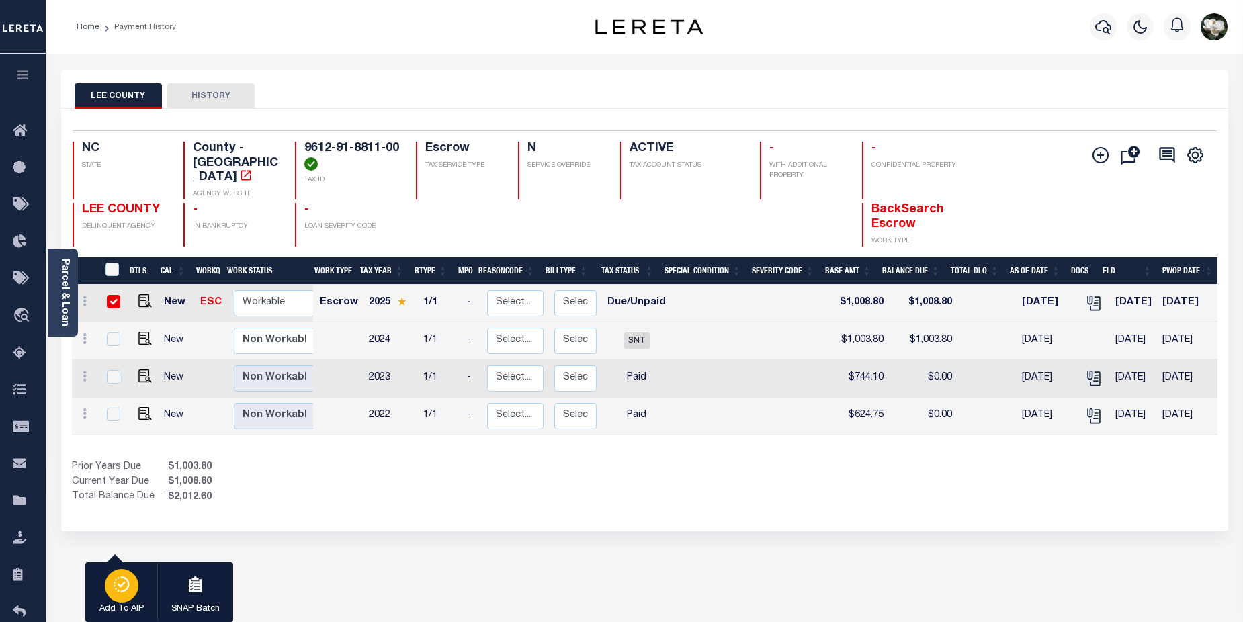
click at [110, 592] on div "button" at bounding box center [122, 586] width 34 height 34
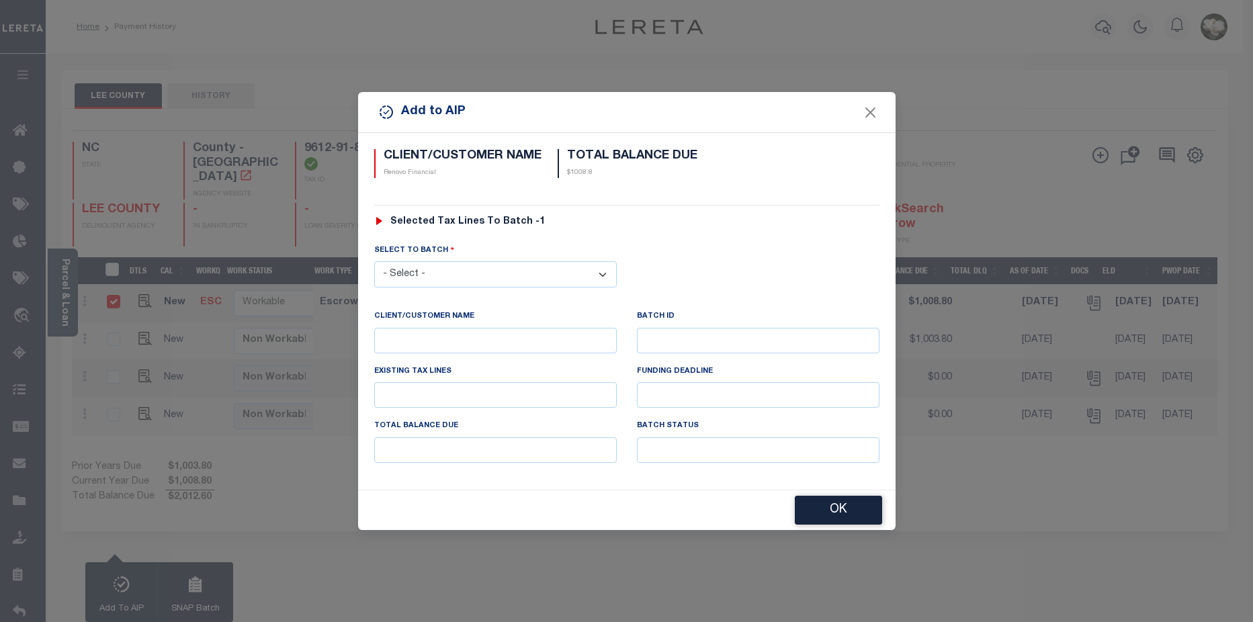
click at [520, 263] on select "- Select - 42380 42965 43235 43299 43683 44436 44450 44938 45028 45180 45253 45…" at bounding box center [495, 274] width 242 height 26
select select "45948"
click at [374, 261] on select "- Select - 42380 42965 43235 43299 43683 44436 44450 44938 45028 45180 45253 45…" at bounding box center [495, 274] width 242 height 26
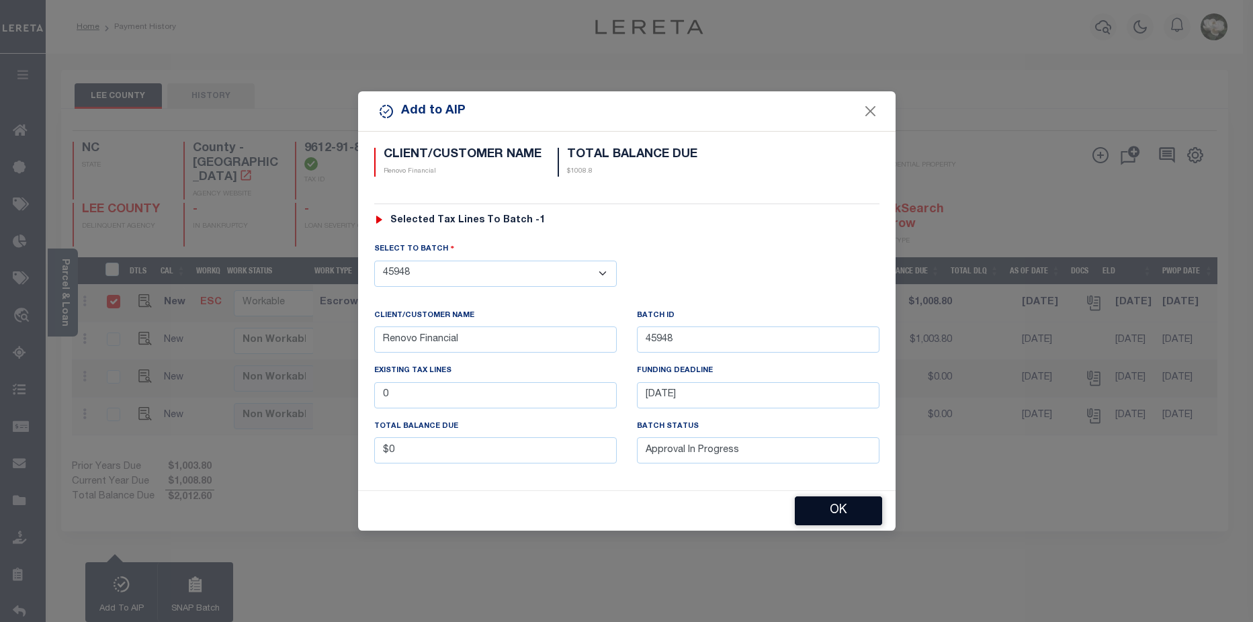
click at [833, 509] on button "OK" at bounding box center [838, 510] width 87 height 29
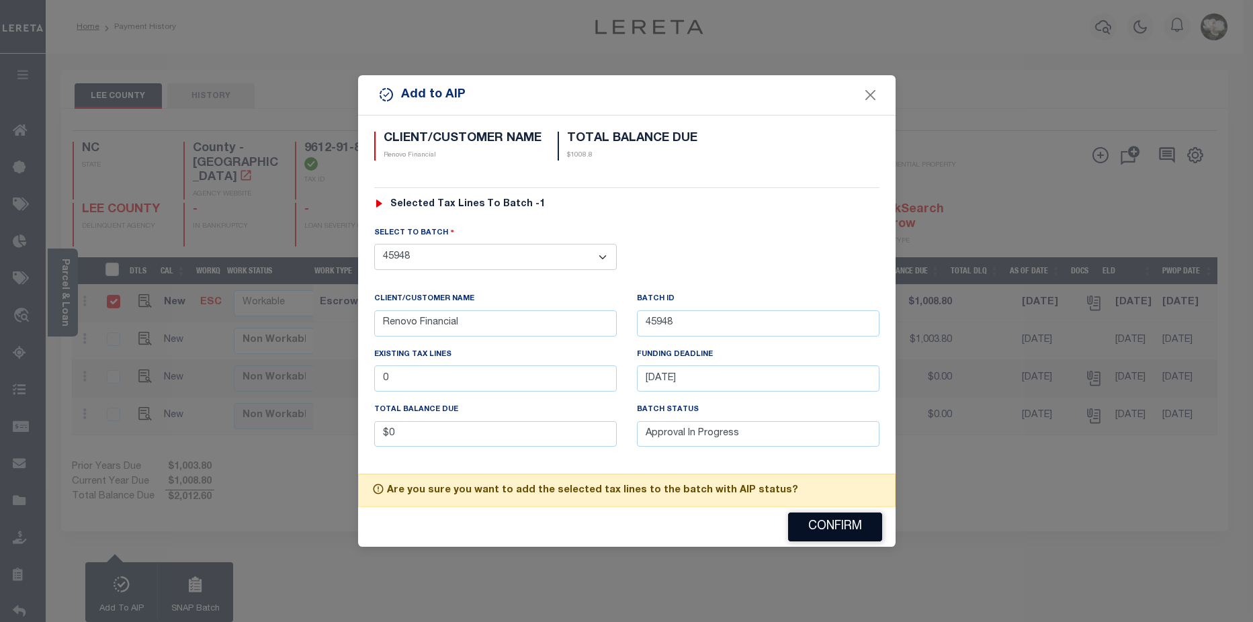
click at [846, 527] on button "Confirm" at bounding box center [835, 526] width 94 height 29
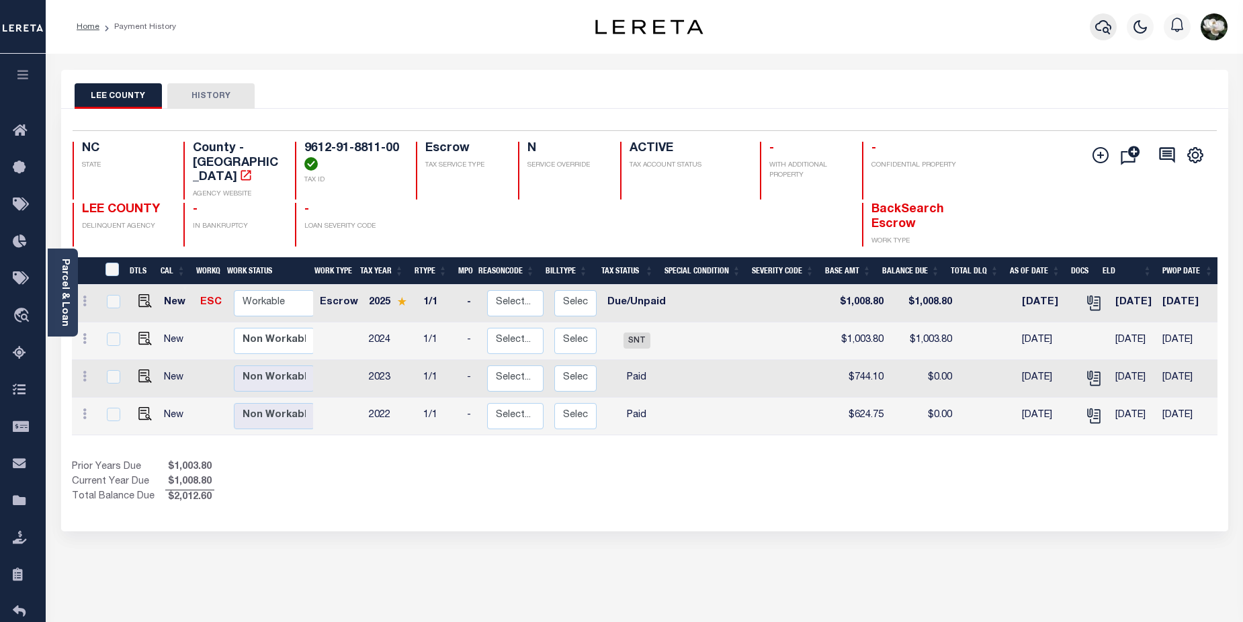
click at [1106, 28] on icon "button" at bounding box center [1103, 27] width 16 height 14
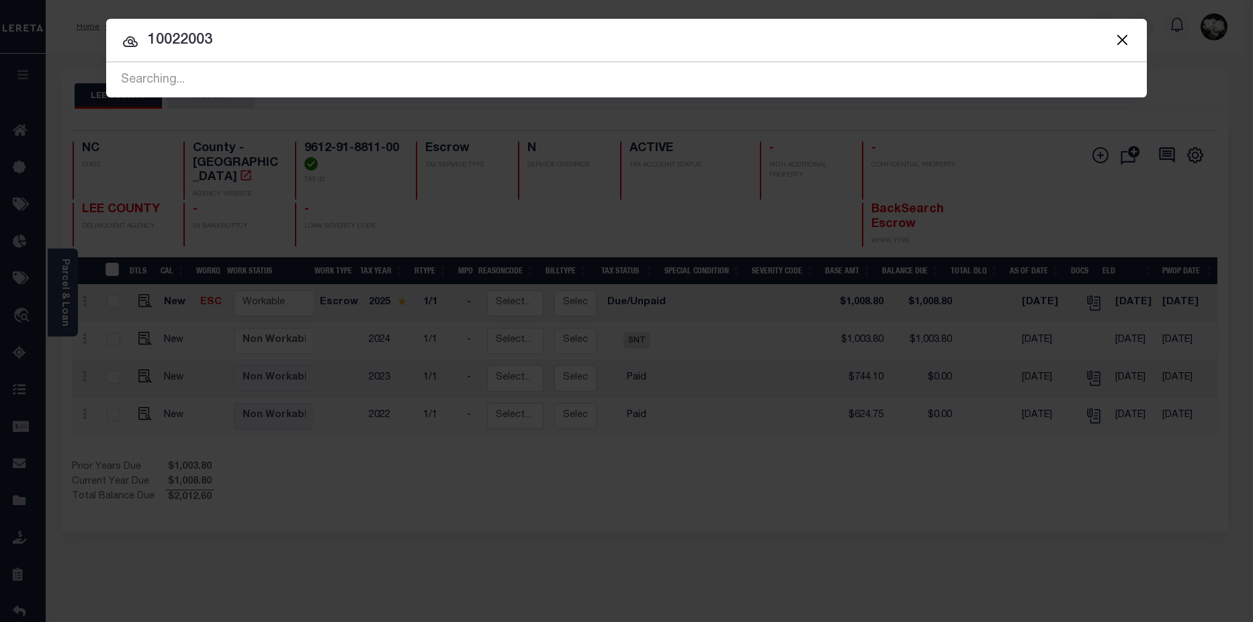
type input "10022003"
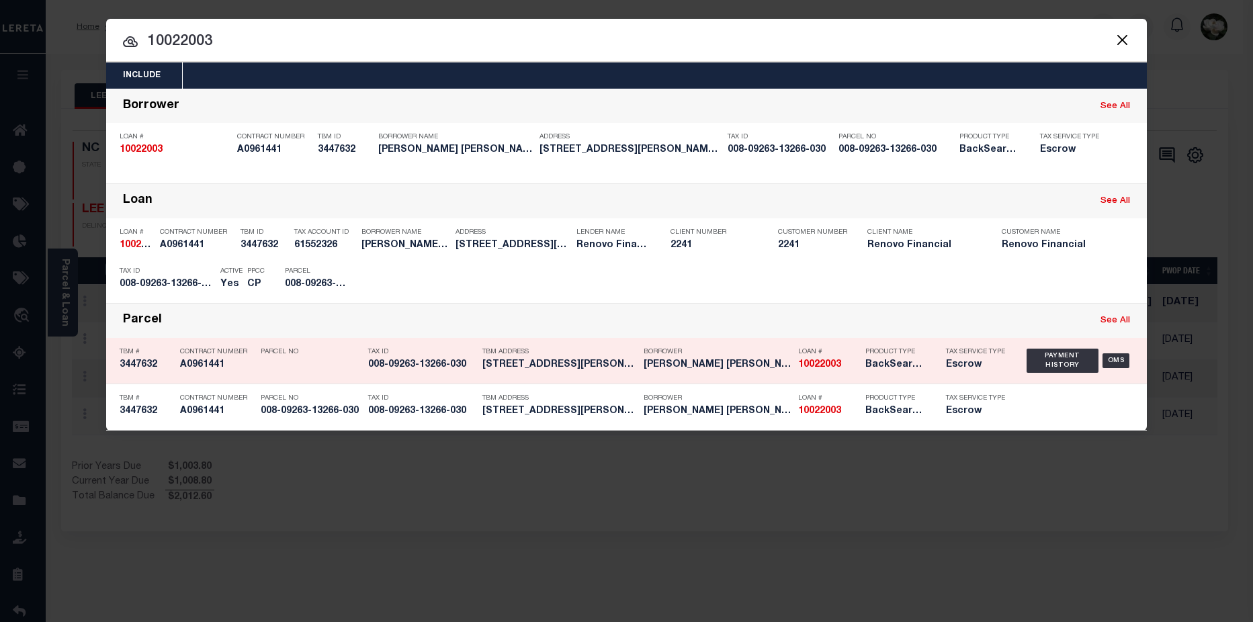
click at [720, 362] on h5 "[PERSON_NAME] [PERSON_NAME] (BUSINESS)" at bounding box center [717, 364] width 148 height 11
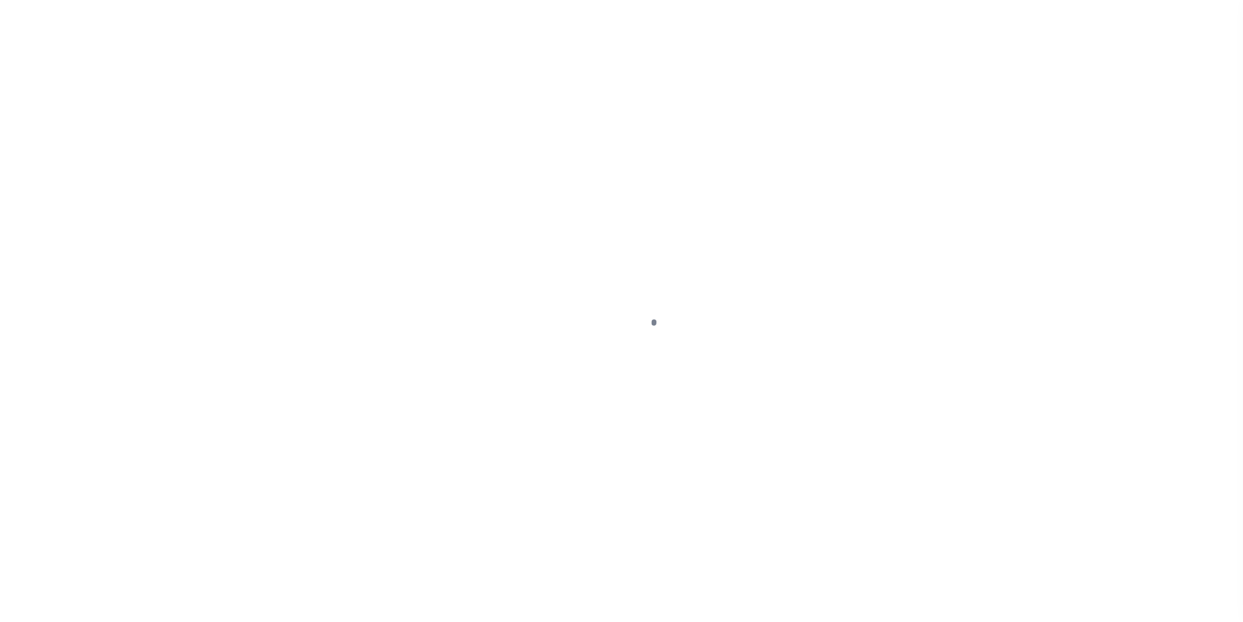
select select "DUE"
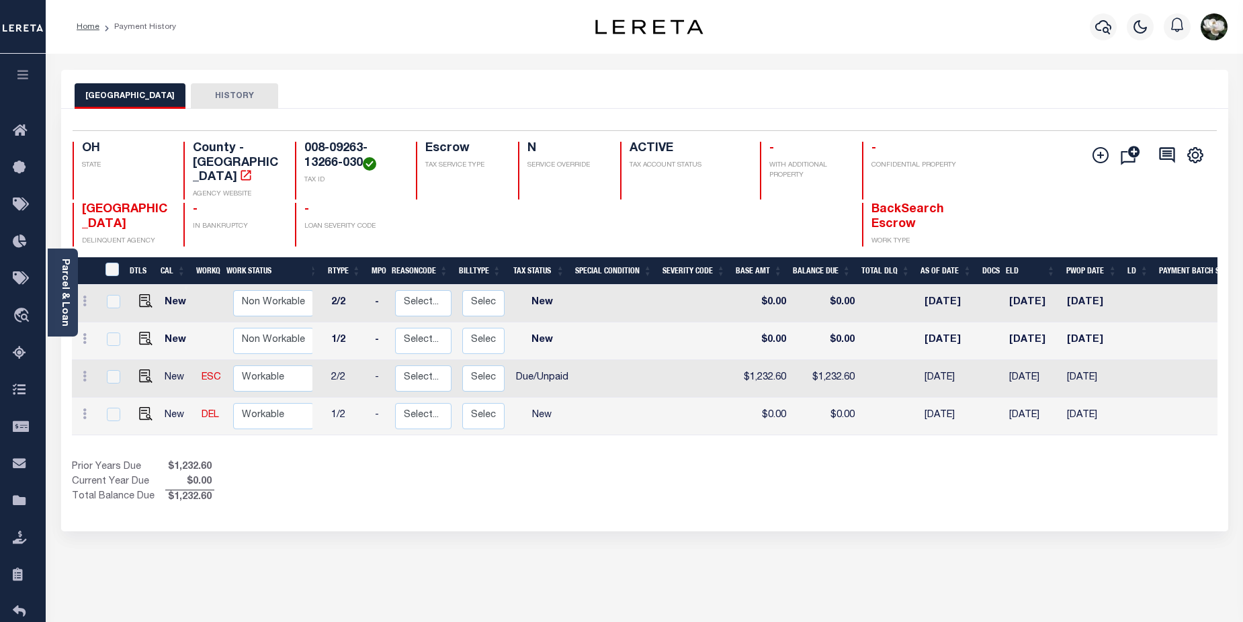
scroll to position [0, 103]
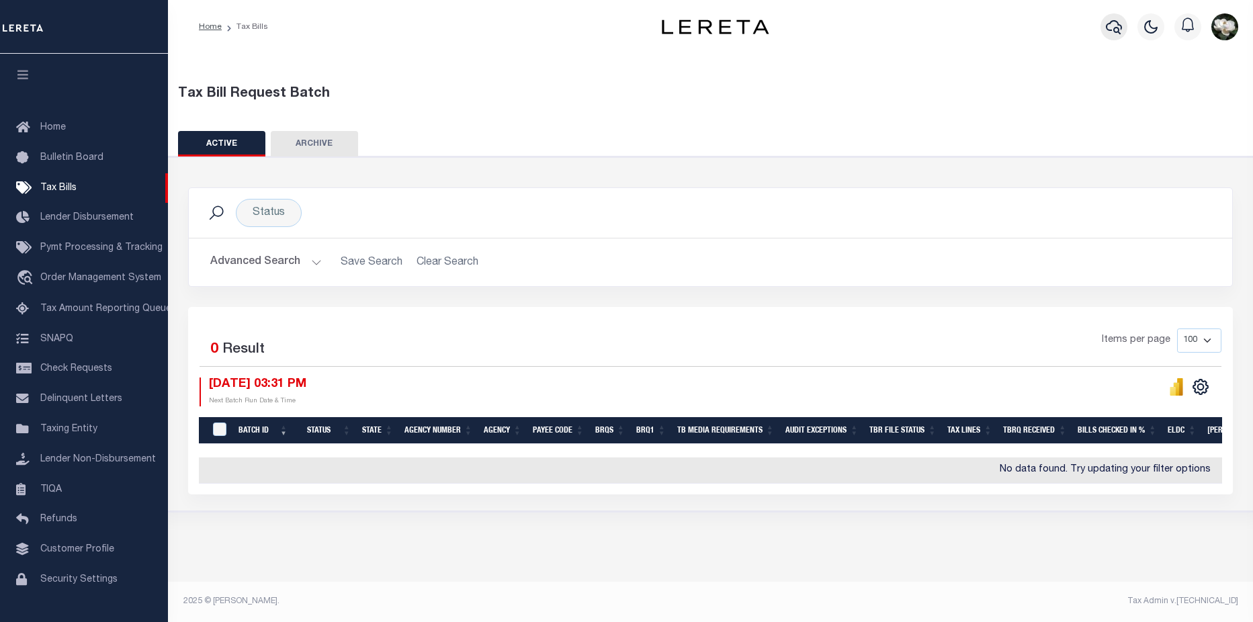
click at [1101, 27] on button "button" at bounding box center [1113, 26] width 27 height 27
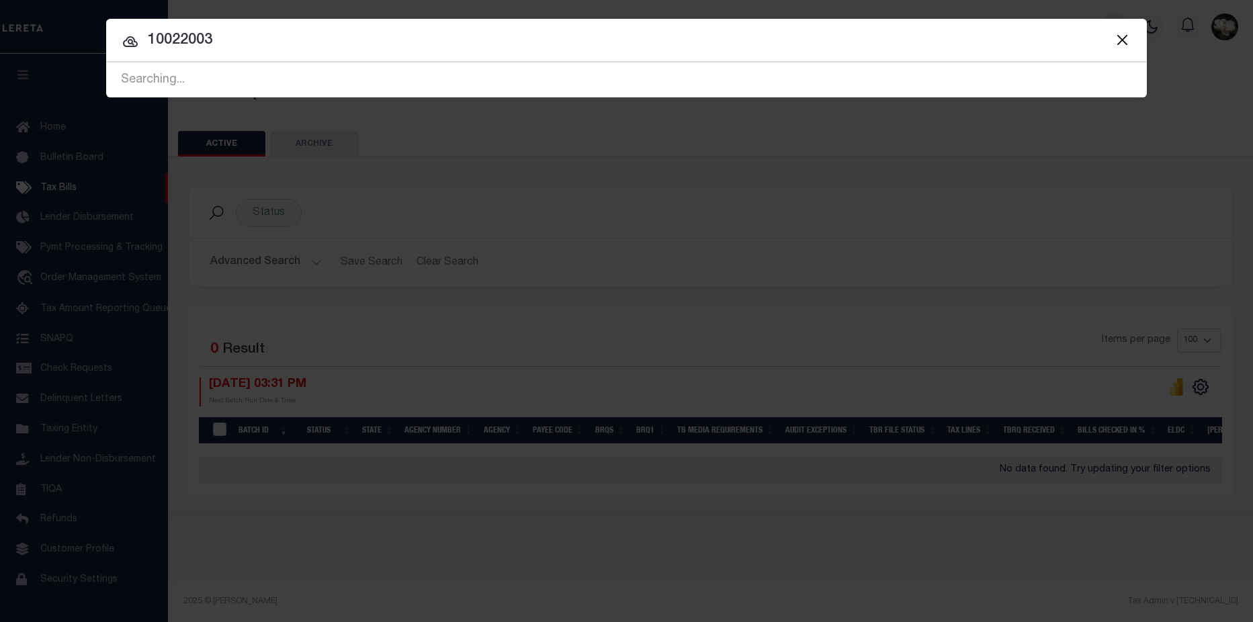
type input "10022003"
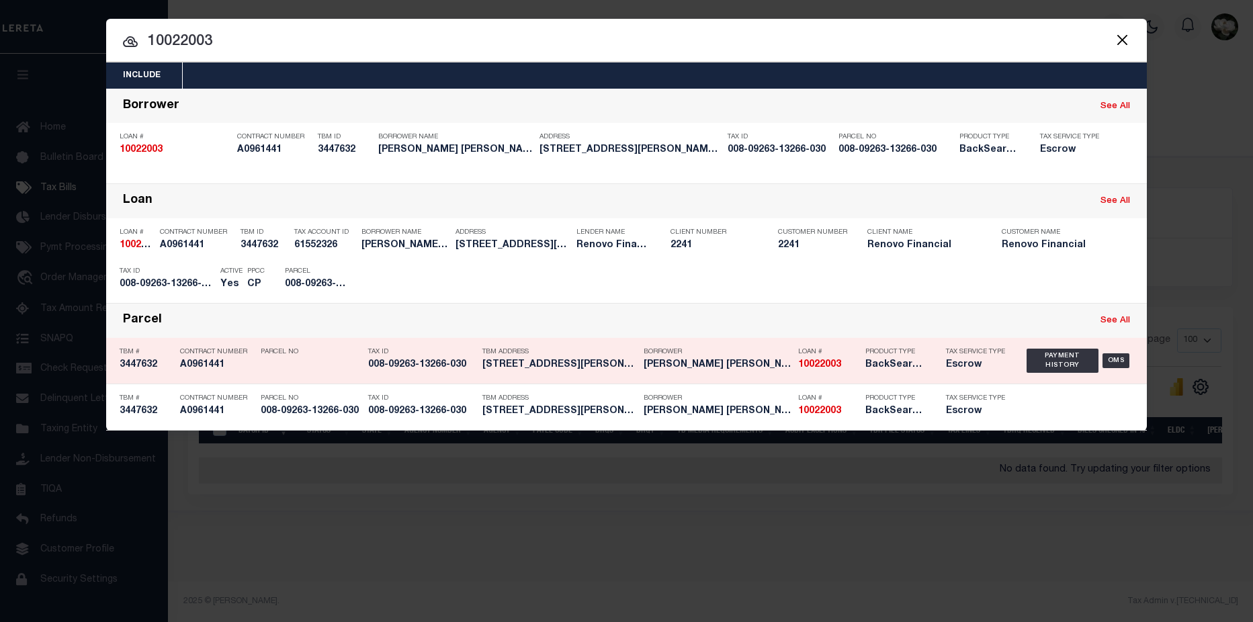
click at [841, 364] on h5 "10022003" at bounding box center [828, 364] width 60 height 11
